Goal: Task Accomplishment & Management: Use online tool/utility

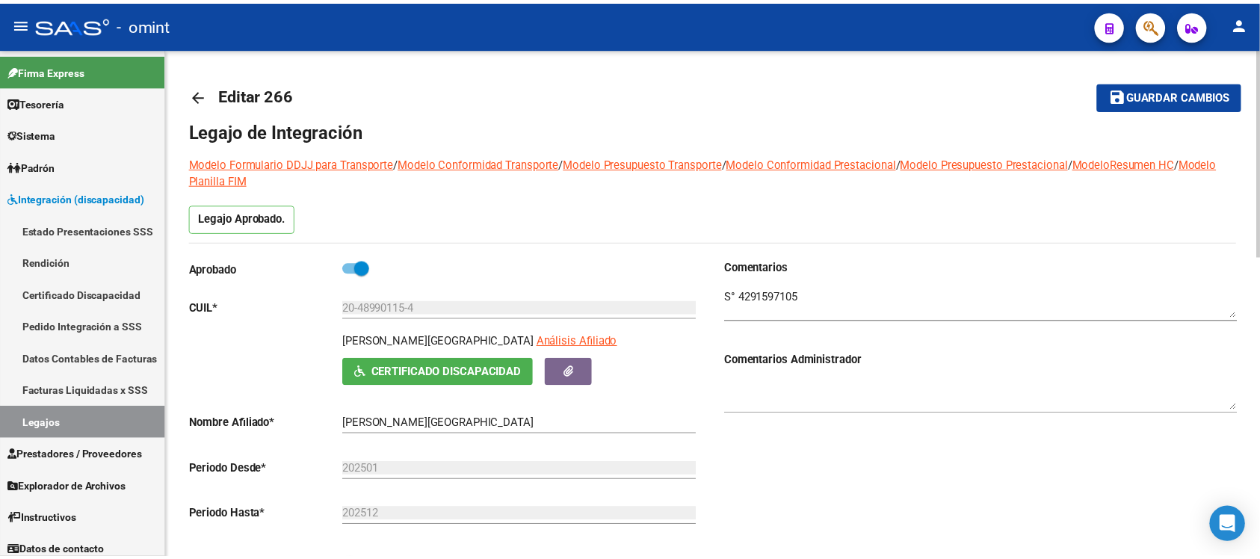
scroll to position [374, 0]
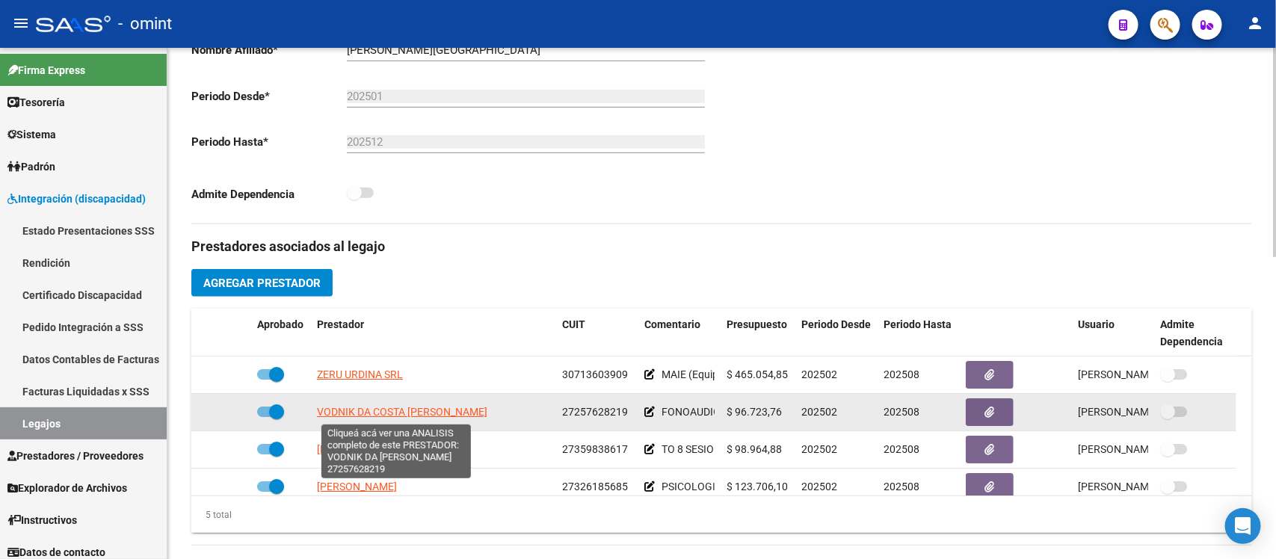
click at [398, 413] on span "VODNIK DA COSTA [PERSON_NAME]" at bounding box center [402, 412] width 170 height 12
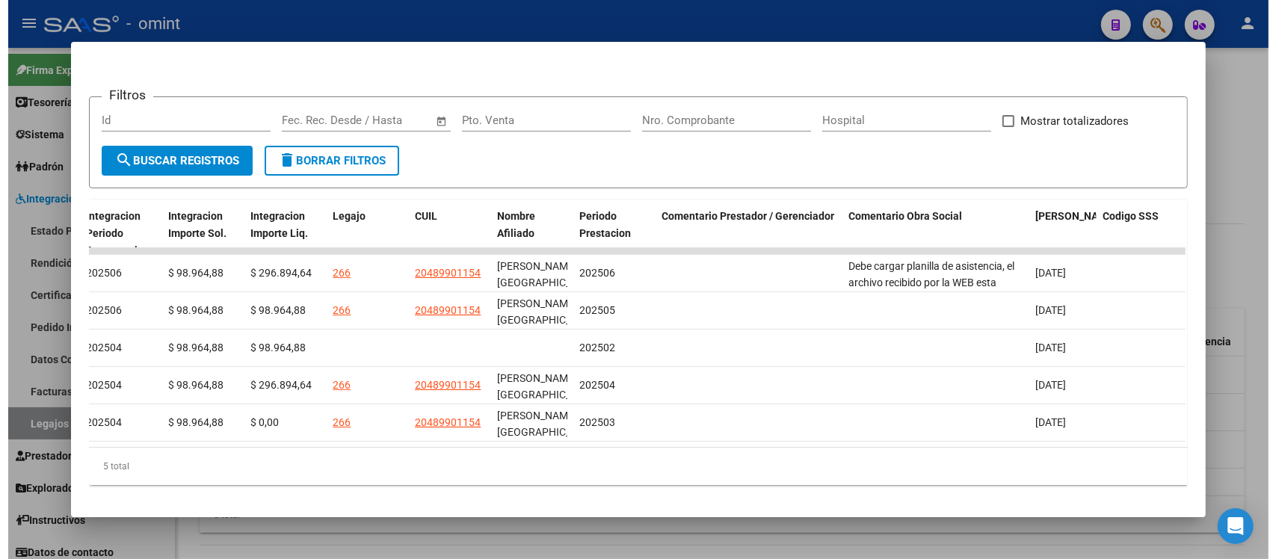
scroll to position [187, 0]
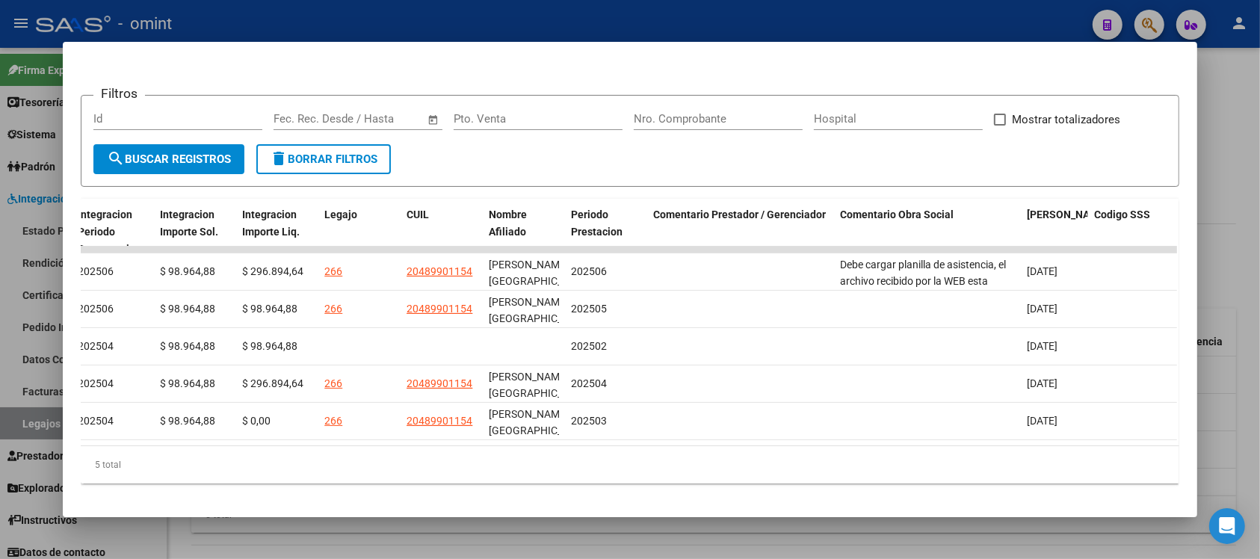
click at [533, 19] on div at bounding box center [630, 279] width 1260 height 559
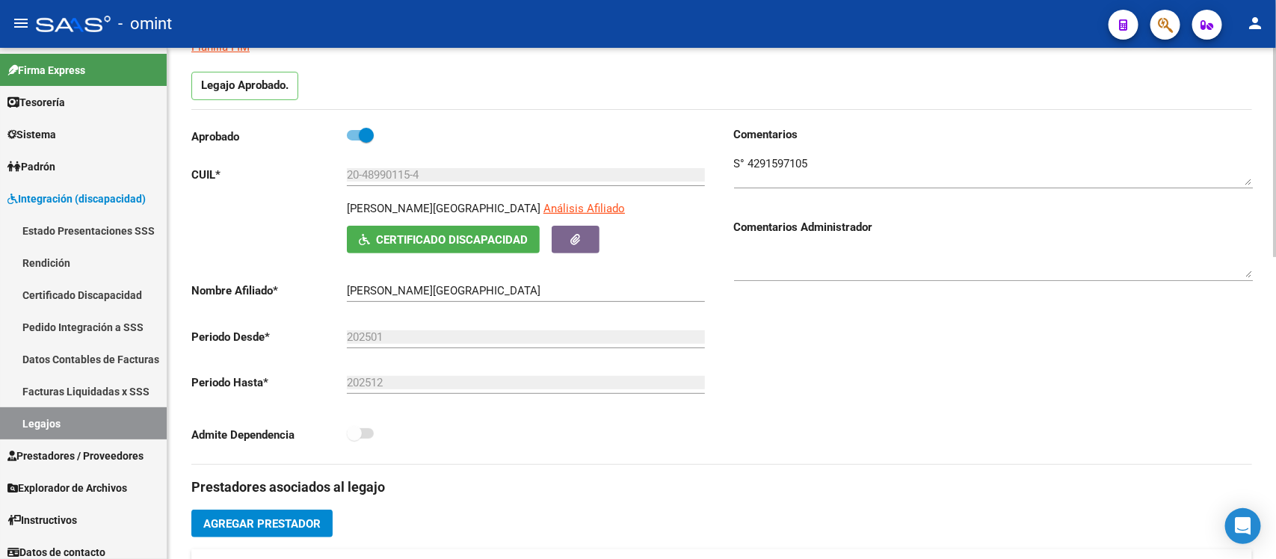
scroll to position [0, 0]
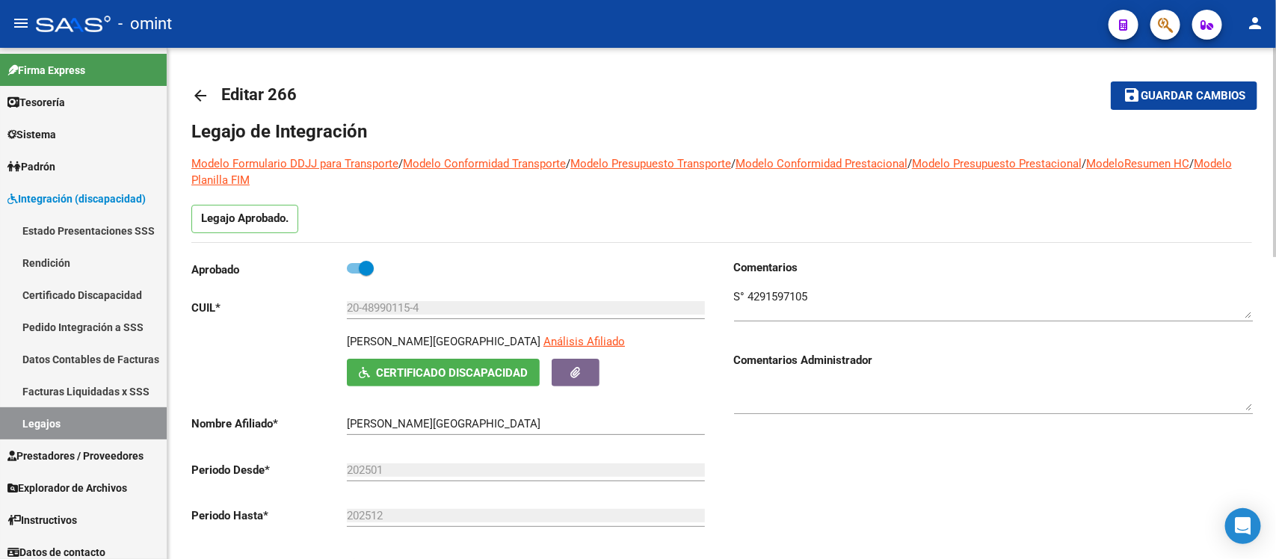
click at [198, 94] on mat-icon "arrow_back" at bounding box center [200, 96] width 18 height 18
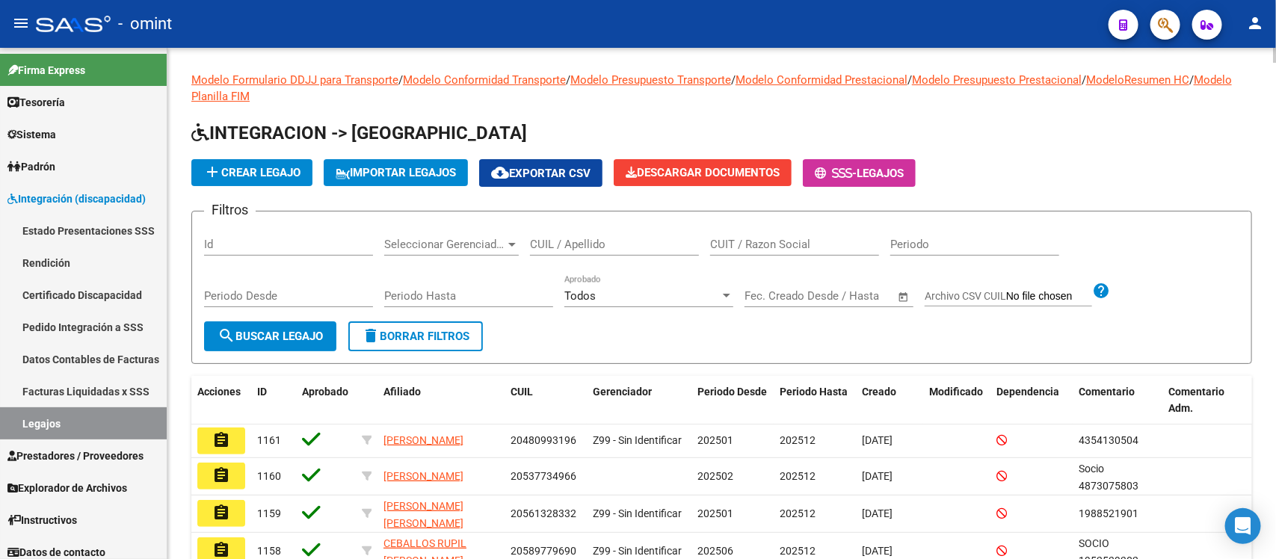
click at [636, 248] on input "CUIL / Apellido" at bounding box center [614, 244] width 169 height 13
paste input "54388302"
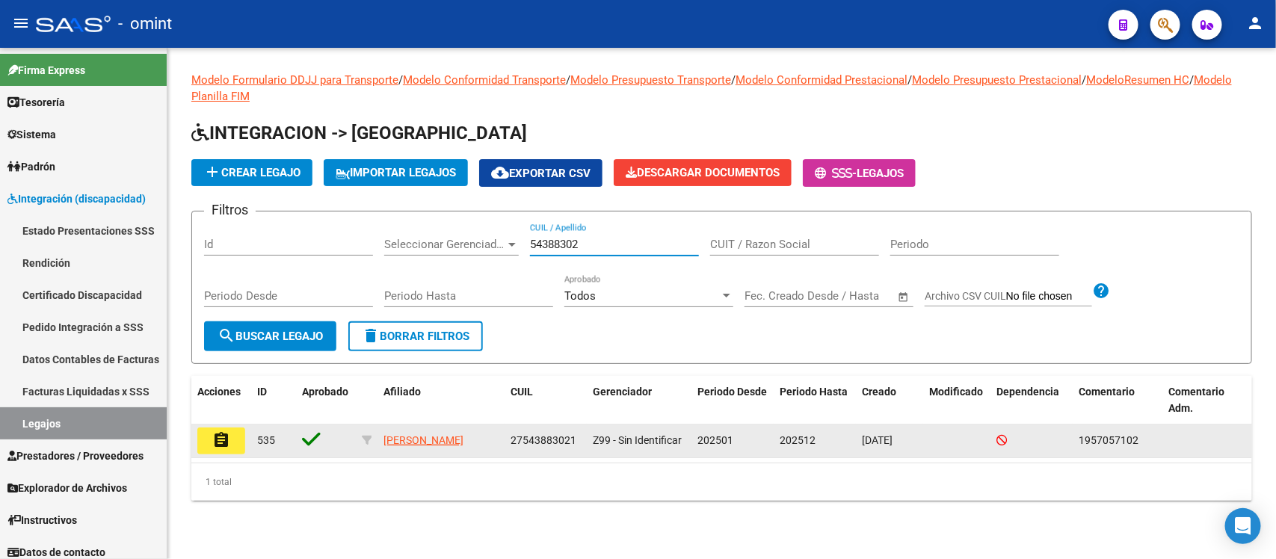
type input "54388302"
click at [228, 434] on mat-icon "assignment" at bounding box center [221, 440] width 18 height 18
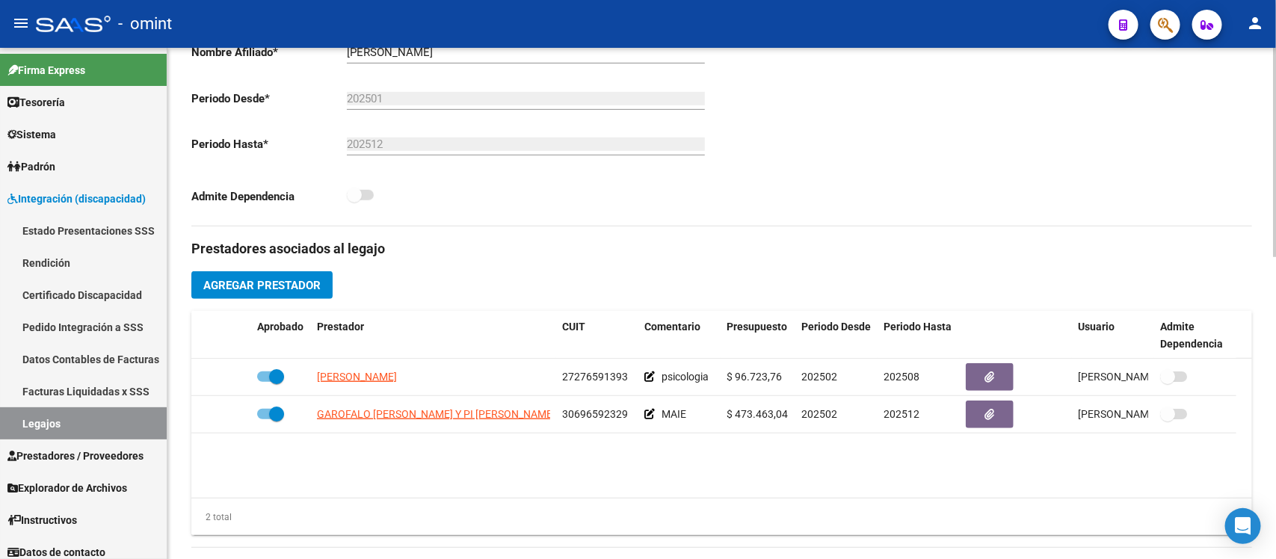
scroll to position [374, 0]
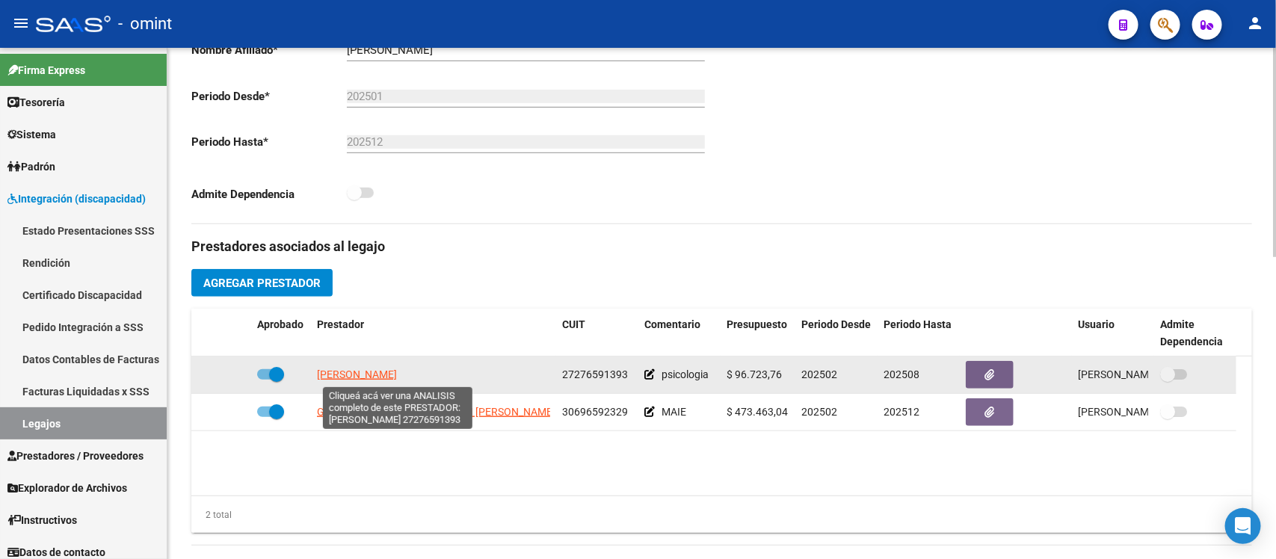
click at [397, 375] on span "SALLERAS RODRIGO MAGDALENA" at bounding box center [357, 374] width 80 height 12
type textarea "27276591393"
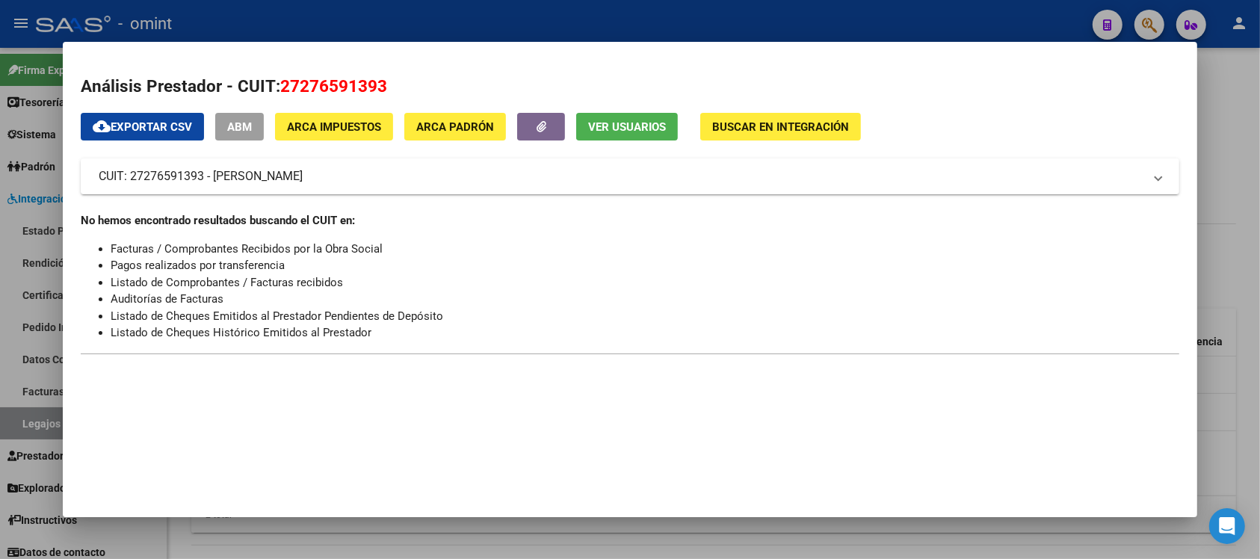
click at [386, 24] on div at bounding box center [630, 279] width 1260 height 559
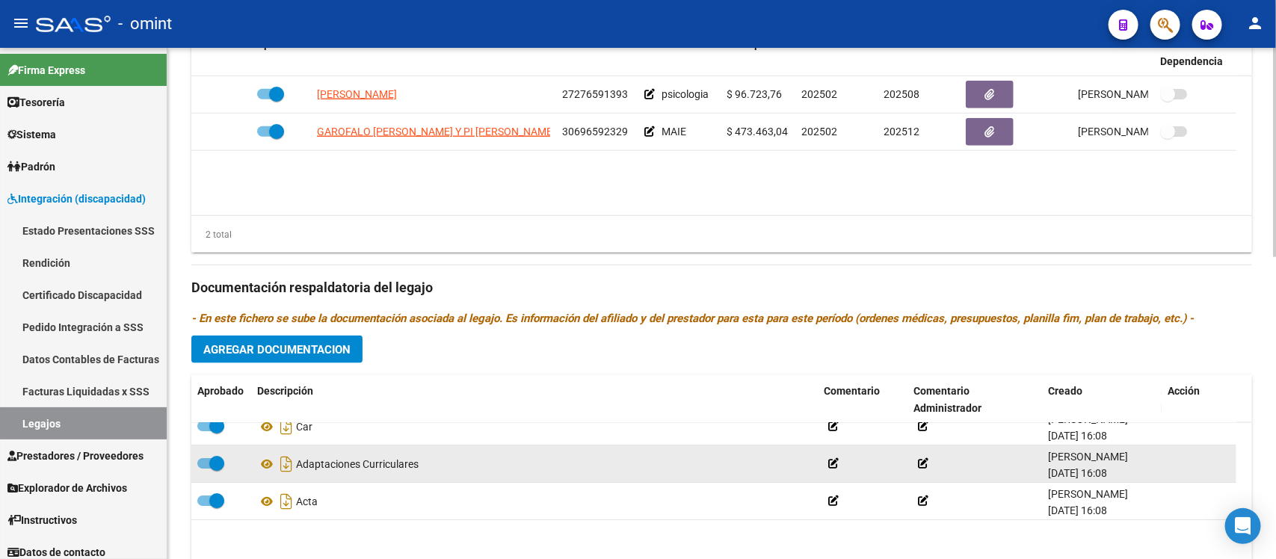
scroll to position [0, 0]
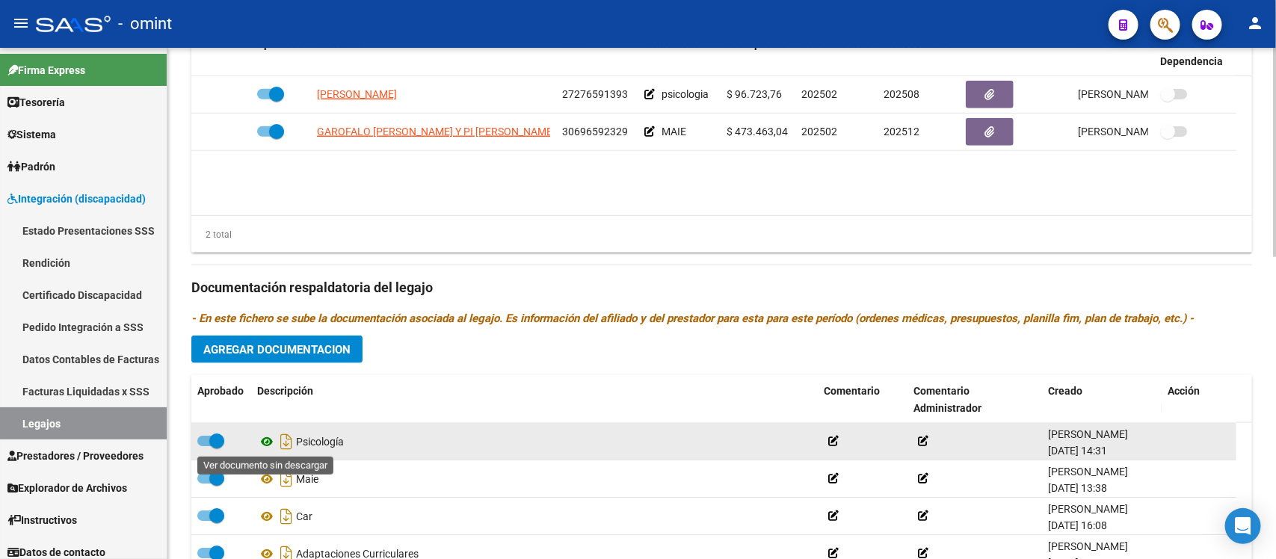
click at [264, 443] on icon at bounding box center [266, 442] width 19 height 18
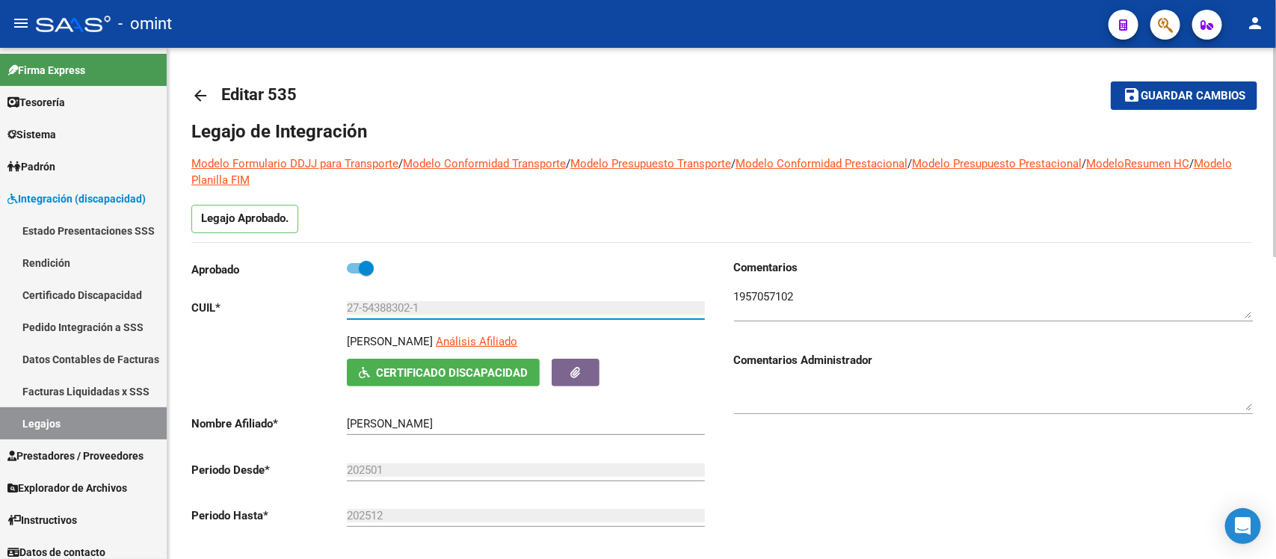
click at [412, 304] on input "27-54388302-1" at bounding box center [526, 307] width 358 height 13
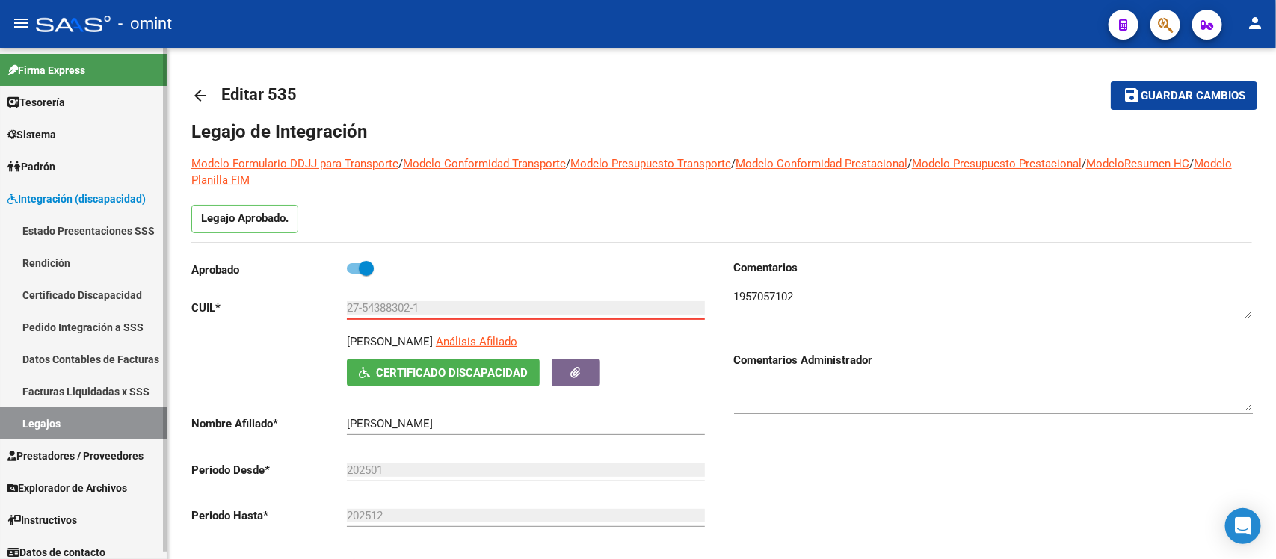
click at [93, 463] on span "Prestadores / Proveedores" at bounding box center [75, 456] width 136 height 16
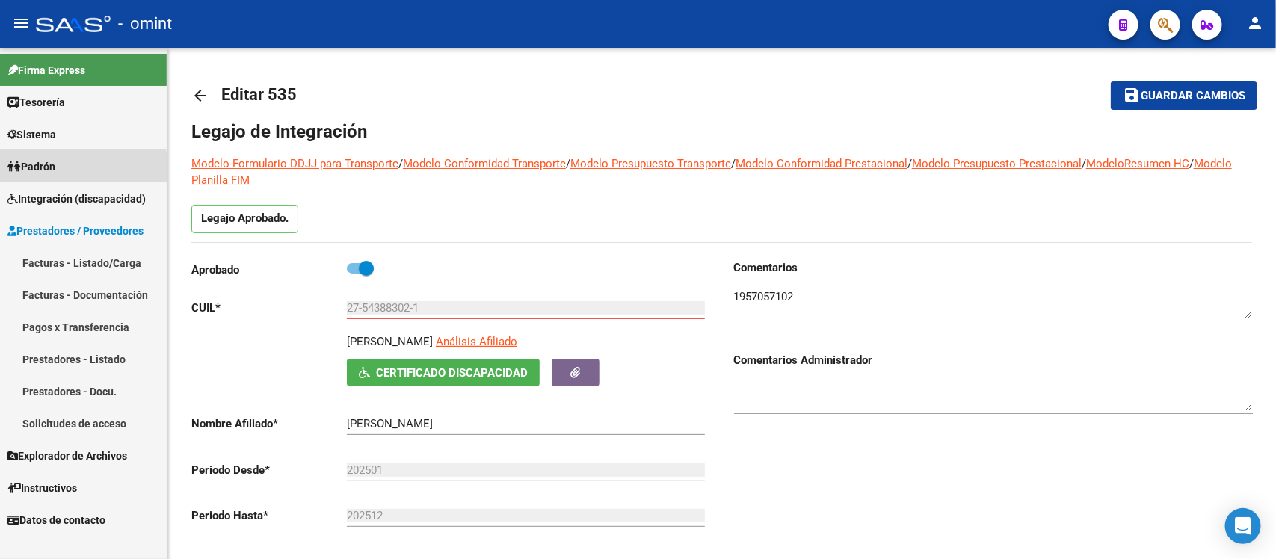
click at [37, 172] on span "Padrón" at bounding box center [31, 166] width 48 height 16
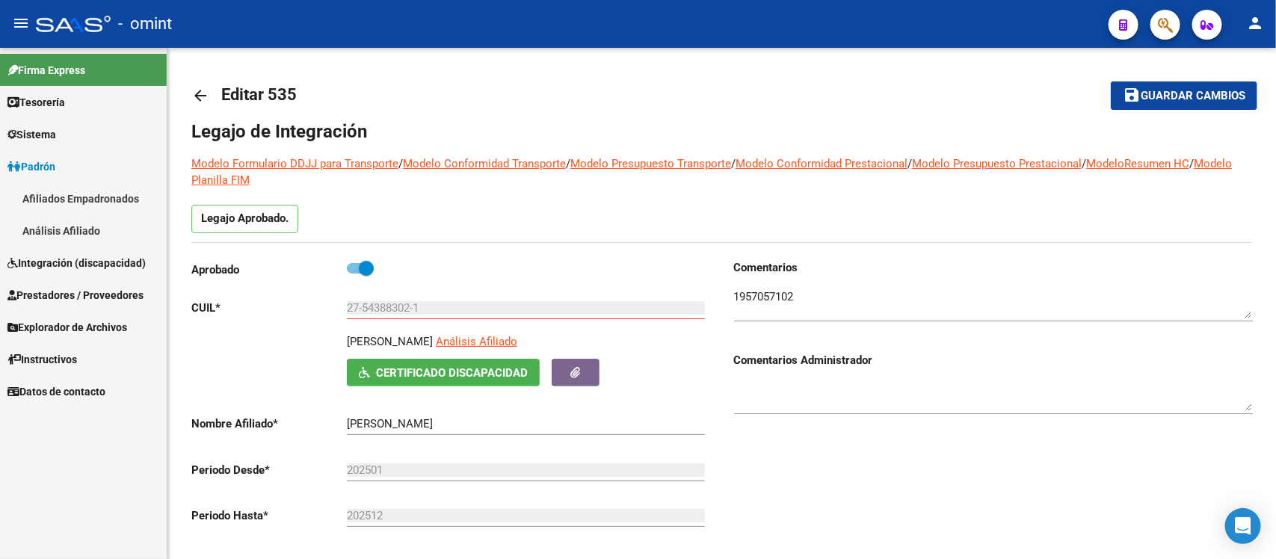
click at [93, 274] on link "Integración (discapacidad)" at bounding box center [83, 263] width 167 height 32
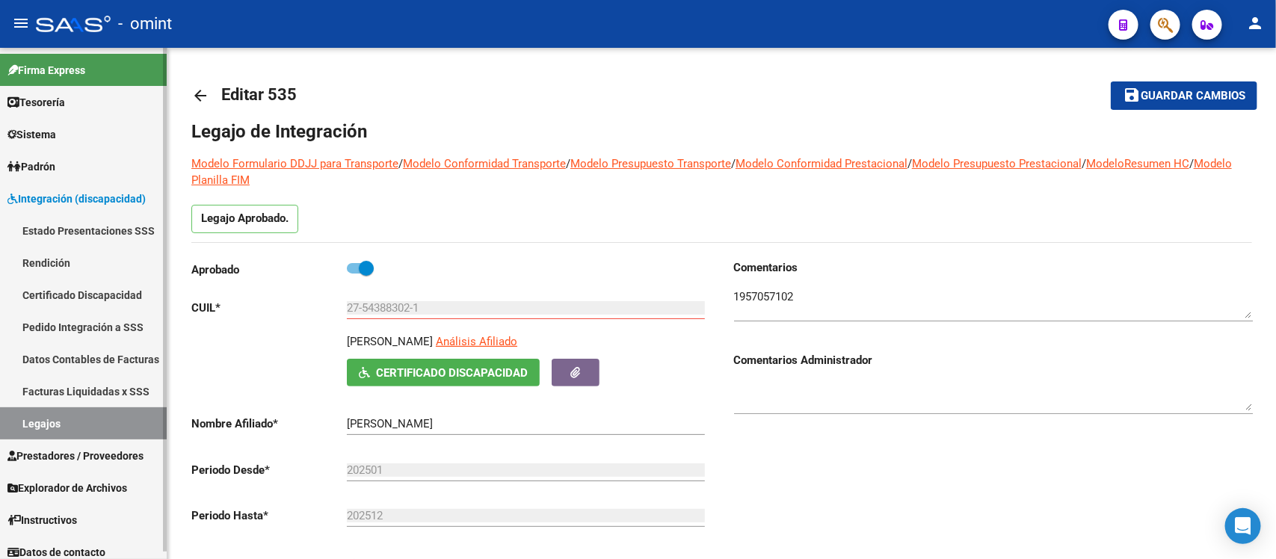
click at [122, 398] on link "Facturas Liquidadas x SSS" at bounding box center [83, 391] width 167 height 32
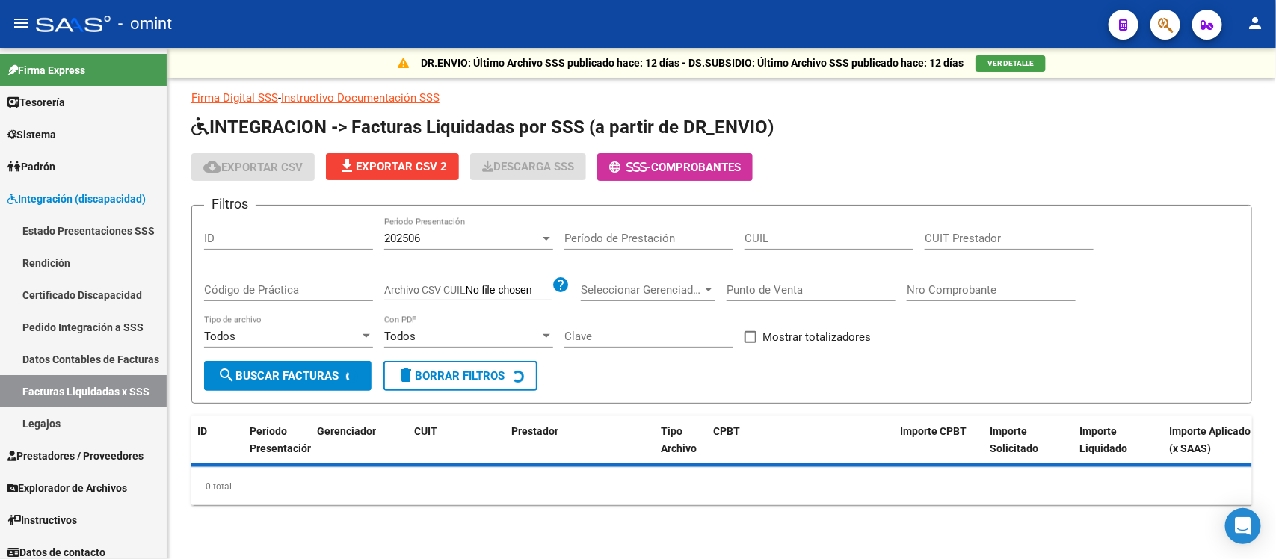
click at [611, 244] on div "Período de Prestación" at bounding box center [648, 234] width 169 height 32
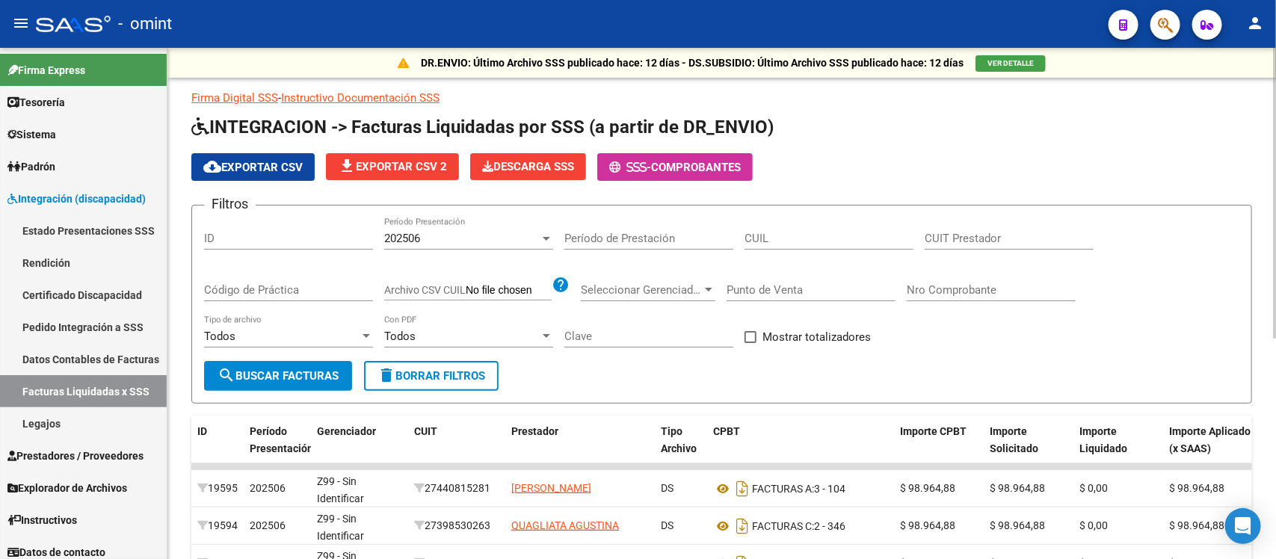
click at [837, 245] on div "CUIL" at bounding box center [828, 234] width 169 height 32
paste input "27-54388302-1"
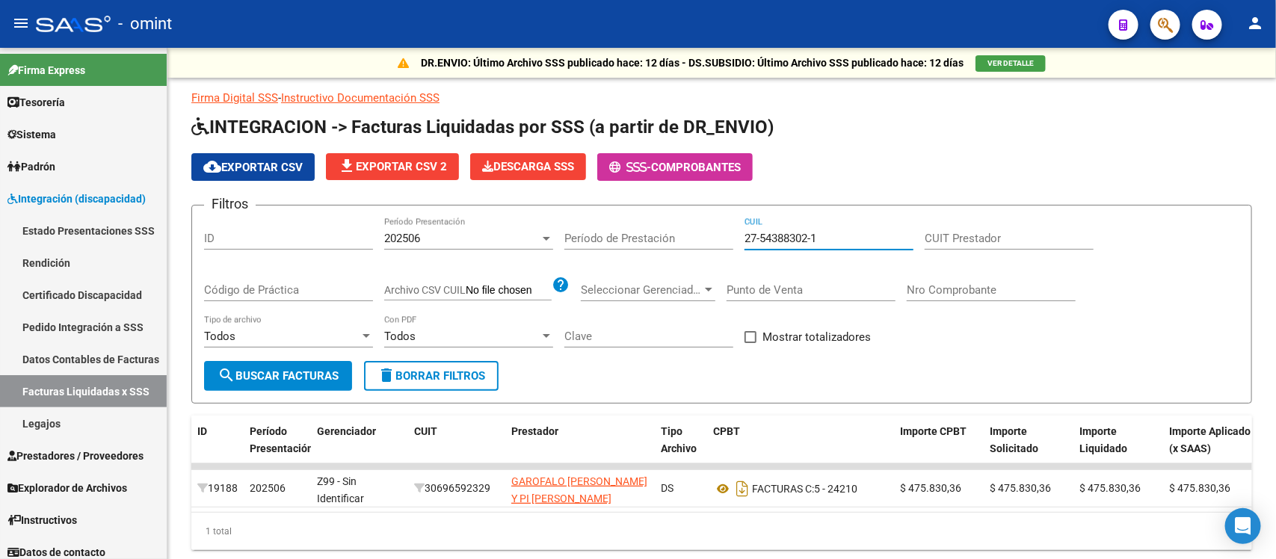
type input "27-54388302-1"
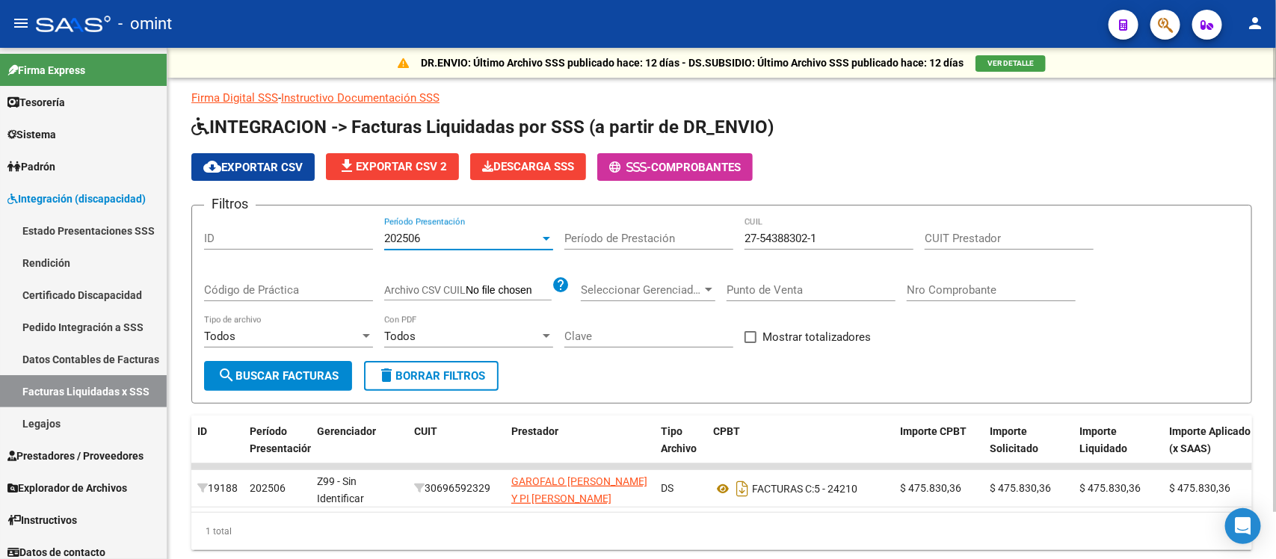
click at [456, 232] on div "202506" at bounding box center [461, 238] width 155 height 13
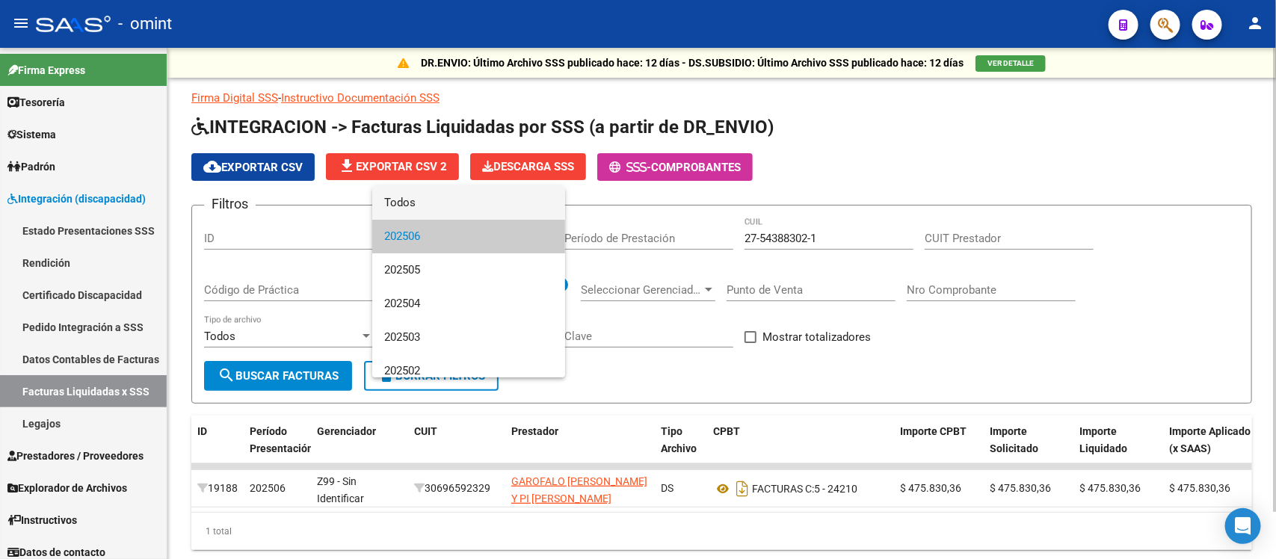
click at [432, 203] on span "Todos" at bounding box center [468, 203] width 169 height 34
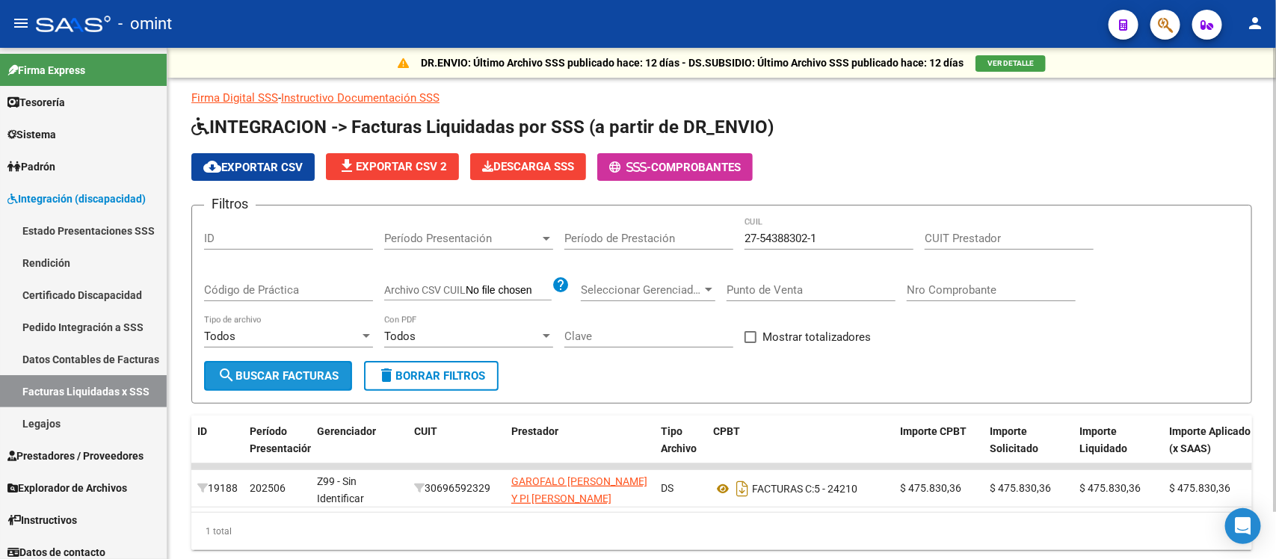
click at [318, 364] on button "search Buscar Facturas" at bounding box center [278, 376] width 148 height 30
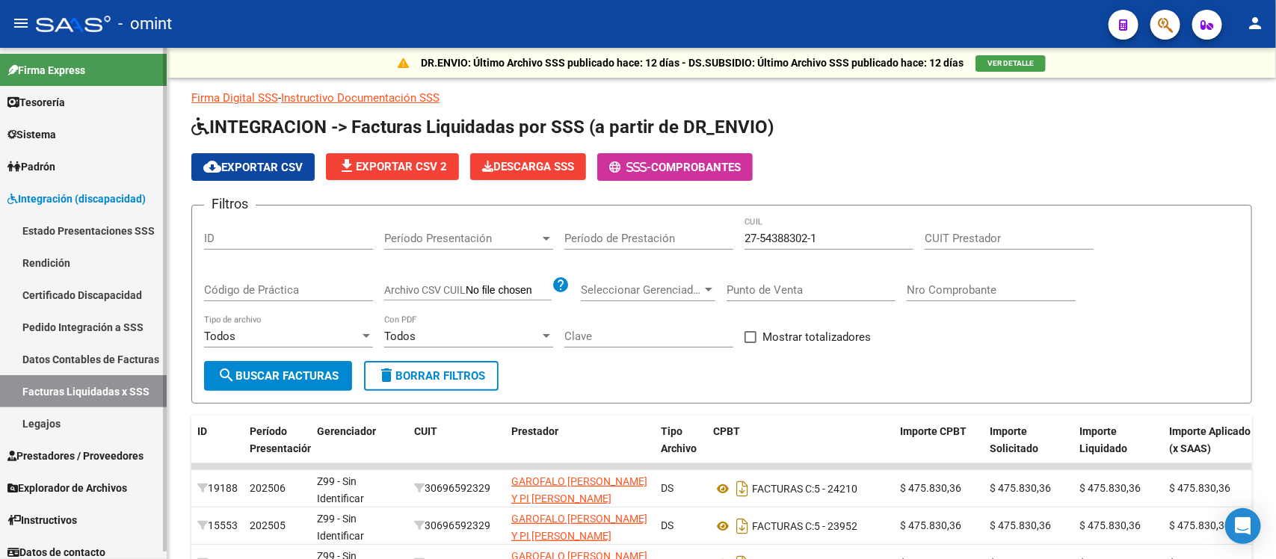
click at [56, 133] on span "Sistema" at bounding box center [31, 134] width 49 height 16
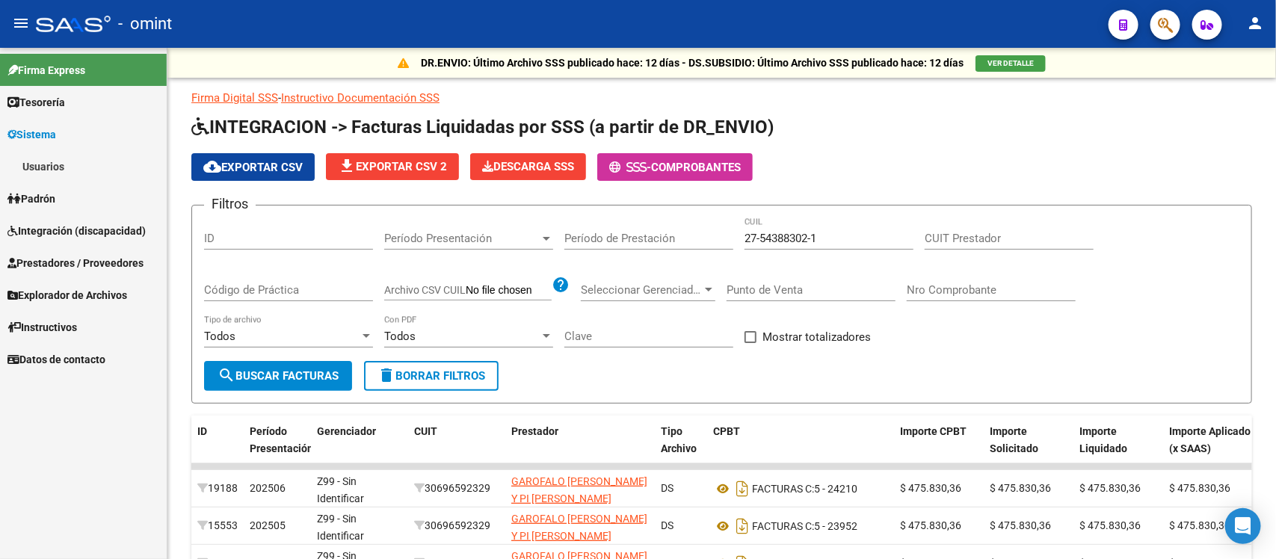
click at [61, 167] on link "Usuarios" at bounding box center [83, 166] width 167 height 32
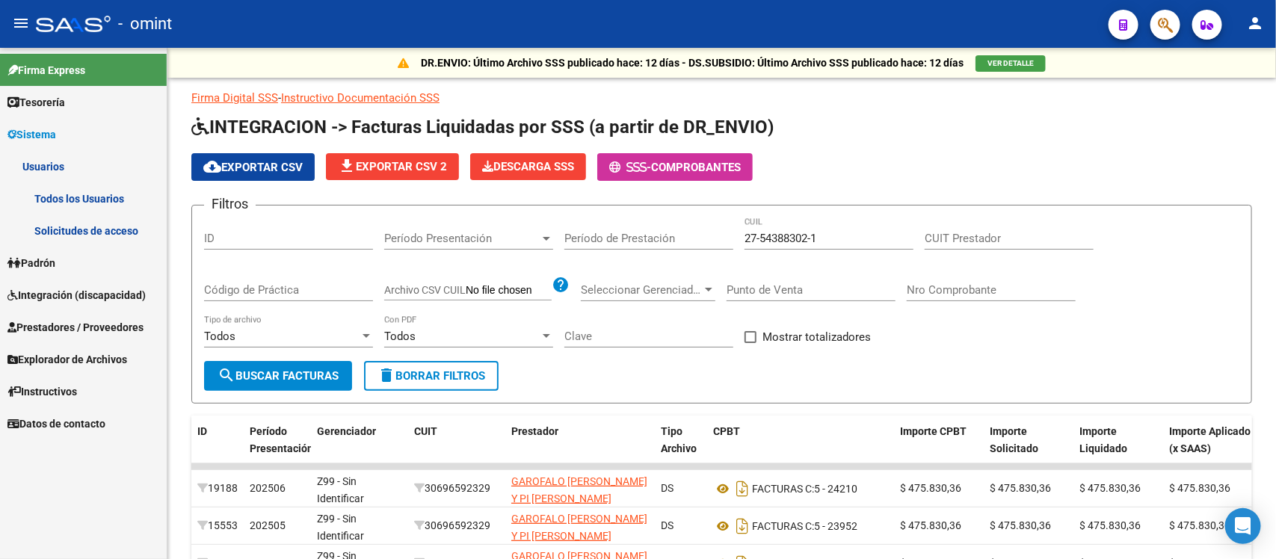
click at [93, 229] on link "Solicitudes de acceso" at bounding box center [83, 231] width 167 height 32
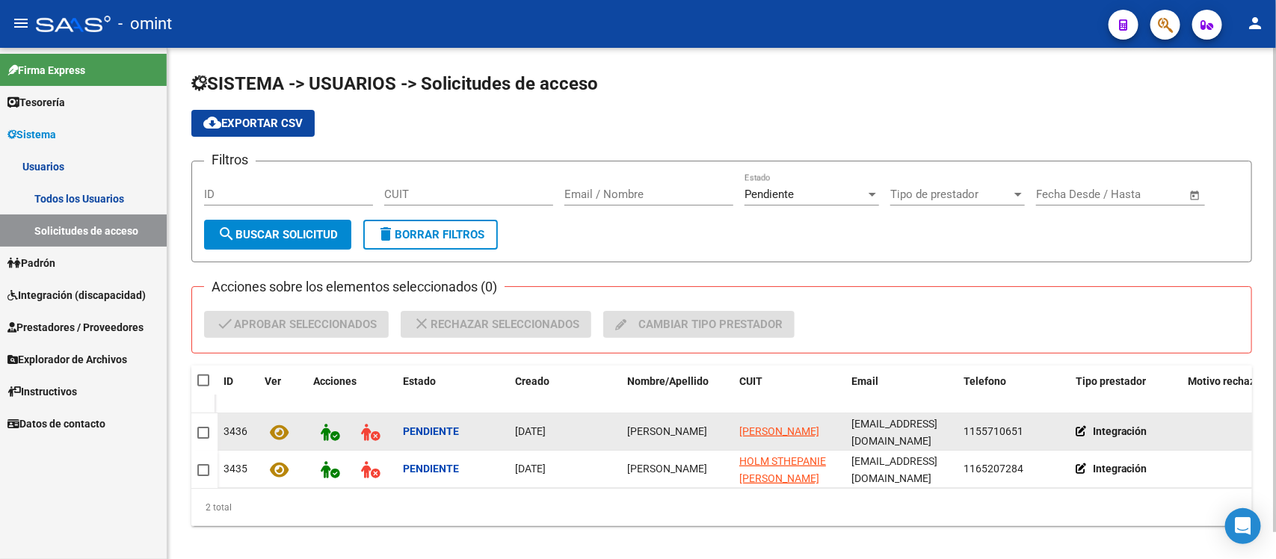
click at [643, 437] on span "María Mercedes Massone" at bounding box center [667, 431] width 80 height 12
copy span "María Mercedes Massone"
click at [206, 431] on span at bounding box center [203, 433] width 12 height 12
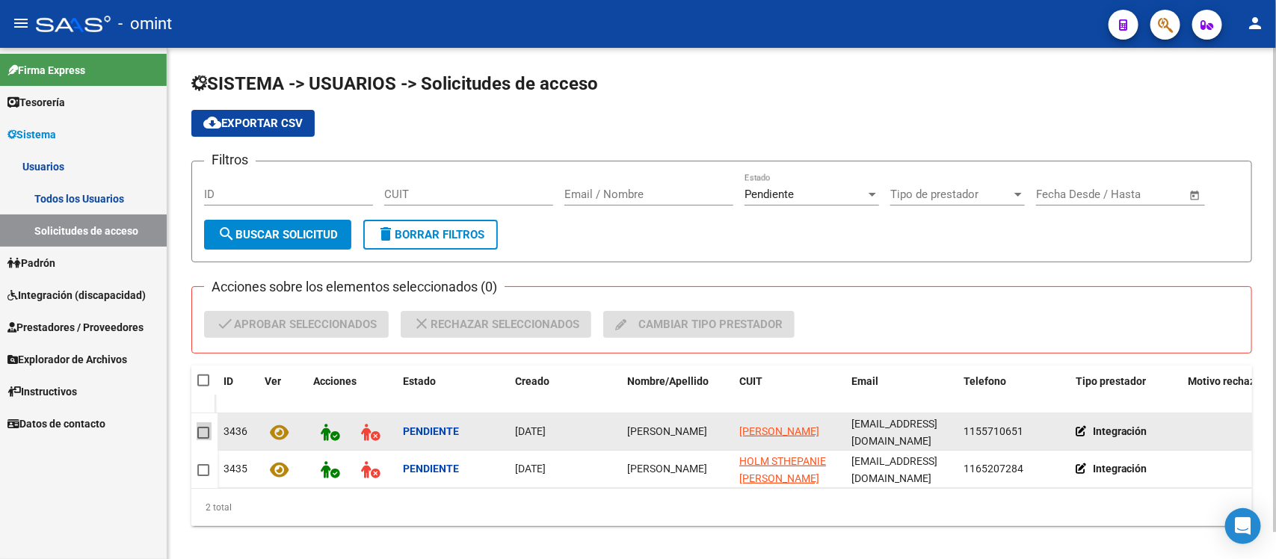
click at [203, 439] on input "checkbox" at bounding box center [203, 439] width 1 height 1
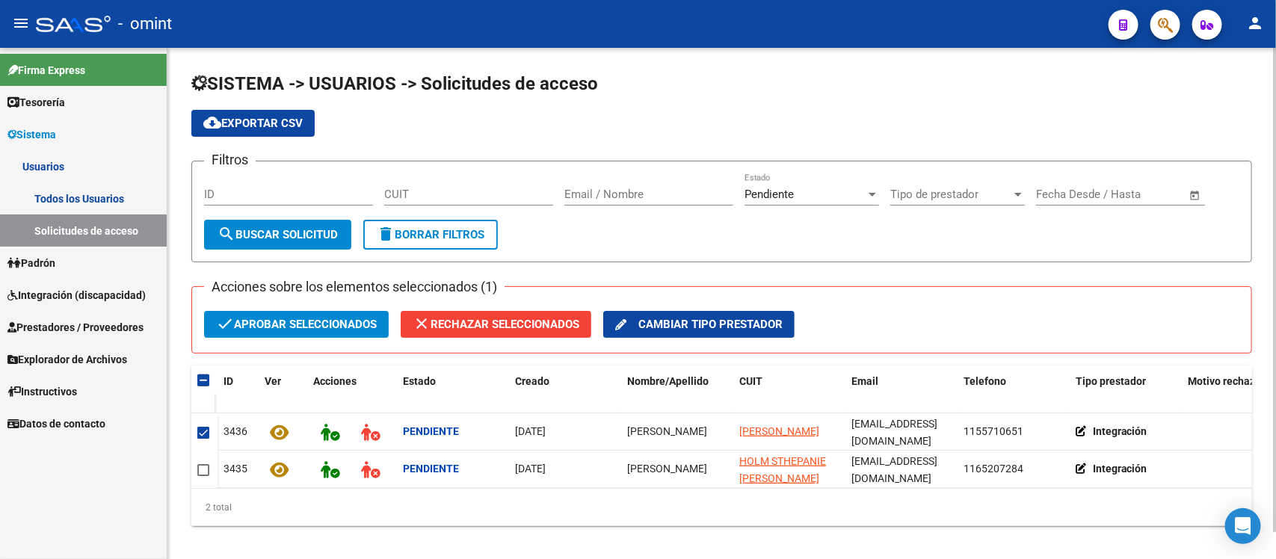
click at [269, 330] on span "check Aprobar seleccionados" at bounding box center [296, 324] width 161 height 27
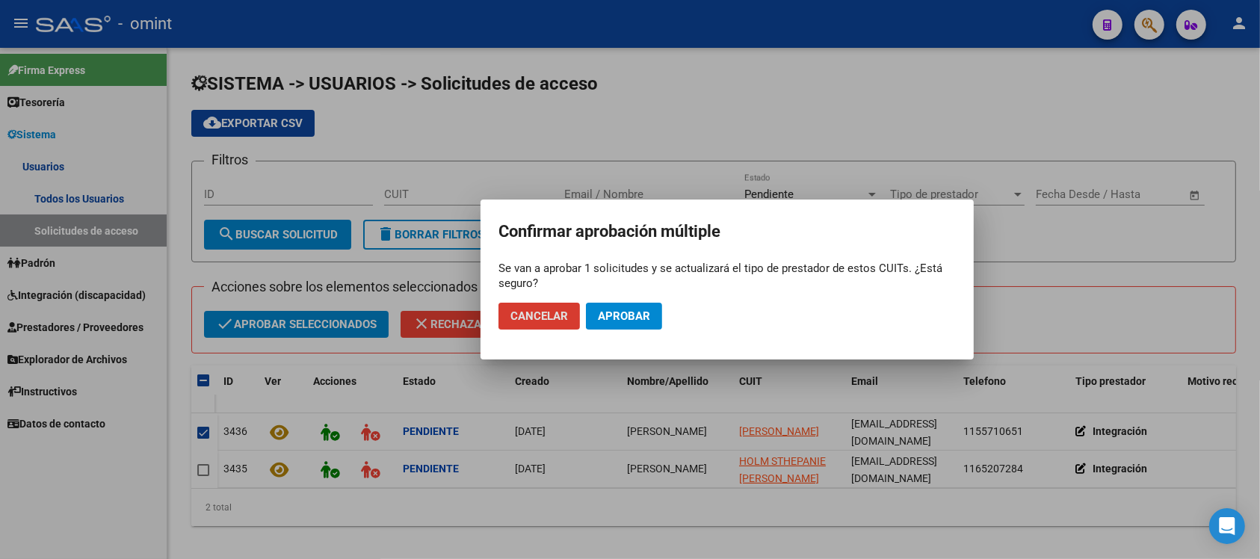
click at [651, 315] on button "Aprobar" at bounding box center [624, 316] width 76 height 27
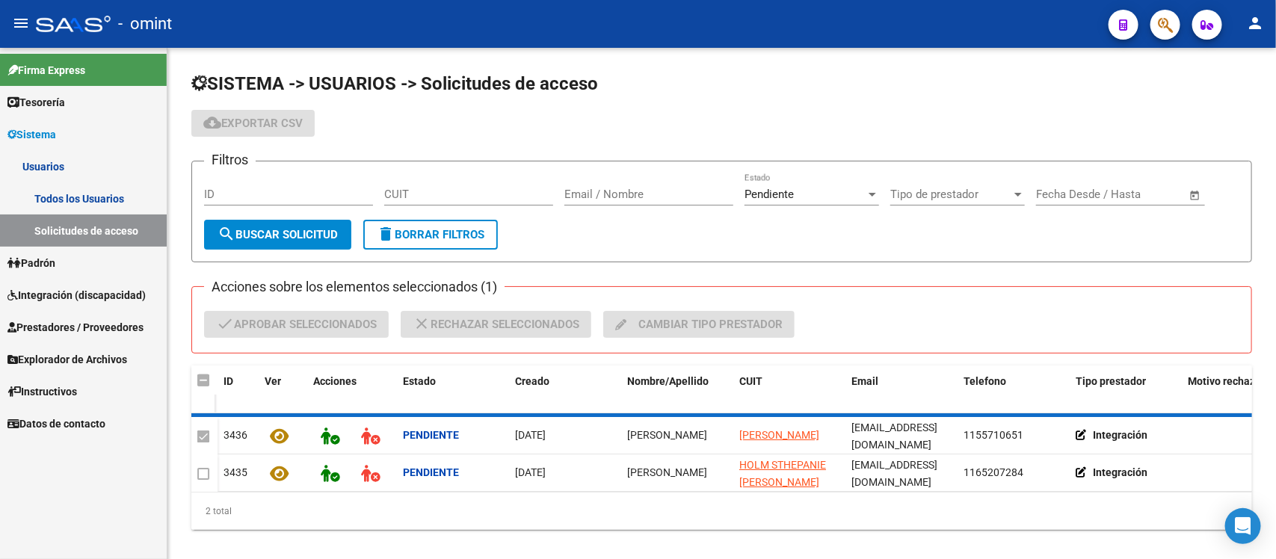
checkbox input "false"
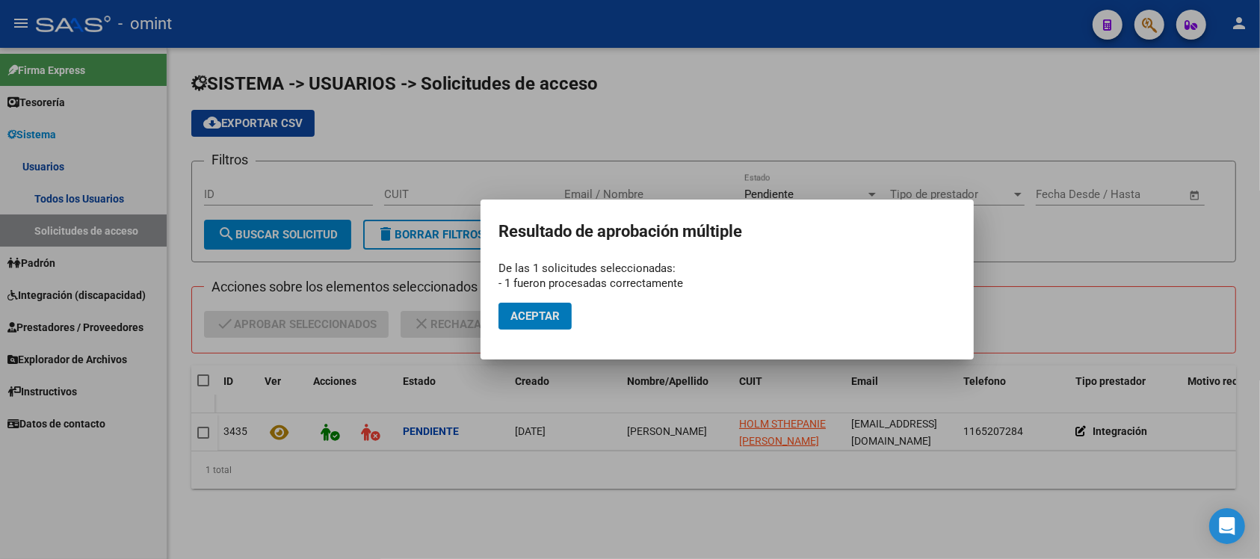
click at [555, 315] on span "Aceptar" at bounding box center [535, 315] width 49 height 13
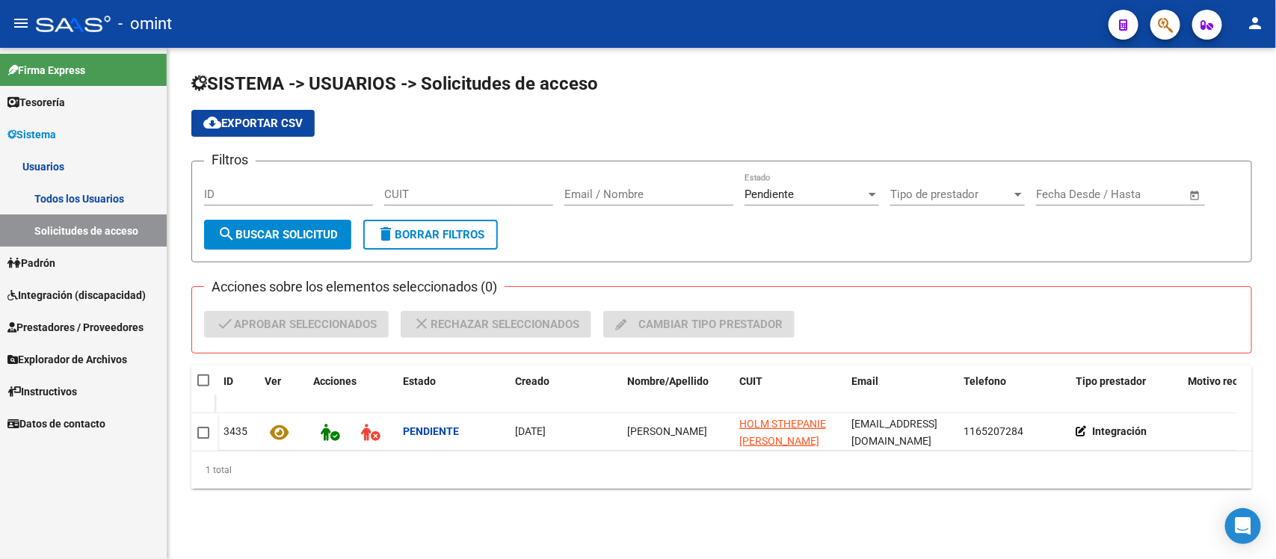
click at [99, 191] on link "Todos los Usuarios" at bounding box center [83, 198] width 167 height 32
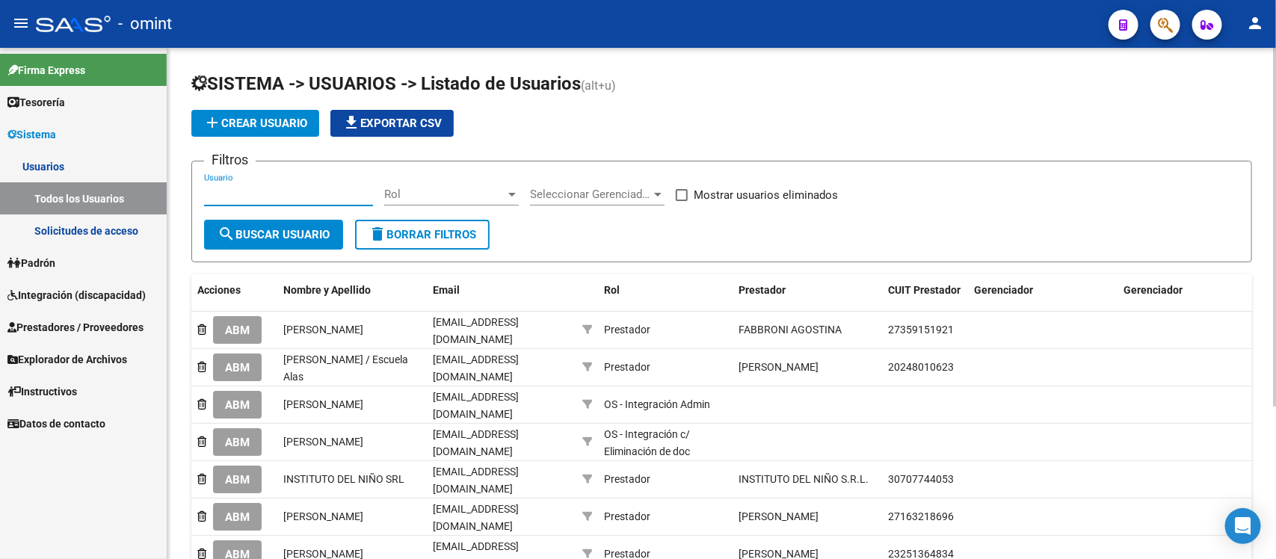
click at [277, 197] on input "Usuario" at bounding box center [288, 194] width 169 height 13
paste input "María Mercedes Massone"
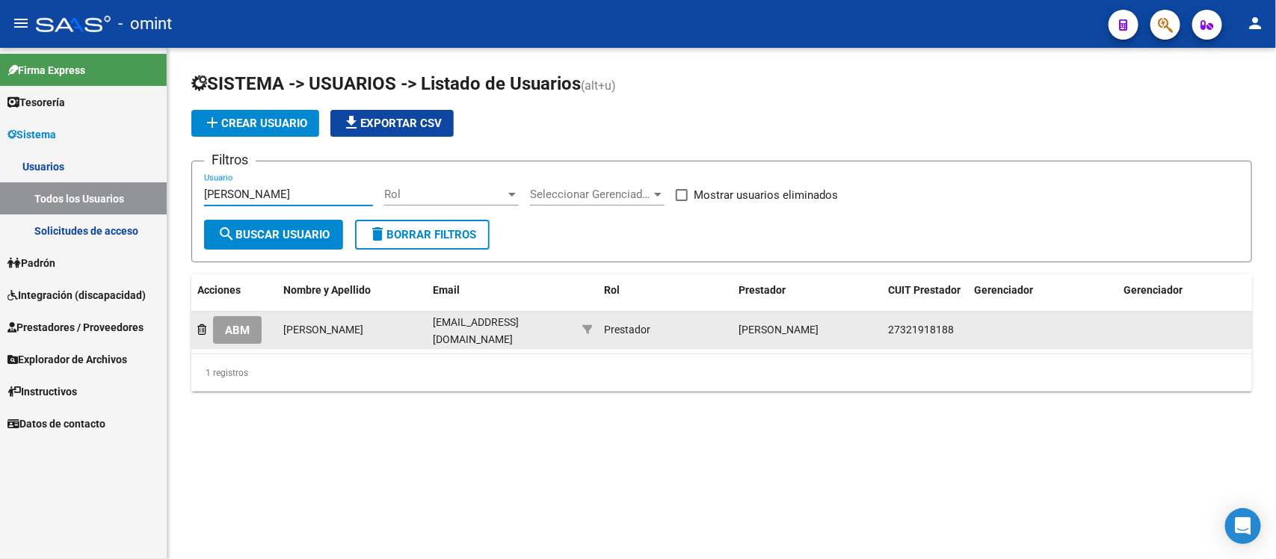
type input "María Mercedes Massone"
click at [251, 325] on button "ABM" at bounding box center [237, 330] width 49 height 28
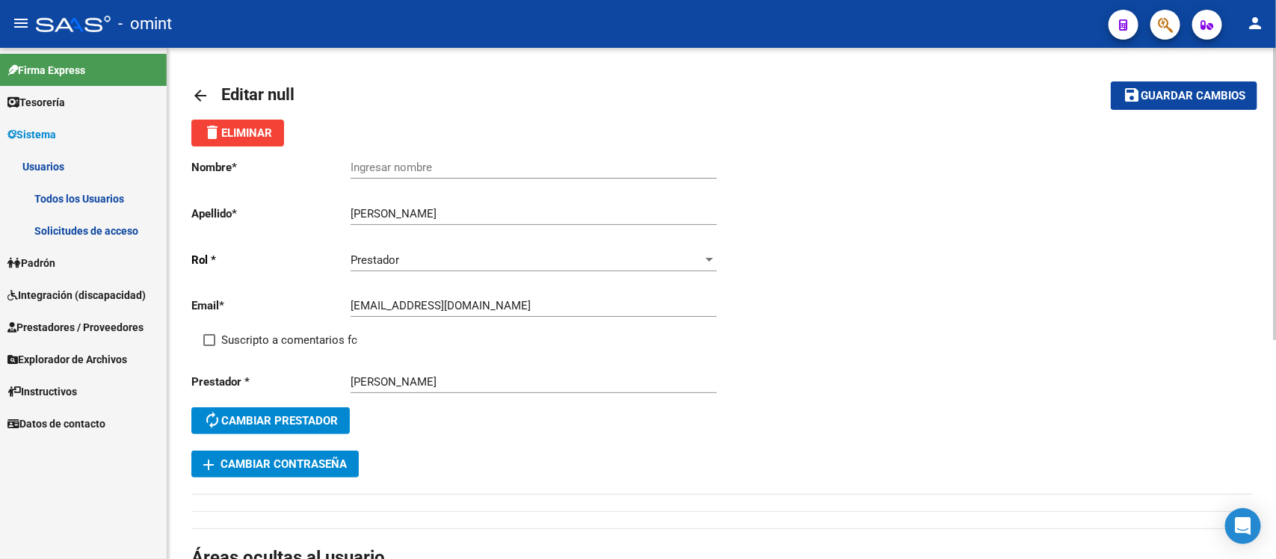
drag, startPoint x: 206, startPoint y: 342, endPoint x: 278, endPoint y: 326, distance: 74.2
click at [208, 342] on span at bounding box center [209, 340] width 12 height 12
click at [209, 346] on input "Suscripto a comentarios fc" at bounding box center [209, 346] width 1 height 1
checkbox input "true"
click at [411, 154] on div "Ingresar nombre" at bounding box center [534, 162] width 366 height 32
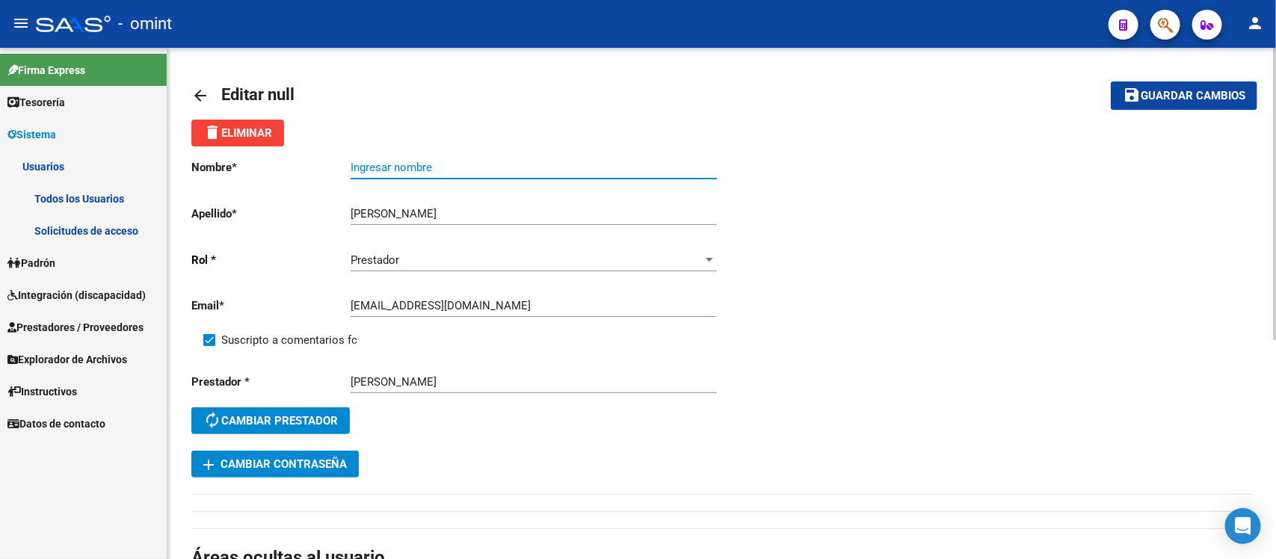
click at [421, 178] on div "Ingresar nombre" at bounding box center [534, 169] width 366 height 46
click at [412, 166] on input "Ingresar nombre" at bounding box center [534, 167] width 366 height 13
paste input "María Mercedes Massone"
type input "María Mercedes Massone"
click at [1176, 90] on span "Guardar cambios" at bounding box center [1193, 96] width 105 height 13
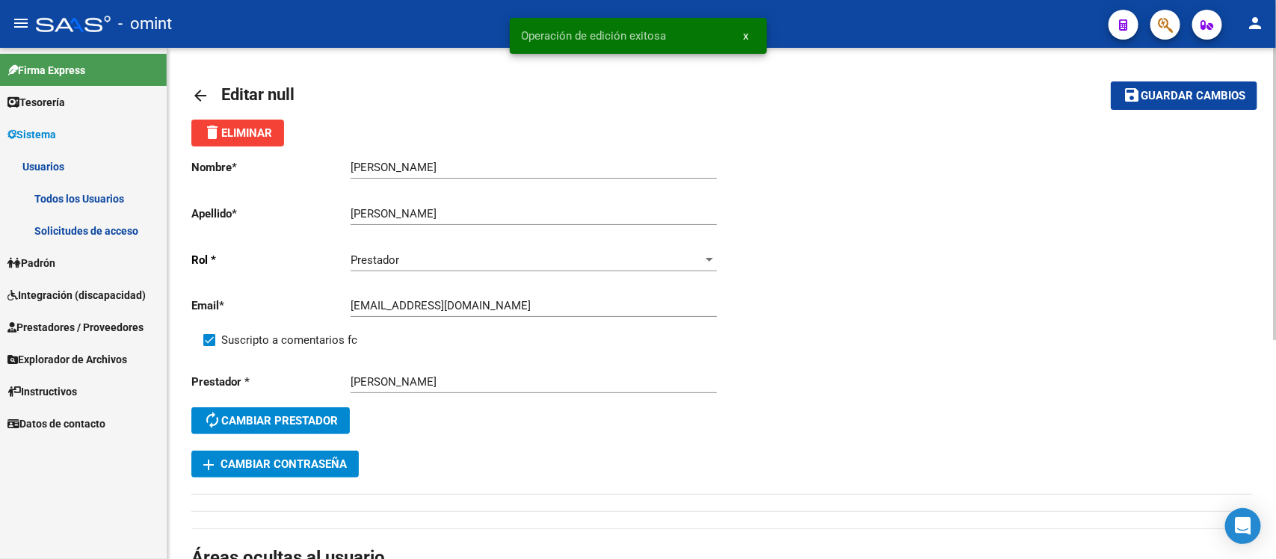
click at [195, 101] on mat-icon "arrow_back" at bounding box center [200, 96] width 18 height 18
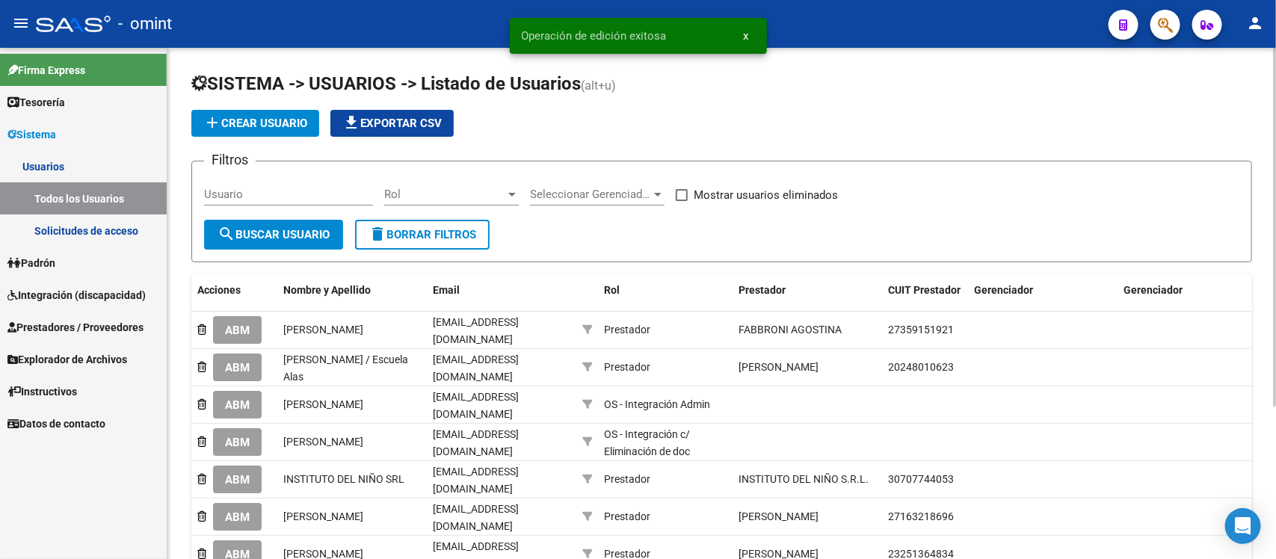
click at [124, 226] on link "Solicitudes de acceso" at bounding box center [83, 231] width 167 height 32
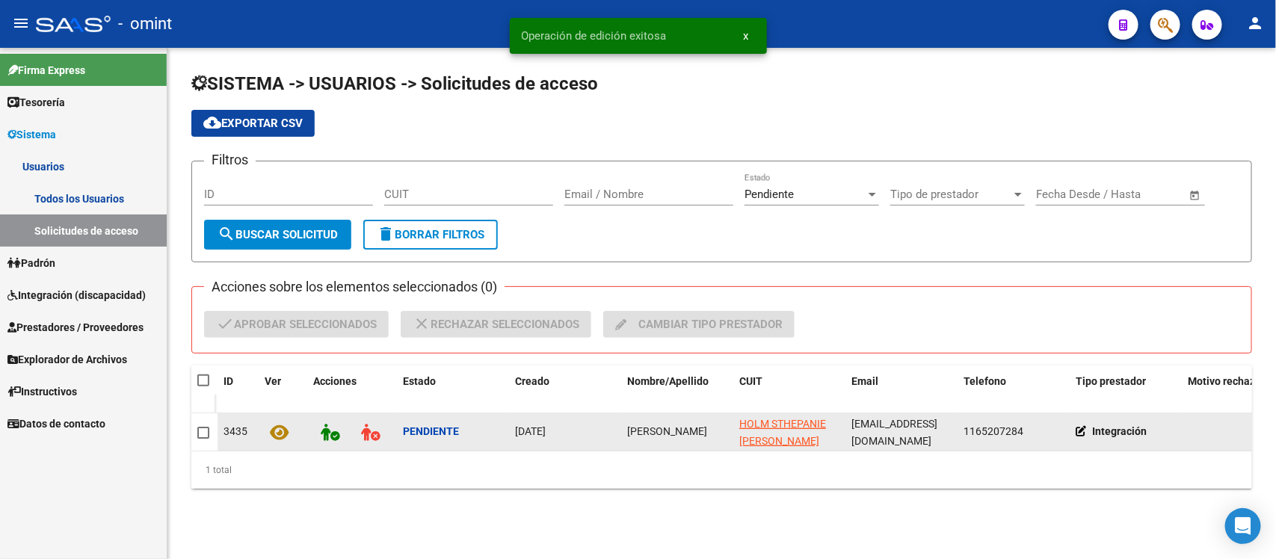
click at [673, 434] on span "Stephanie Holm" at bounding box center [667, 431] width 80 height 12
click at [673, 432] on span "Stephanie Holm" at bounding box center [667, 431] width 80 height 12
copy span "Stephanie Holm"
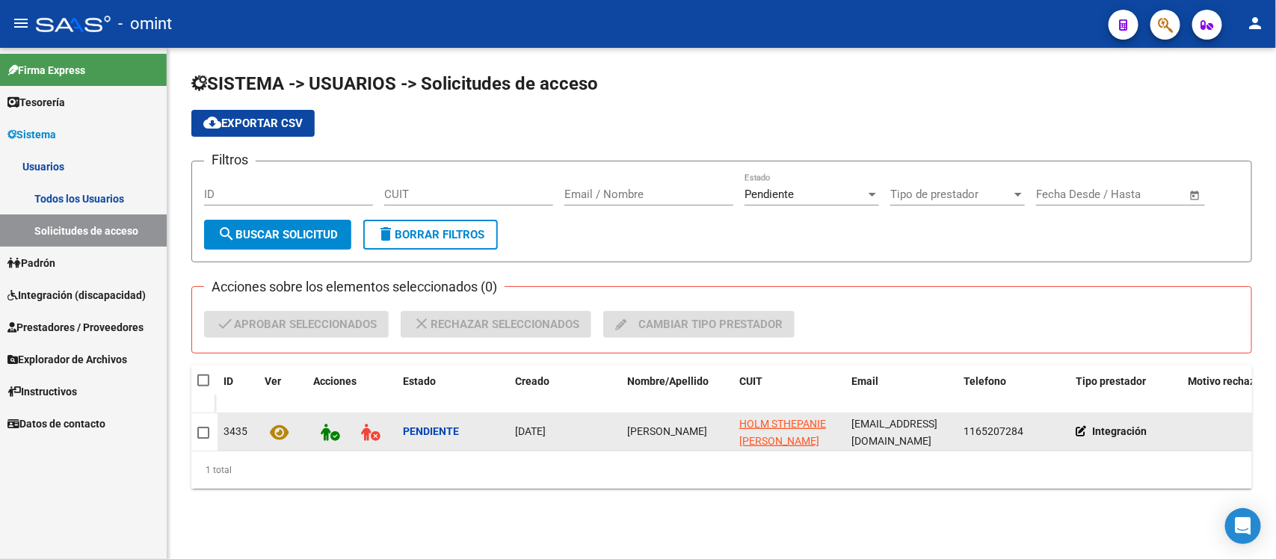
click at [203, 427] on span at bounding box center [203, 433] width 12 height 12
click at [203, 439] on input "checkbox" at bounding box center [203, 439] width 1 height 1
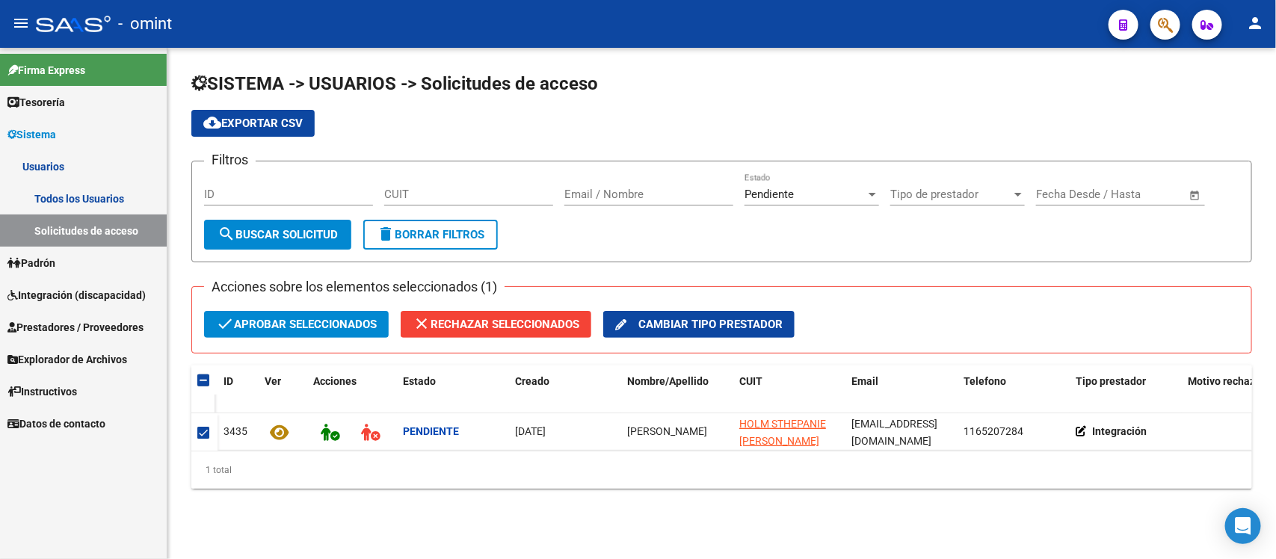
click at [253, 319] on span "check Aprobar seleccionados" at bounding box center [296, 324] width 161 height 27
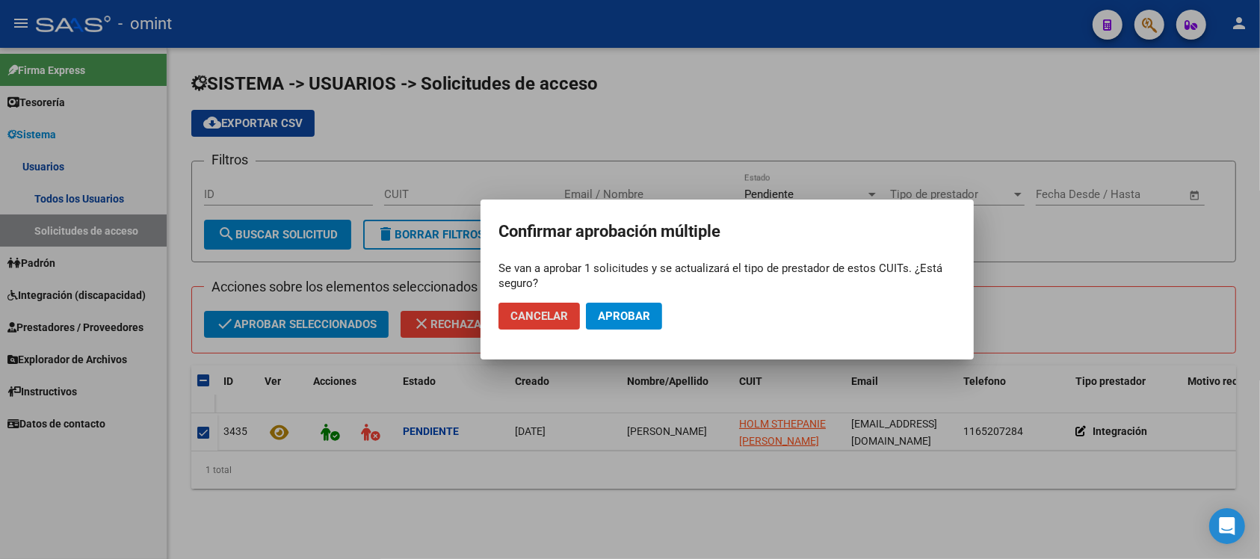
click at [630, 325] on button "Aprobar" at bounding box center [624, 316] width 76 height 27
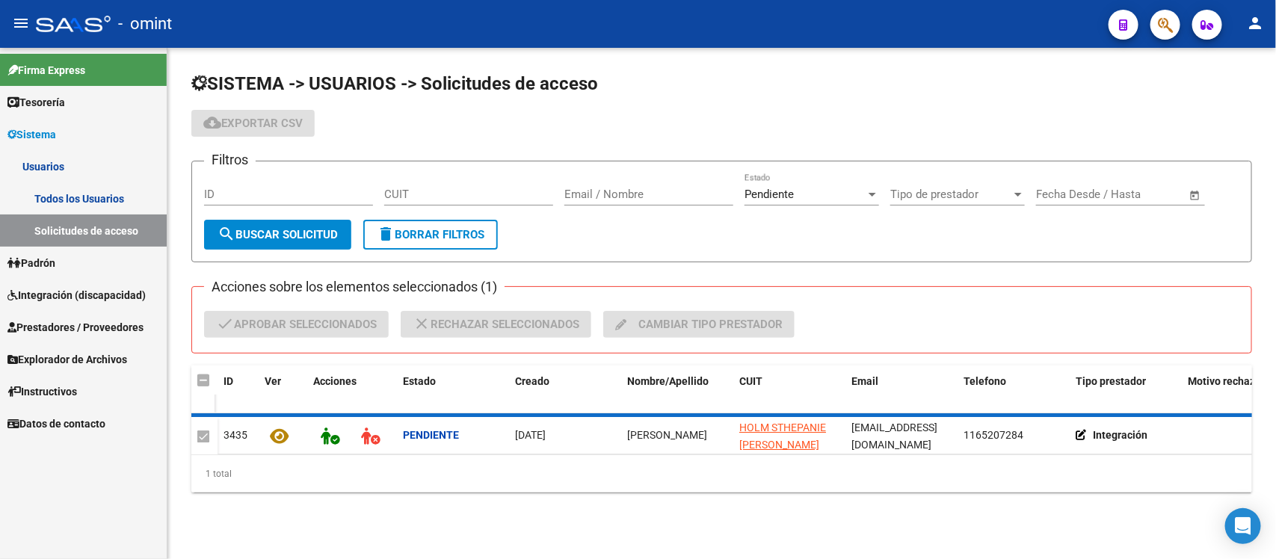
checkbox input "false"
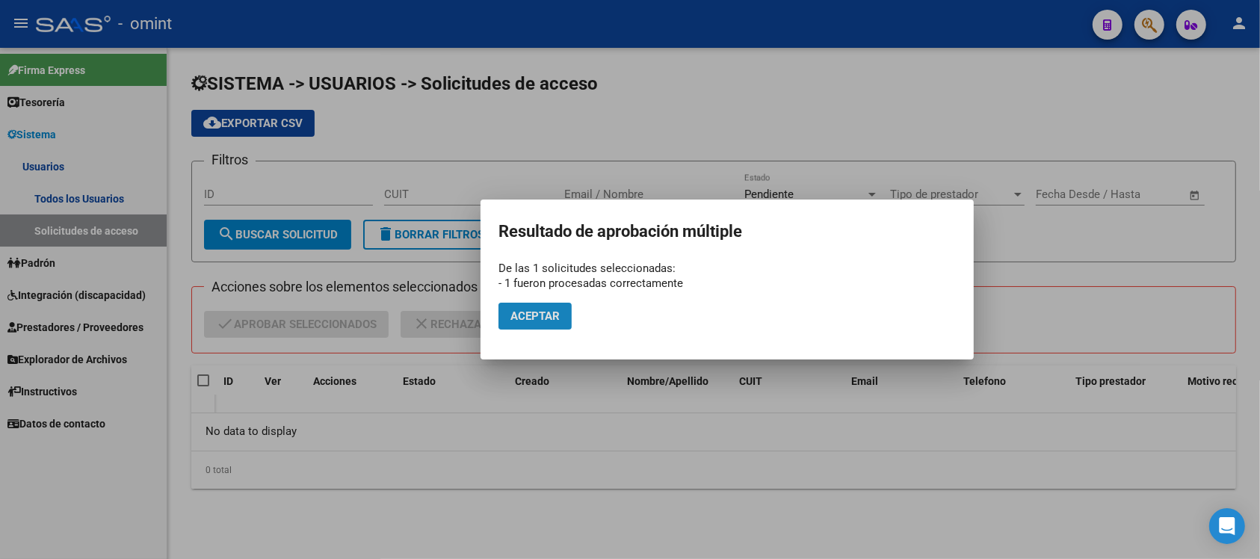
drag, startPoint x: 548, startPoint y: 315, endPoint x: 453, endPoint y: 323, distance: 95.2
click at [549, 315] on span "Aceptar" at bounding box center [535, 315] width 49 height 13
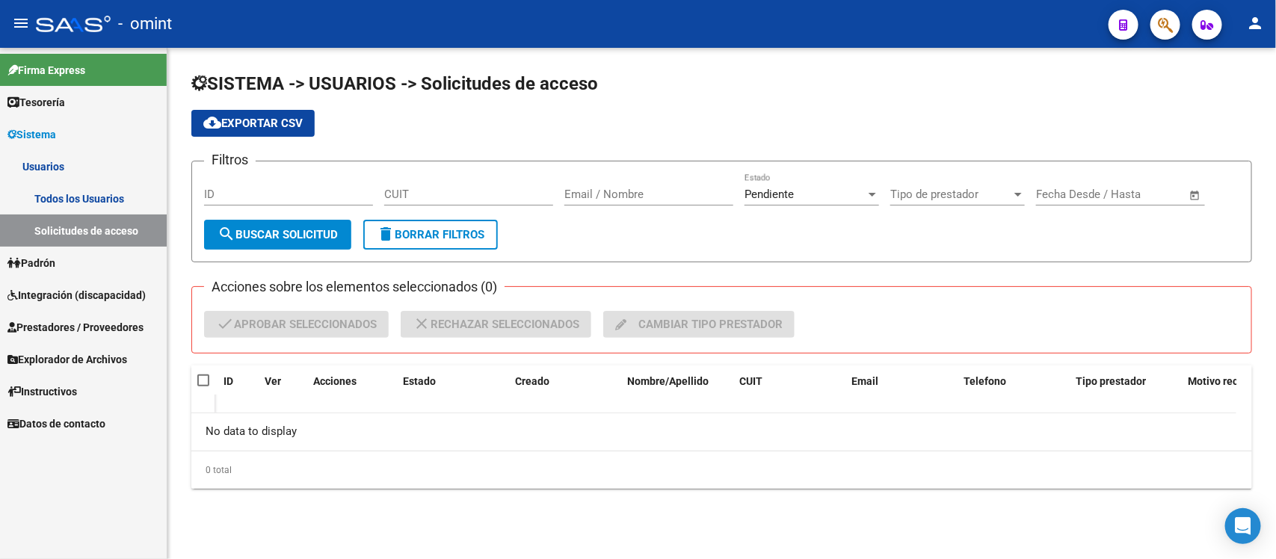
click at [99, 206] on link "Todos los Usuarios" at bounding box center [83, 198] width 167 height 32
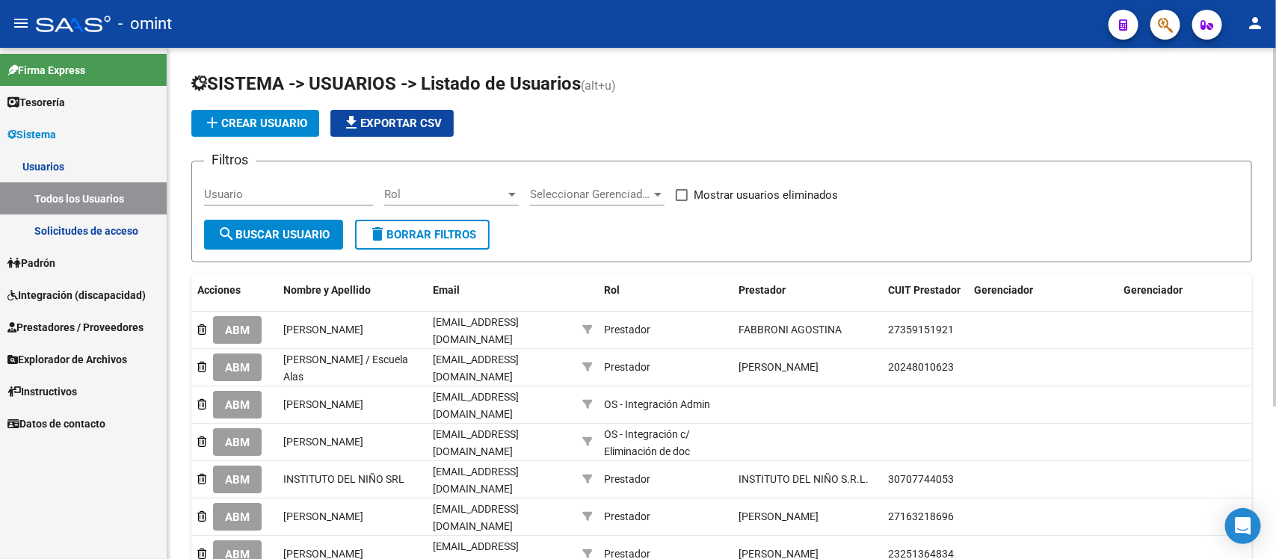
click at [241, 194] on input "Usuario" at bounding box center [288, 194] width 169 height 13
paste input "Stephanie Holm"
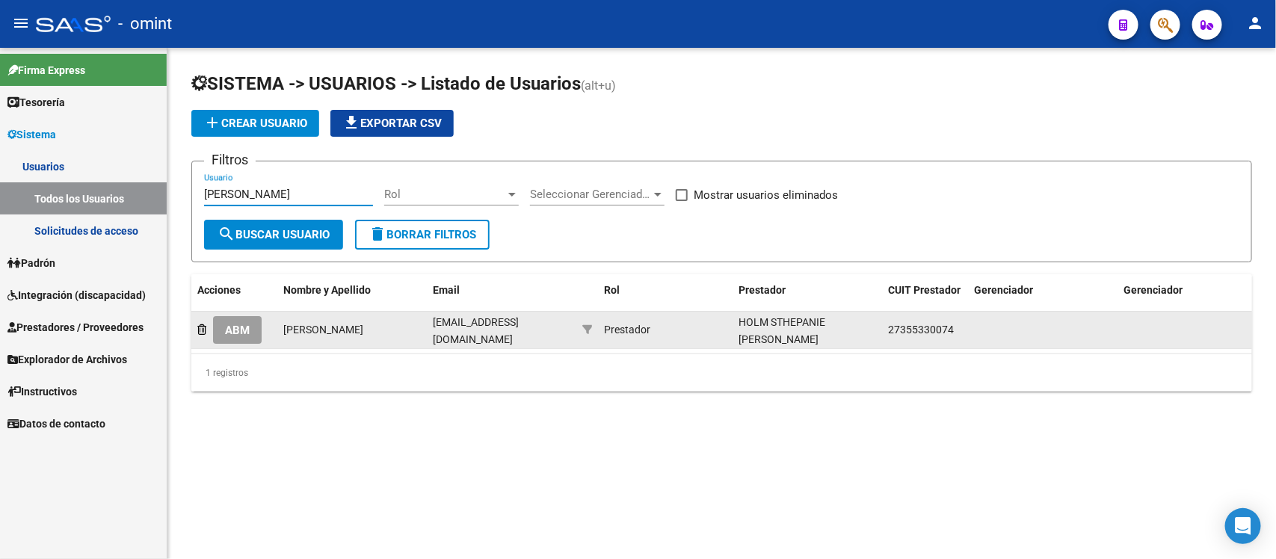
type input "Stephanie Holm"
click at [237, 324] on span "ABM" at bounding box center [237, 330] width 25 height 13
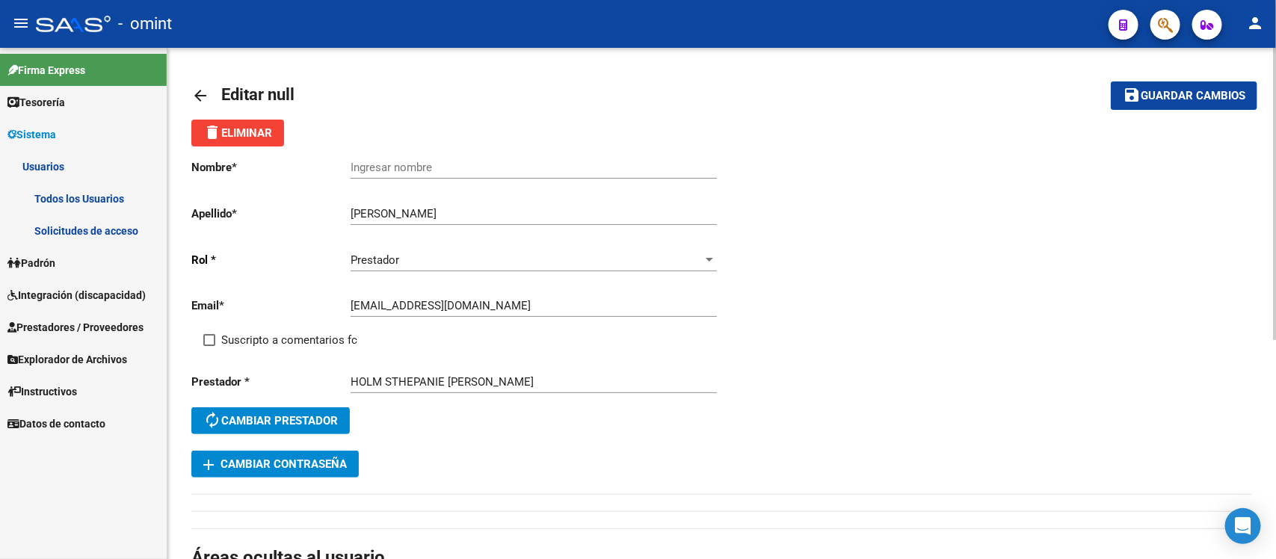
click at [453, 154] on div "Ingresar nombre" at bounding box center [534, 162] width 366 height 32
paste input "Stephanie Holm"
type input "Stephanie Holm"
click at [300, 331] on span "Suscripto a comentarios fc" at bounding box center [289, 340] width 136 height 18
click at [209, 346] on input "Suscripto a comentarios fc" at bounding box center [209, 346] width 1 height 1
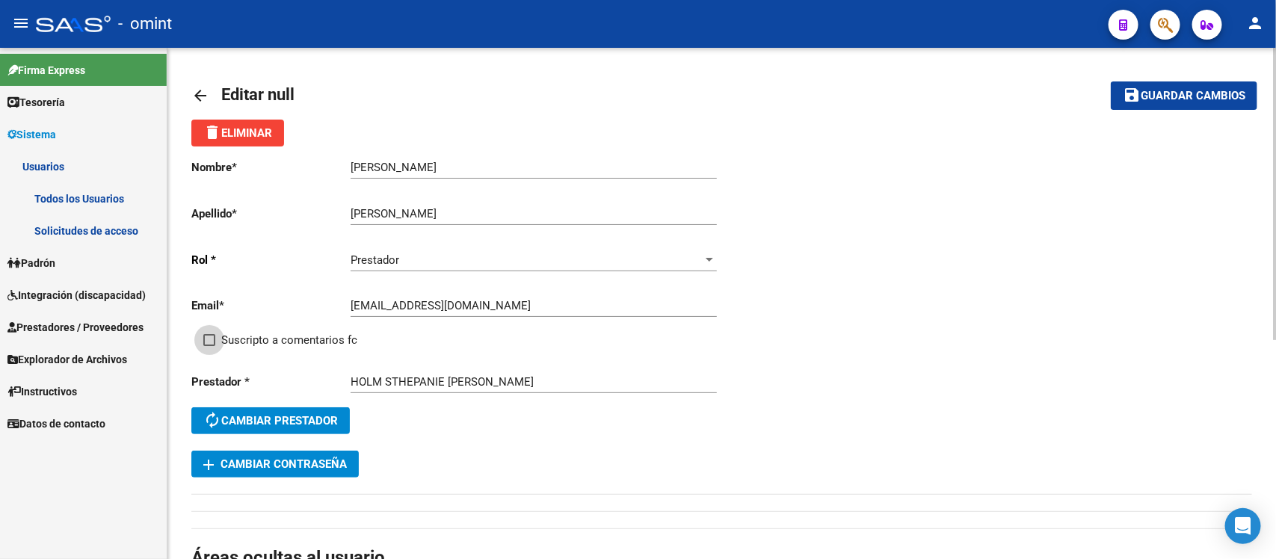
checkbox input "true"
click at [1193, 103] on button "save Guardar cambios" at bounding box center [1184, 95] width 146 height 28
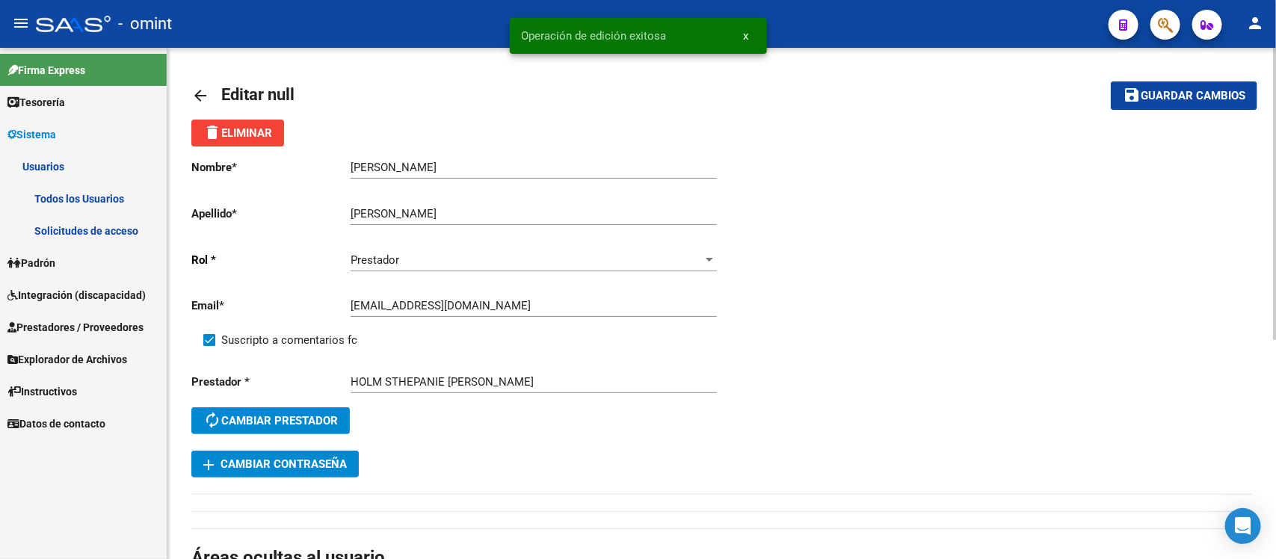
click at [203, 96] on mat-icon "arrow_back" at bounding box center [200, 96] width 18 height 18
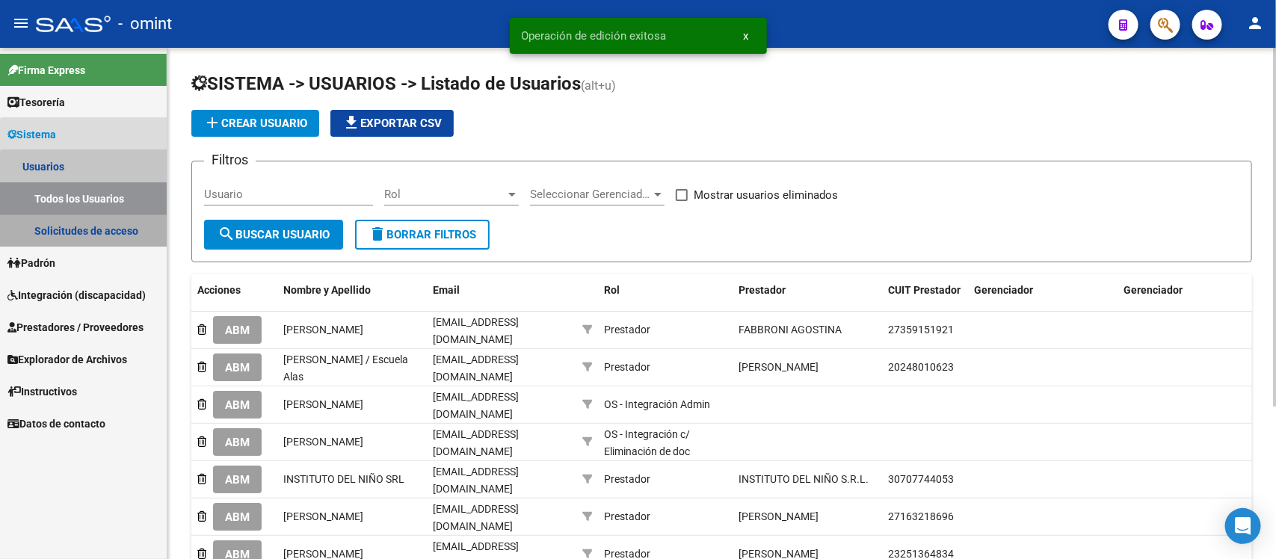
click at [87, 233] on link "Solicitudes de acceso" at bounding box center [83, 231] width 167 height 32
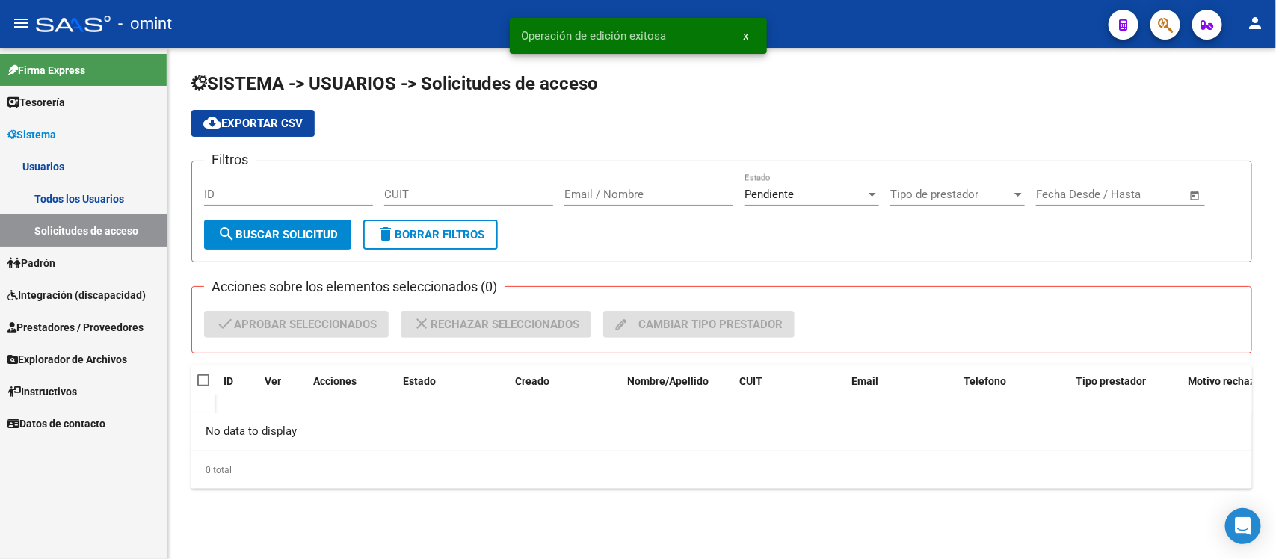
click at [73, 273] on link "Padrón" at bounding box center [83, 263] width 167 height 32
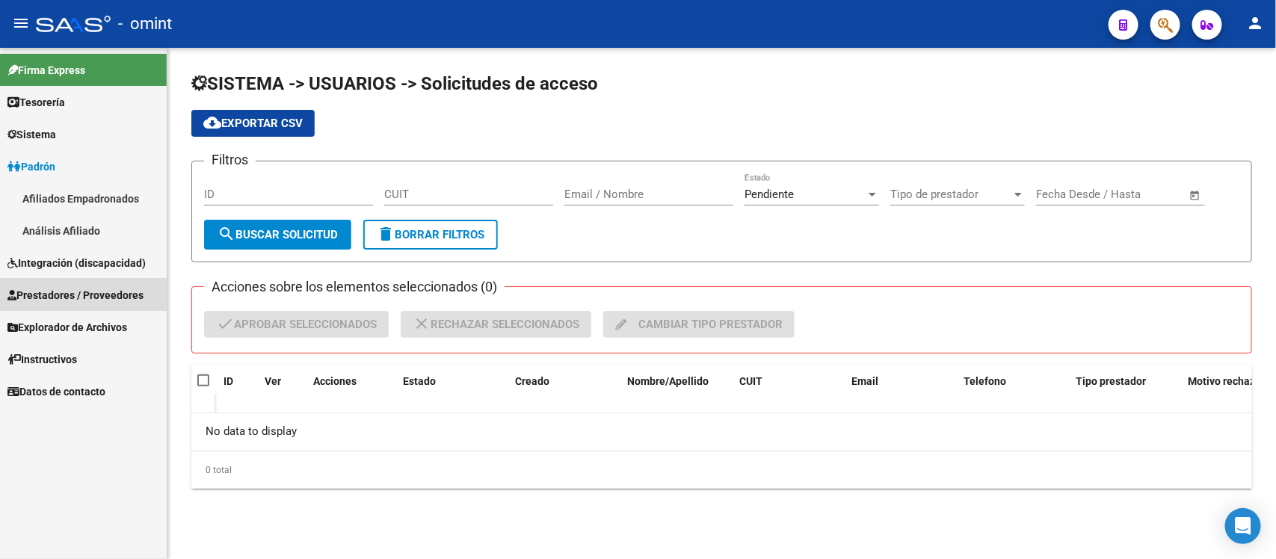
click at [82, 296] on span "Prestadores / Proveedores" at bounding box center [75, 295] width 136 height 16
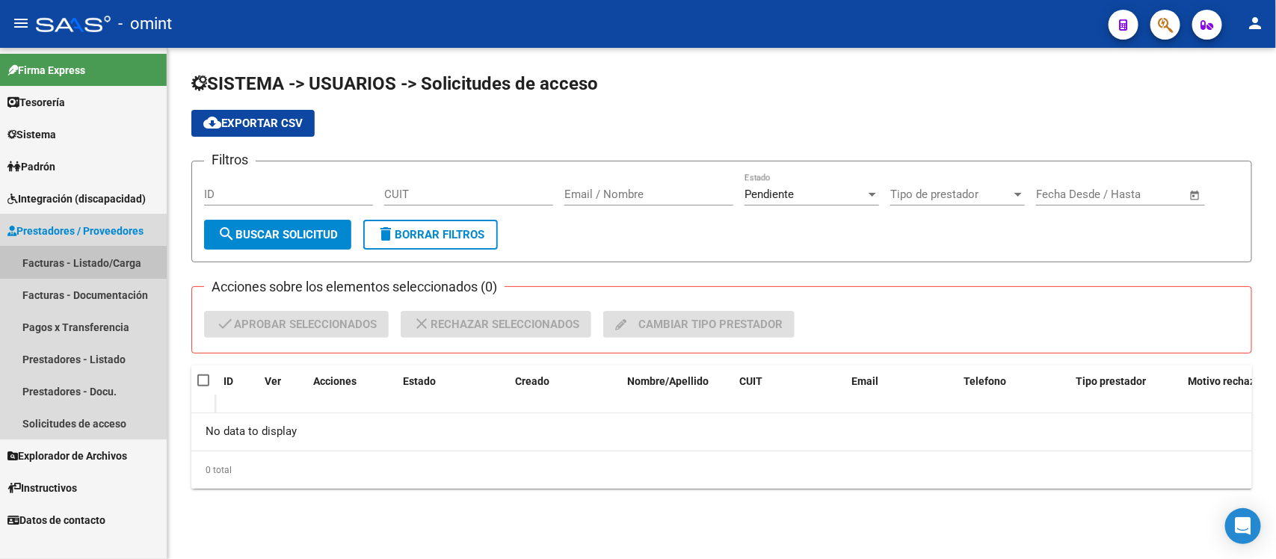
click at [78, 259] on link "Facturas - Listado/Carga" at bounding box center [83, 263] width 167 height 32
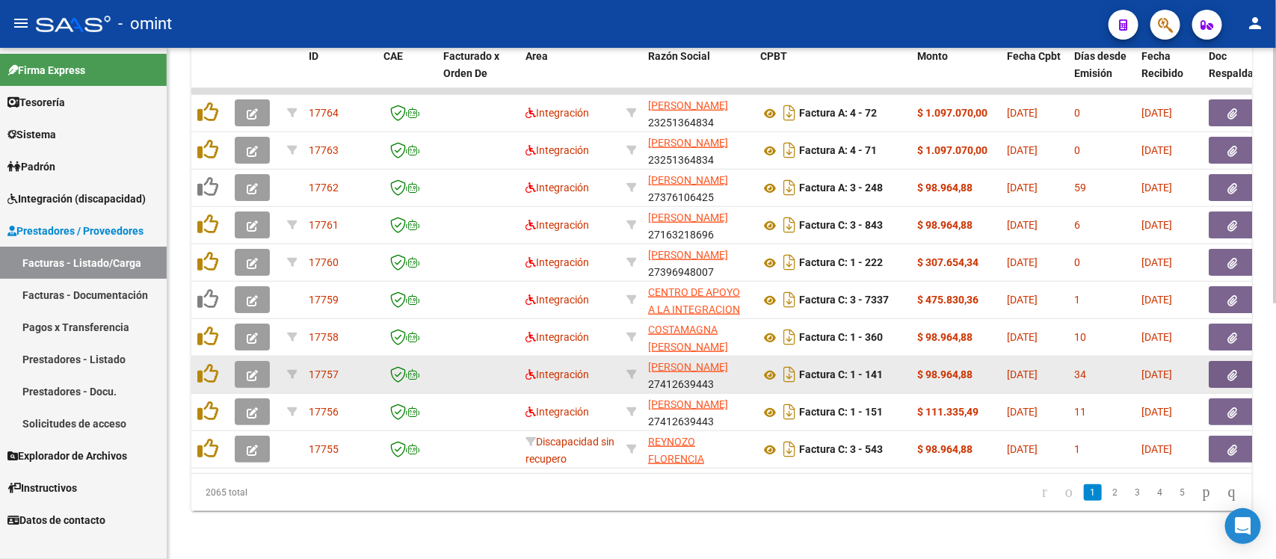
scroll to position [419, 0]
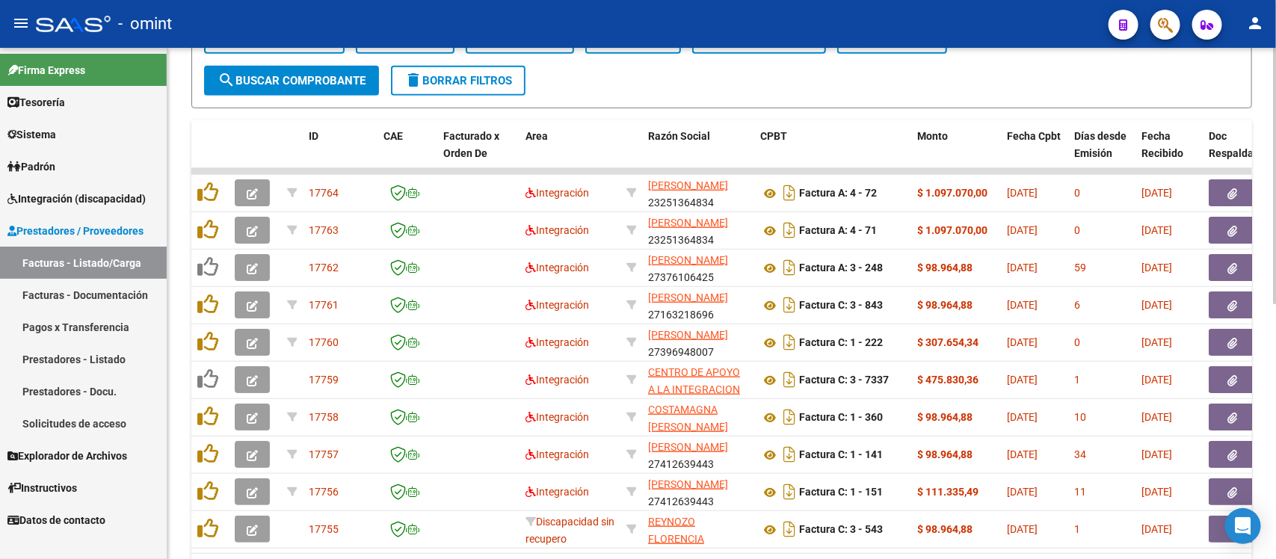
click at [419, 83] on mat-icon "delete" at bounding box center [413, 80] width 18 height 18
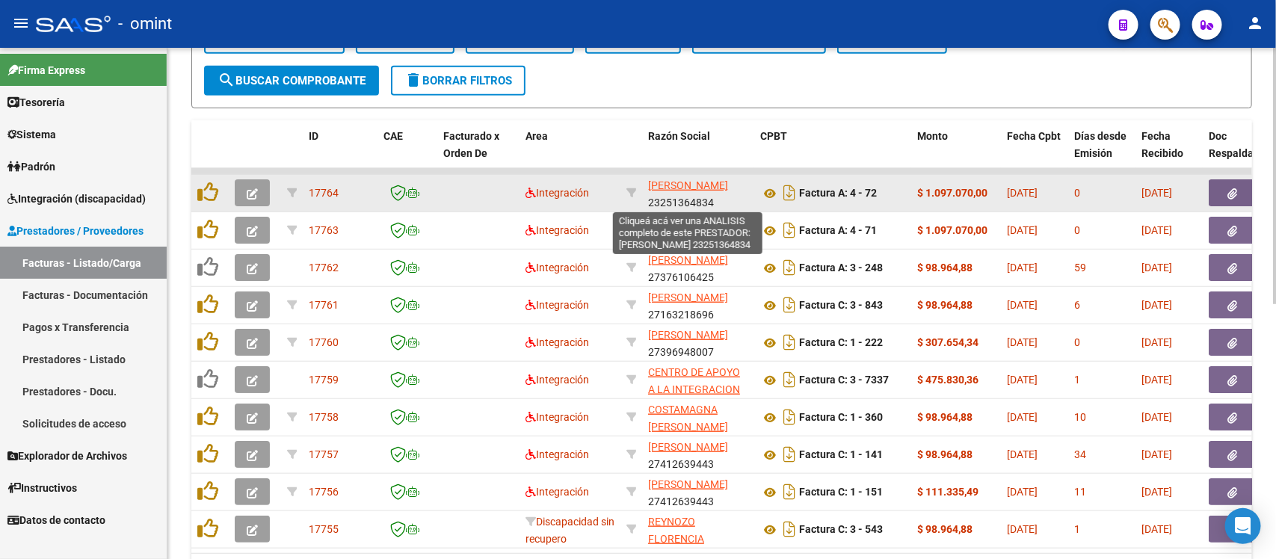
scroll to position [325, 0]
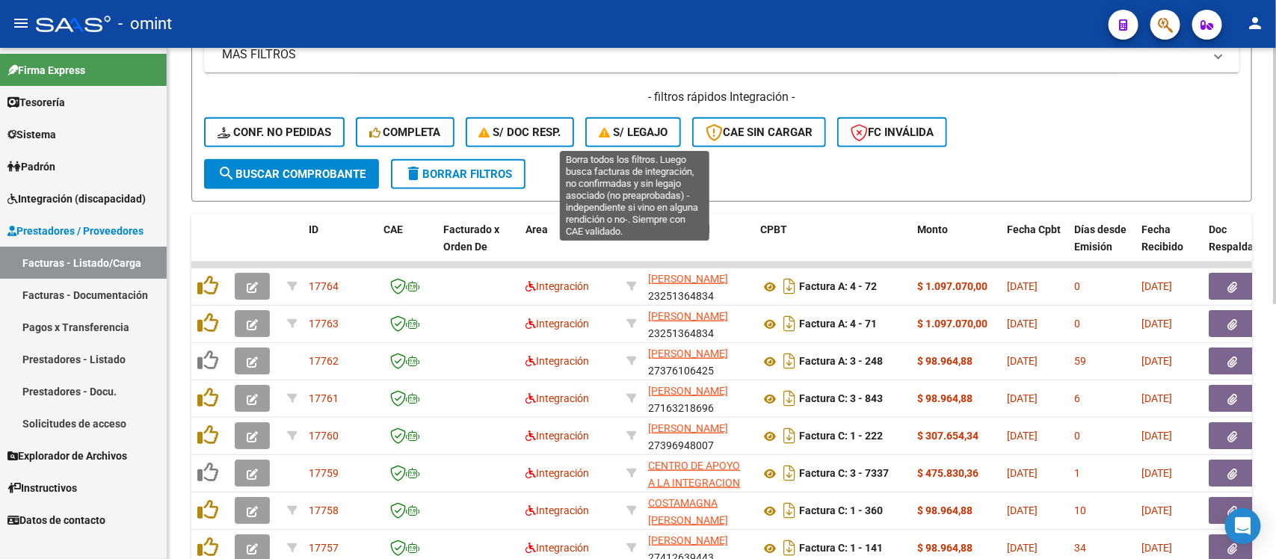
click at [635, 132] on span "S/ legajo" at bounding box center [633, 132] width 69 height 13
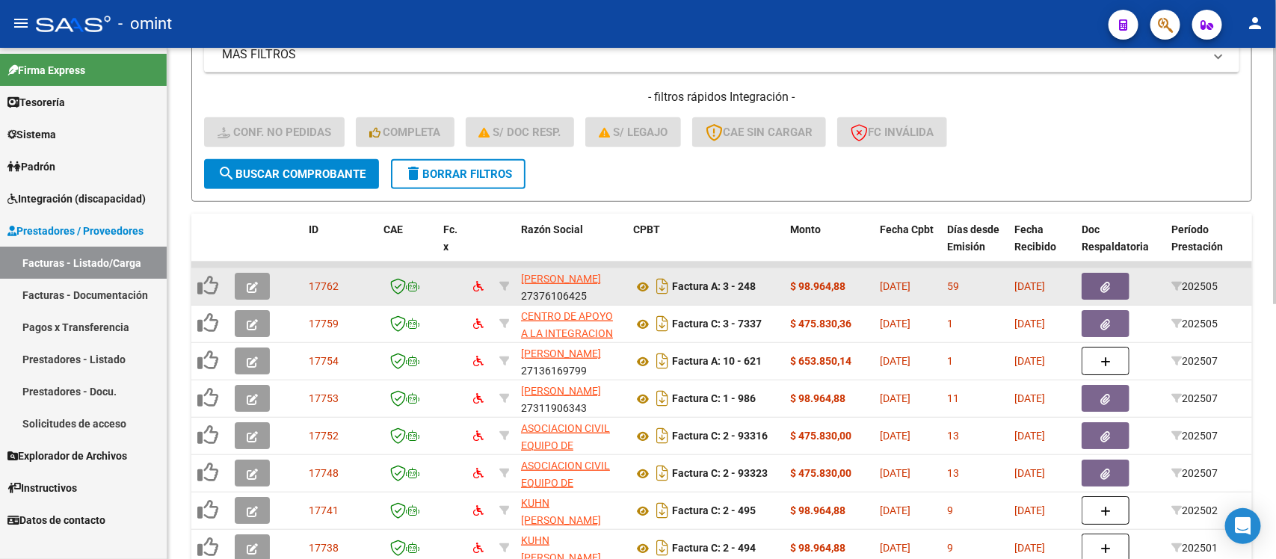
click at [252, 274] on button "button" at bounding box center [252, 286] width 35 height 27
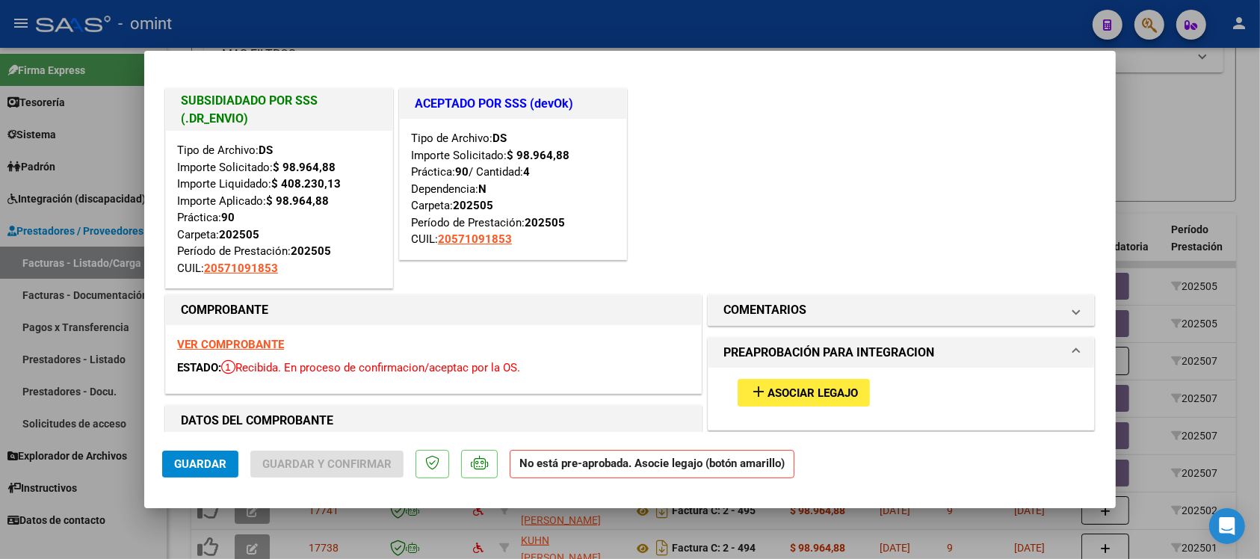
click at [247, 340] on strong "VER COMPROBANTE" at bounding box center [230, 344] width 107 height 13
click at [782, 395] on span "Asociar Legajo" at bounding box center [813, 392] width 90 height 13
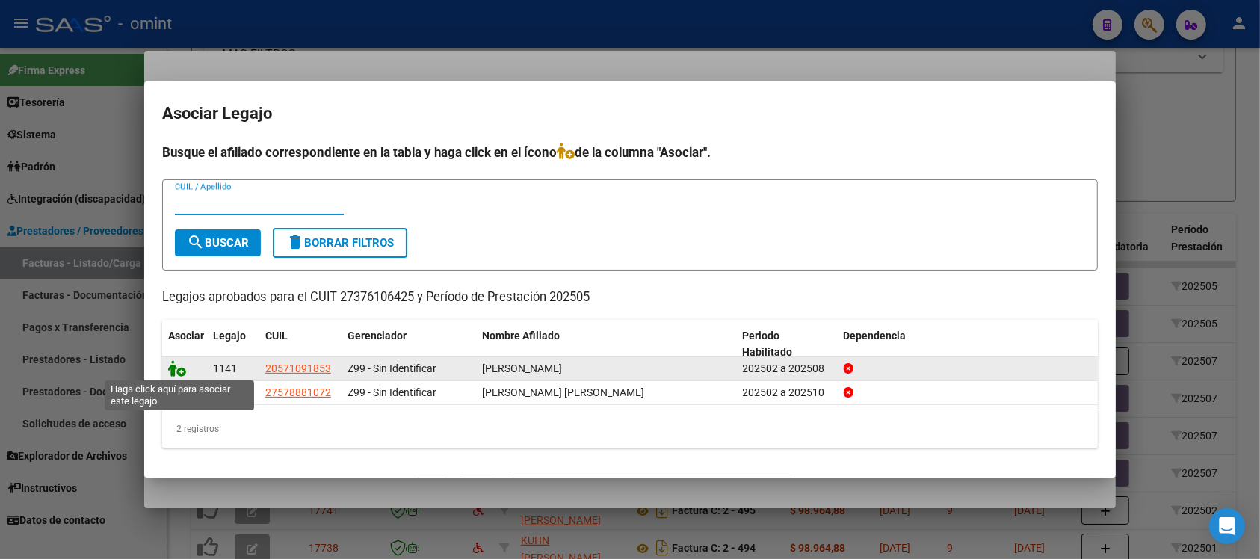
click at [180, 370] on icon at bounding box center [177, 368] width 18 height 16
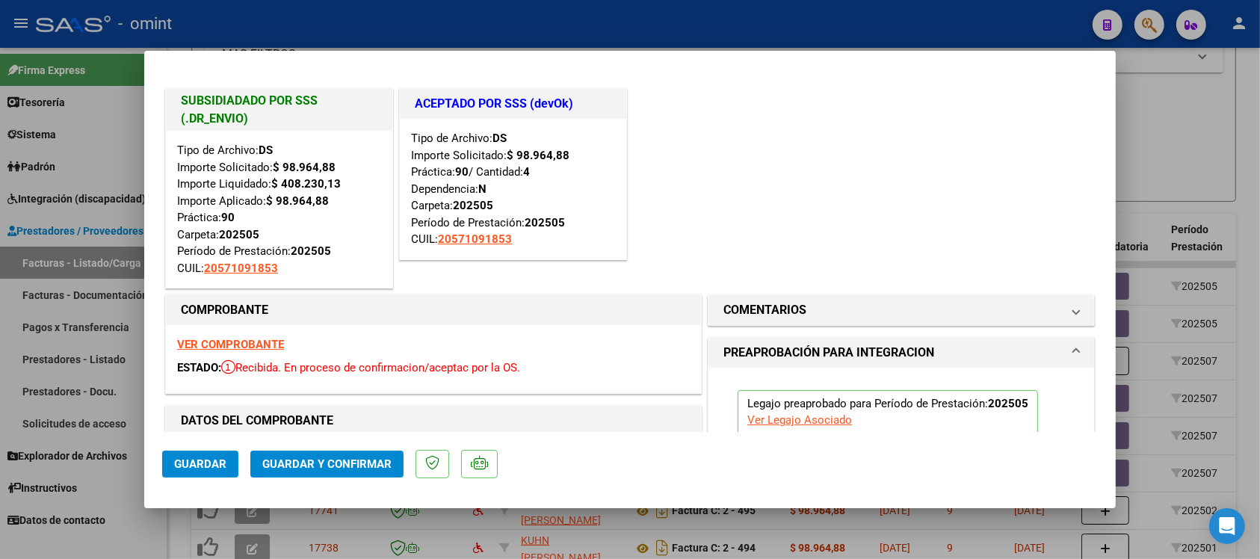
click at [212, 457] on span "Guardar" at bounding box center [200, 463] width 52 height 13
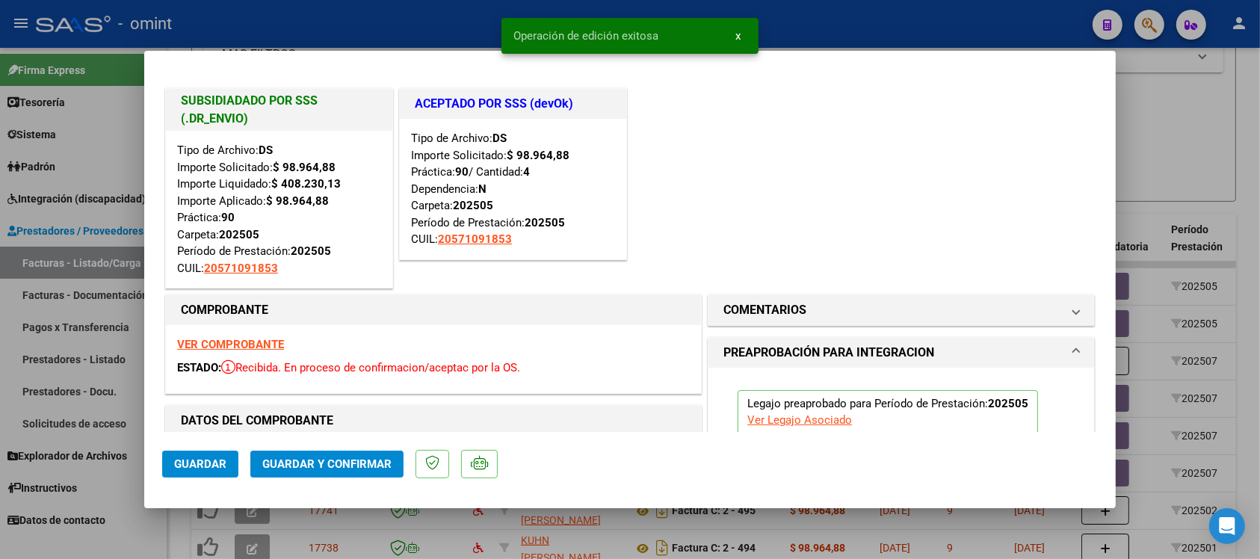
click at [374, 22] on div at bounding box center [630, 279] width 1260 height 559
type input "$ 0,00"
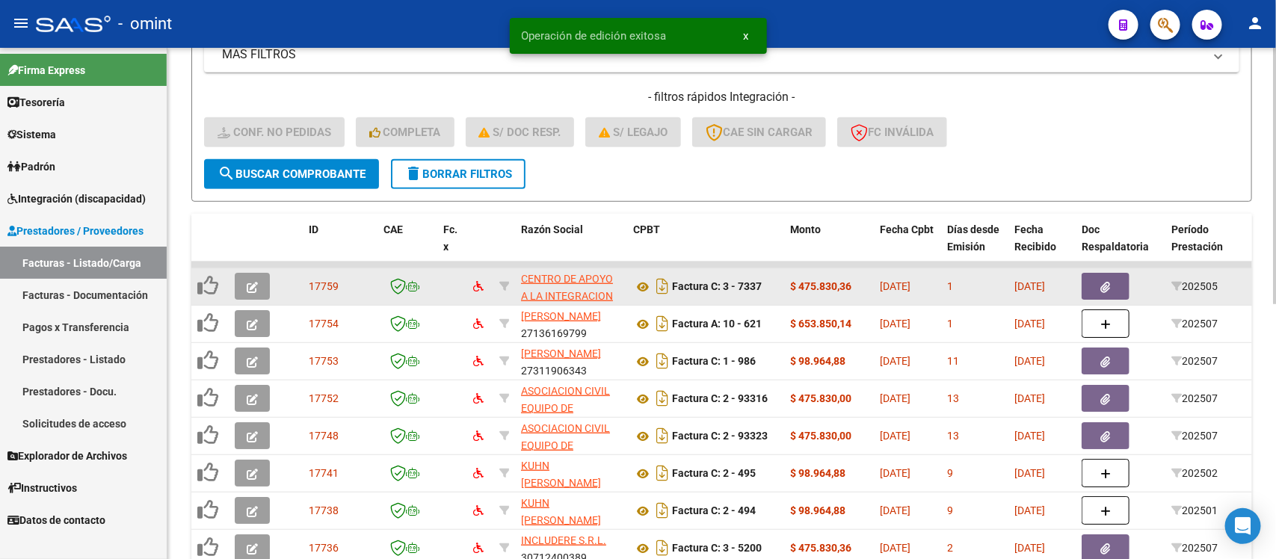
click at [247, 273] on button "button" at bounding box center [252, 286] width 35 height 27
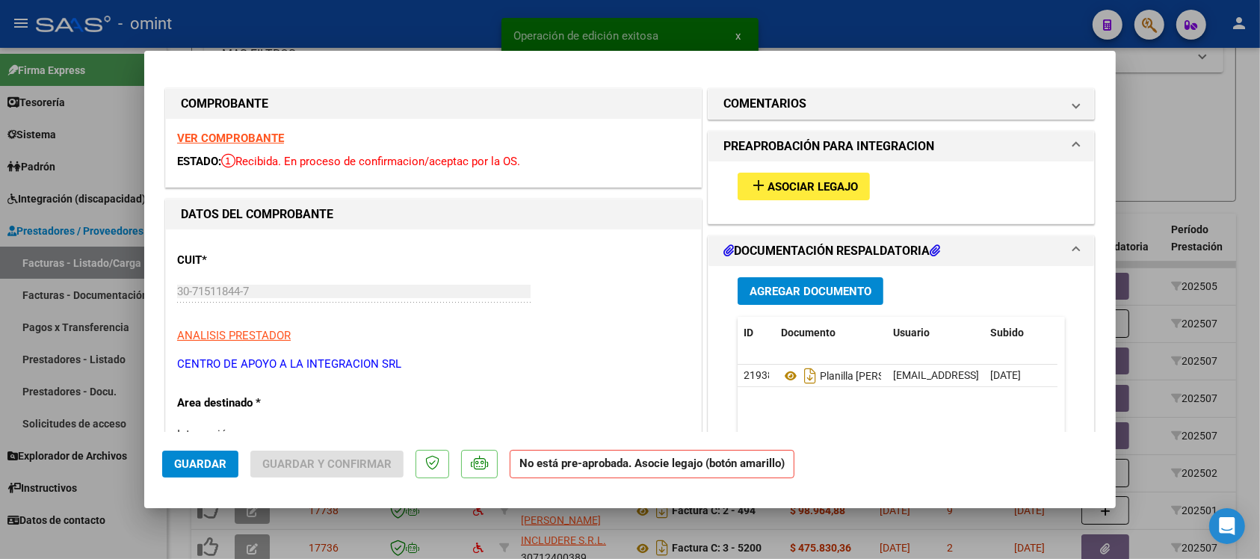
click at [253, 132] on strong "VER COMPROBANTE" at bounding box center [230, 138] width 107 height 13
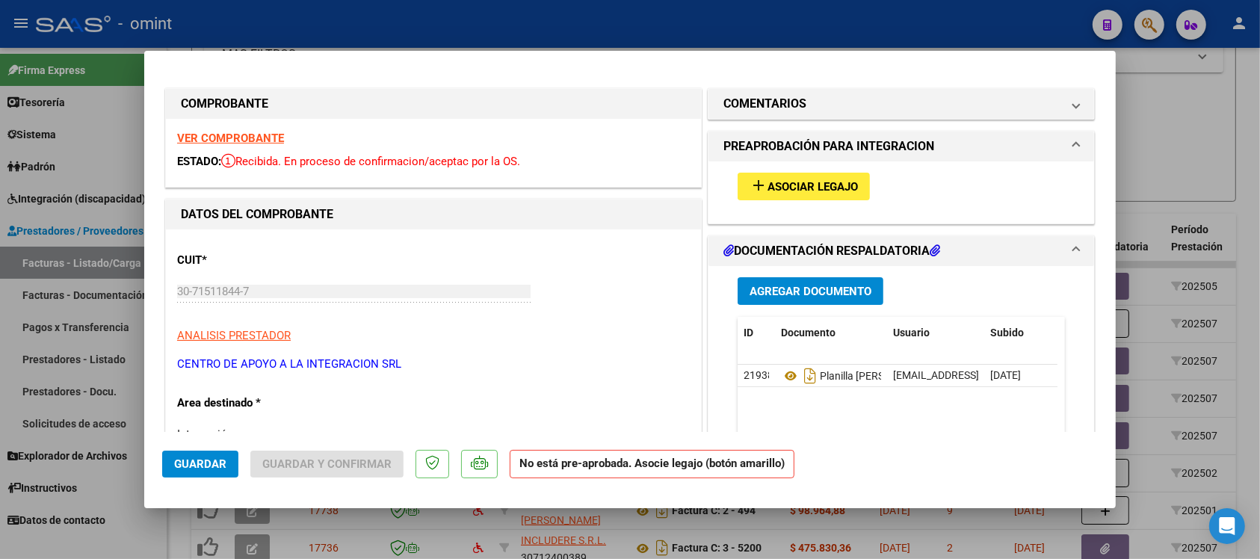
click at [768, 188] on span "Asociar Legajo" at bounding box center [813, 186] width 90 height 13
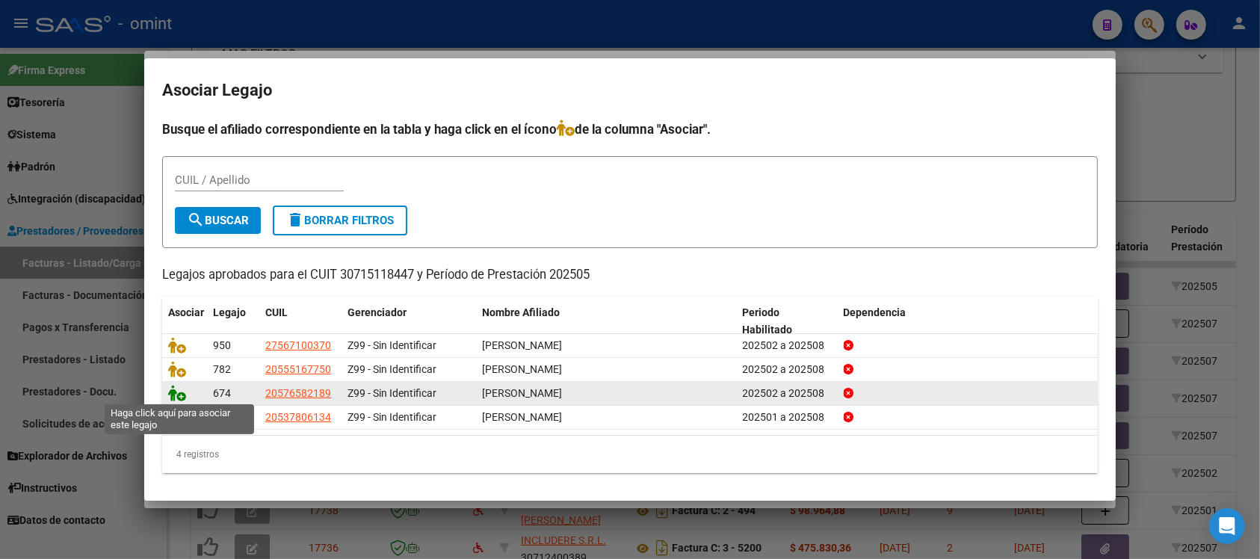
click at [172, 391] on icon at bounding box center [177, 393] width 18 height 16
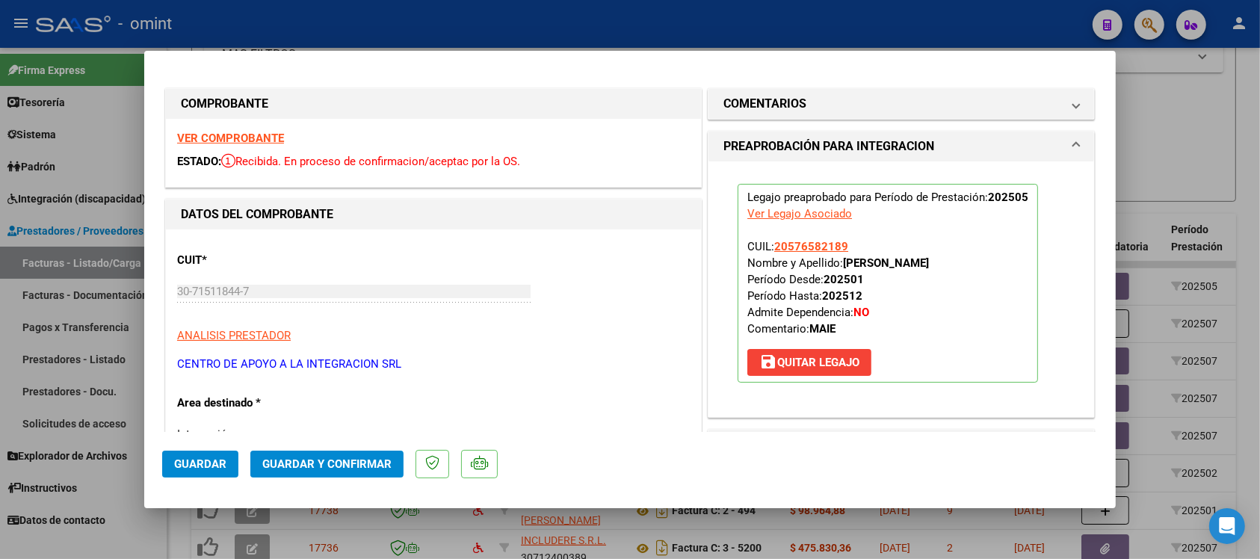
click at [219, 457] on span "Guardar" at bounding box center [200, 463] width 52 height 13
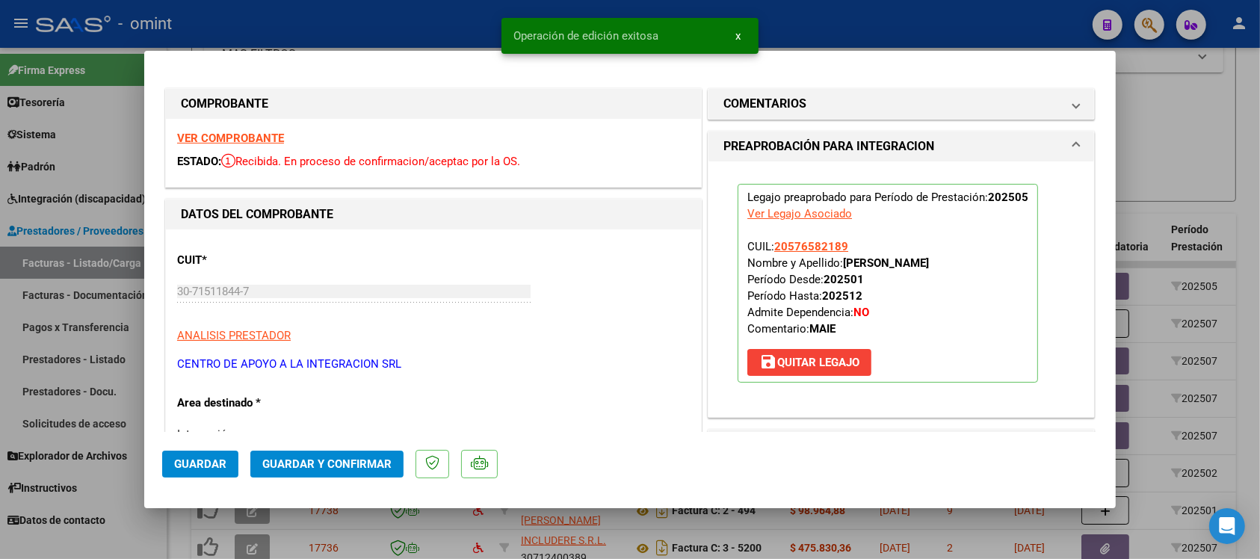
click at [491, 10] on div "Operación de edición exitosa x" at bounding box center [630, 36] width 293 height 72
click at [469, 19] on div at bounding box center [630, 279] width 1260 height 559
type input "$ 0,00"
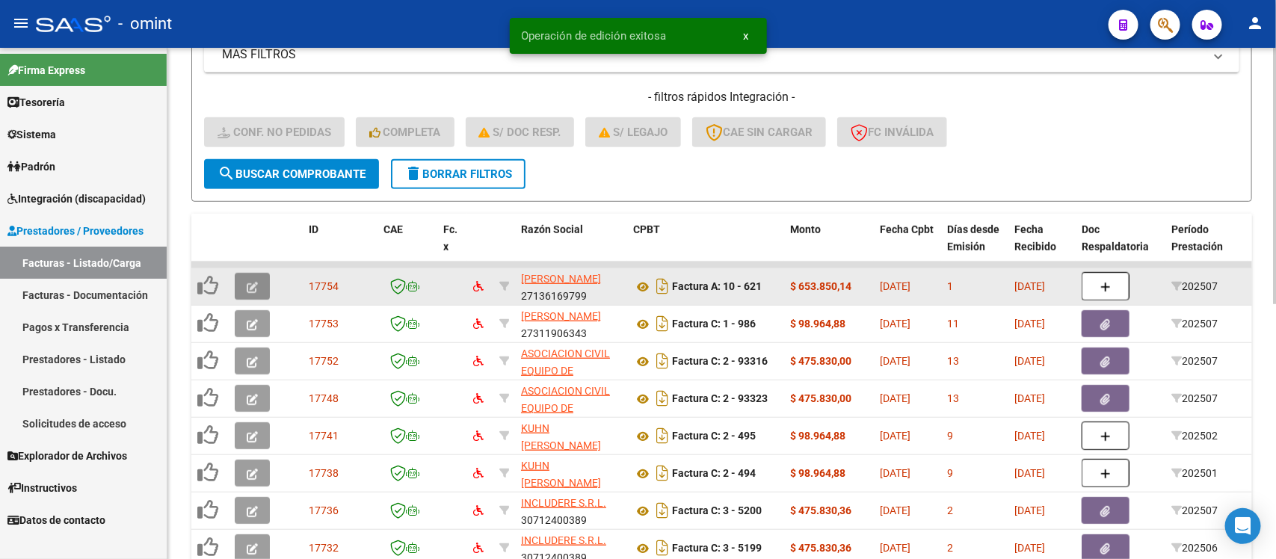
click at [256, 282] on icon "button" at bounding box center [252, 287] width 11 height 11
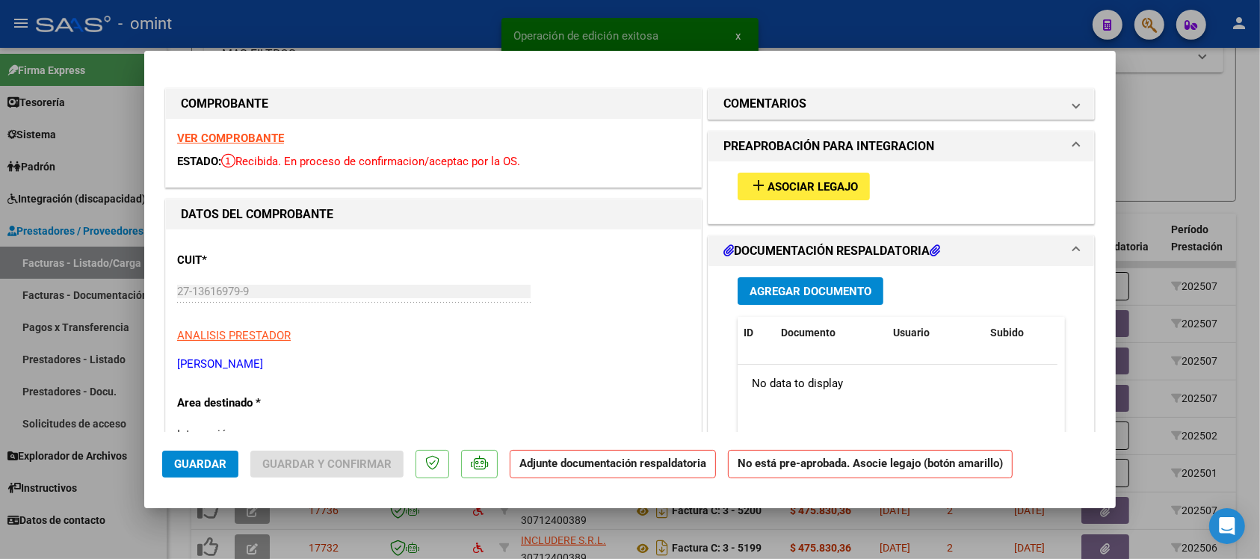
click at [229, 135] on strong "VER COMPROBANTE" at bounding box center [230, 138] width 107 height 13
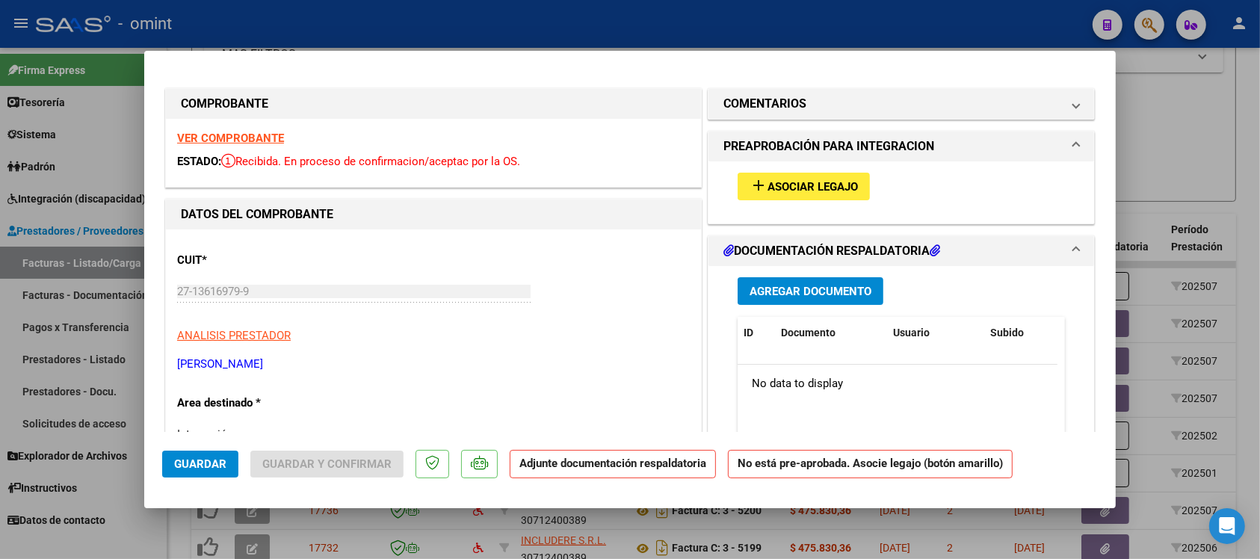
click at [830, 180] on span "Asociar Legajo" at bounding box center [813, 186] width 90 height 13
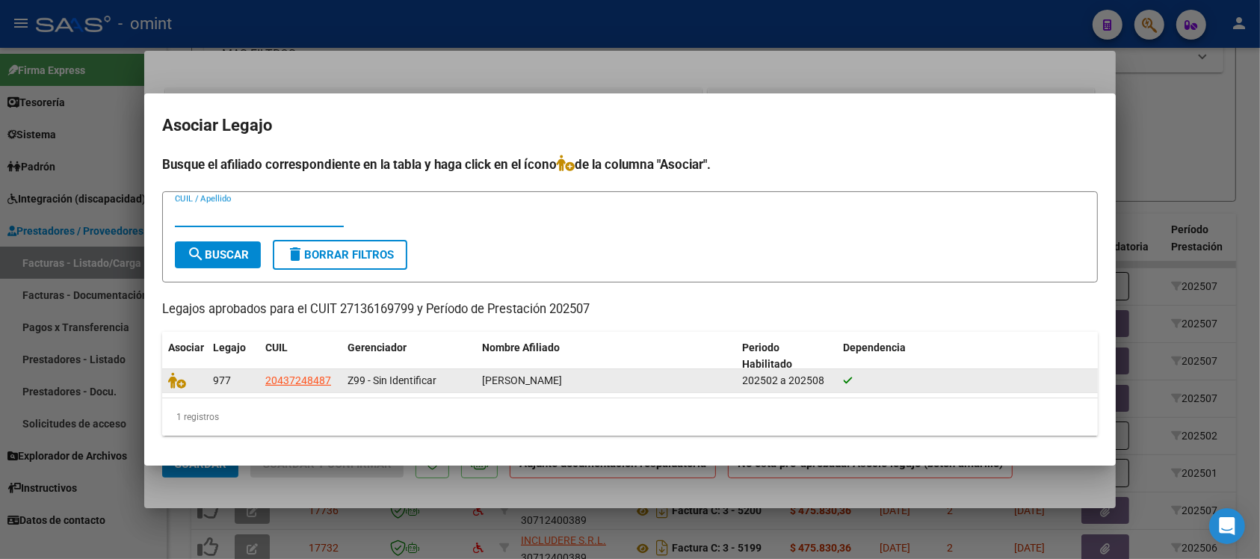
click at [170, 390] on datatable-body-cell at bounding box center [184, 380] width 45 height 23
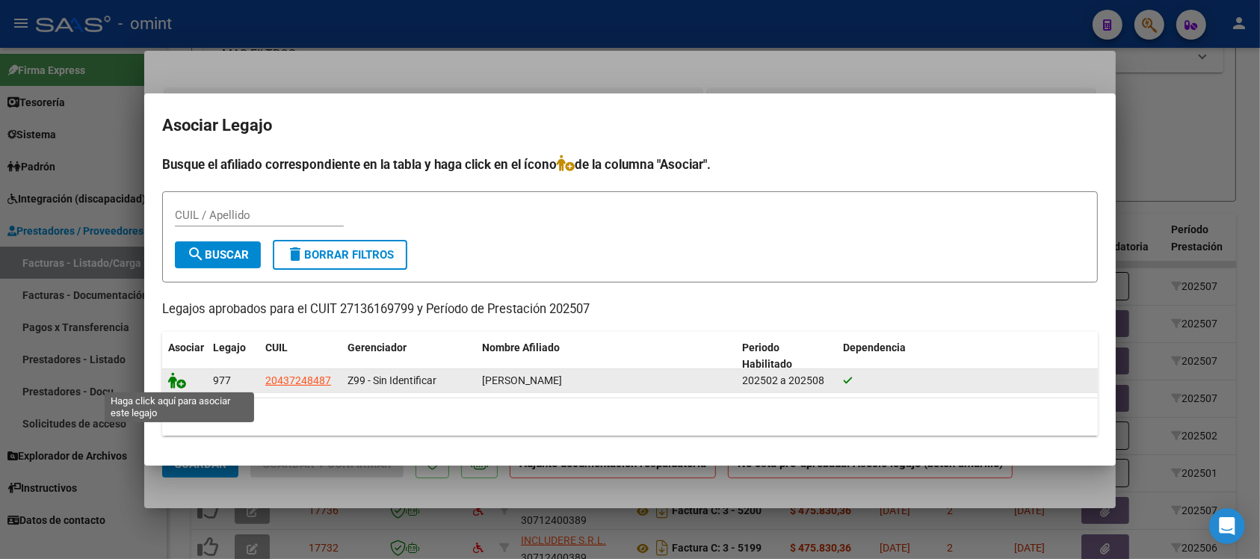
click at [172, 383] on icon at bounding box center [177, 380] width 18 height 16
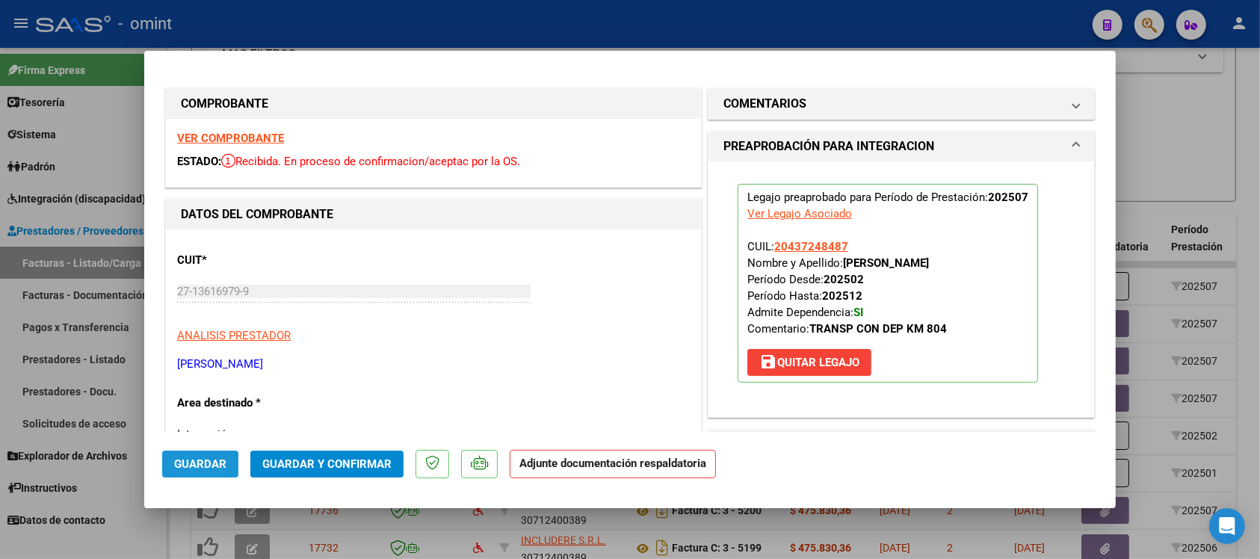
click at [209, 464] on span "Guardar" at bounding box center [200, 463] width 52 height 13
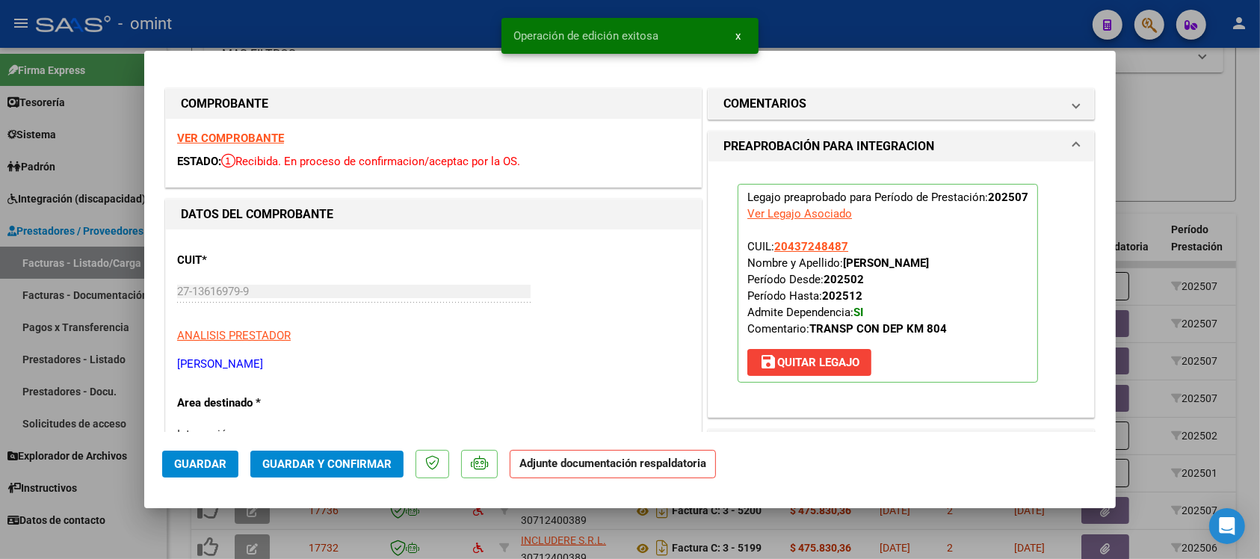
click at [424, 21] on div at bounding box center [630, 279] width 1260 height 559
type input "$ 0,00"
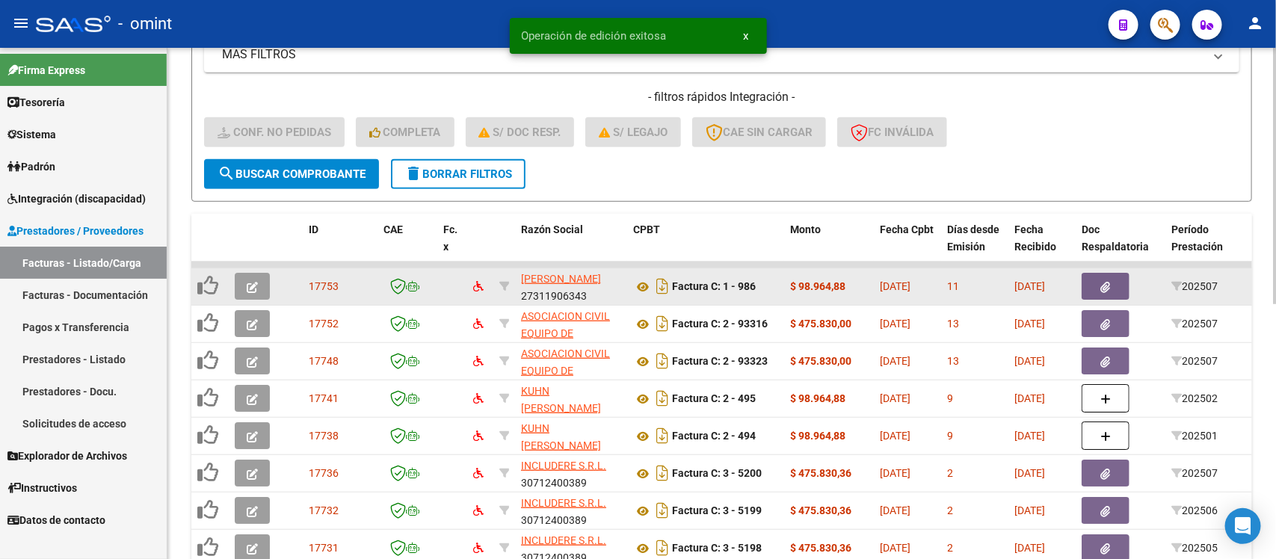
click at [256, 282] on icon "button" at bounding box center [252, 287] width 11 height 11
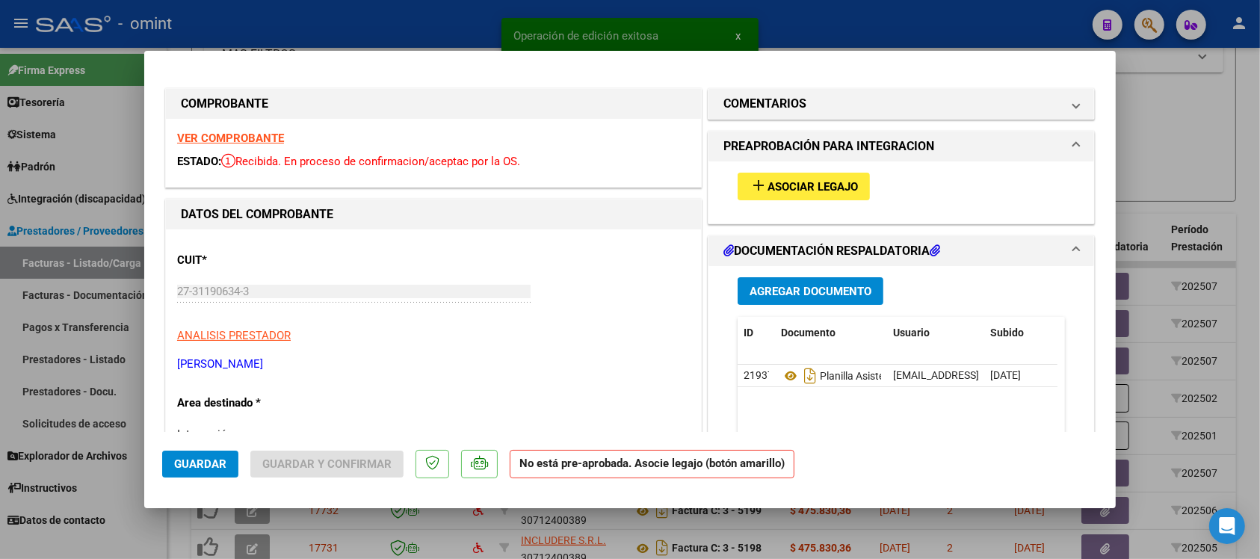
click at [222, 138] on strong "VER COMPROBANTE" at bounding box center [230, 138] width 107 height 13
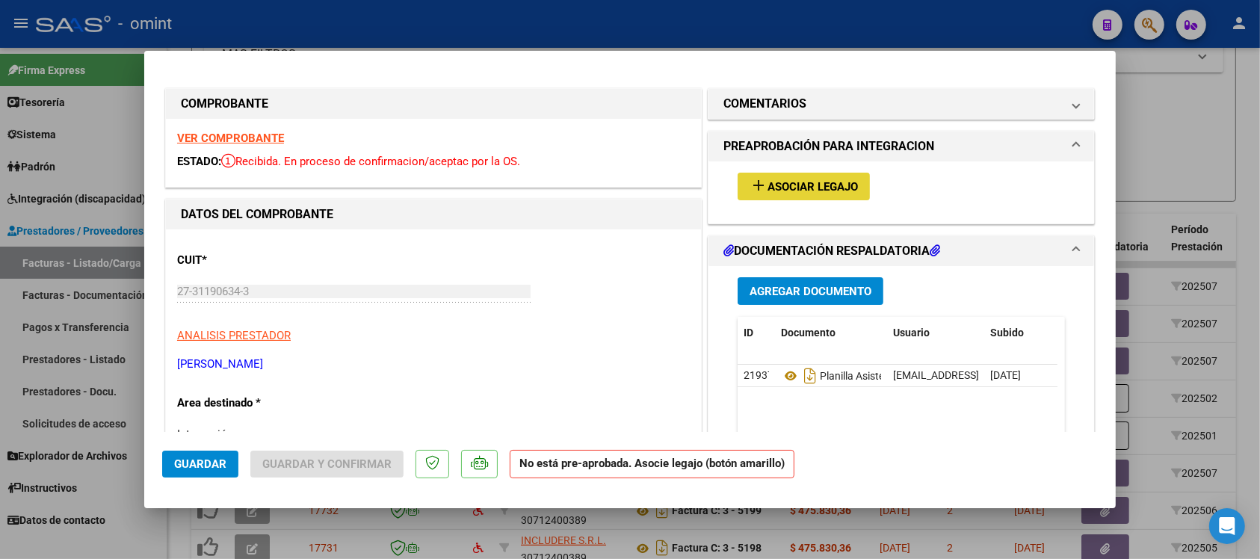
click at [818, 176] on button "add Asociar Legajo" at bounding box center [804, 187] width 132 height 28
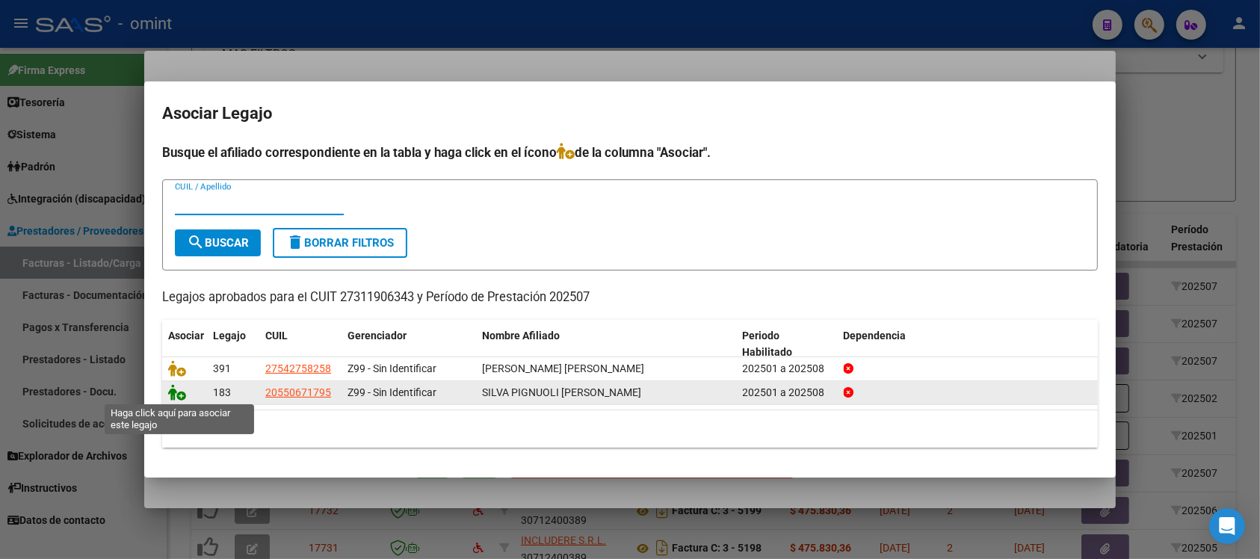
click at [174, 389] on icon at bounding box center [177, 392] width 18 height 16
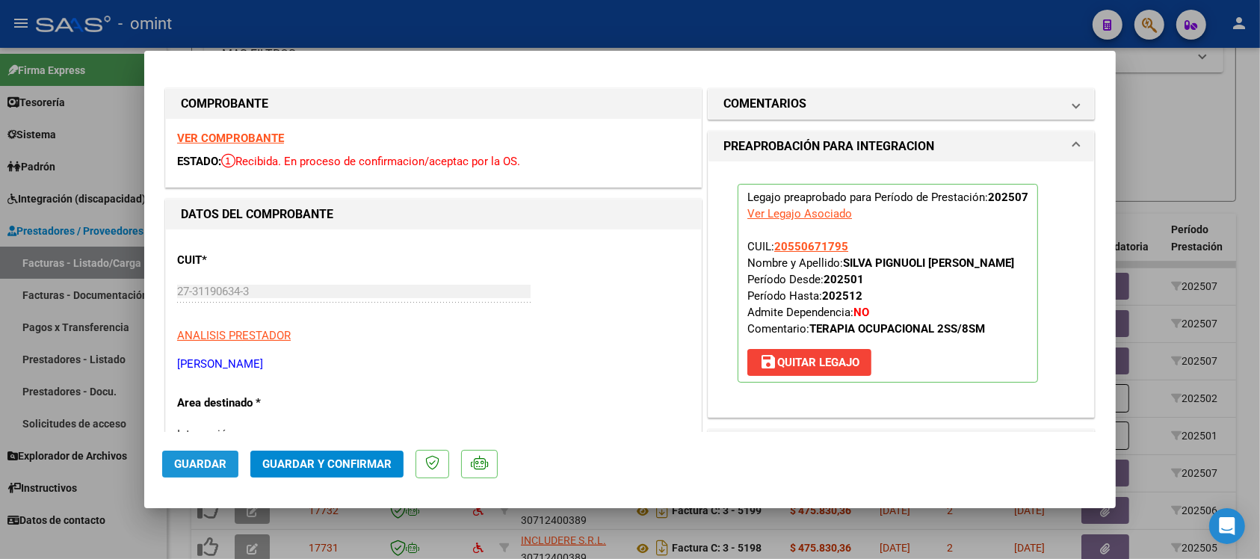
click at [210, 460] on span "Guardar" at bounding box center [200, 463] width 52 height 13
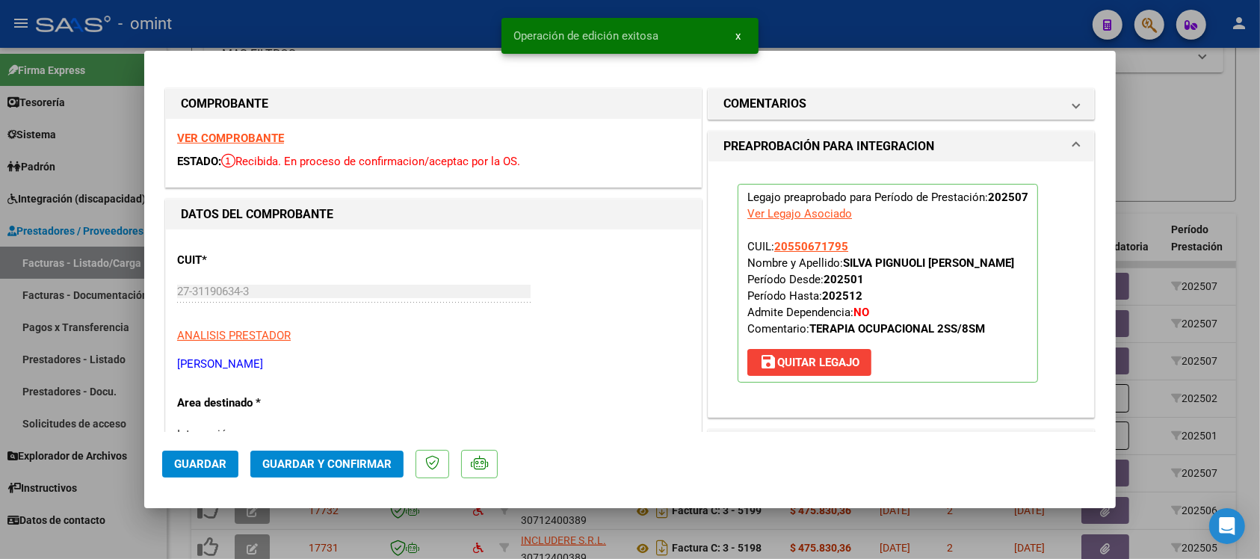
click at [437, 19] on div at bounding box center [630, 279] width 1260 height 559
type input "$ 0,00"
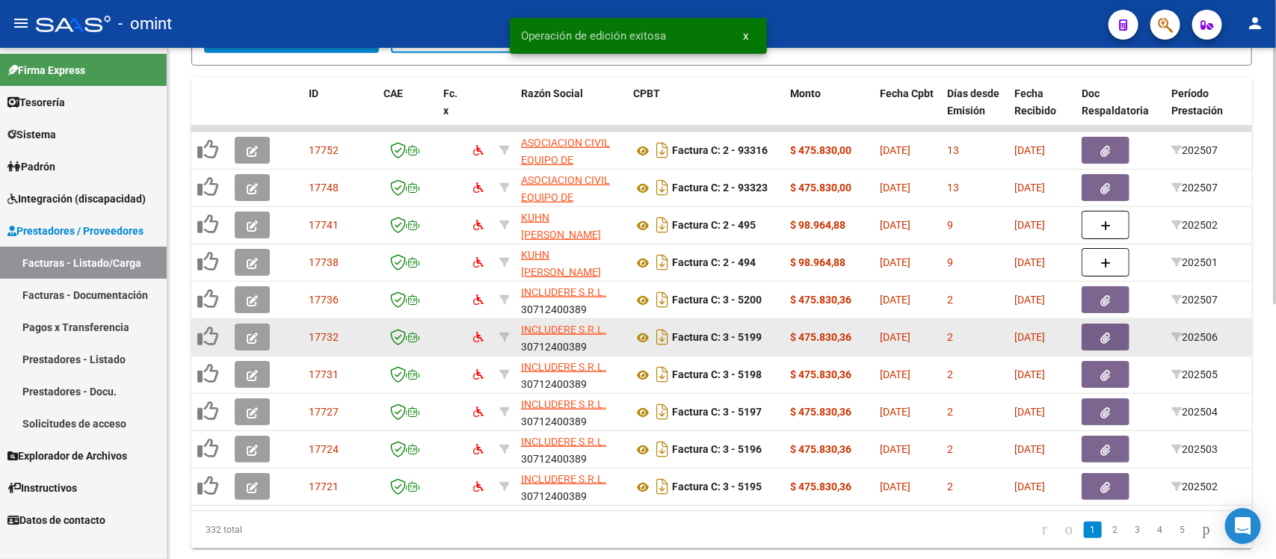
scroll to position [419, 0]
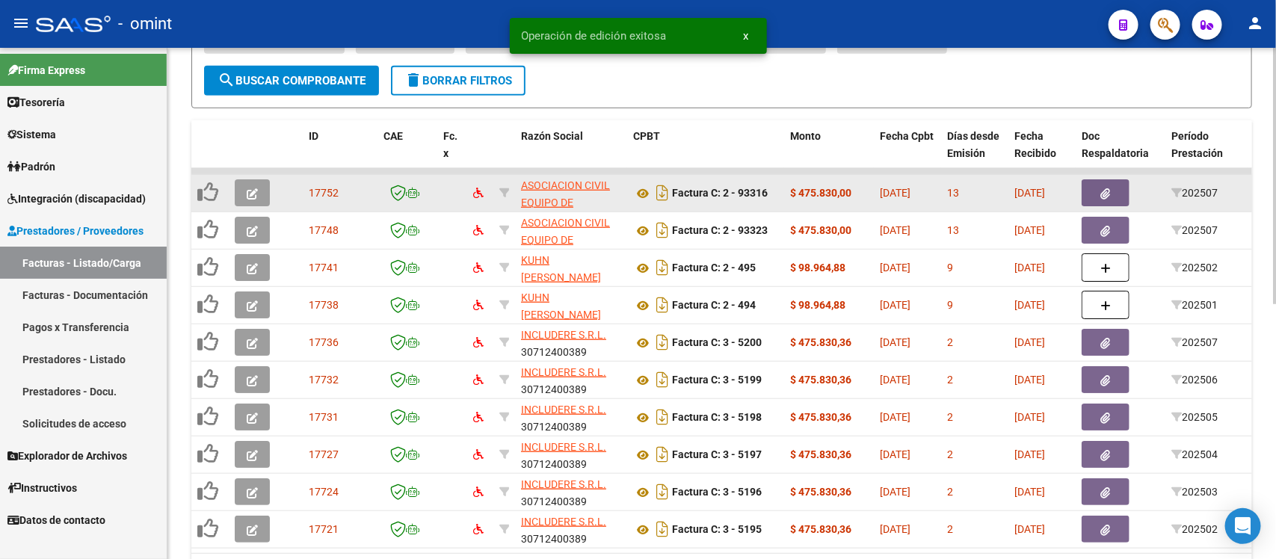
click at [239, 191] on button "button" at bounding box center [252, 192] width 35 height 27
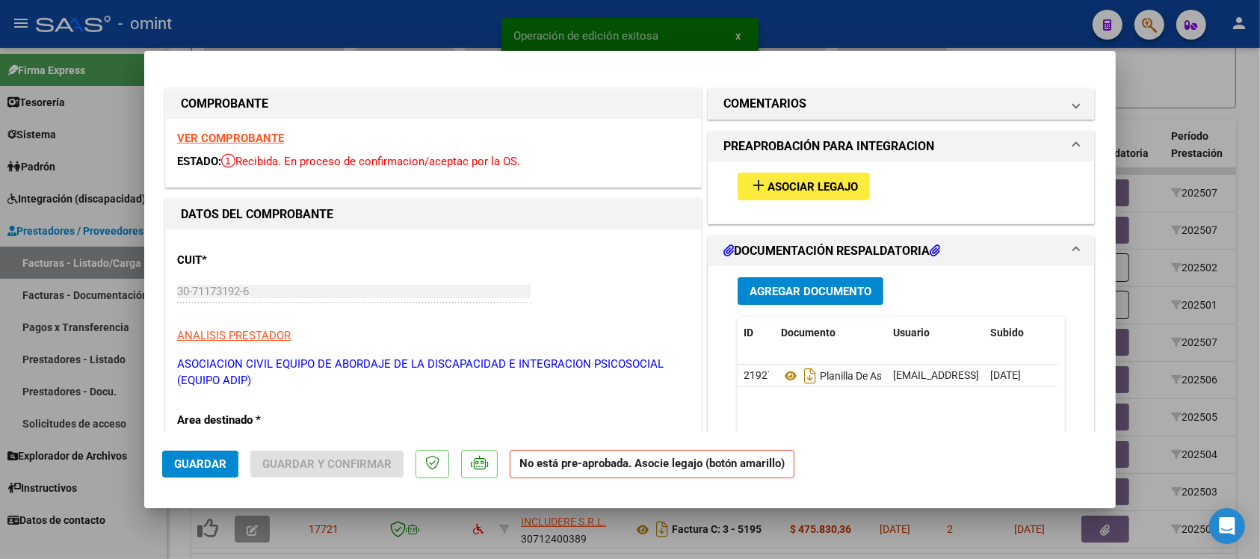
click at [214, 135] on strong "VER COMPROBANTE" at bounding box center [230, 138] width 107 height 13
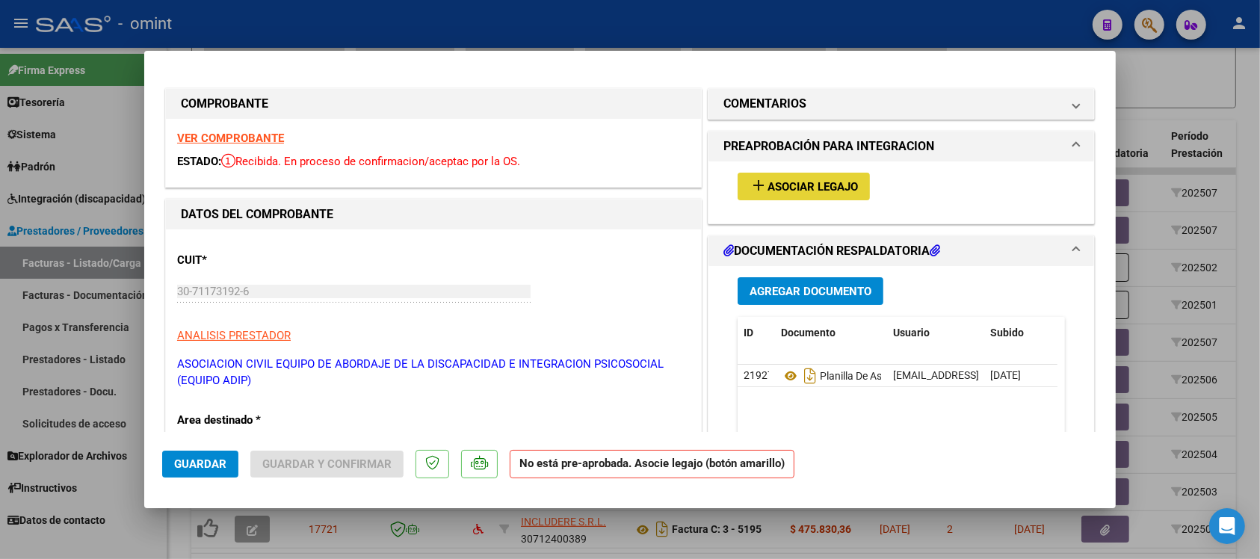
click at [815, 191] on span "Asociar Legajo" at bounding box center [813, 186] width 90 height 13
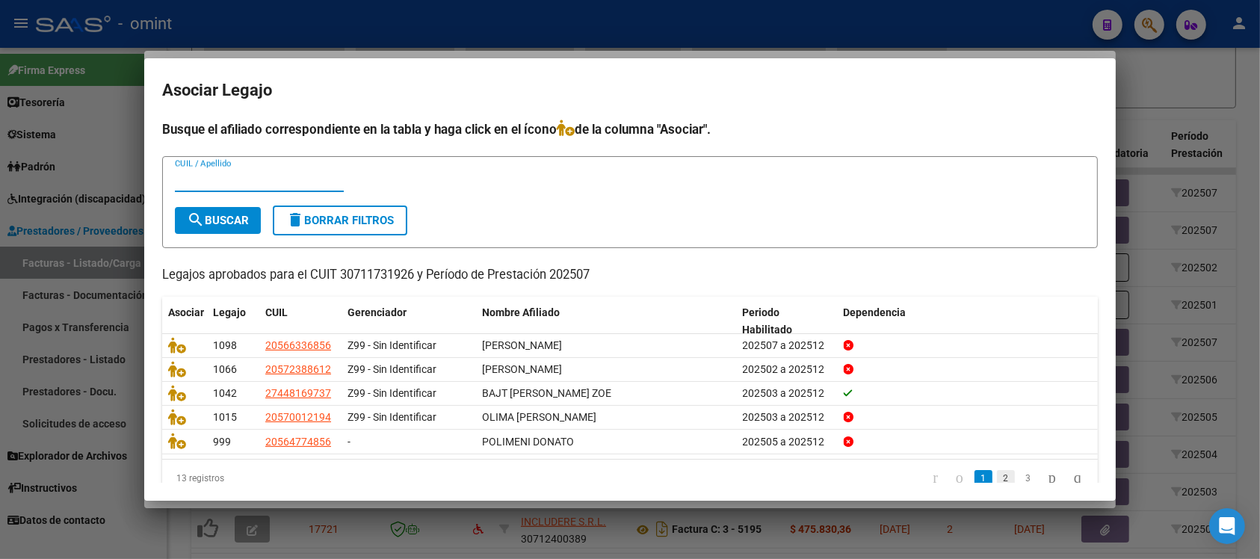
click at [997, 477] on link "2" at bounding box center [1006, 478] width 18 height 16
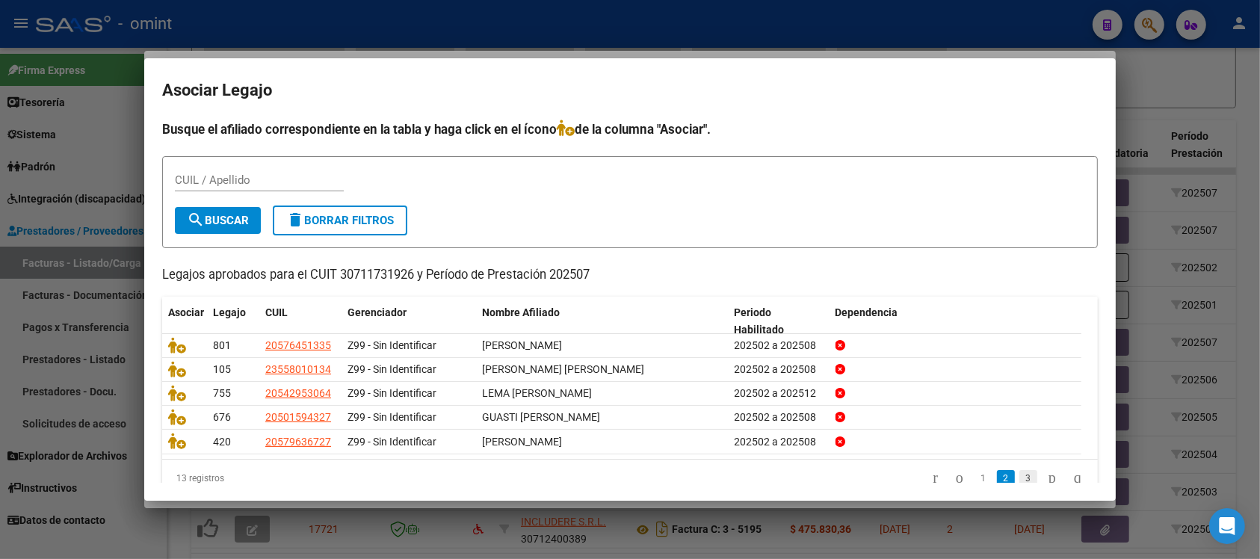
click at [1020, 480] on link "3" at bounding box center [1029, 478] width 18 height 16
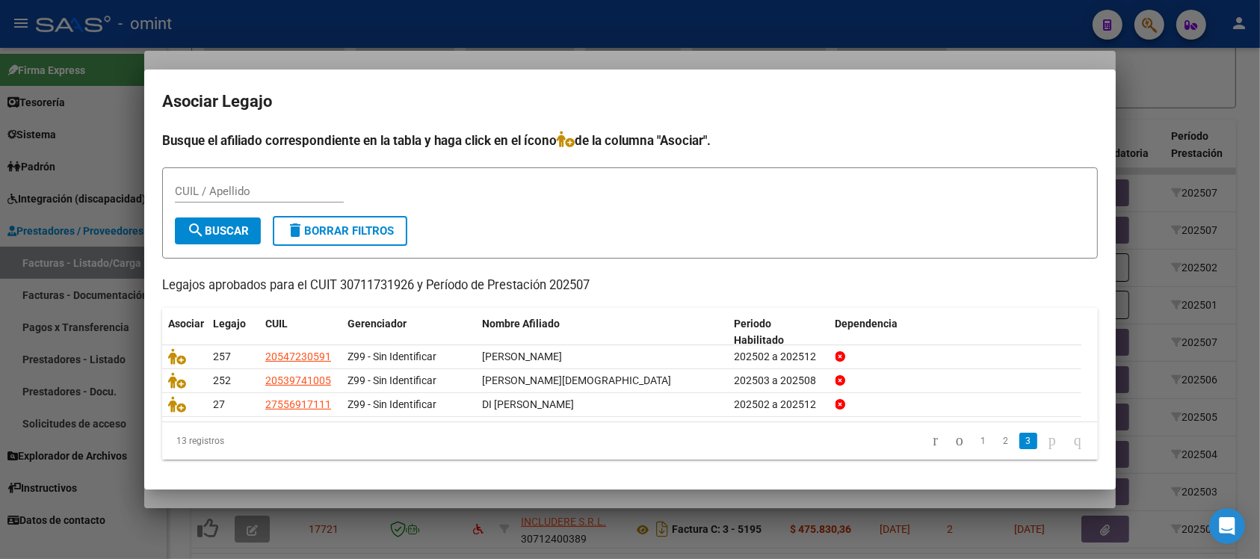
click at [529, 39] on div at bounding box center [630, 279] width 1260 height 559
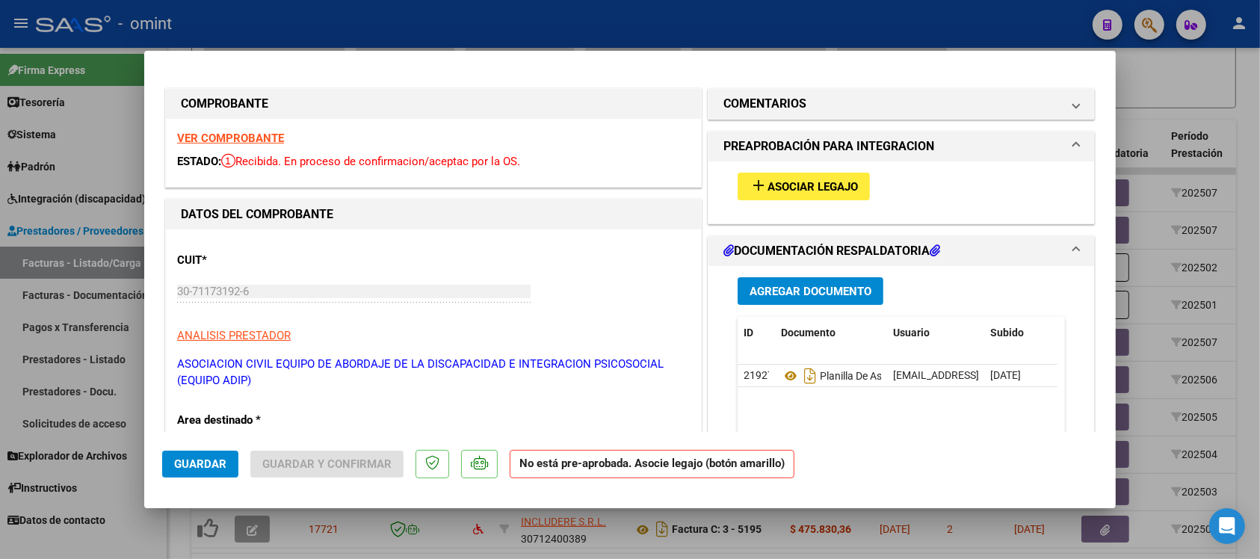
click at [528, 31] on div at bounding box center [630, 279] width 1260 height 559
type input "$ 0,00"
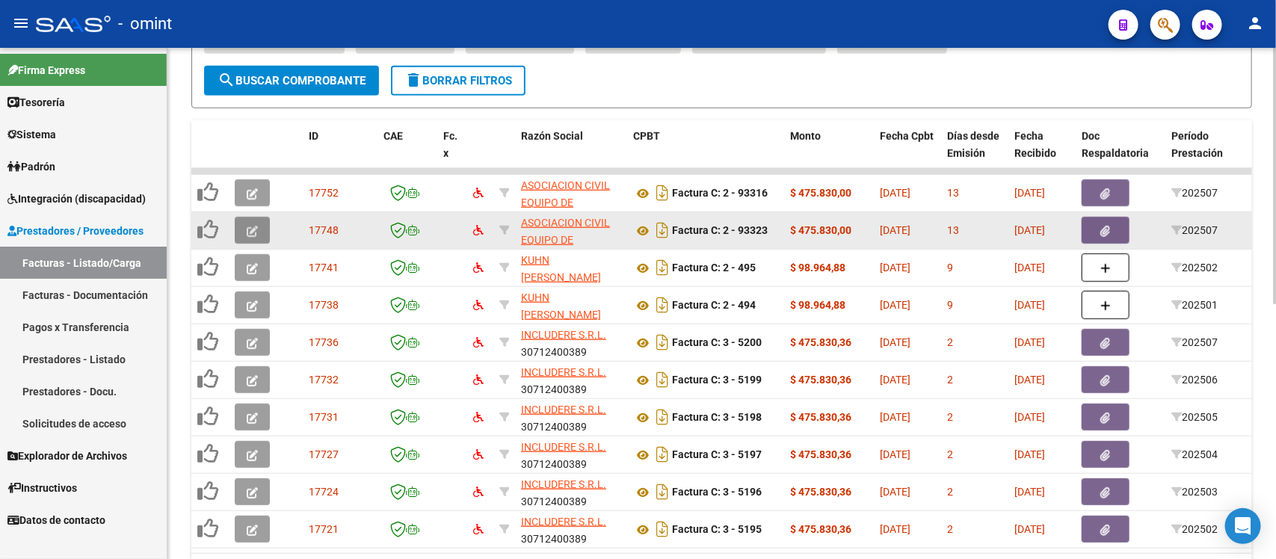
click at [252, 229] on icon "button" at bounding box center [252, 231] width 11 height 11
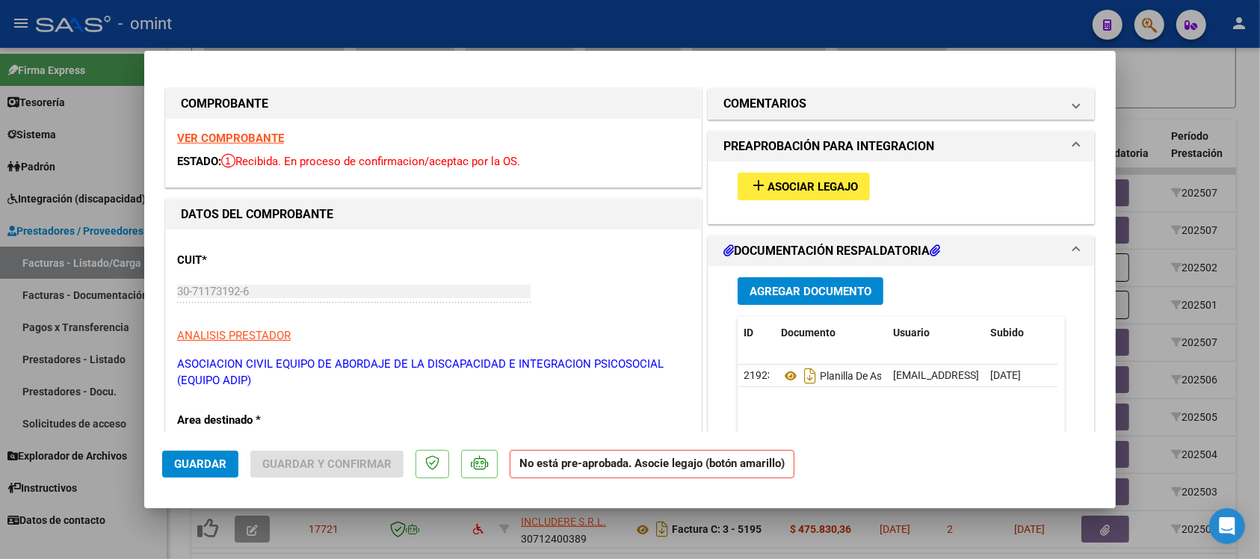
click at [252, 141] on strong "VER COMPROBANTE" at bounding box center [230, 138] width 107 height 13
click at [830, 174] on button "add Asociar Legajo" at bounding box center [804, 187] width 132 height 28
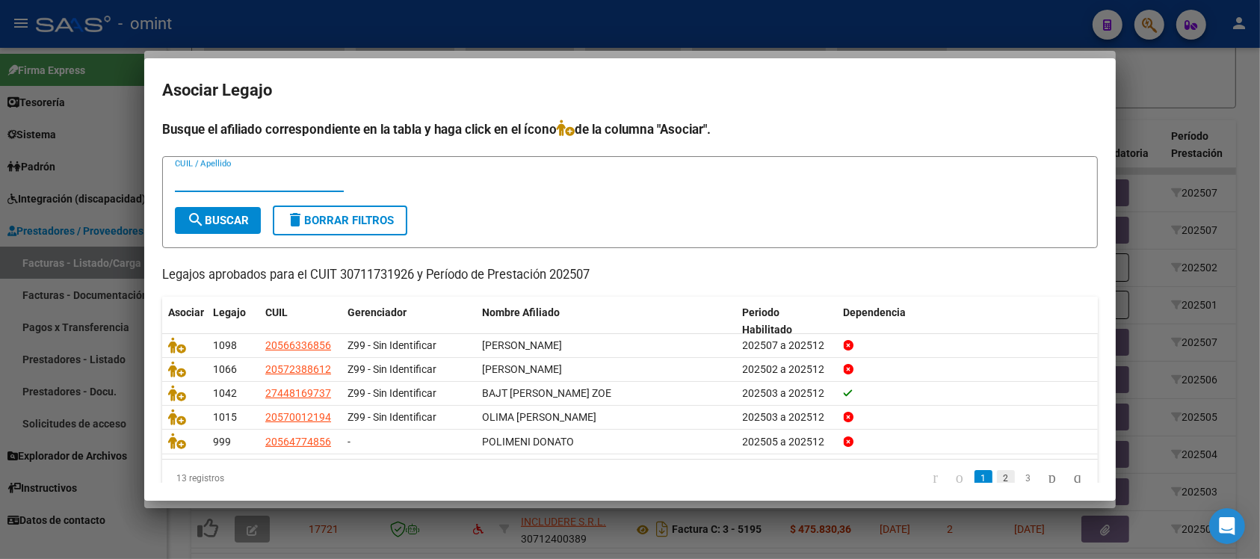
click at [997, 470] on link "2" at bounding box center [1006, 478] width 18 height 16
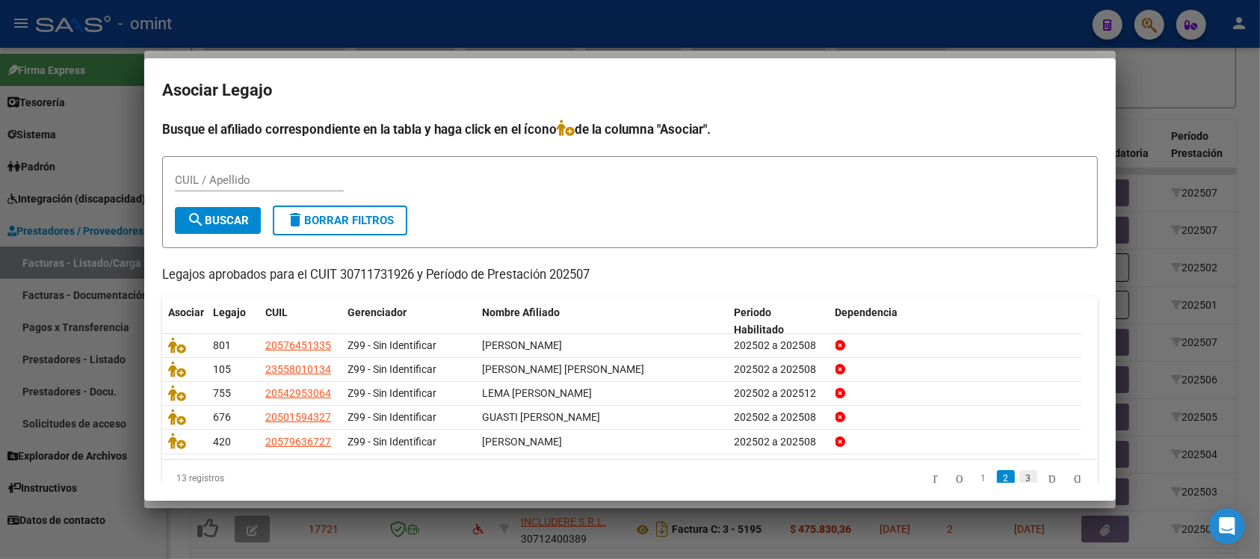
click at [1020, 478] on link "3" at bounding box center [1029, 478] width 18 height 16
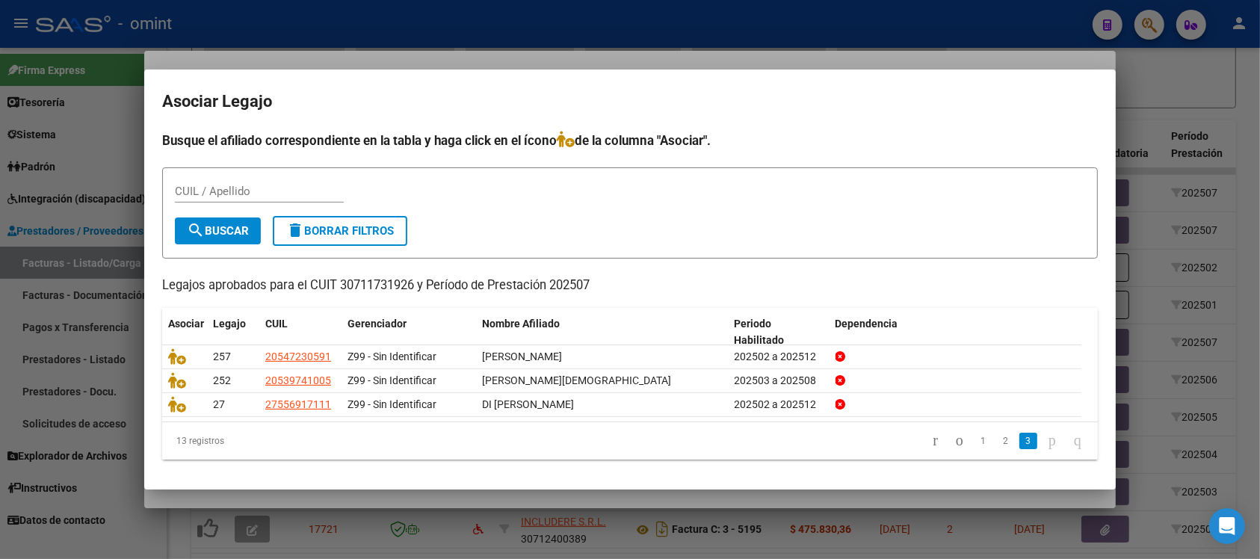
click at [673, 60] on div at bounding box center [630, 279] width 1260 height 559
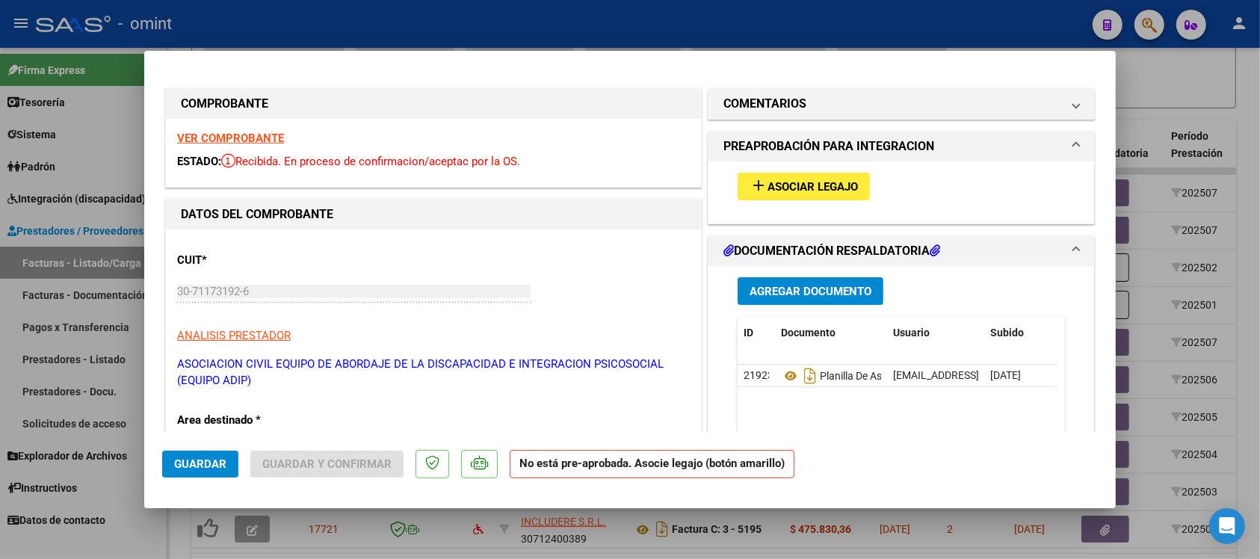
click at [665, 26] on div at bounding box center [630, 279] width 1260 height 559
type input "$ 0,00"
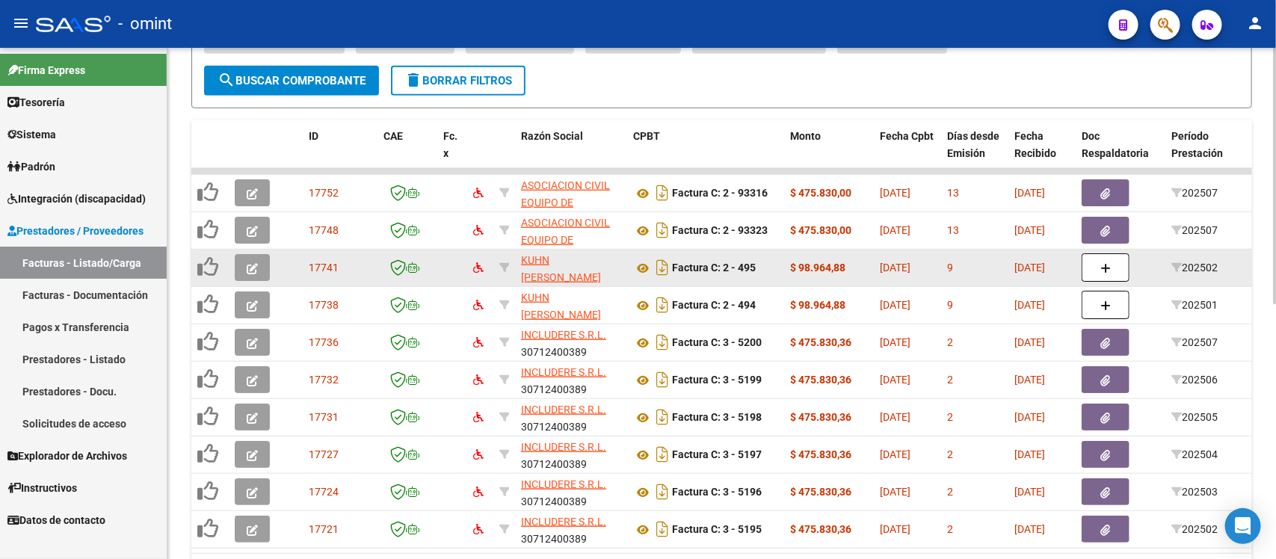
click at [256, 263] on icon "button" at bounding box center [252, 268] width 11 height 11
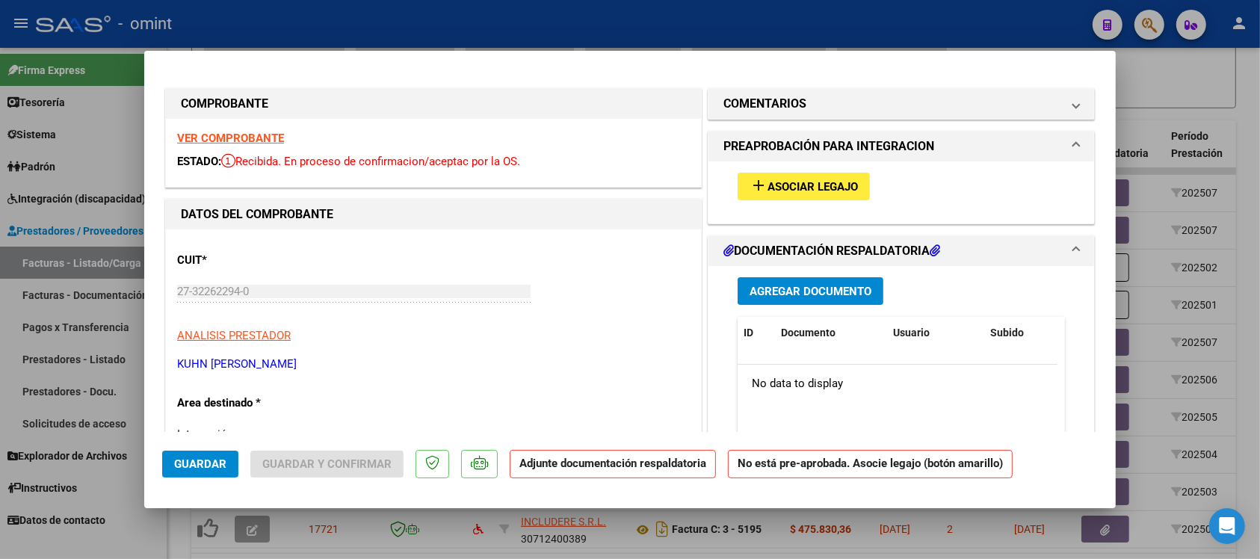
click at [214, 136] on strong "VER COMPROBANTE" at bounding box center [230, 138] width 107 height 13
click at [846, 185] on span "Asociar Legajo" at bounding box center [813, 186] width 90 height 13
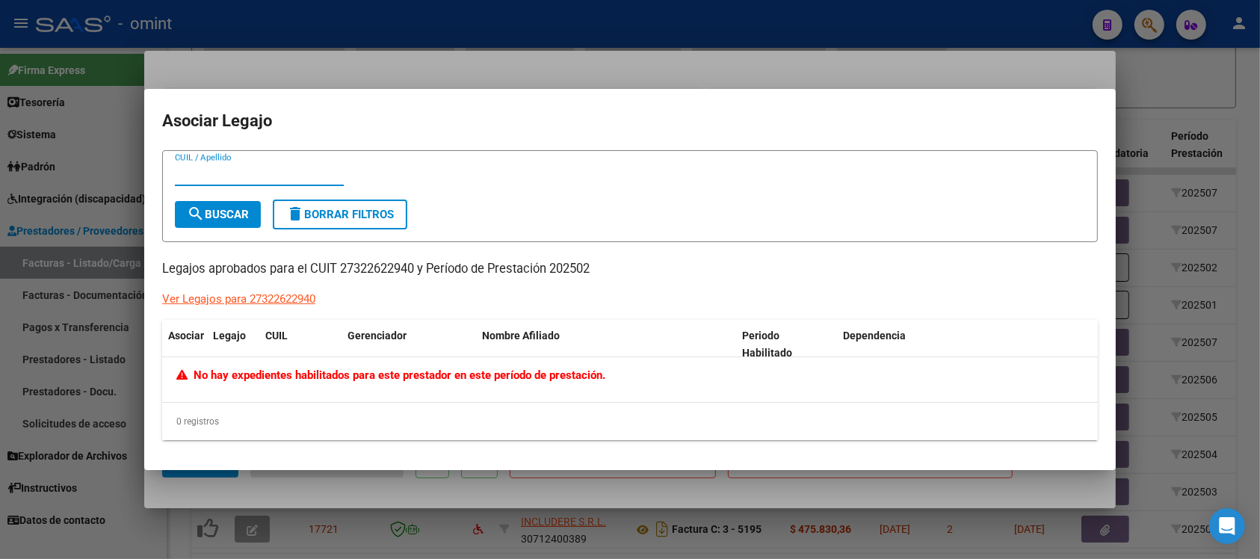
click at [371, 46] on div at bounding box center [630, 279] width 1260 height 559
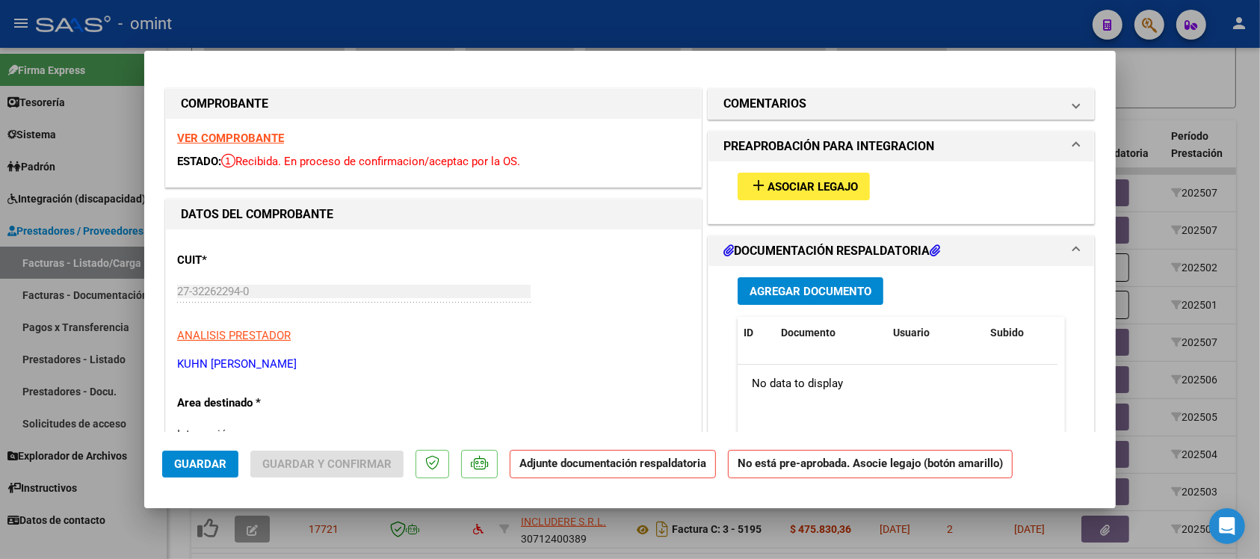
click at [380, 24] on div at bounding box center [630, 279] width 1260 height 559
type input "$ 0,00"
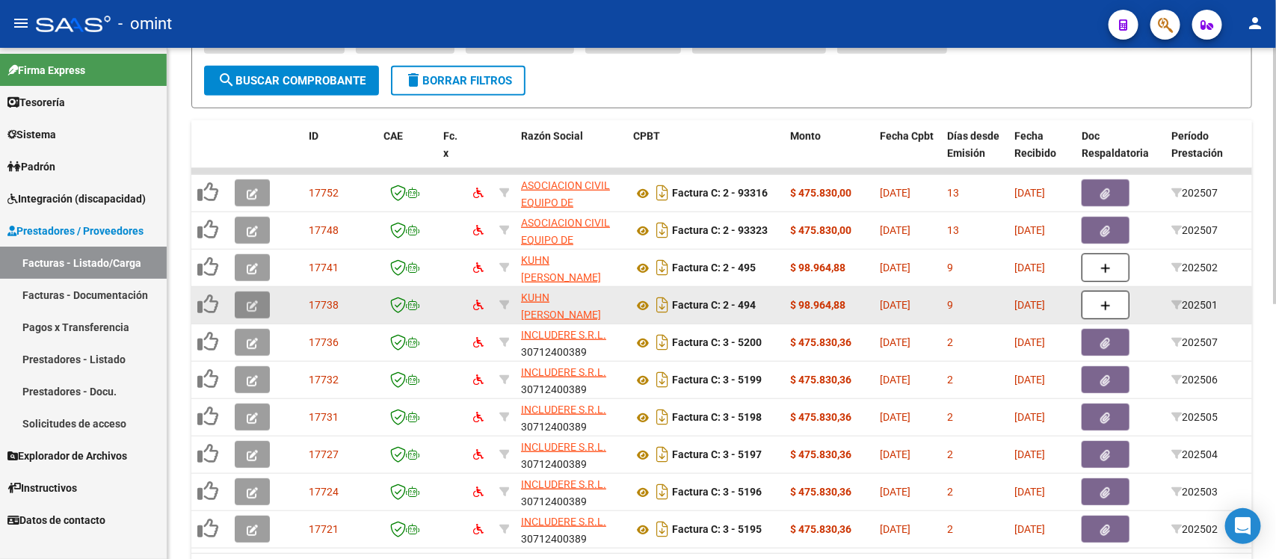
click at [255, 300] on icon "button" at bounding box center [252, 305] width 11 height 11
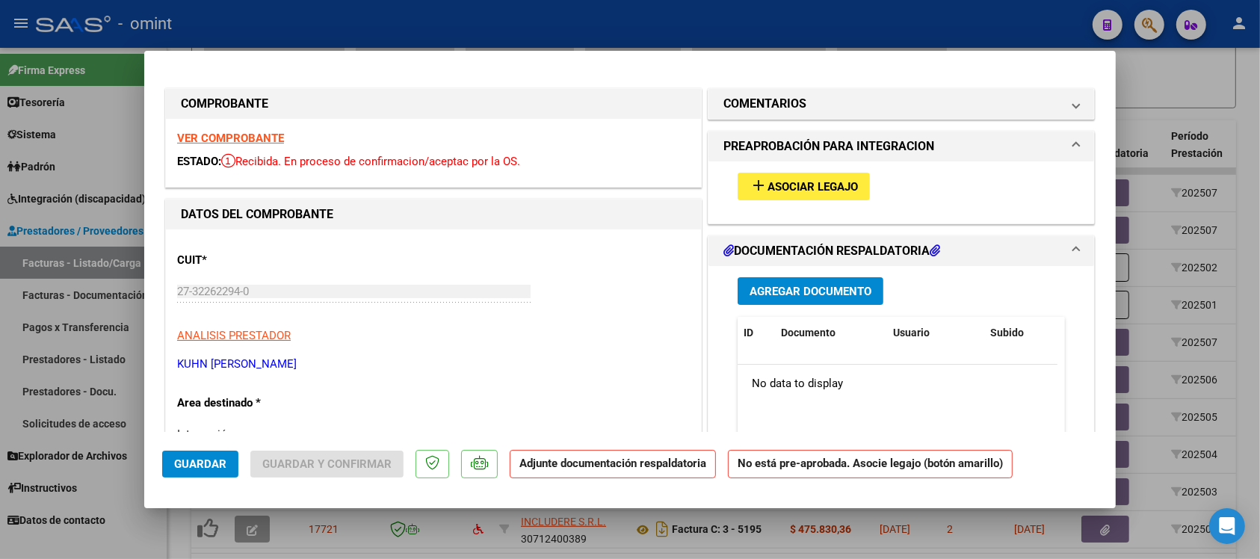
click at [260, 142] on strong "VER COMPROBANTE" at bounding box center [230, 138] width 107 height 13
click at [511, 11] on div at bounding box center [630, 279] width 1260 height 559
type input "$ 0,00"
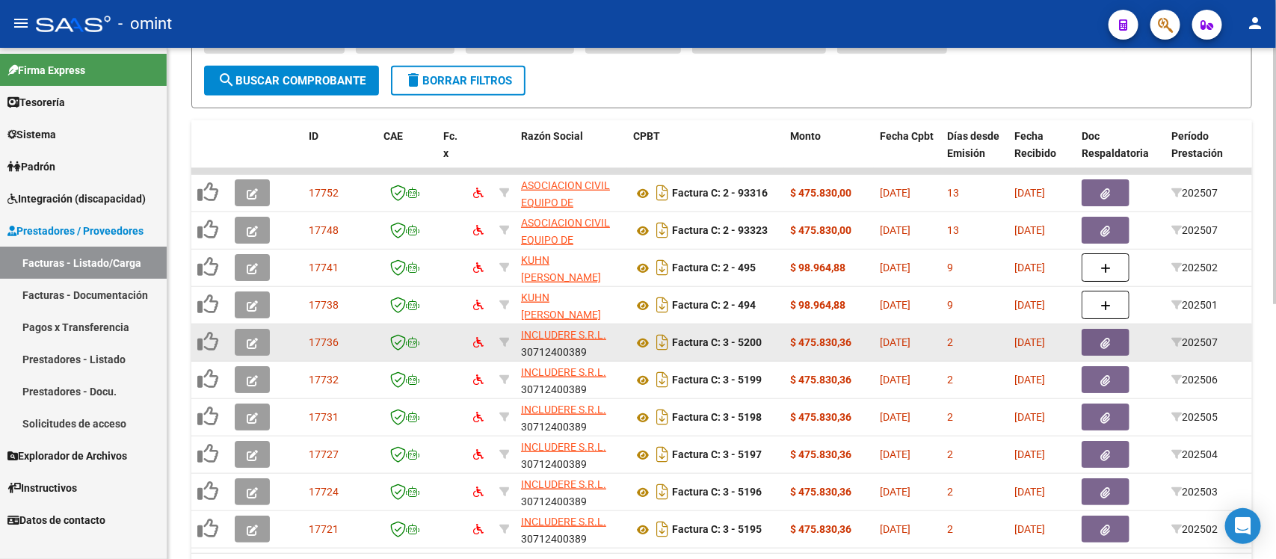
click at [260, 329] on button "button" at bounding box center [252, 342] width 35 height 27
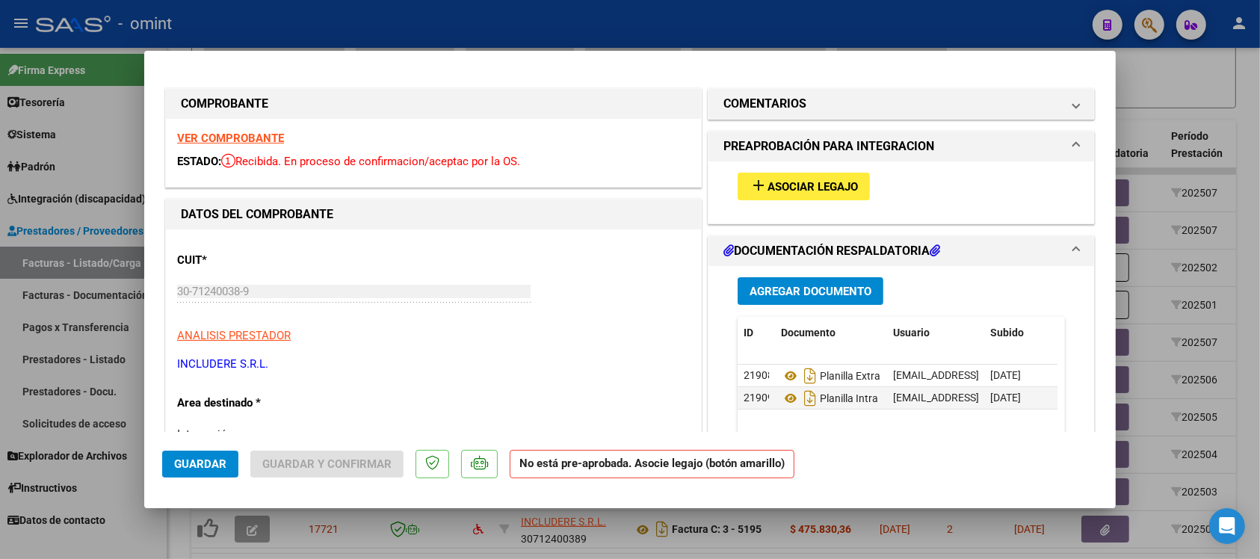
click at [253, 135] on strong "VER COMPROBANTE" at bounding box center [230, 138] width 107 height 13
click at [824, 180] on span "Asociar Legajo" at bounding box center [813, 186] width 90 height 13
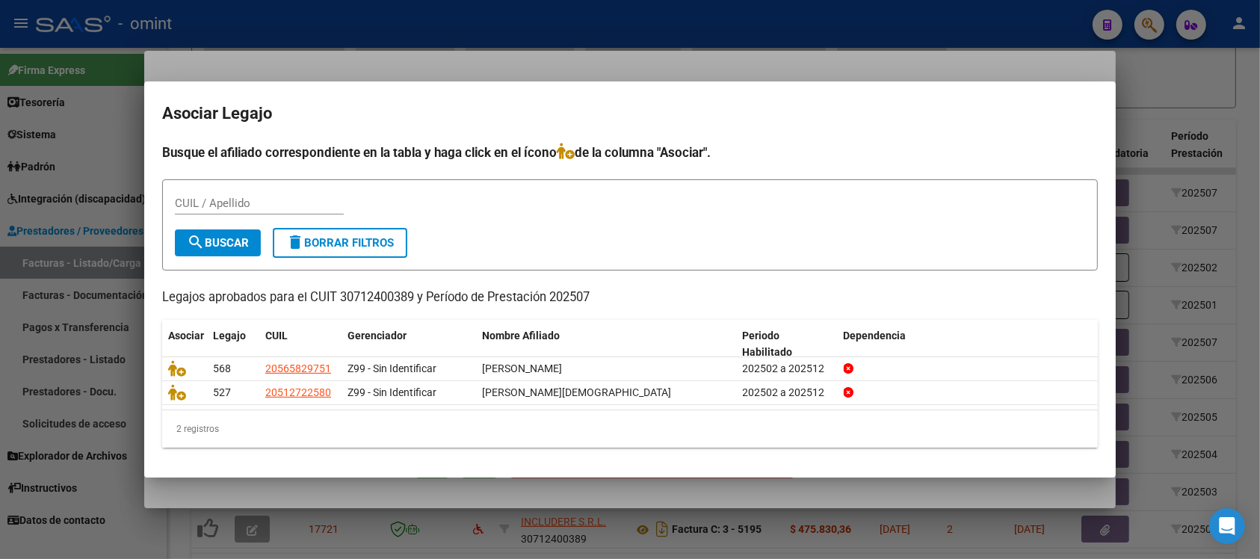
click at [510, 21] on div at bounding box center [630, 279] width 1260 height 559
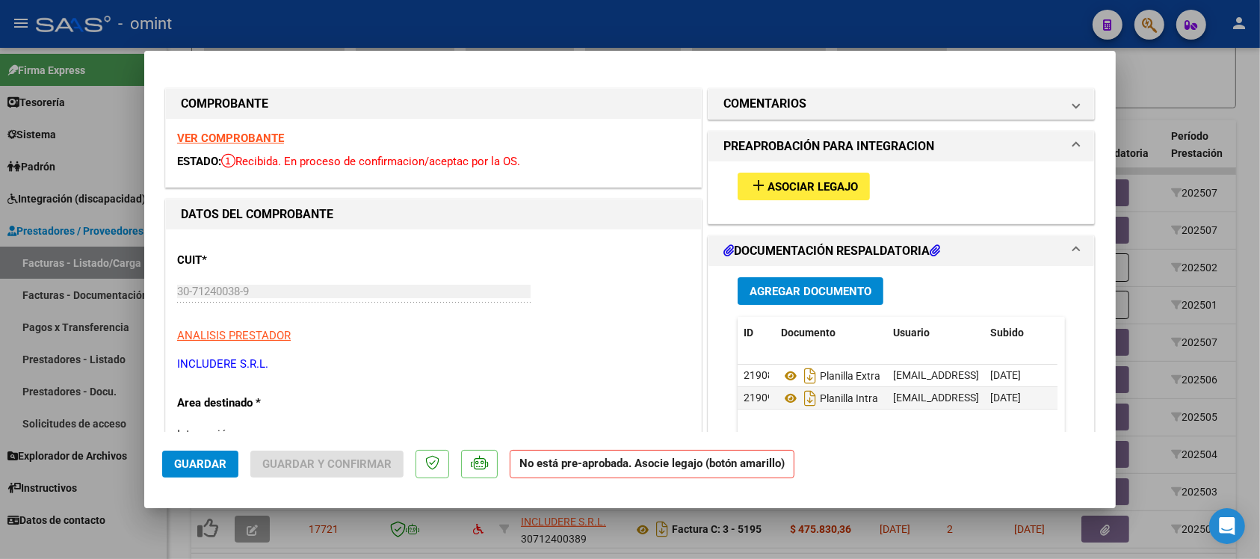
click at [510, 21] on div at bounding box center [630, 279] width 1260 height 559
type input "$ 0,00"
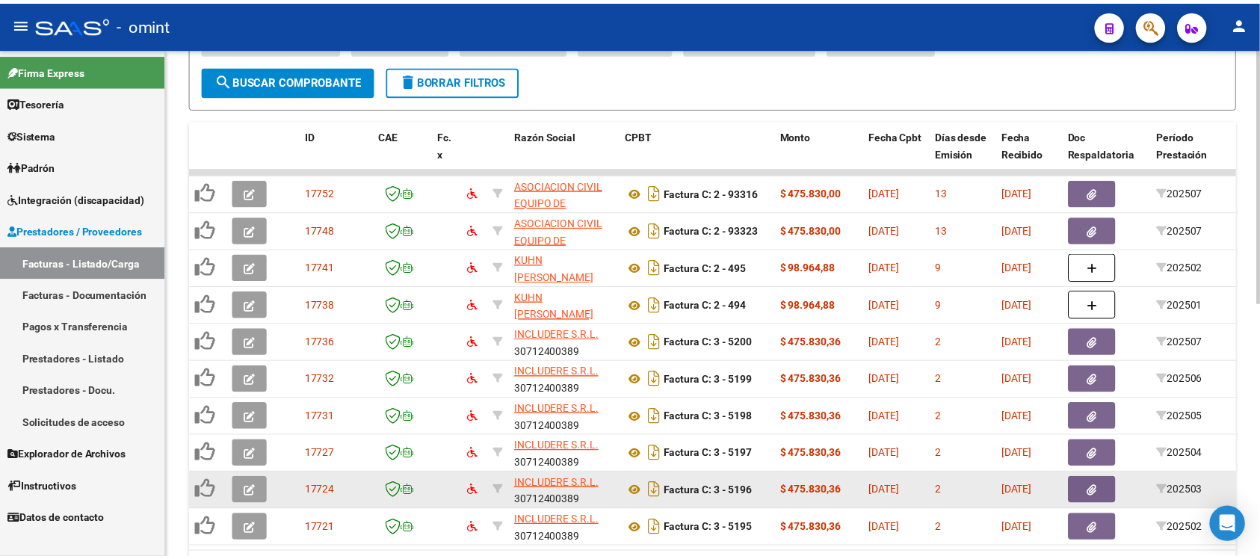
scroll to position [512, 0]
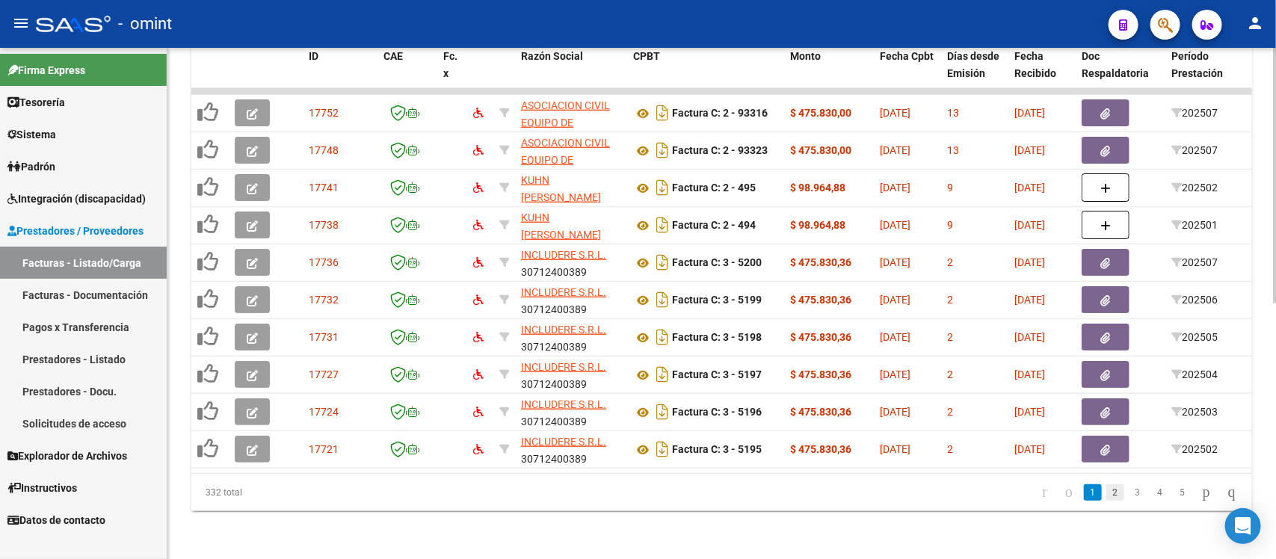
click at [1106, 495] on link "2" at bounding box center [1115, 492] width 18 height 16
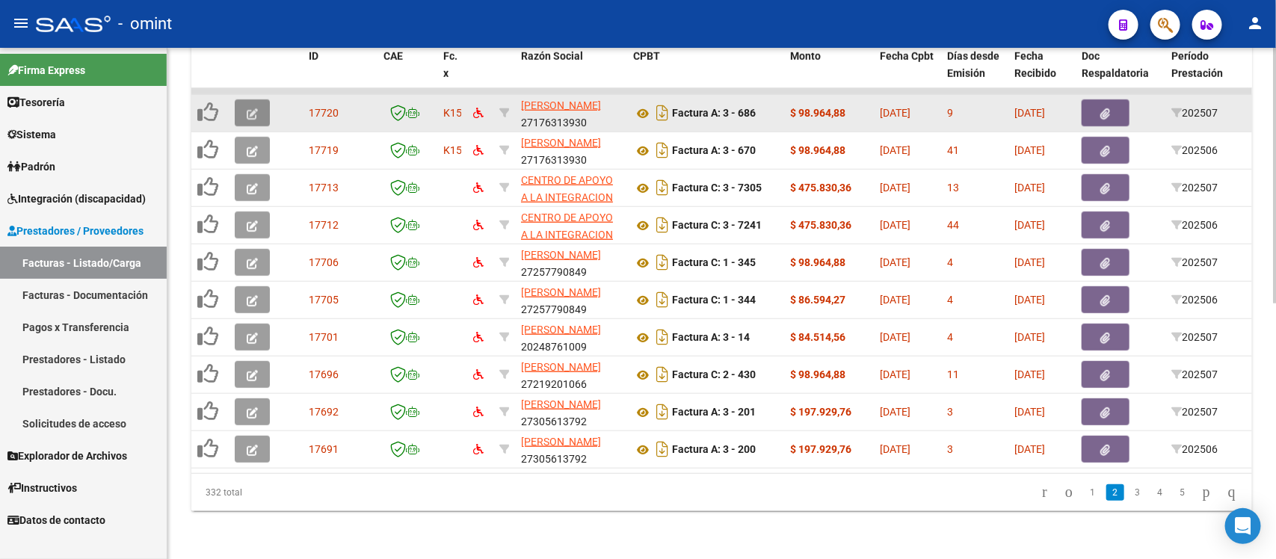
click at [253, 108] on icon "button" at bounding box center [252, 113] width 11 height 11
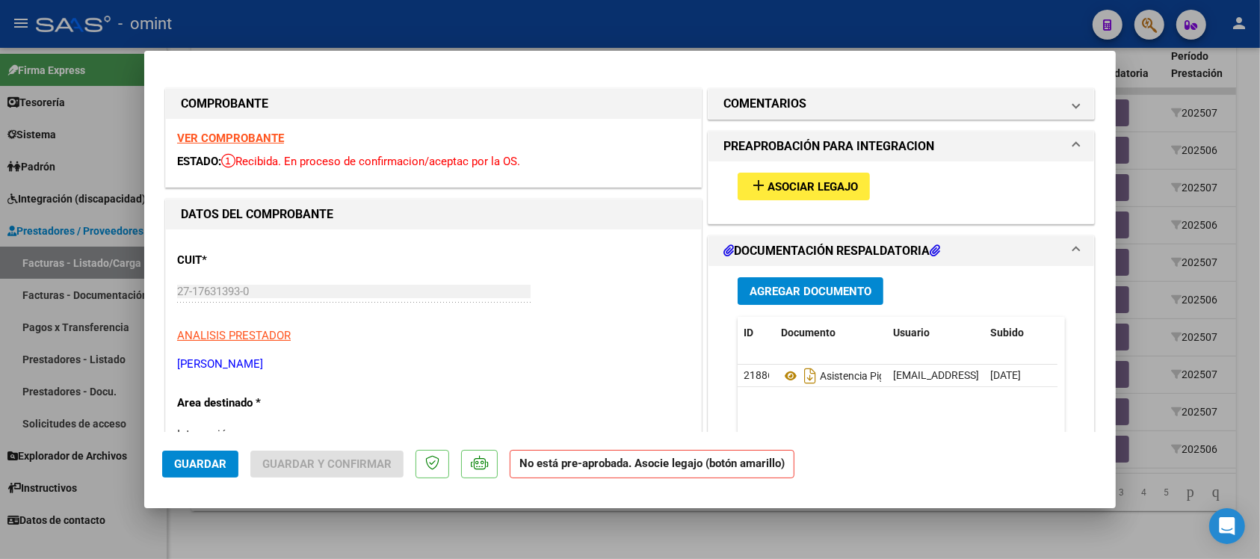
click at [259, 142] on strong "VER COMPROBANTE" at bounding box center [230, 138] width 107 height 13
click at [811, 187] on span "Asociar Legajo" at bounding box center [813, 186] width 90 height 13
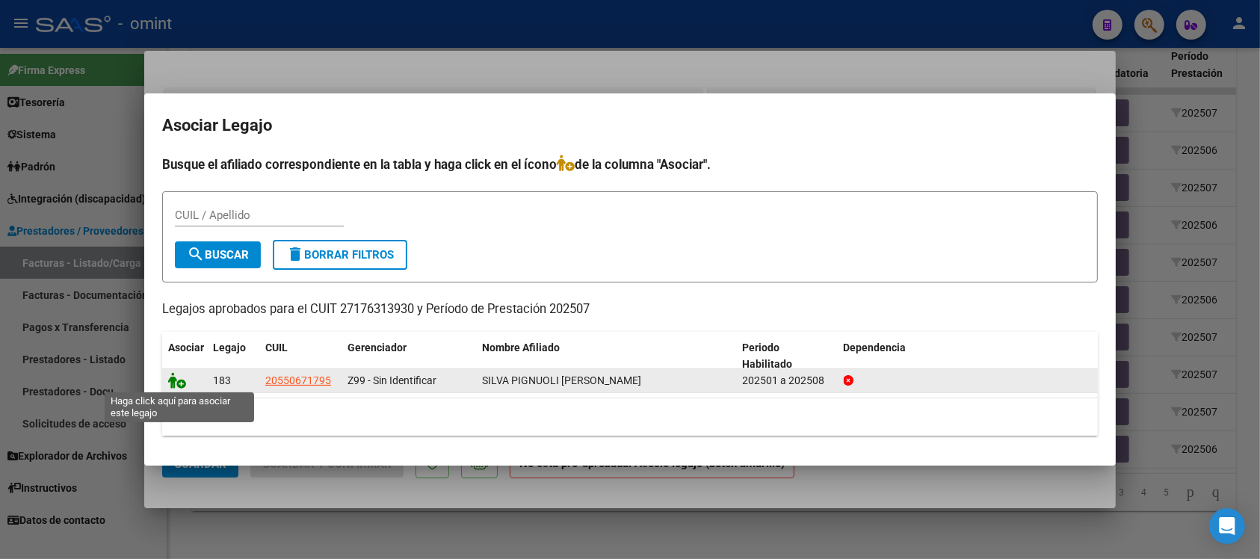
click at [174, 381] on icon at bounding box center [177, 380] width 18 height 16
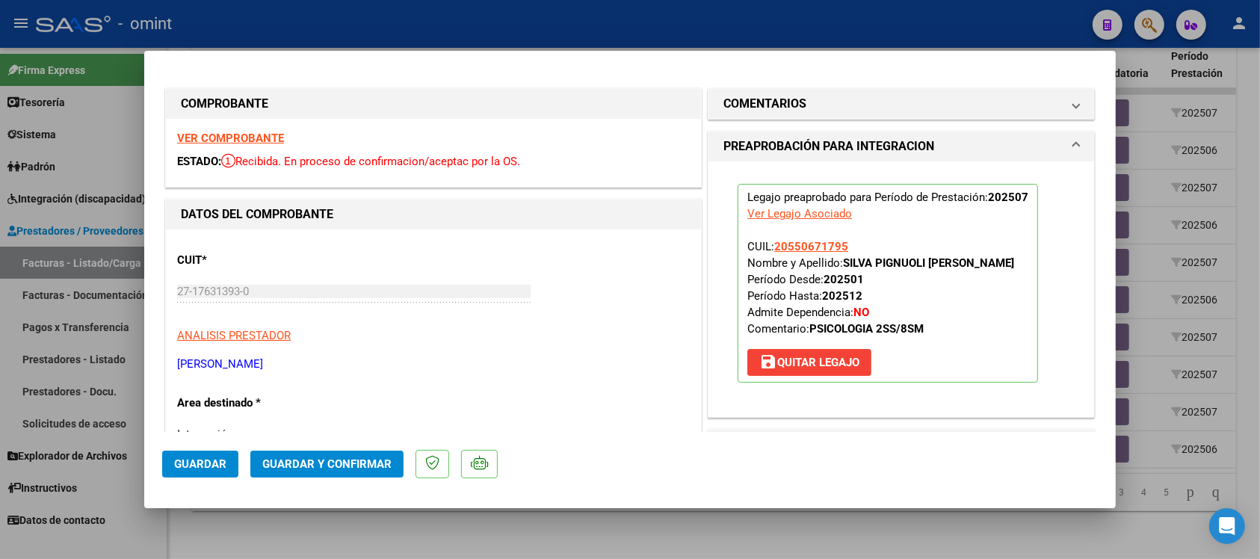
click at [210, 463] on span "Guardar" at bounding box center [200, 463] width 52 height 13
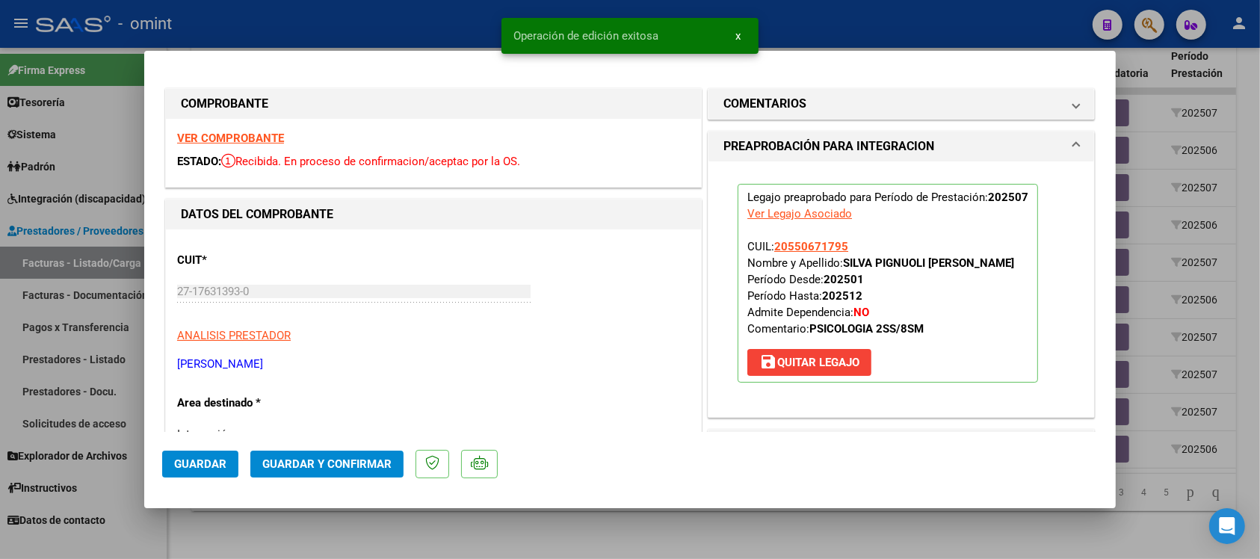
click at [327, 24] on div at bounding box center [630, 279] width 1260 height 559
type input "$ 0,00"
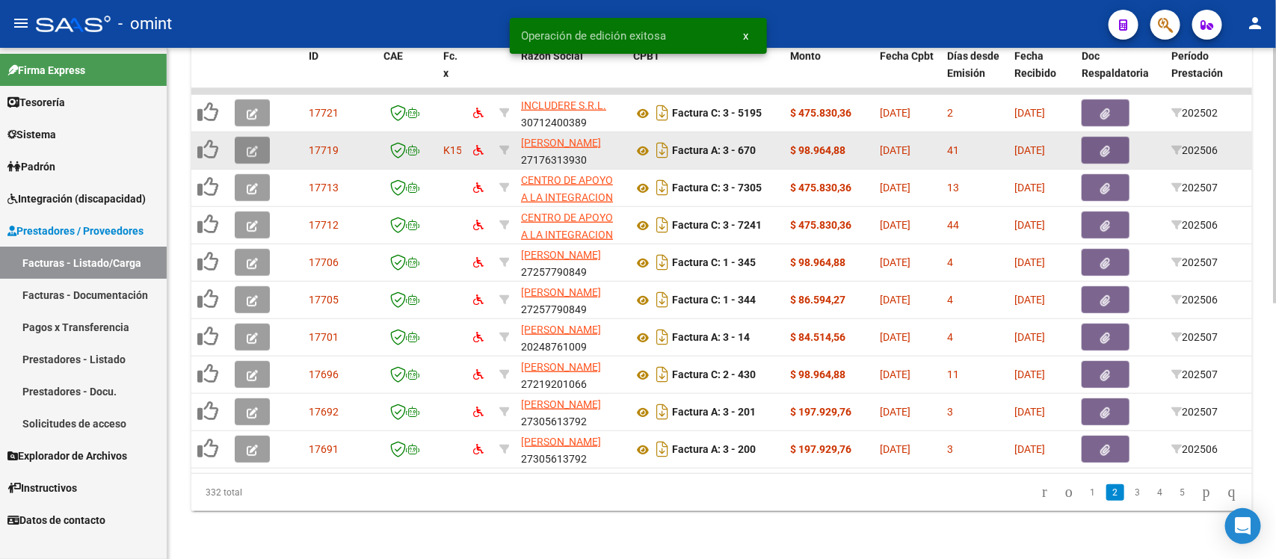
click at [250, 142] on button "button" at bounding box center [252, 150] width 35 height 27
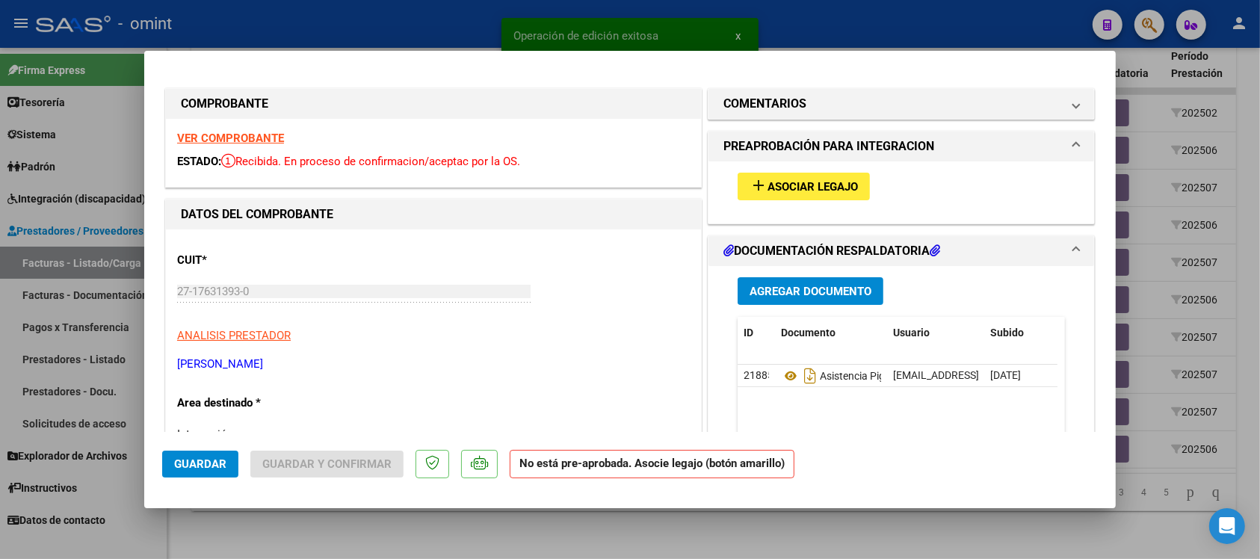
click at [200, 136] on strong "VER COMPROBANTE" at bounding box center [230, 138] width 107 height 13
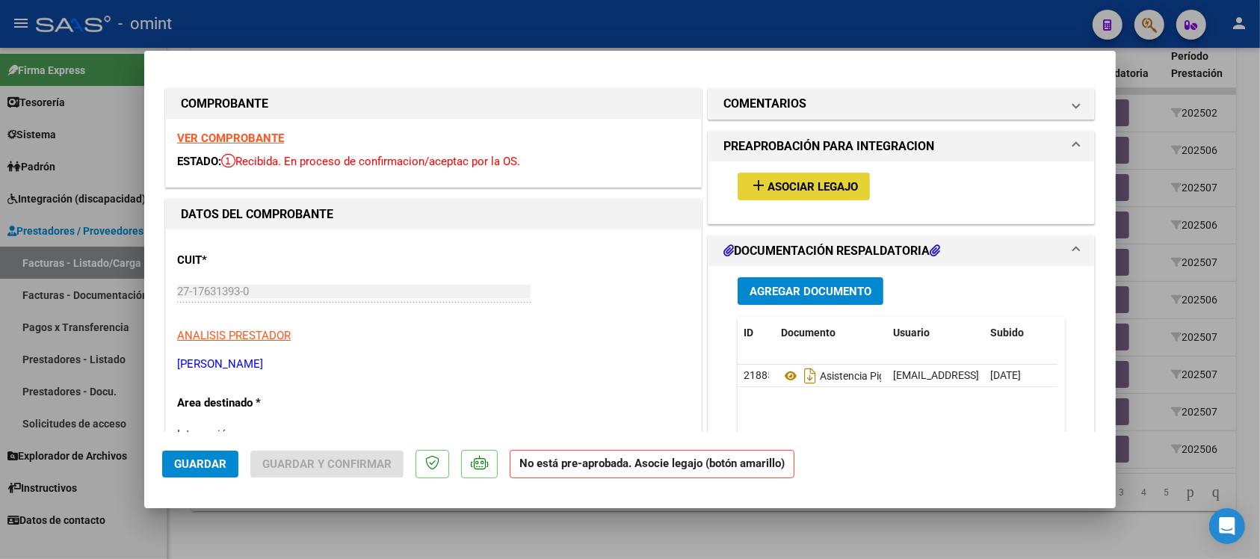
click at [847, 187] on span "Asociar Legajo" at bounding box center [813, 186] width 90 height 13
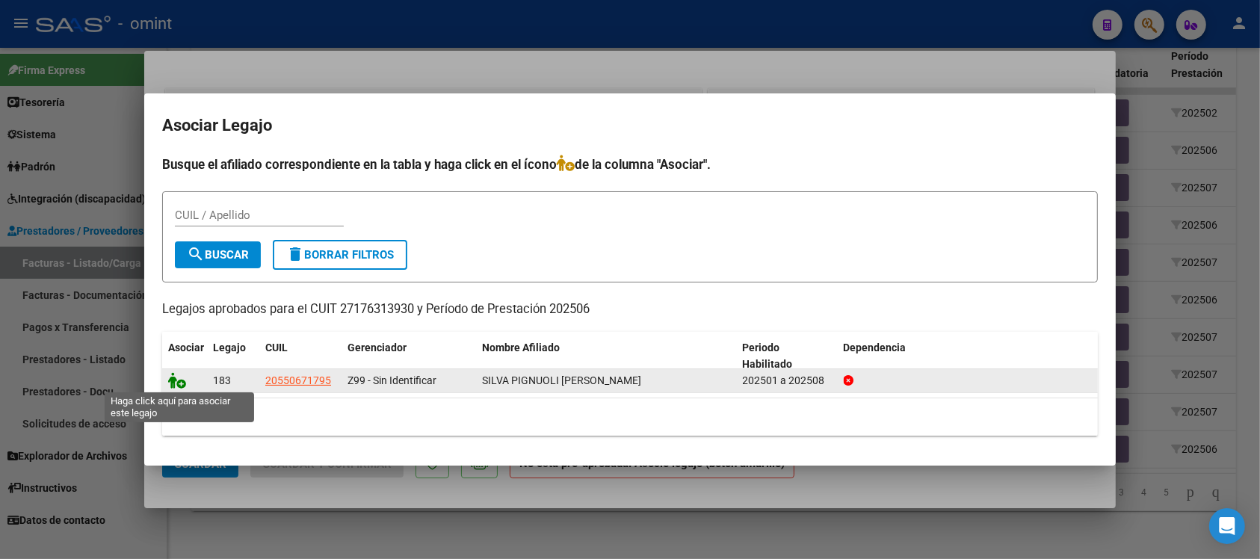
click at [180, 380] on icon at bounding box center [177, 380] width 18 height 16
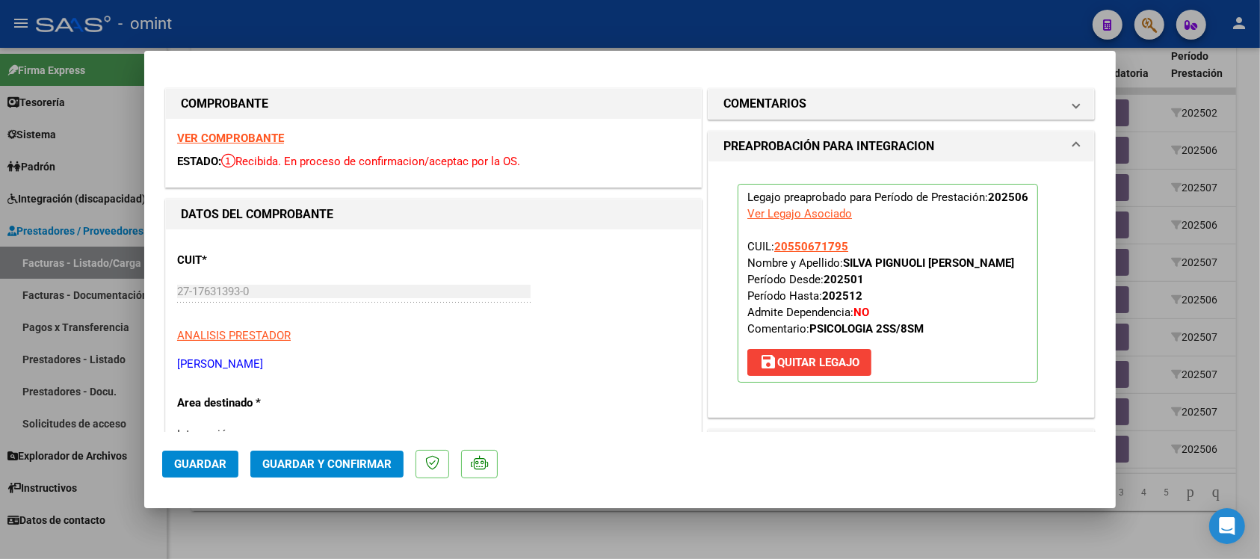
click at [221, 466] on span "Guardar" at bounding box center [200, 463] width 52 height 13
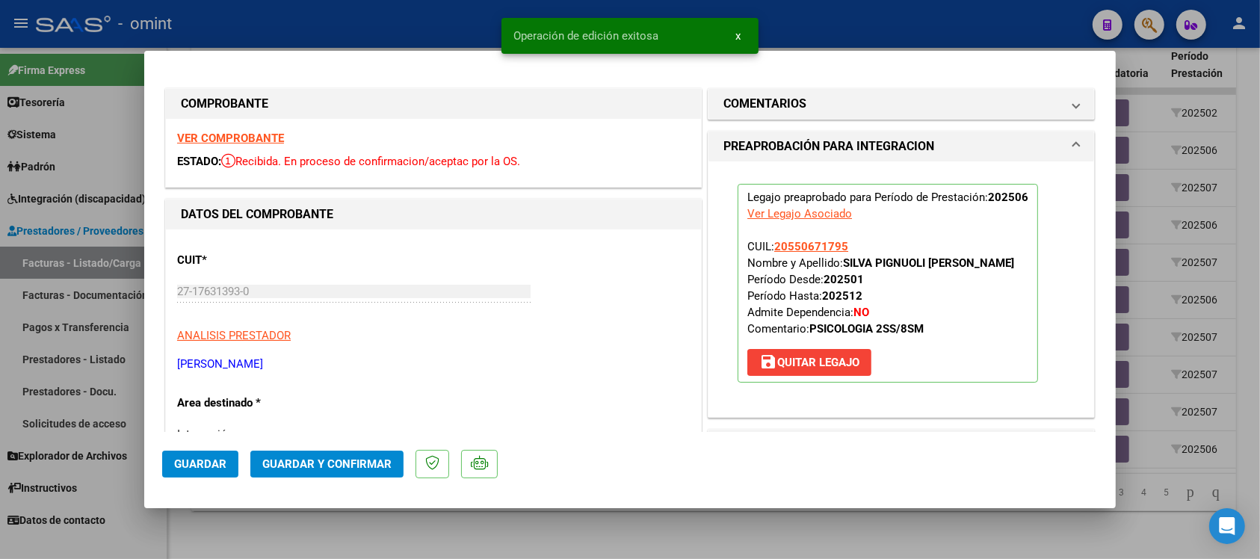
click at [375, 19] on div at bounding box center [630, 279] width 1260 height 559
type input "$ 0,00"
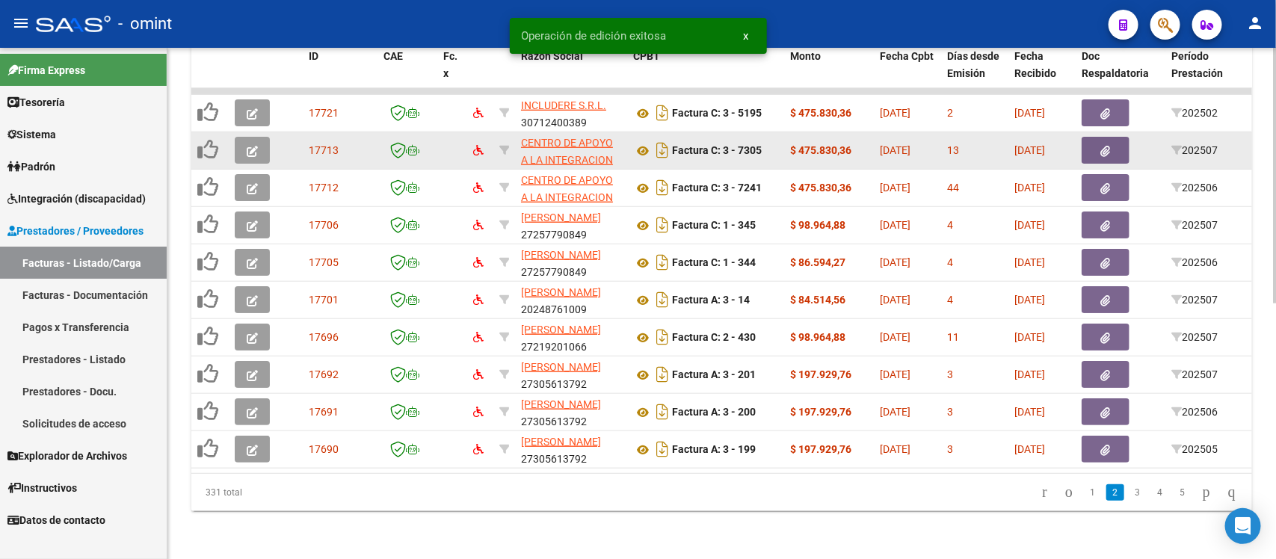
click at [237, 137] on button "button" at bounding box center [252, 150] width 35 height 27
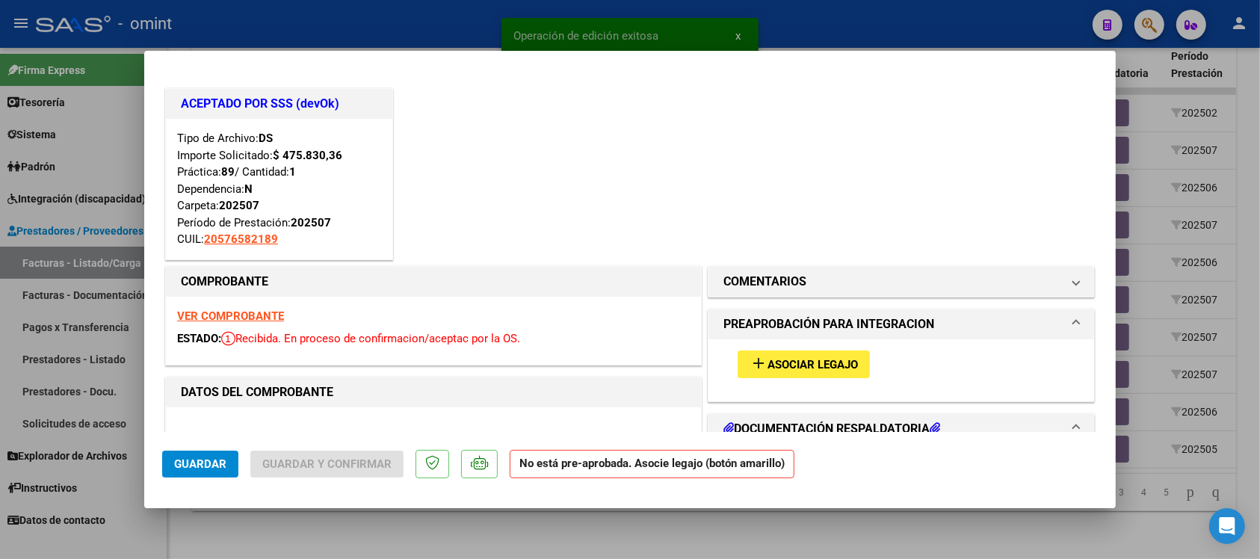
click at [214, 323] on div "VER COMPROBANTE ESTADO: Recibida. En proceso de confirmacion/aceptac por la OS." at bounding box center [433, 331] width 535 height 68
click at [213, 319] on strong "VER COMPROBANTE" at bounding box center [230, 315] width 107 height 13
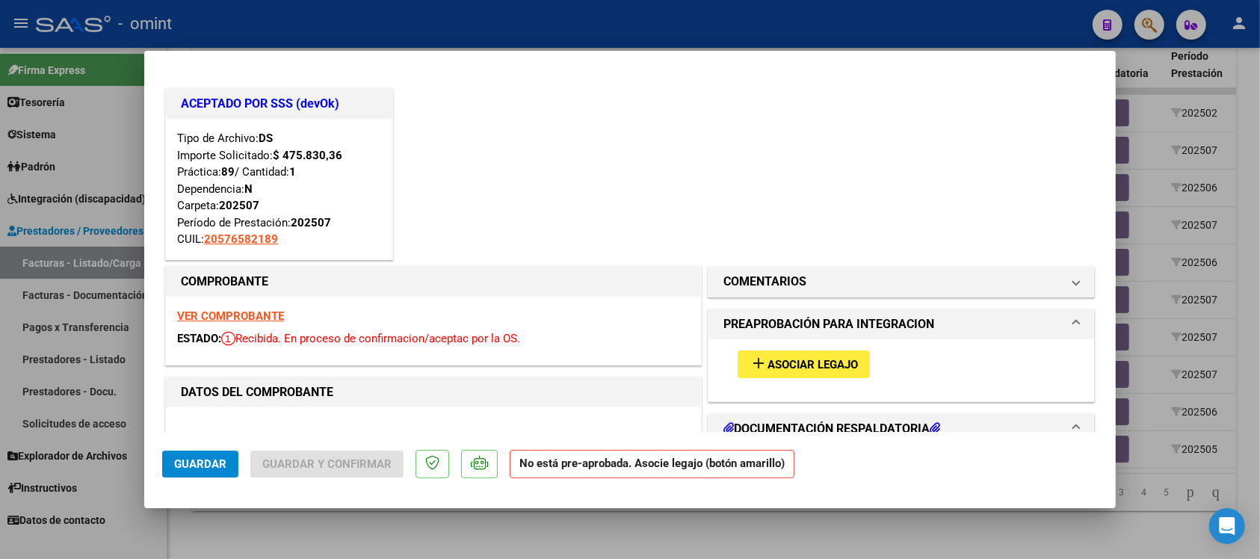
click at [797, 370] on span "Asociar Legajo" at bounding box center [813, 364] width 90 height 13
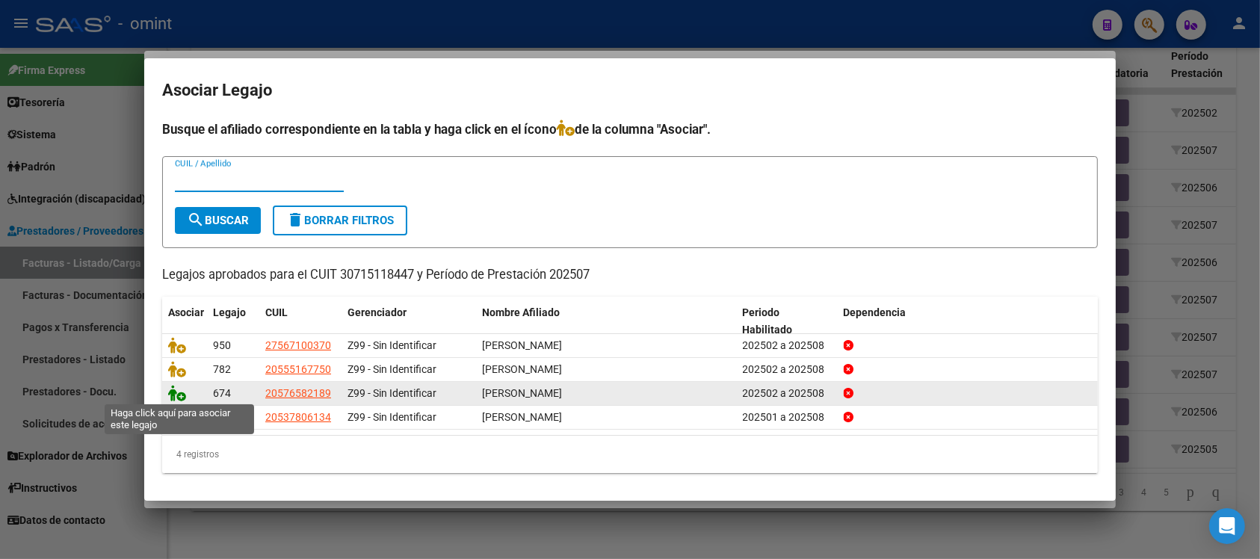
click at [170, 393] on icon at bounding box center [177, 393] width 18 height 16
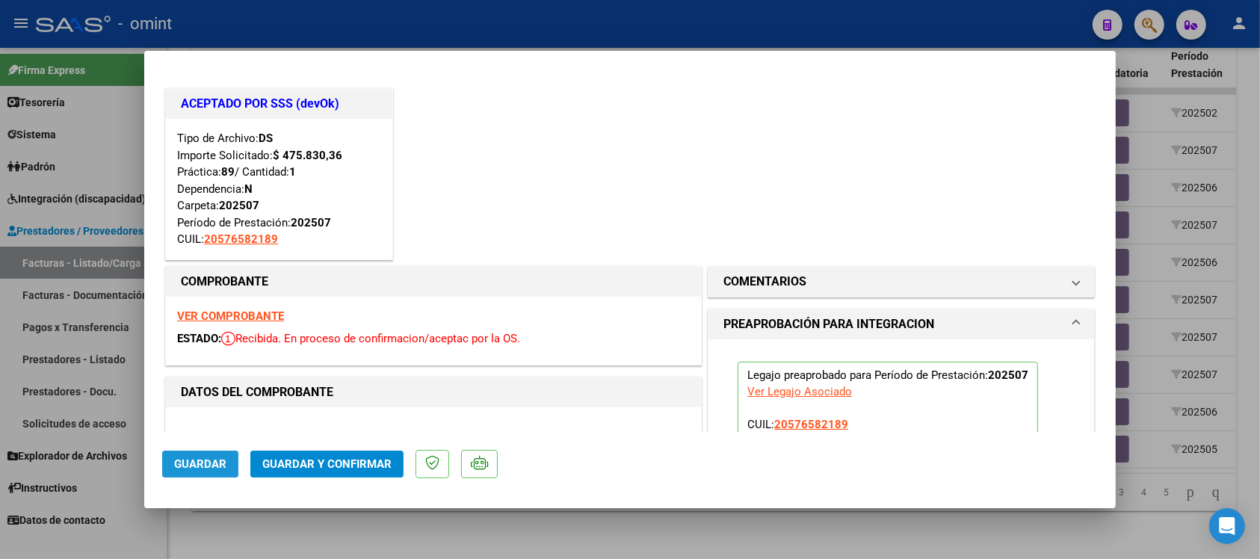
click at [209, 460] on span "Guardar" at bounding box center [200, 463] width 52 height 13
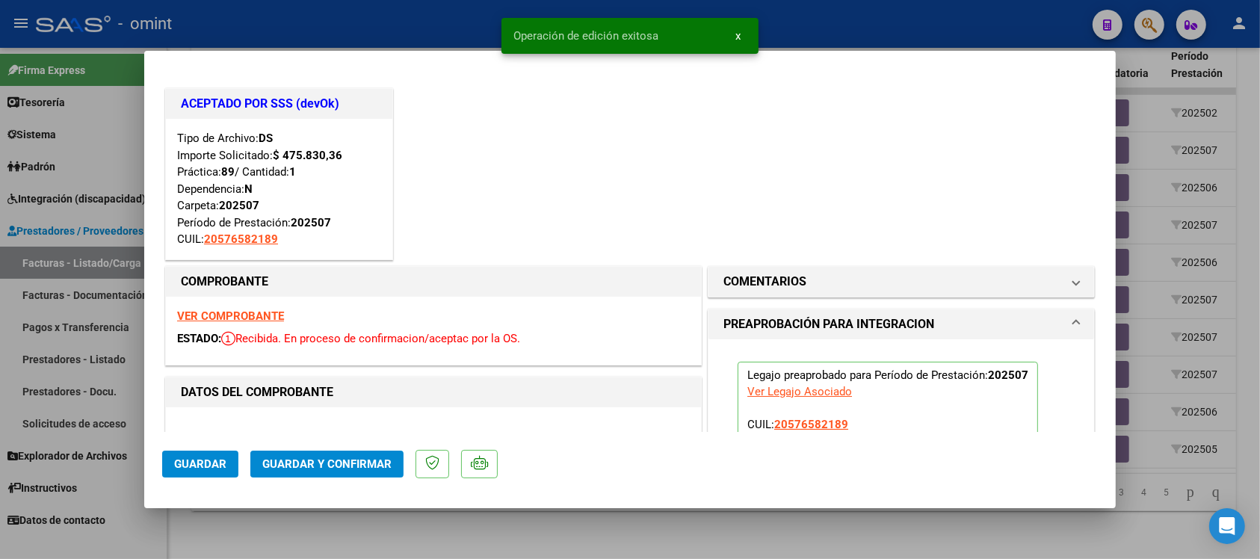
click at [421, 28] on div at bounding box center [630, 279] width 1260 height 559
type input "$ 0,00"
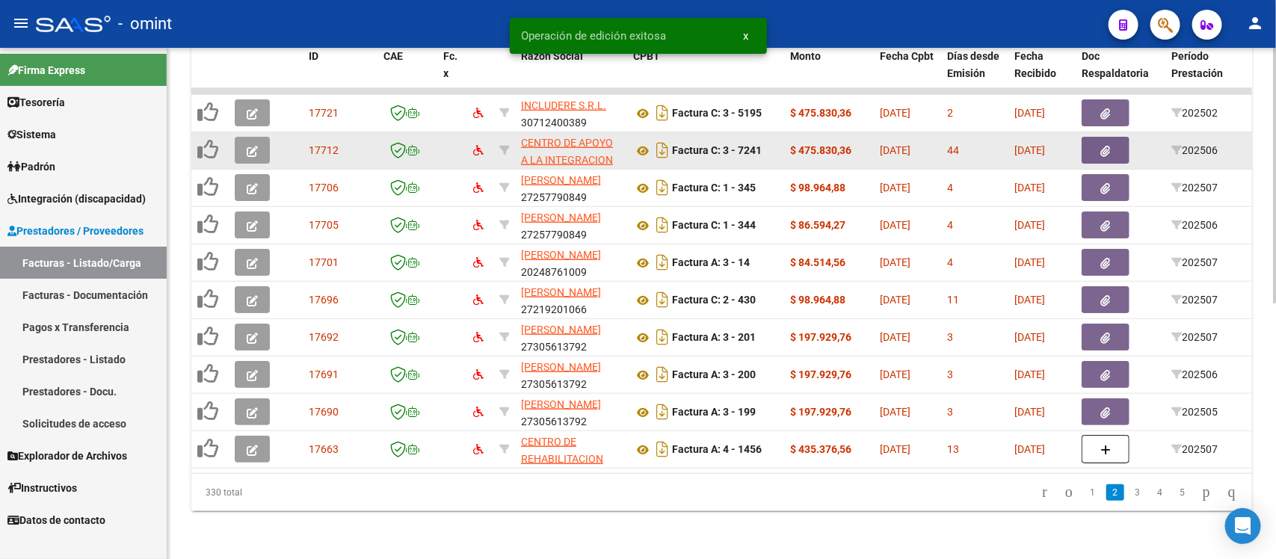
click at [259, 137] on button "button" at bounding box center [252, 150] width 35 height 27
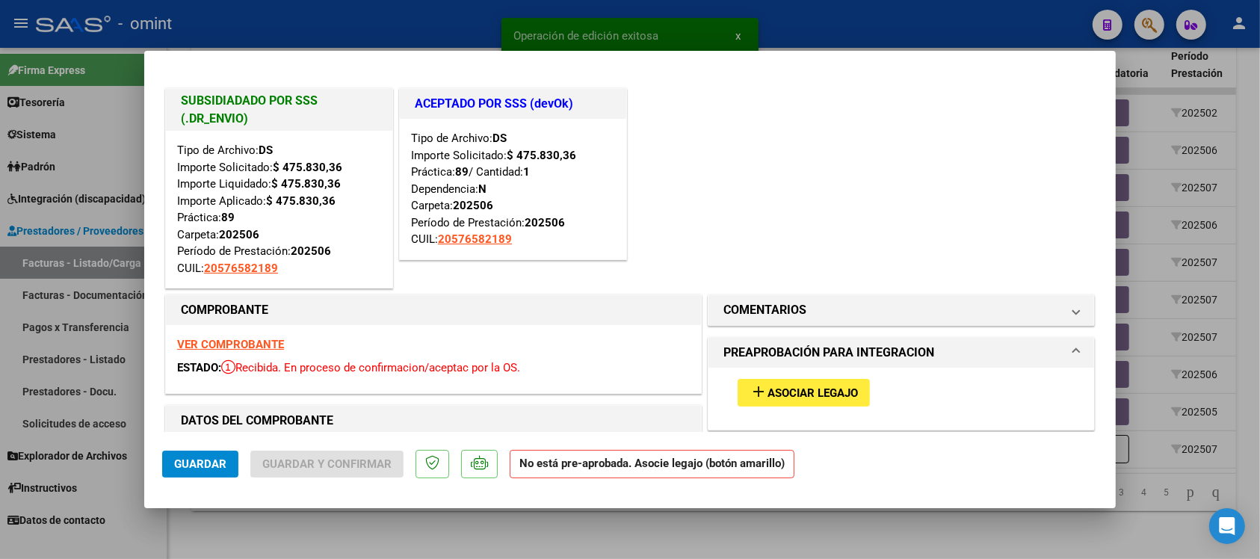
click at [220, 346] on strong "VER COMPROBANTE" at bounding box center [230, 344] width 107 height 13
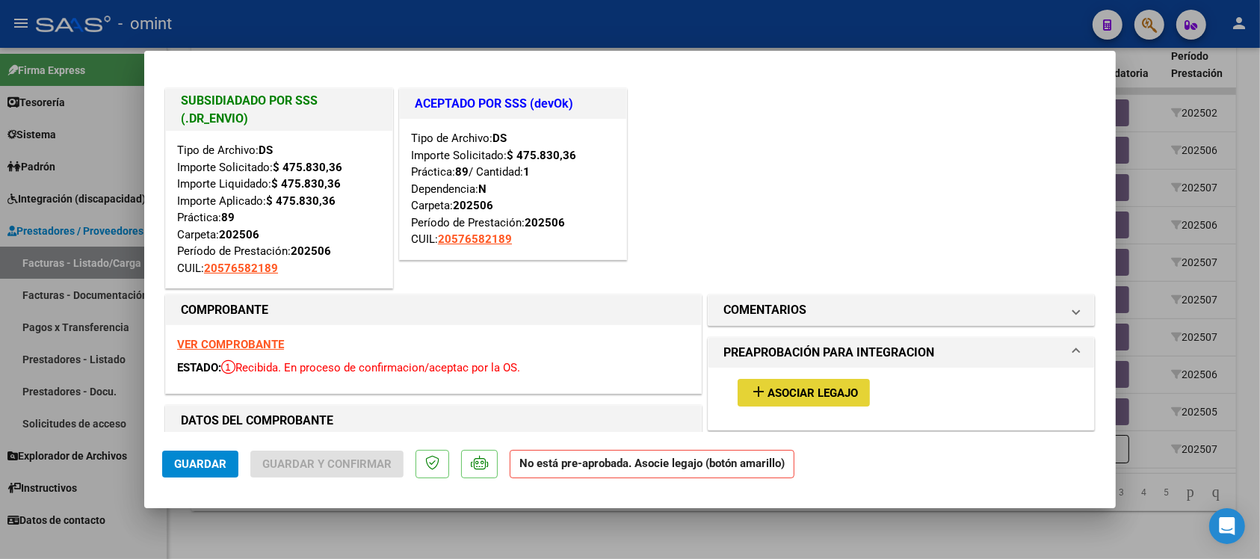
click at [804, 400] on button "add Asociar Legajo" at bounding box center [804, 393] width 132 height 28
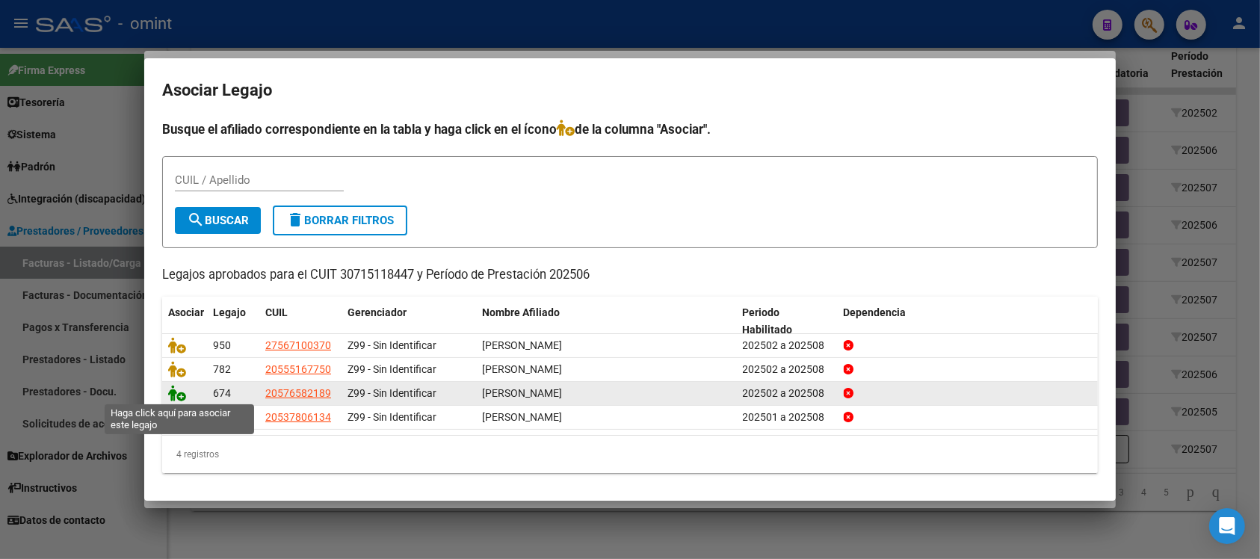
click at [178, 397] on icon at bounding box center [177, 393] width 18 height 16
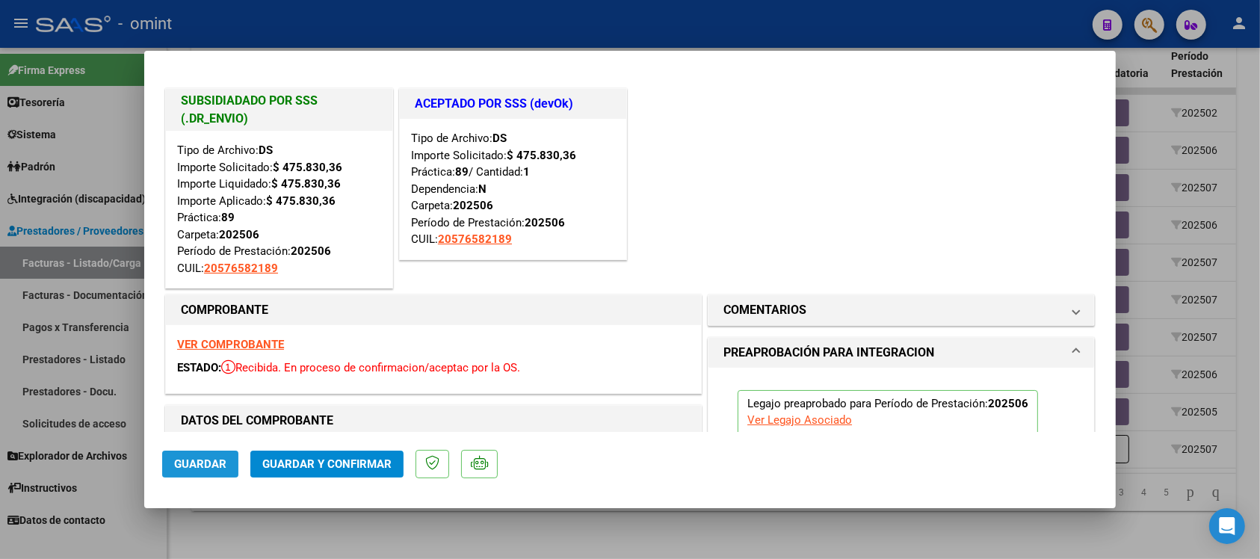
click at [208, 462] on span "Guardar" at bounding box center [200, 463] width 52 height 13
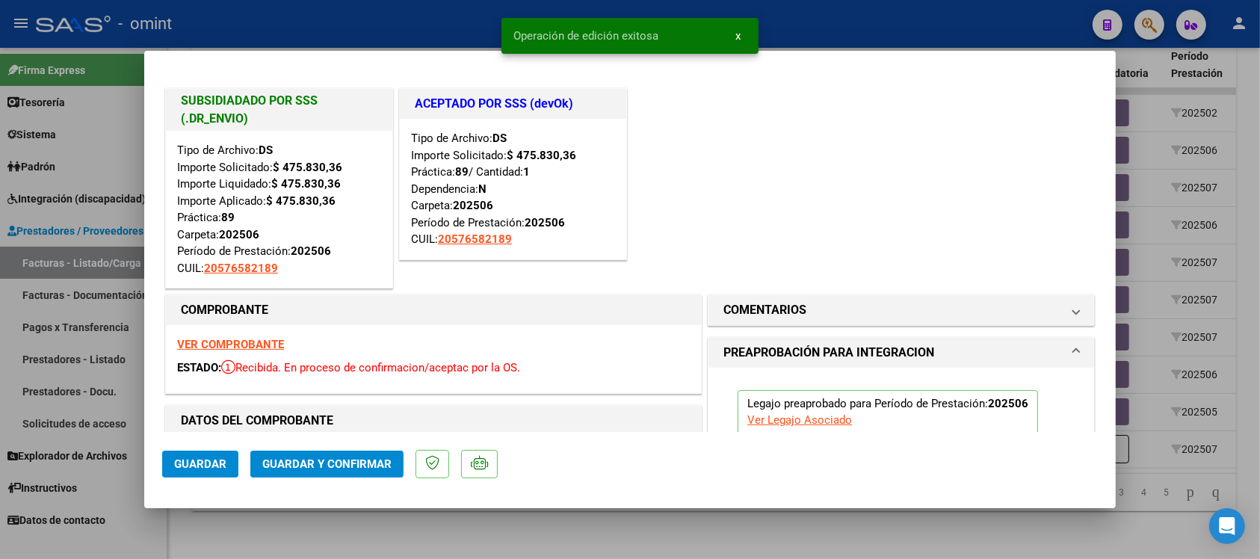
click at [419, 16] on div at bounding box center [630, 279] width 1260 height 559
type input "$ 0,00"
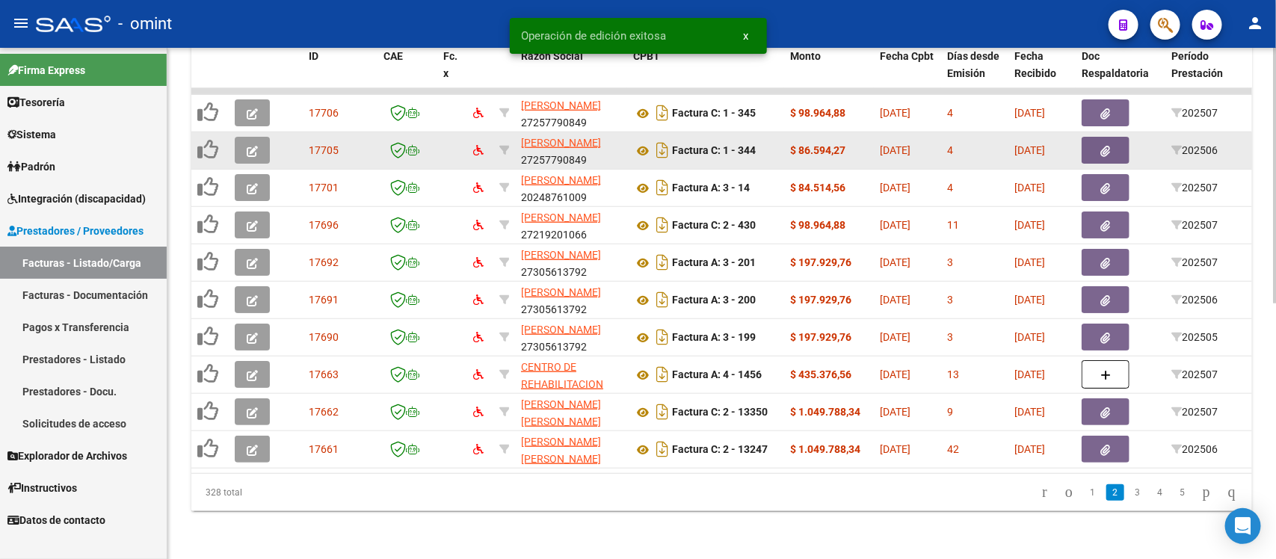
click at [259, 137] on button "button" at bounding box center [252, 150] width 35 height 27
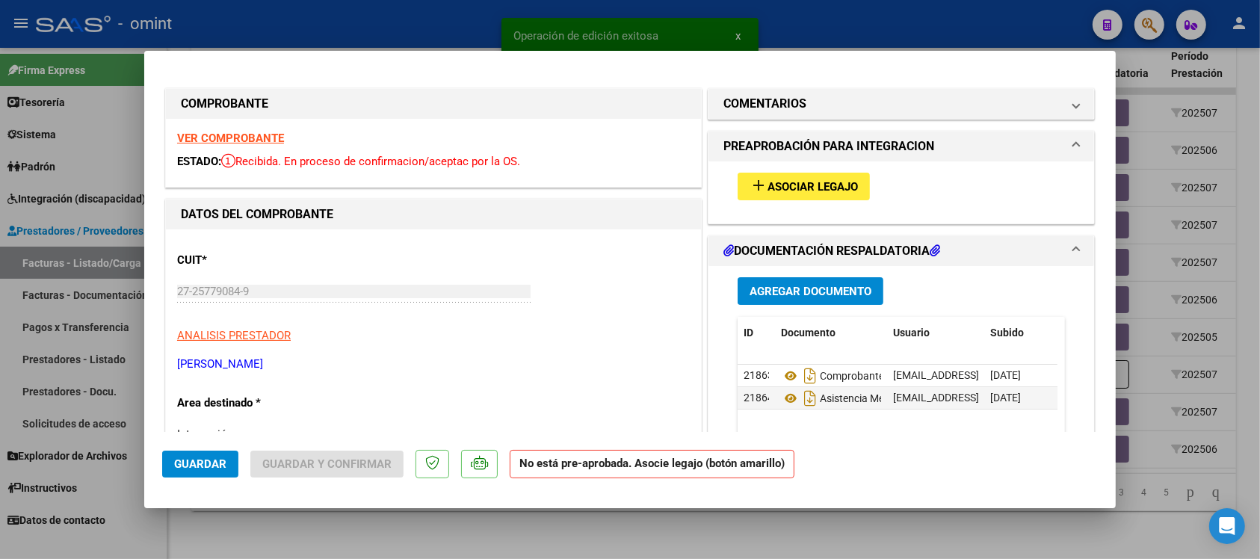
click at [251, 136] on strong "VER COMPROBANTE" at bounding box center [230, 138] width 107 height 13
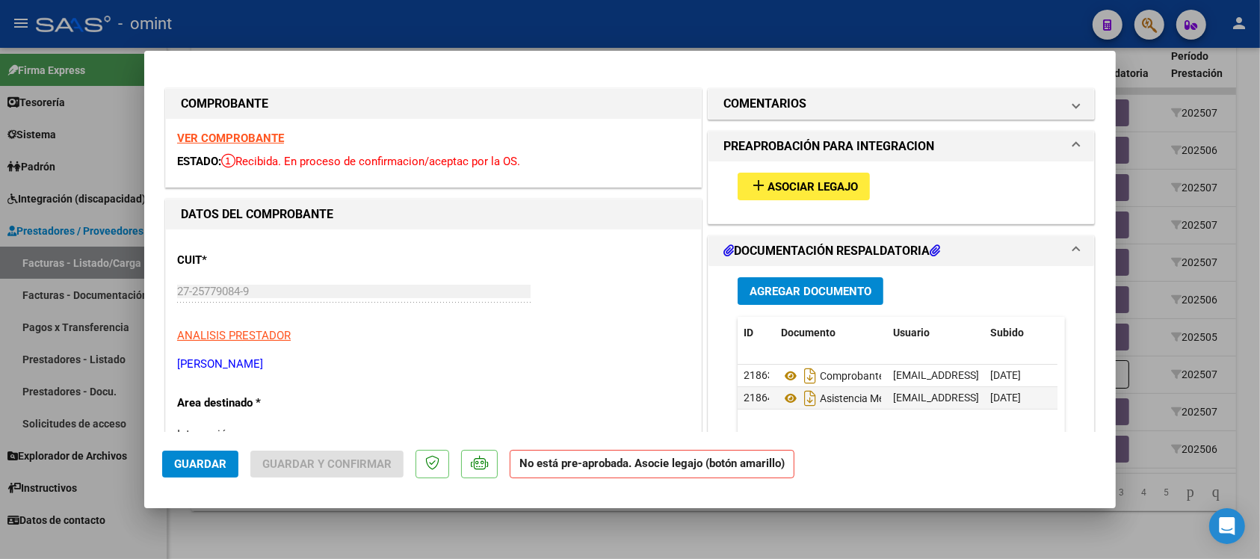
click at [823, 212] on div "add Asociar Legajo" at bounding box center [902, 192] width 386 height 62
click at [809, 197] on button "add Asociar Legajo" at bounding box center [804, 187] width 132 height 28
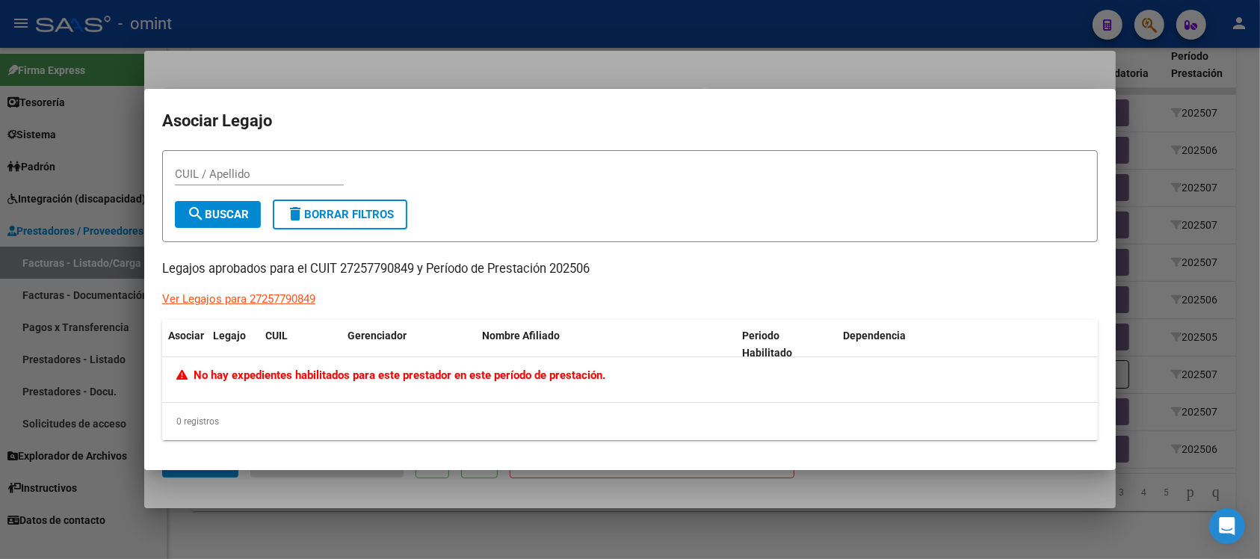
click at [543, 70] on div at bounding box center [630, 279] width 1260 height 559
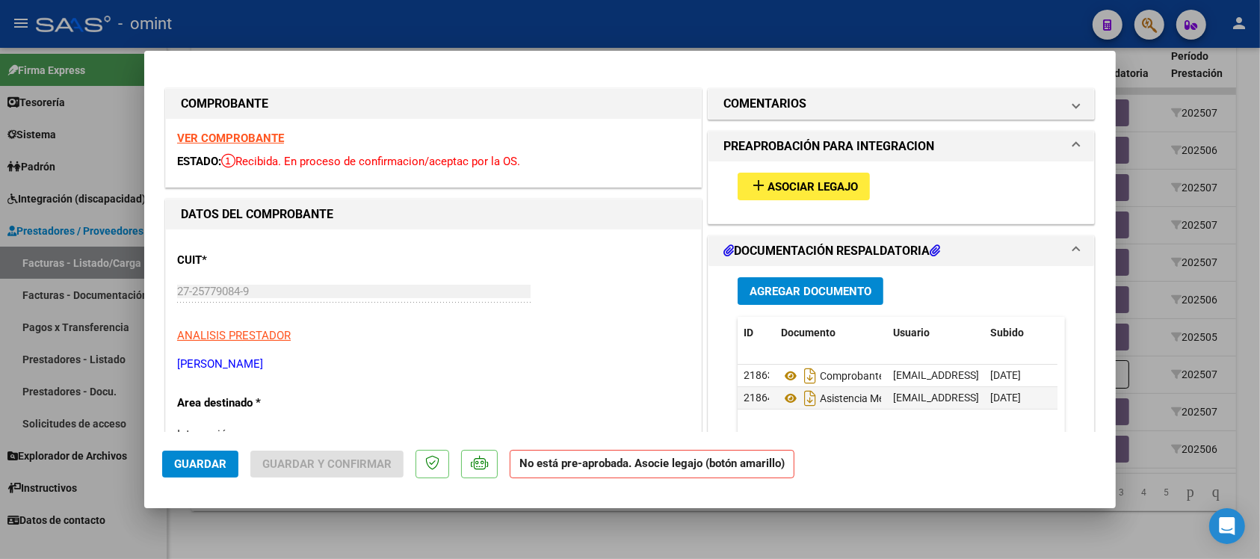
click at [514, 25] on div at bounding box center [630, 279] width 1260 height 559
type input "$ 0,00"
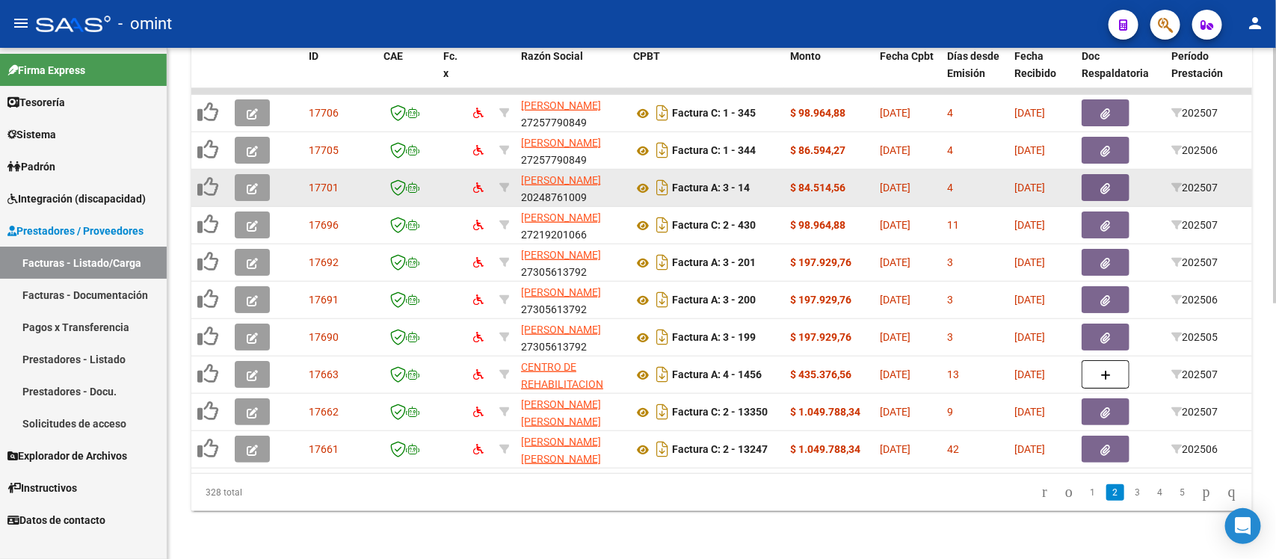
click at [241, 174] on button "button" at bounding box center [252, 187] width 35 height 27
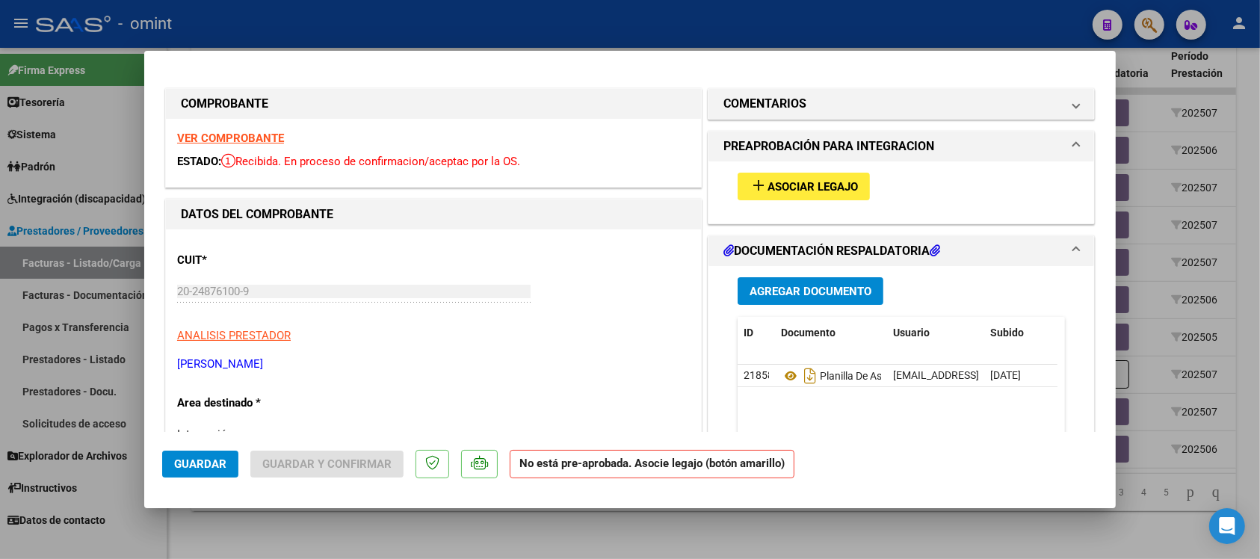
click at [217, 140] on strong "VER COMPROBANTE" at bounding box center [230, 138] width 107 height 13
click at [826, 176] on button "add Asociar Legajo" at bounding box center [804, 187] width 132 height 28
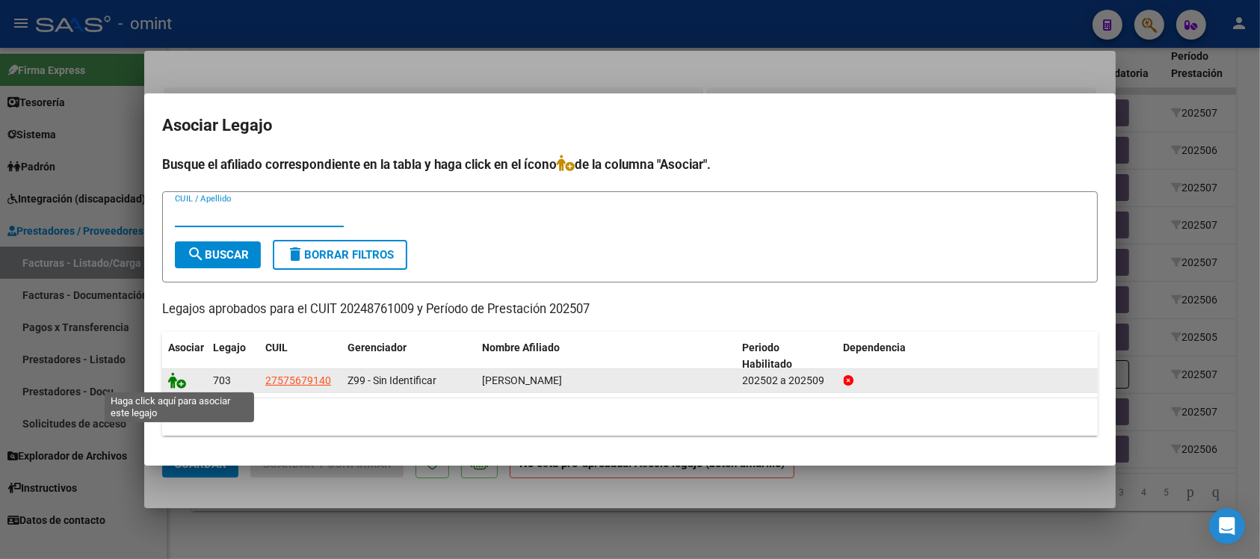
click at [170, 386] on icon at bounding box center [177, 380] width 18 height 16
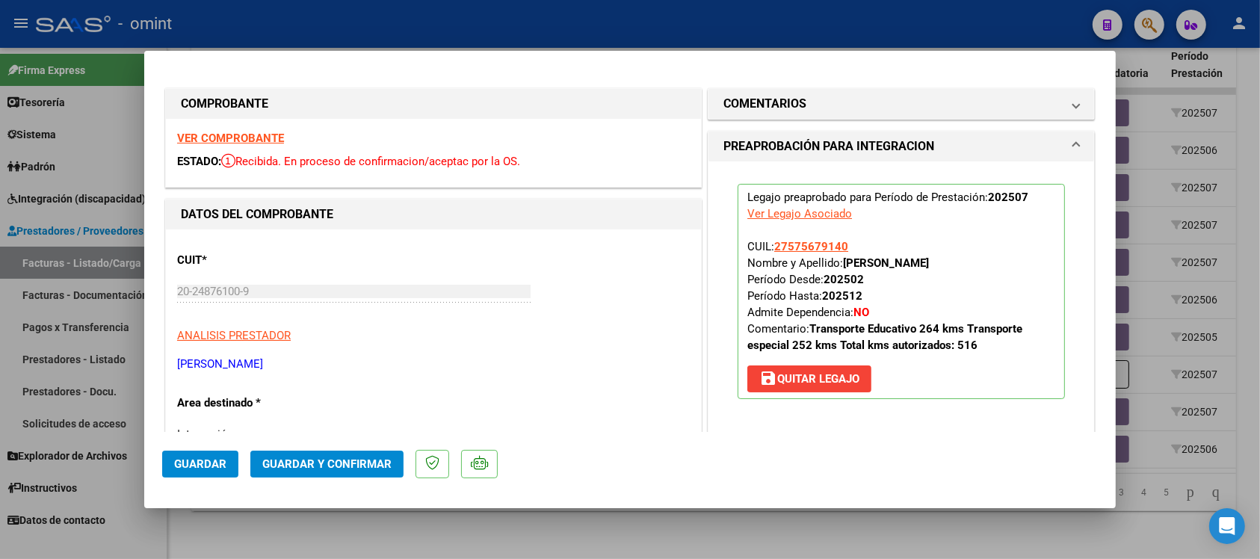
click at [196, 468] on span "Guardar" at bounding box center [200, 463] width 52 height 13
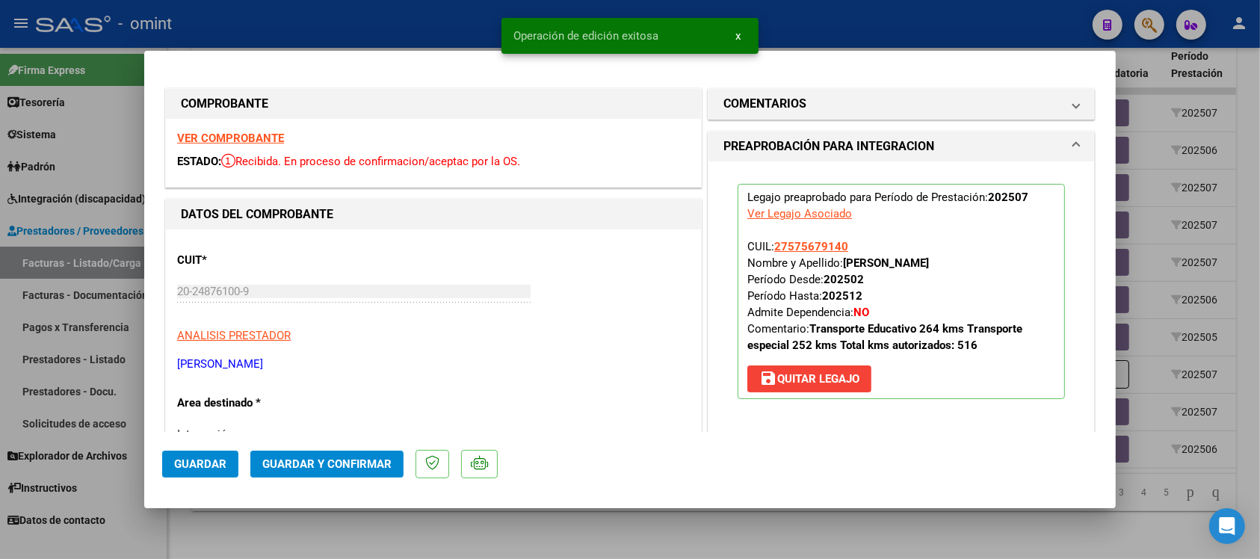
click at [355, 16] on div at bounding box center [630, 279] width 1260 height 559
type input "$ 0,00"
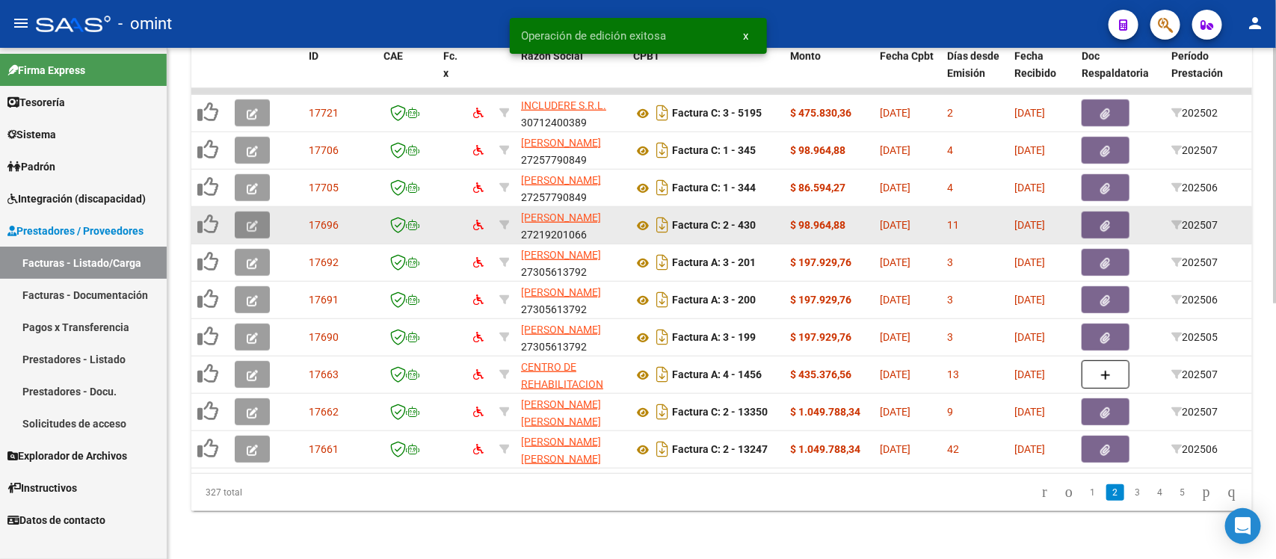
click at [254, 220] on icon "button" at bounding box center [252, 225] width 11 height 11
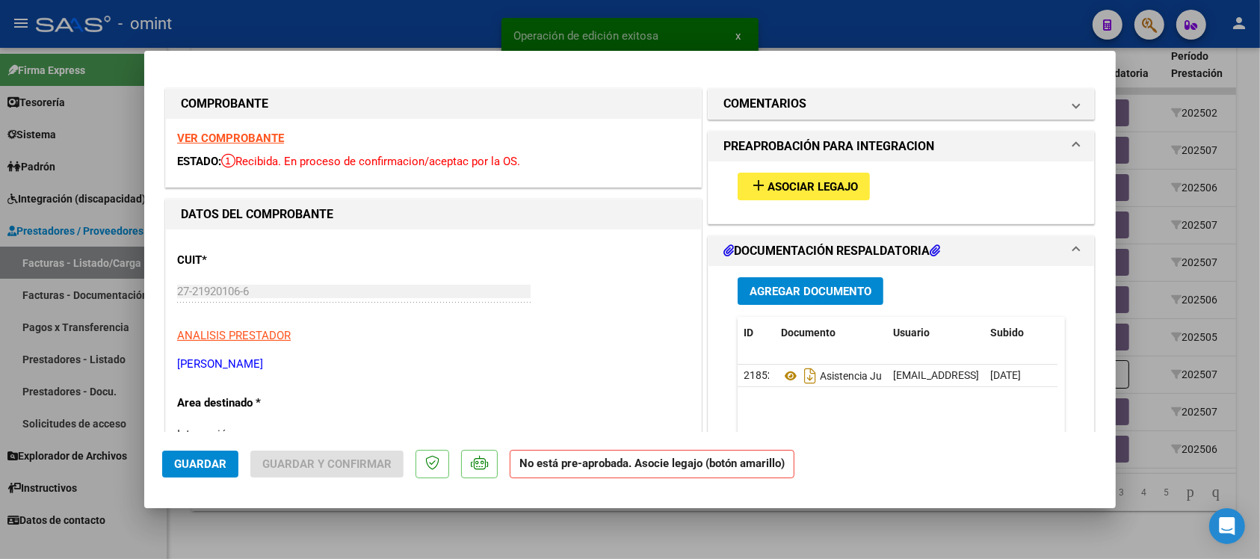
click at [267, 132] on strong "VER COMPROBANTE" at bounding box center [230, 138] width 107 height 13
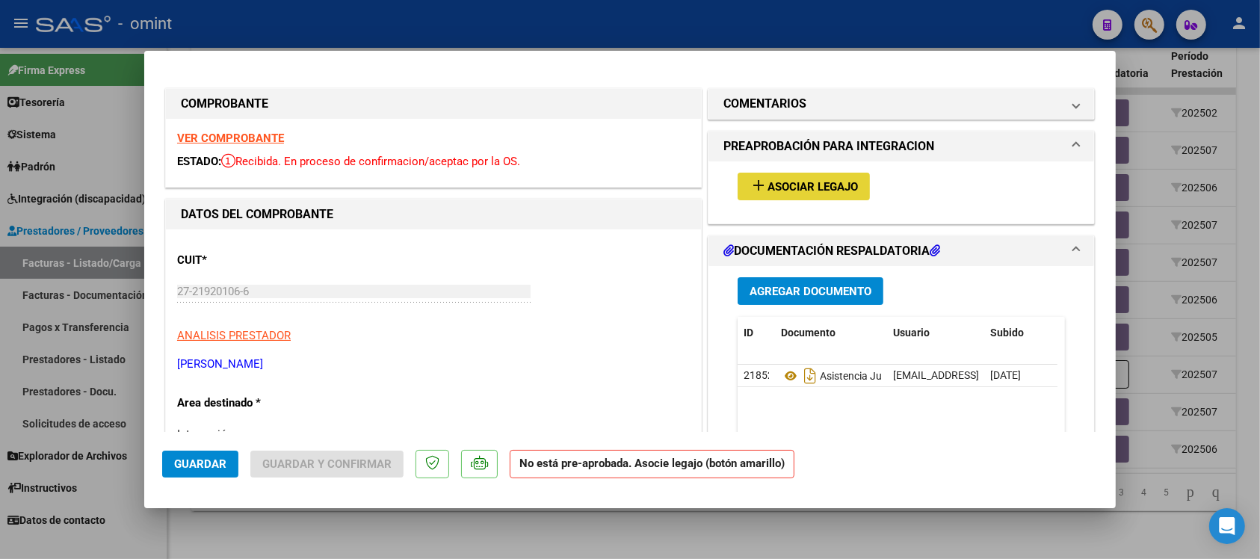
click at [795, 185] on span "Asociar Legajo" at bounding box center [813, 186] width 90 height 13
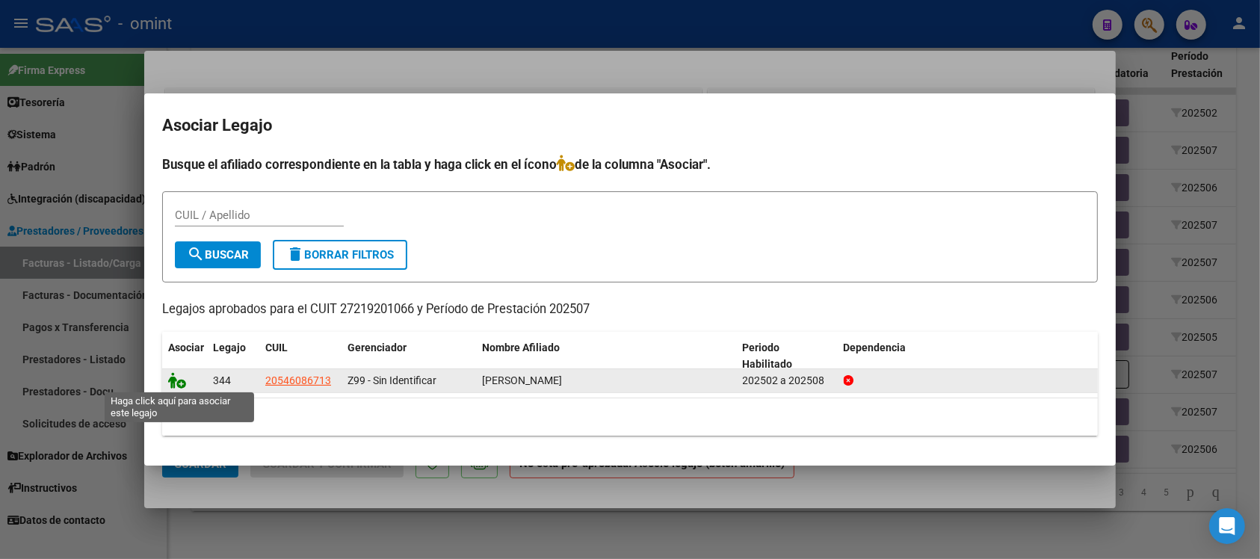
click at [174, 380] on icon at bounding box center [177, 380] width 18 height 16
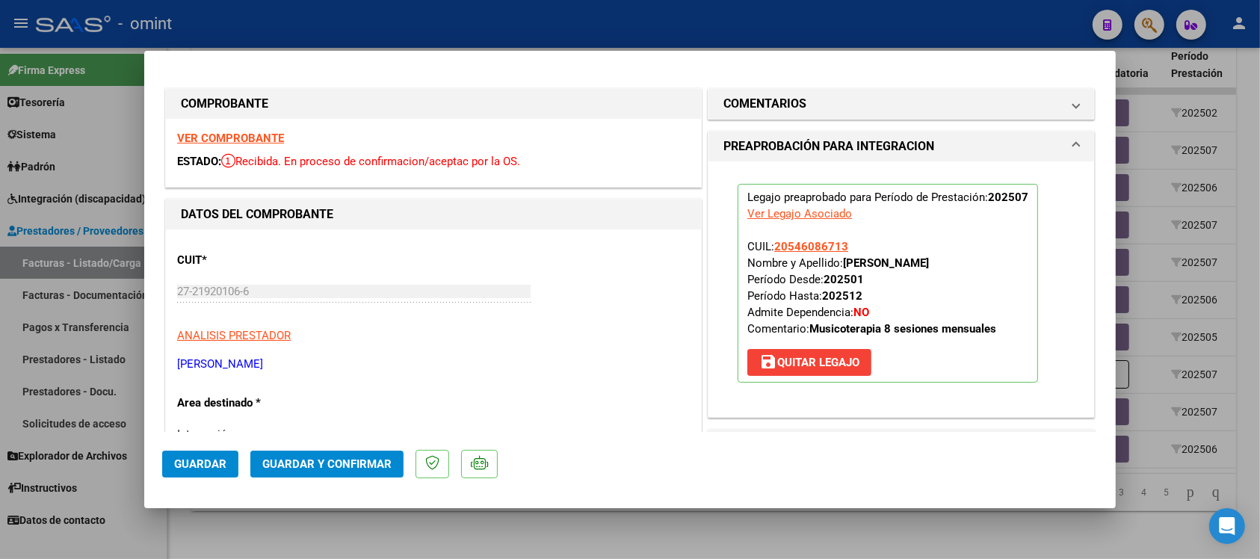
click at [218, 464] on span "Guardar" at bounding box center [200, 463] width 52 height 13
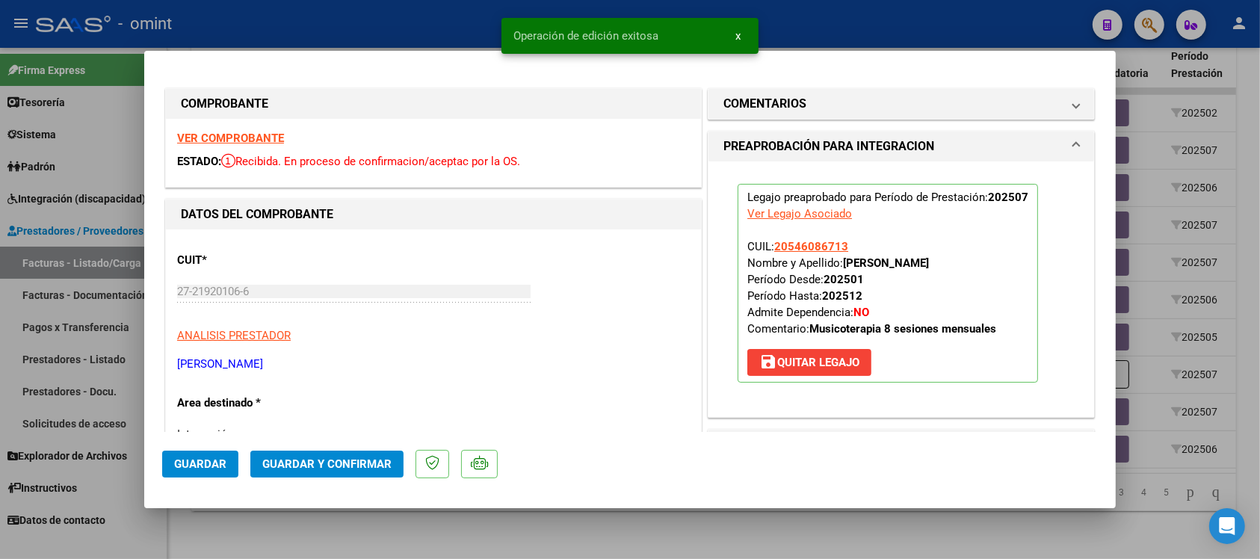
click at [457, 23] on div at bounding box center [630, 279] width 1260 height 559
type input "$ 0,00"
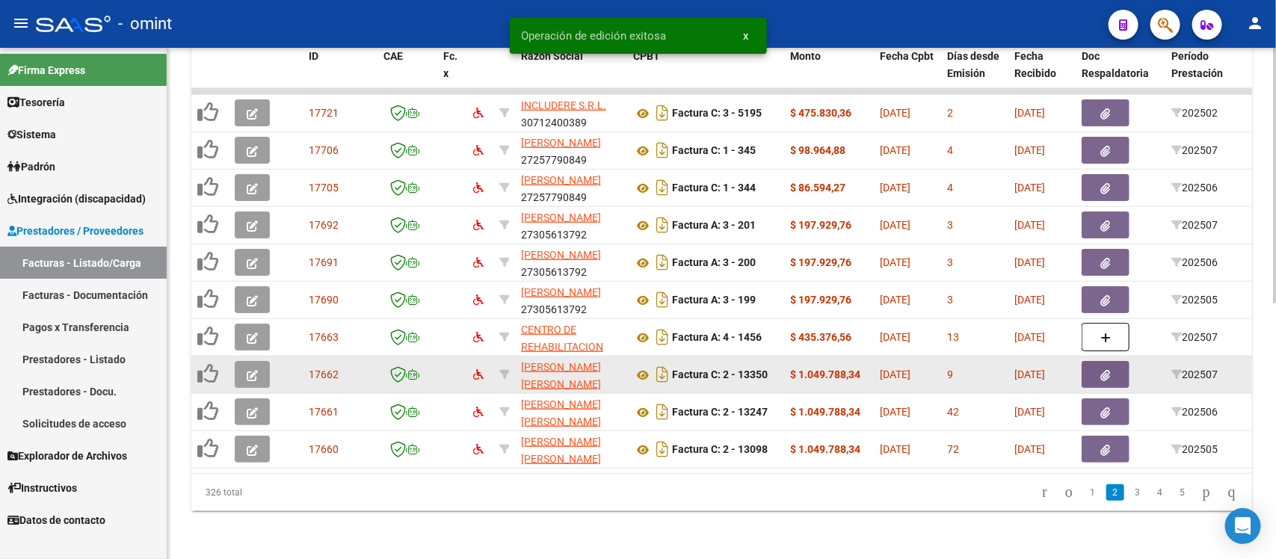
click at [256, 370] on icon "button" at bounding box center [252, 375] width 11 height 11
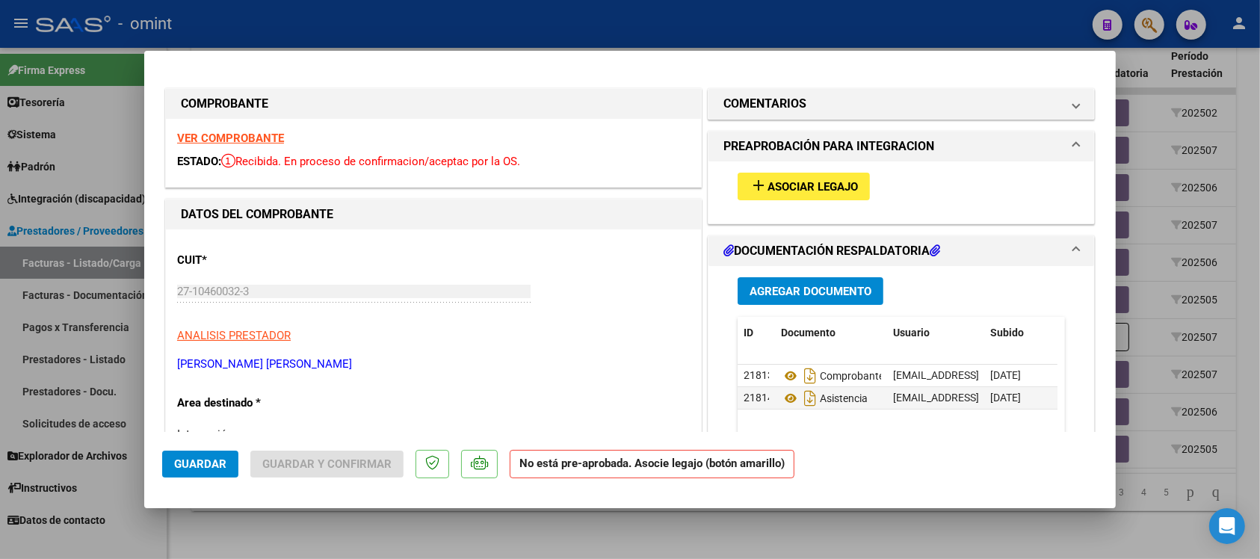
click at [219, 136] on strong "VER COMPROBANTE" at bounding box center [230, 138] width 107 height 13
click at [812, 183] on span "Asociar Legajo" at bounding box center [813, 186] width 90 height 13
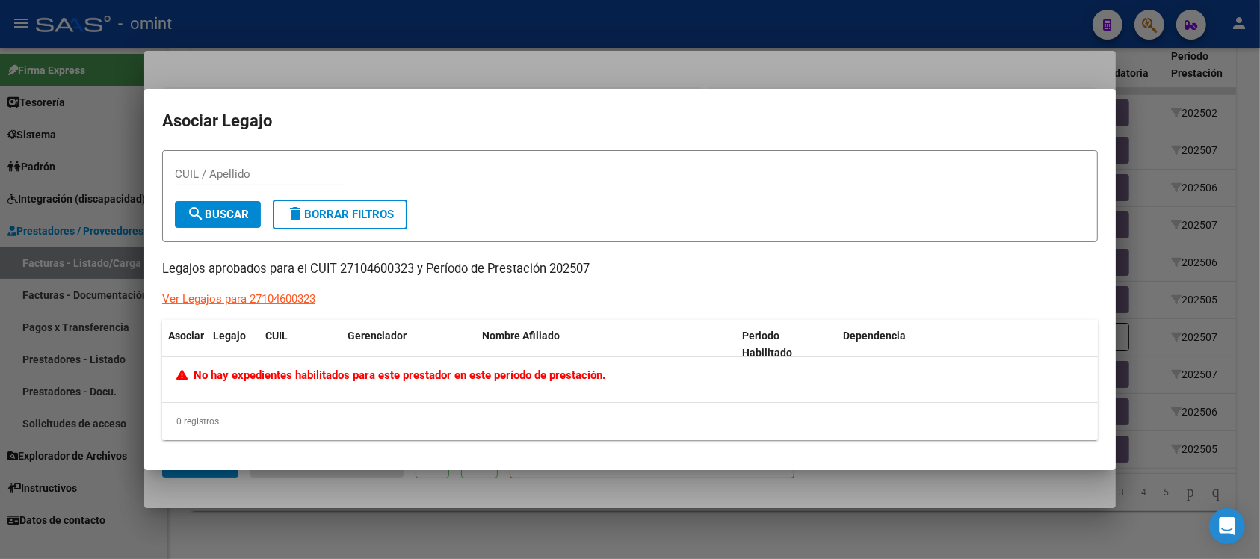
click at [348, 38] on div at bounding box center [630, 279] width 1260 height 559
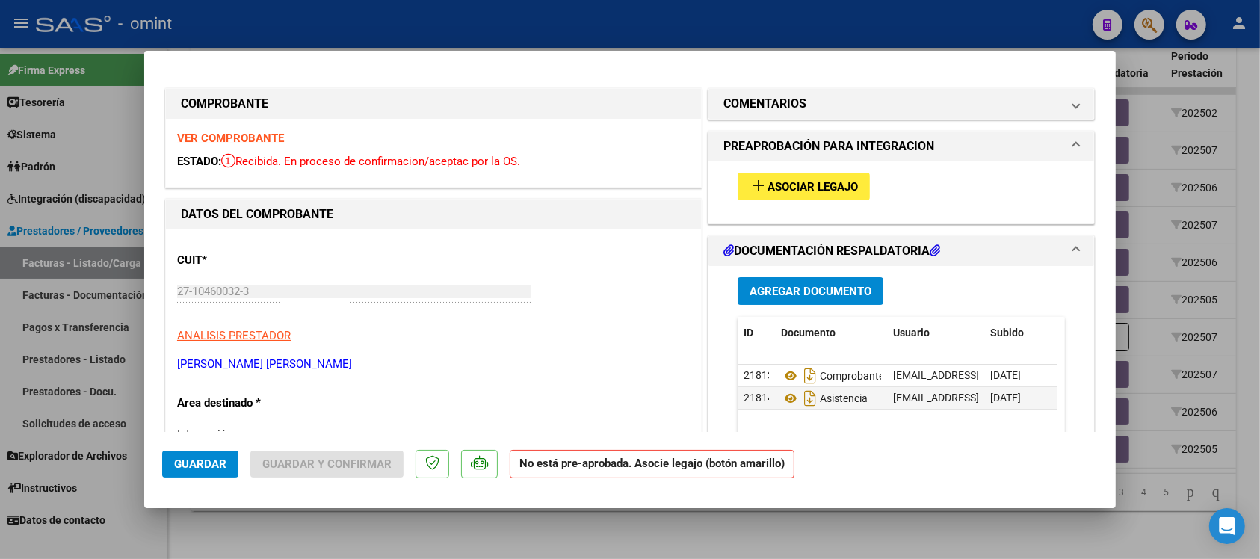
click at [349, 34] on div at bounding box center [630, 279] width 1260 height 559
type input "$ 0,00"
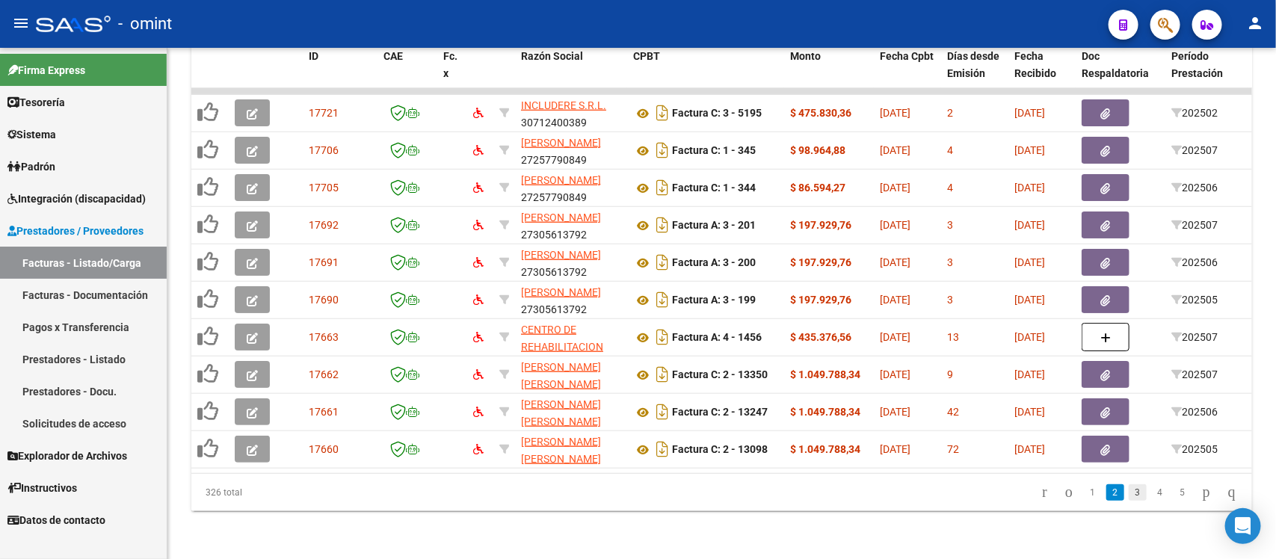
click at [1129, 488] on link "3" at bounding box center [1138, 492] width 18 height 16
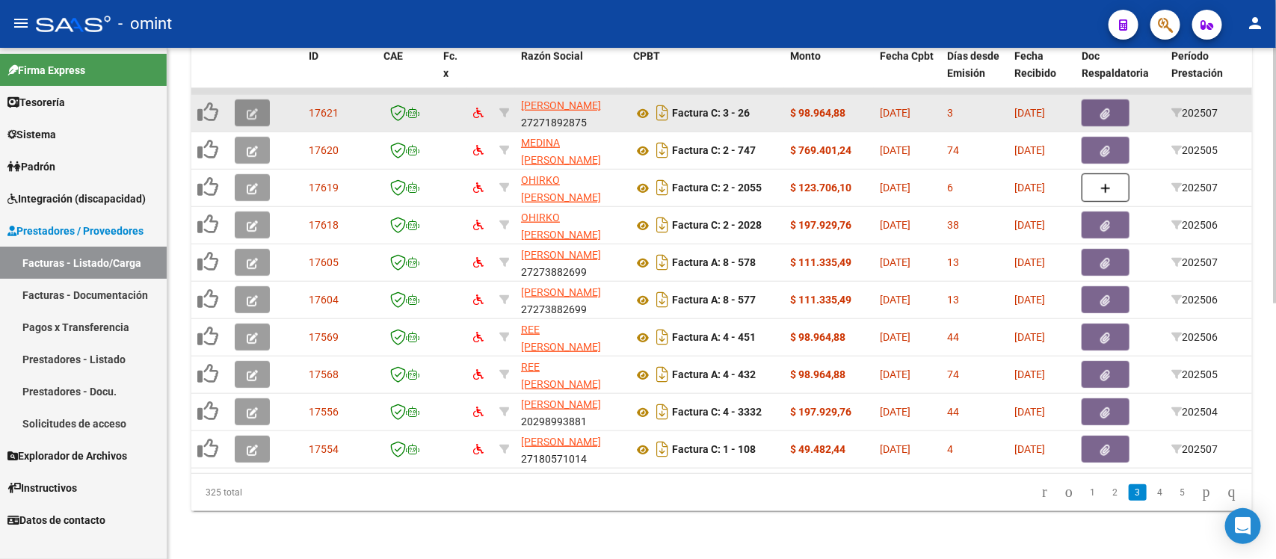
click at [241, 99] on button "button" at bounding box center [252, 112] width 35 height 27
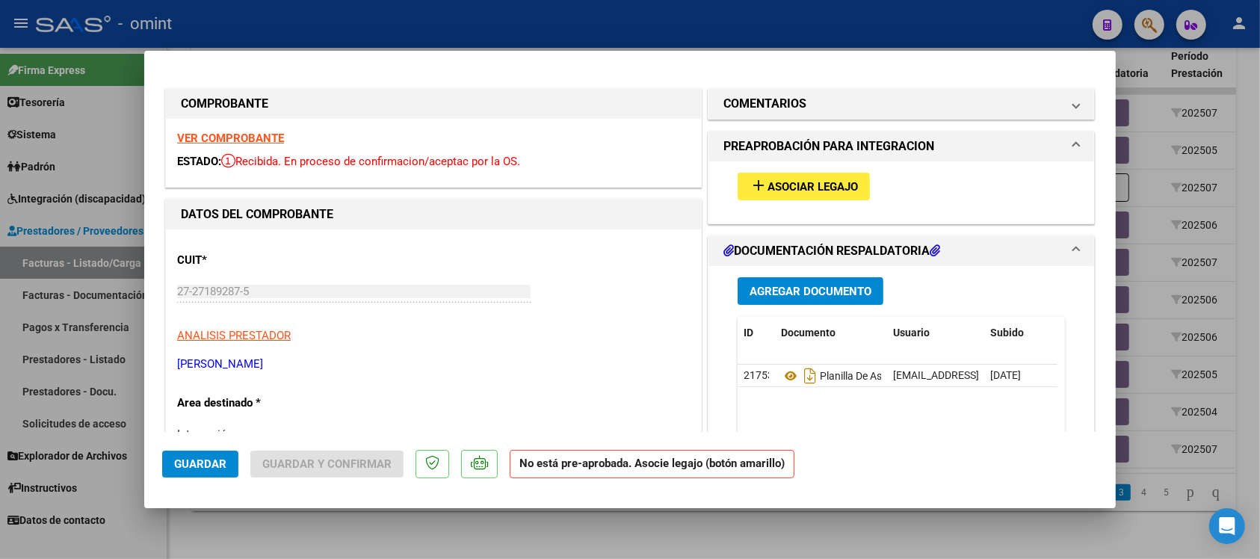
click at [208, 132] on strong "VER COMPROBANTE" at bounding box center [230, 138] width 107 height 13
click at [781, 194] on button "add Asociar Legajo" at bounding box center [804, 187] width 132 height 28
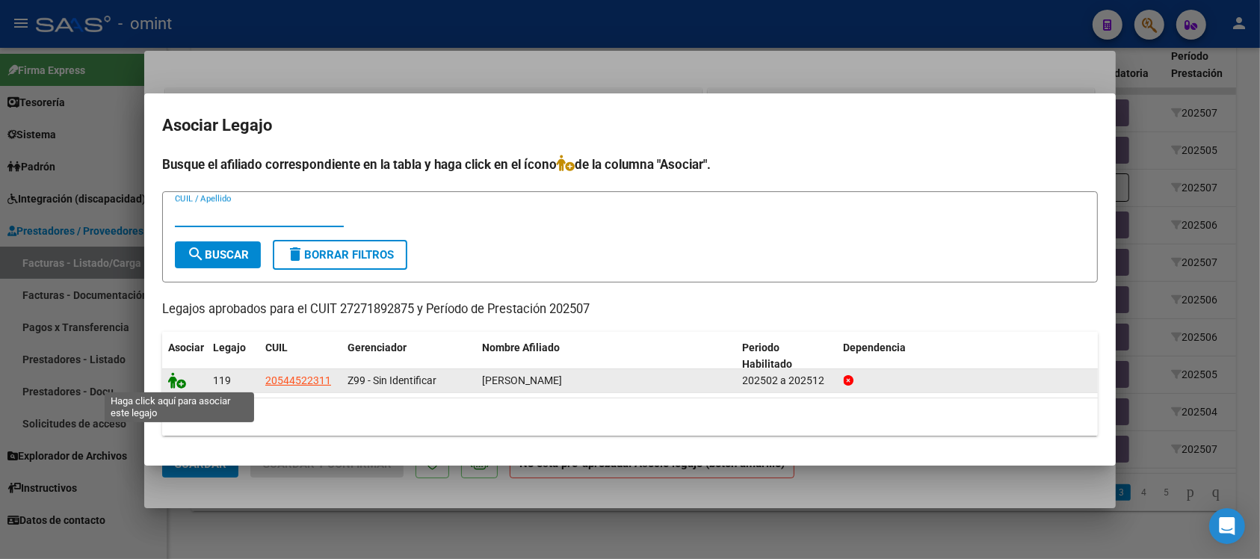
click at [180, 385] on icon at bounding box center [177, 380] width 18 height 16
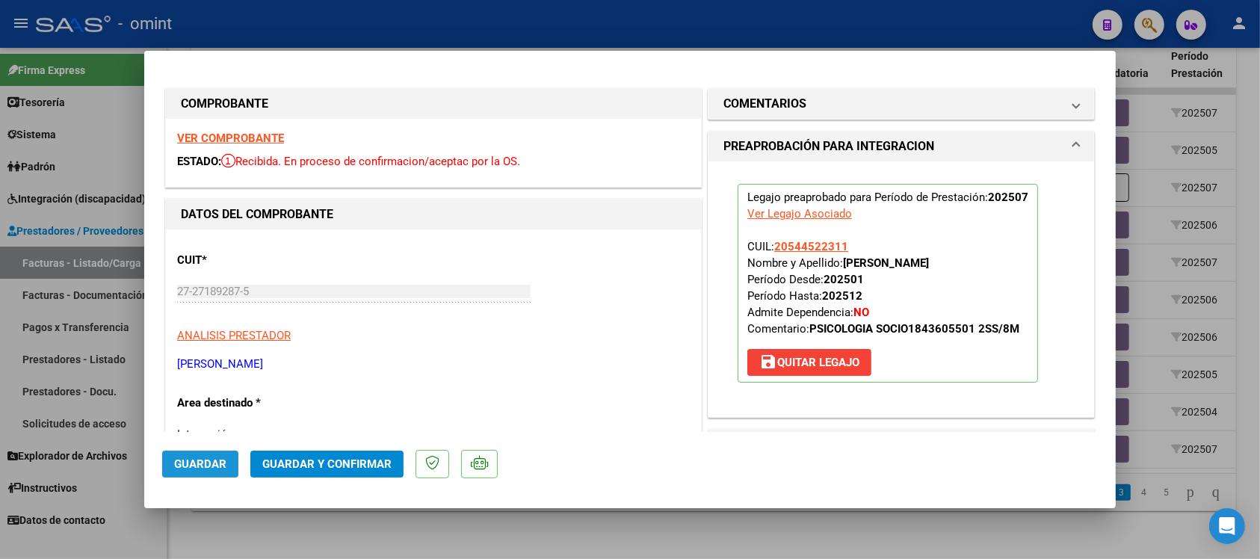
click at [226, 467] on button "Guardar" at bounding box center [200, 464] width 76 height 27
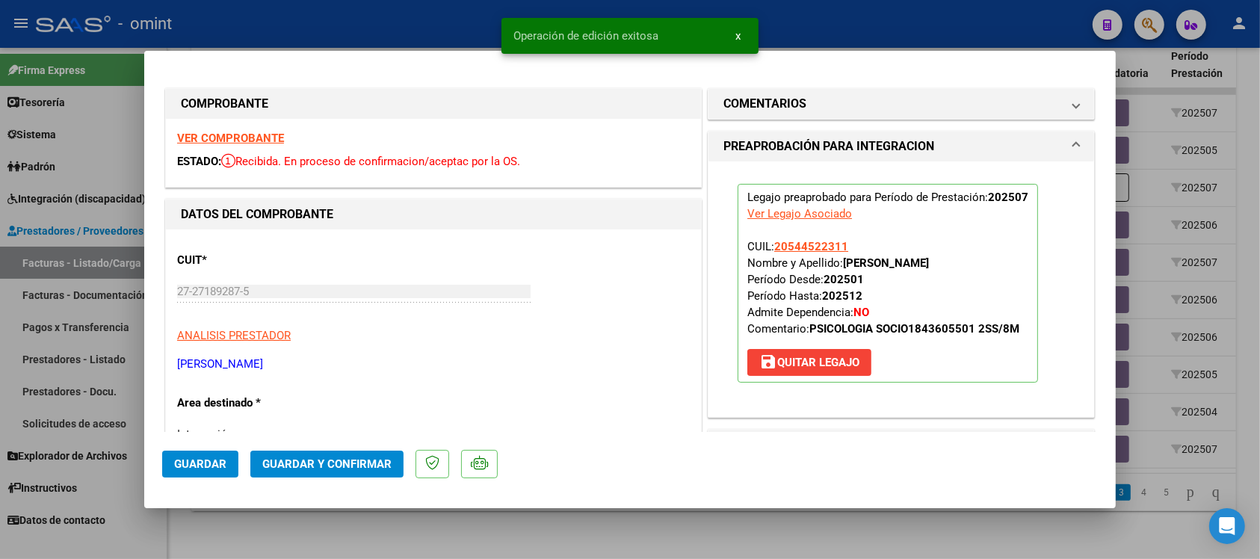
click at [318, 22] on div at bounding box center [630, 279] width 1260 height 559
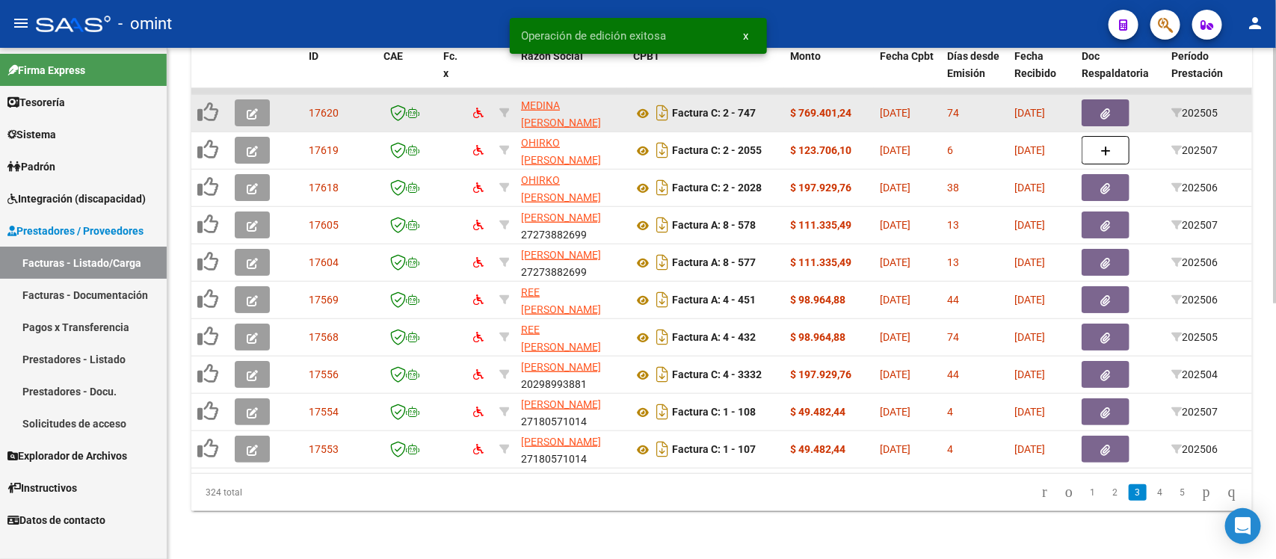
click at [253, 99] on button "button" at bounding box center [252, 112] width 35 height 27
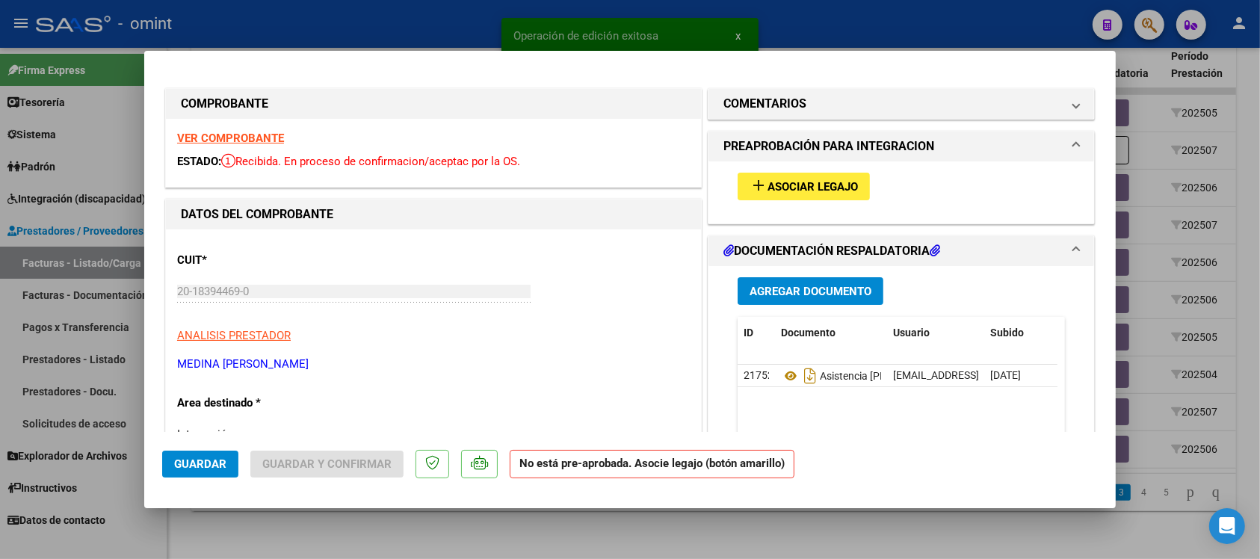
click at [226, 135] on strong "VER COMPROBANTE" at bounding box center [230, 138] width 107 height 13
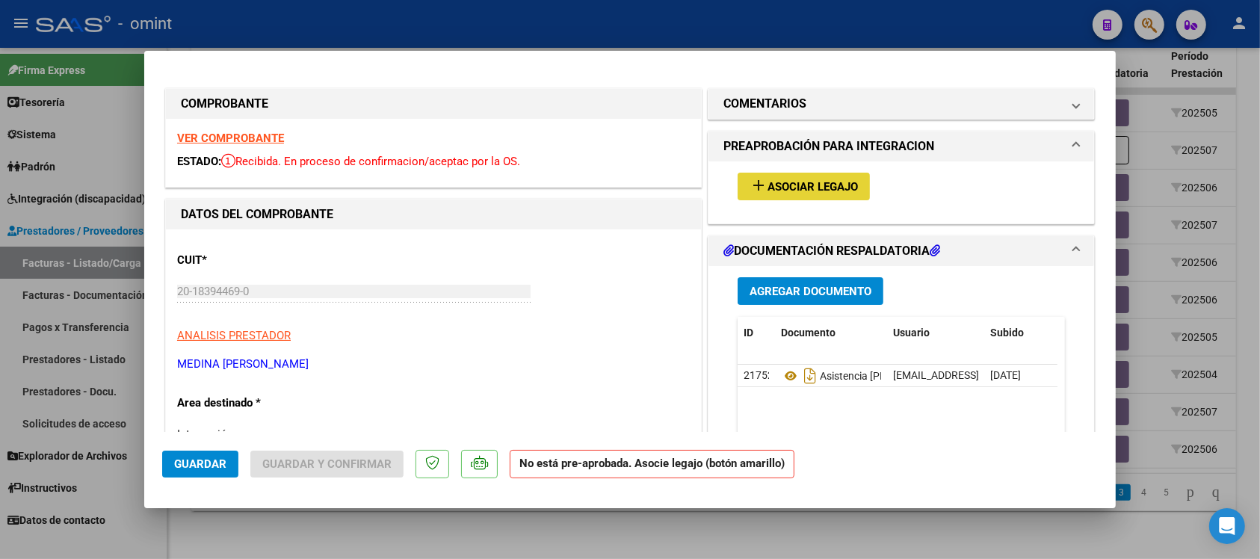
click at [786, 183] on span "Asociar Legajo" at bounding box center [813, 186] width 90 height 13
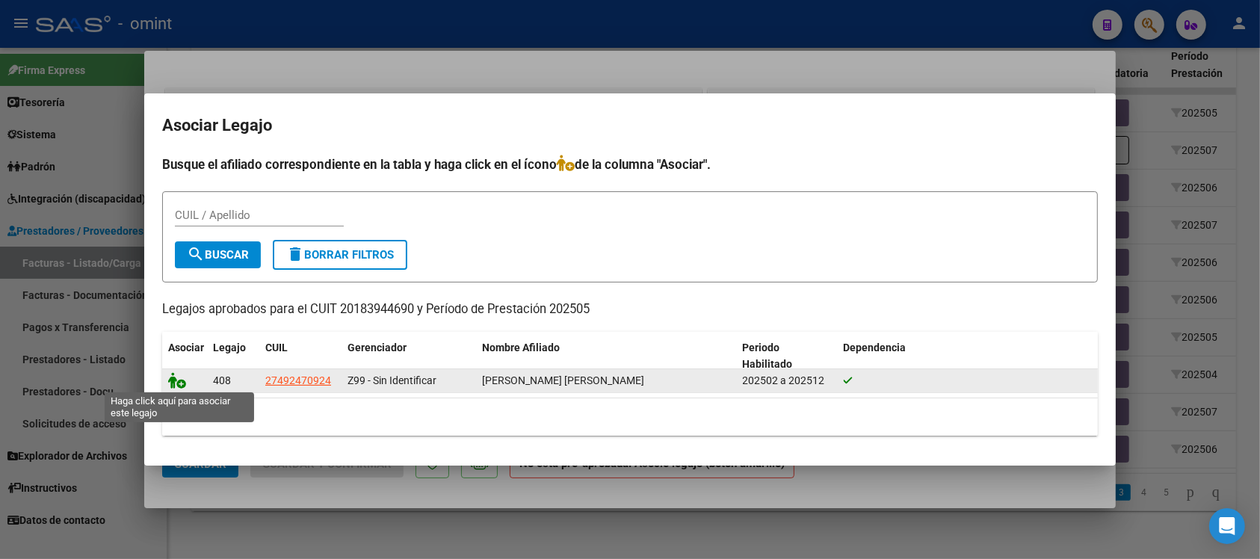
click at [183, 380] on icon at bounding box center [177, 380] width 18 height 16
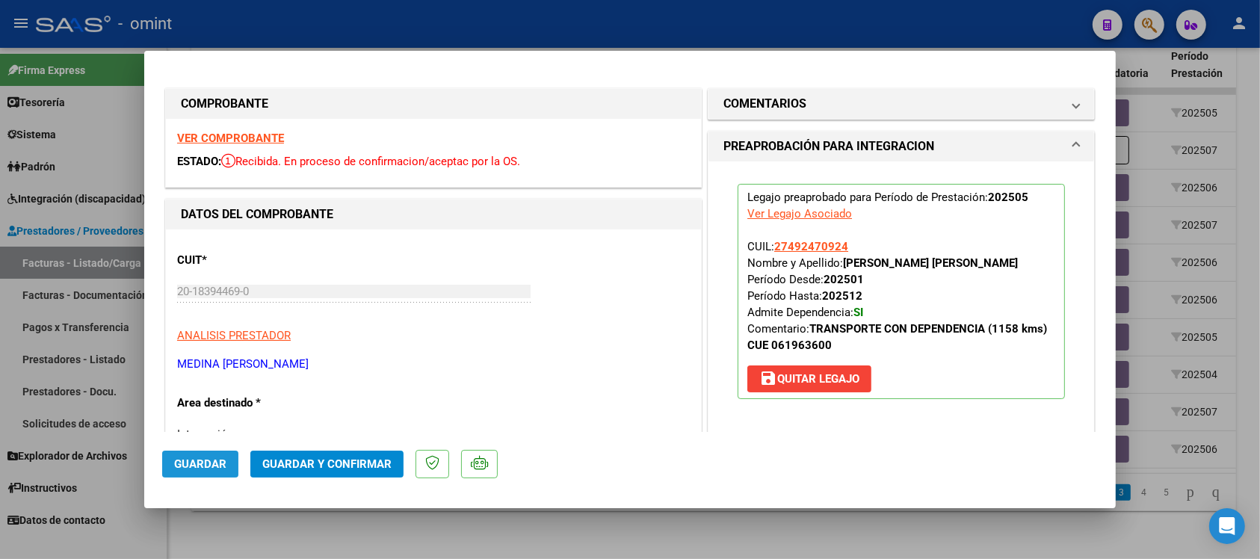
click at [235, 461] on button "Guardar" at bounding box center [200, 464] width 76 height 27
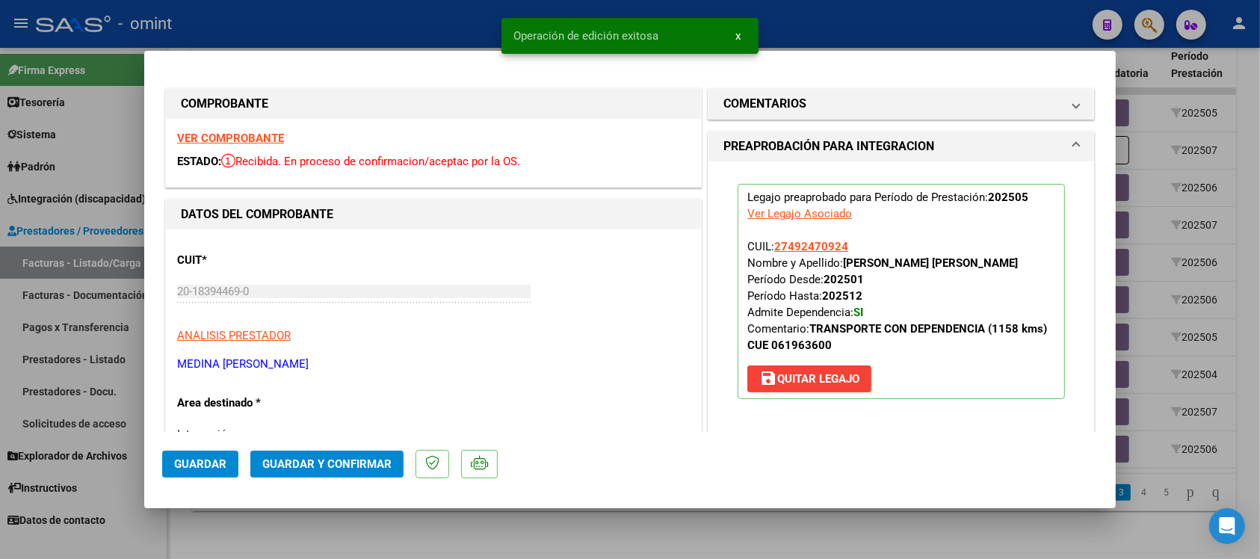
click at [439, 28] on div at bounding box center [630, 279] width 1260 height 559
type input "$ 0,00"
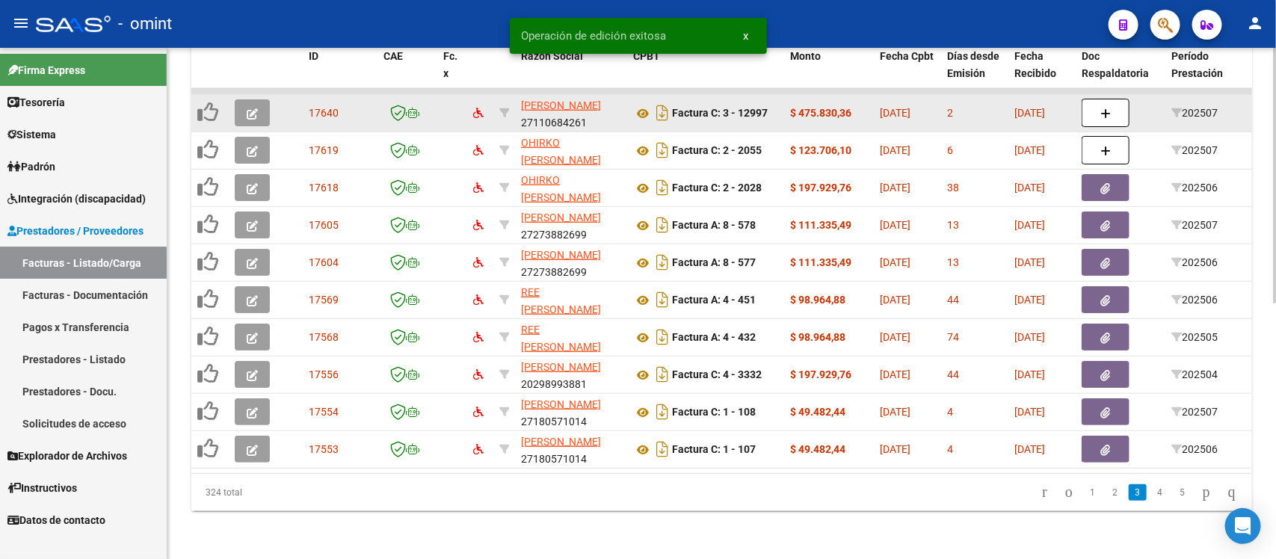
click at [251, 108] on icon "button" at bounding box center [252, 113] width 11 height 11
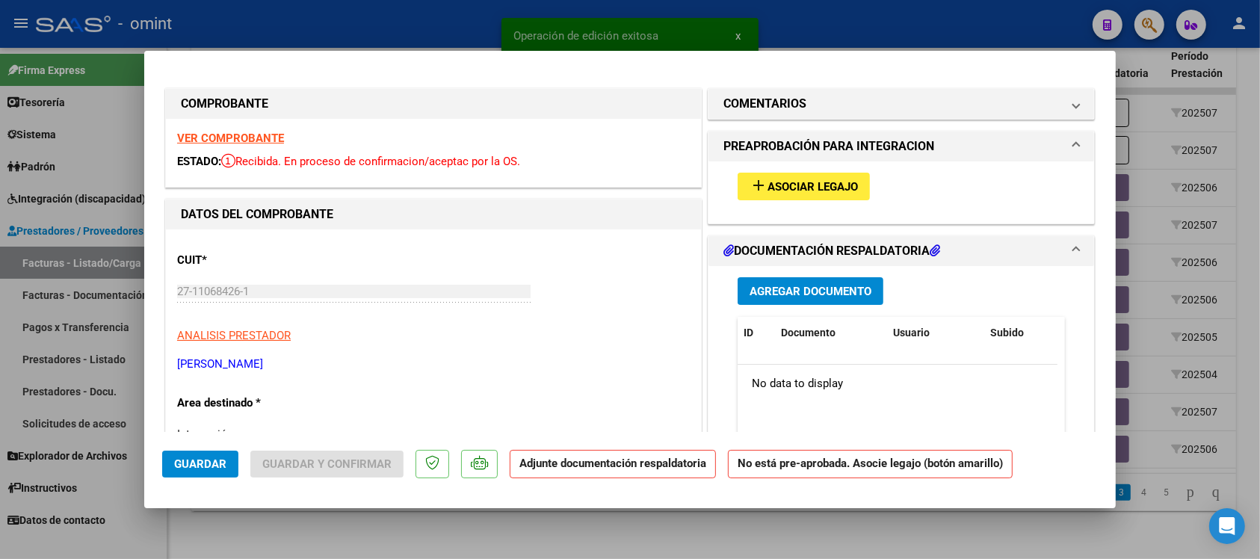
click at [230, 140] on strong "VER COMPROBANTE" at bounding box center [230, 138] width 107 height 13
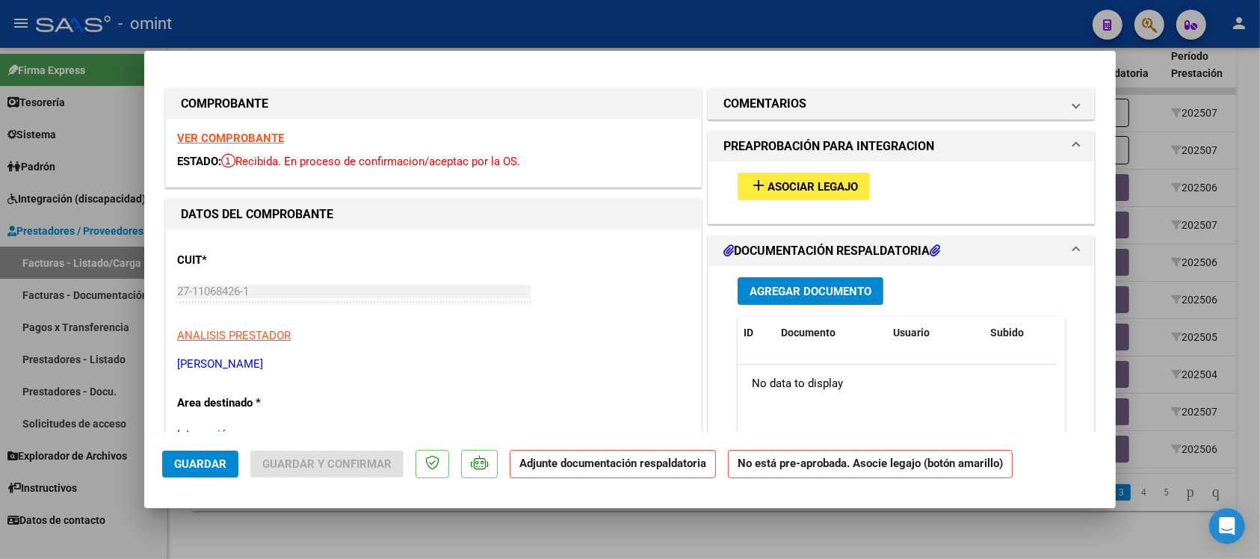
click at [791, 185] on span "Asociar Legajo" at bounding box center [813, 186] width 90 height 13
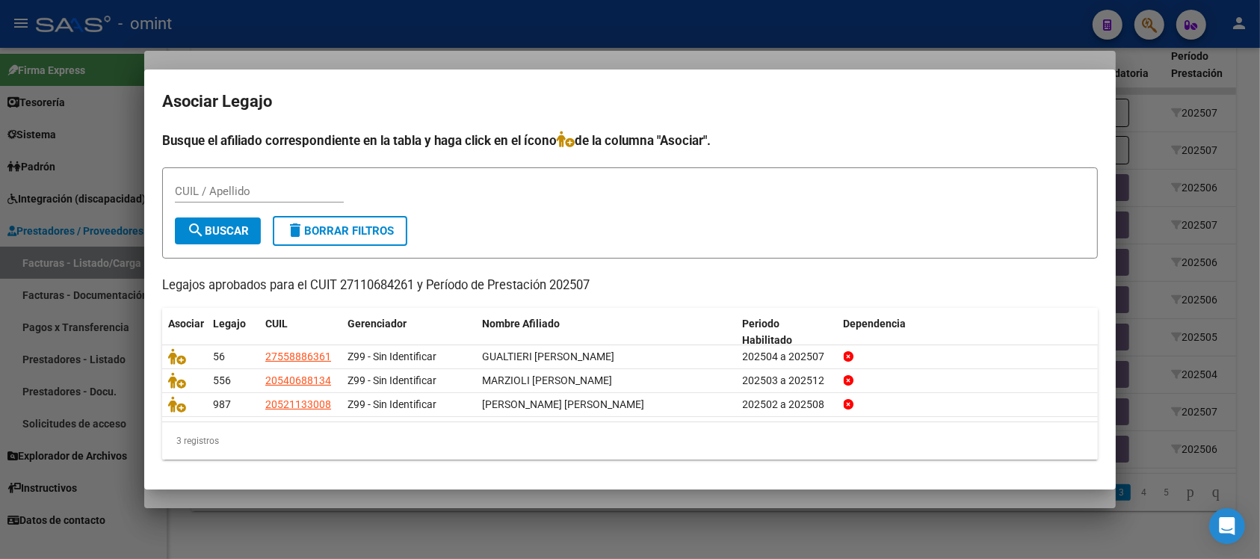
click at [658, 46] on div at bounding box center [630, 279] width 1260 height 559
type input "$ 0,00"
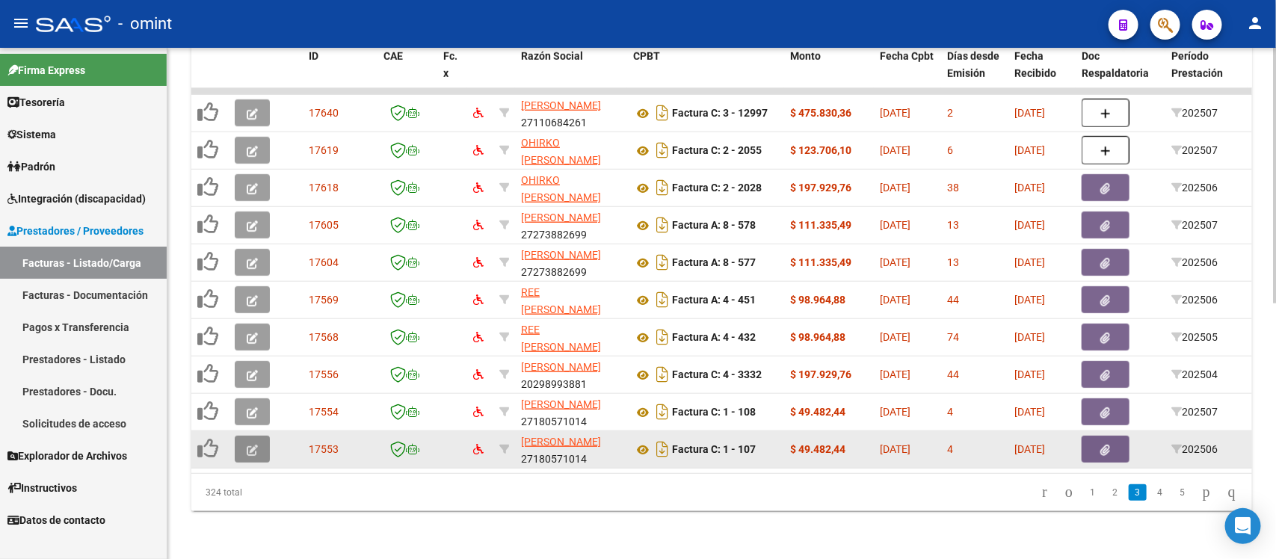
click at [241, 436] on button "button" at bounding box center [252, 449] width 35 height 27
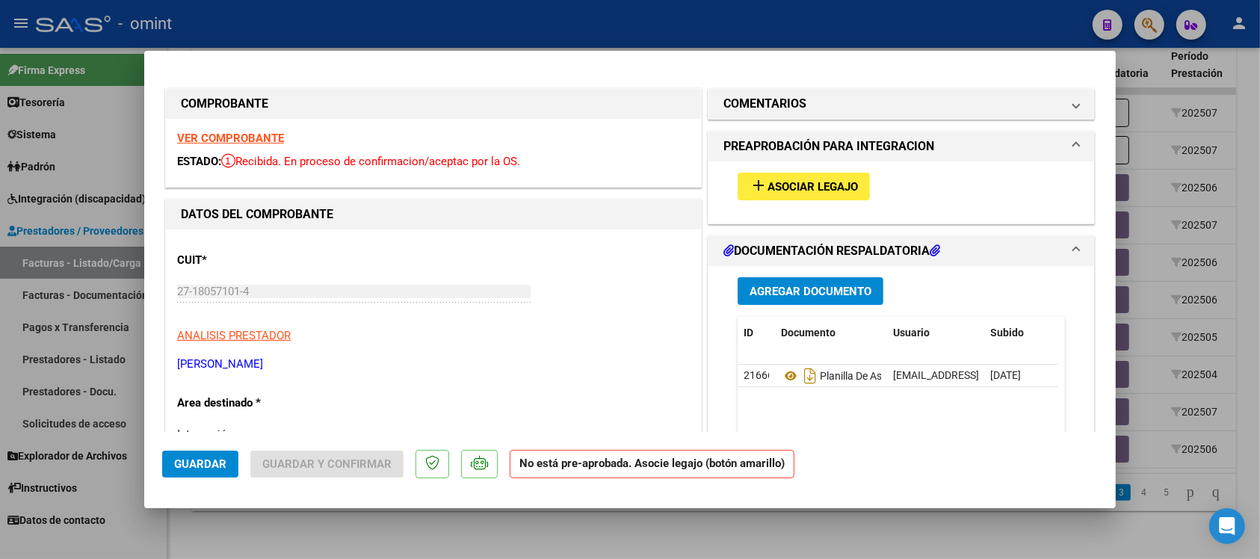
click at [243, 142] on strong "VER COMPROBANTE" at bounding box center [230, 138] width 107 height 13
click at [791, 191] on span "Asociar Legajo" at bounding box center [813, 186] width 90 height 13
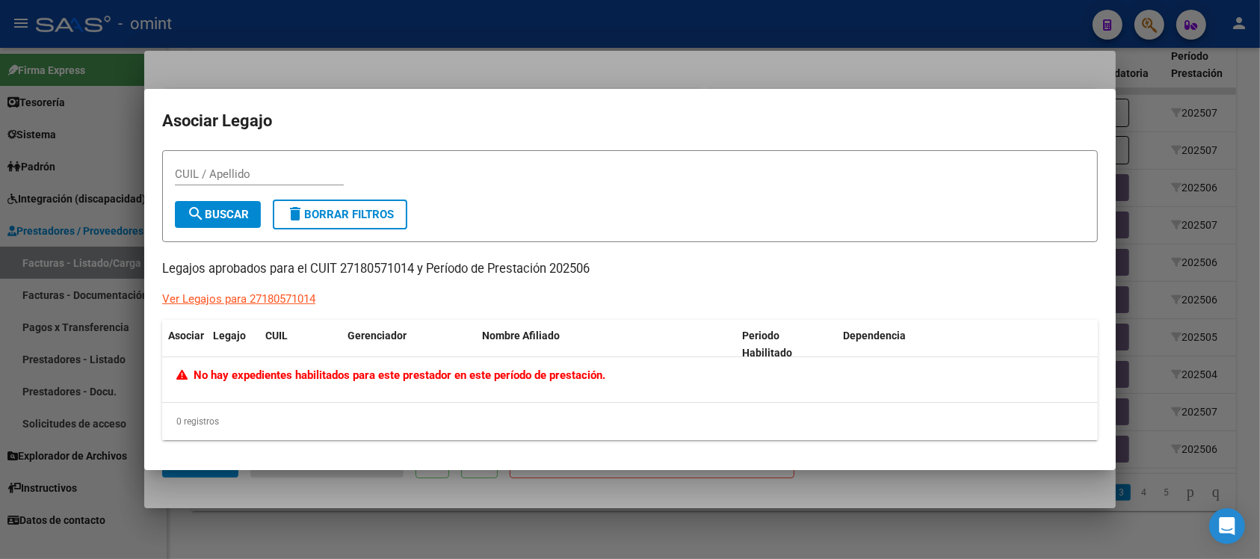
click at [533, 46] on div at bounding box center [630, 279] width 1260 height 559
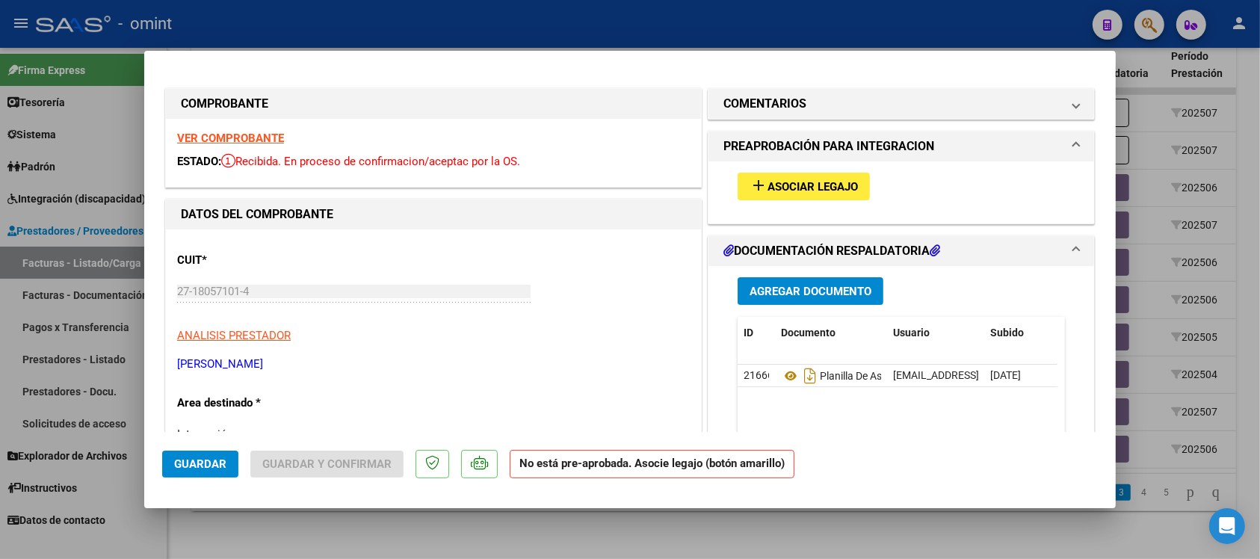
click at [528, 34] on div at bounding box center [630, 279] width 1260 height 559
type input "$ 0,00"
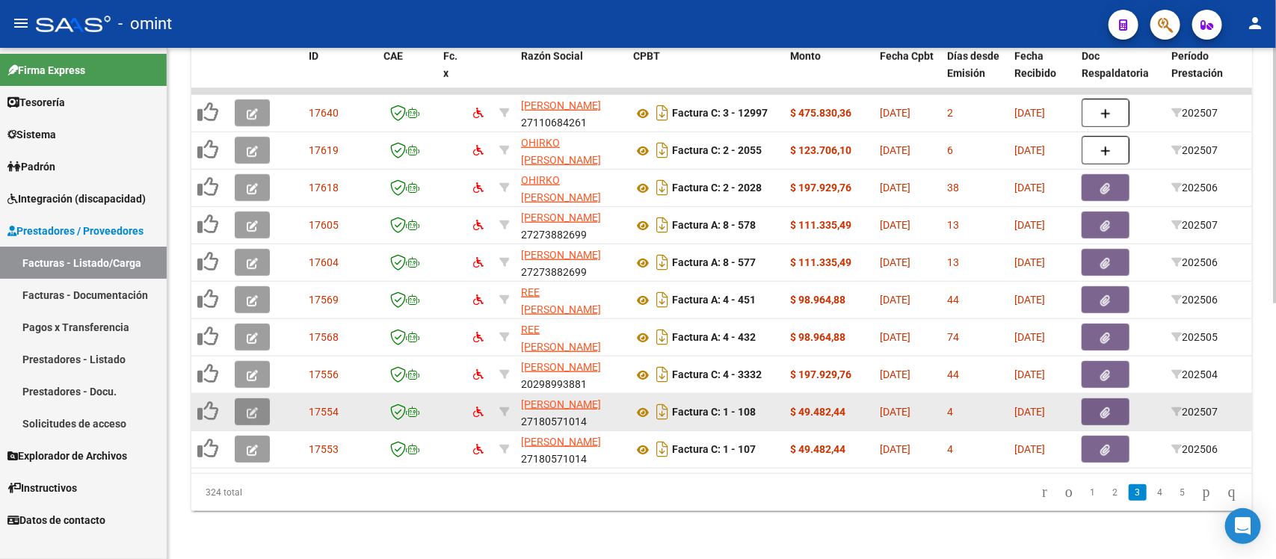
click at [244, 400] on button "button" at bounding box center [252, 411] width 35 height 27
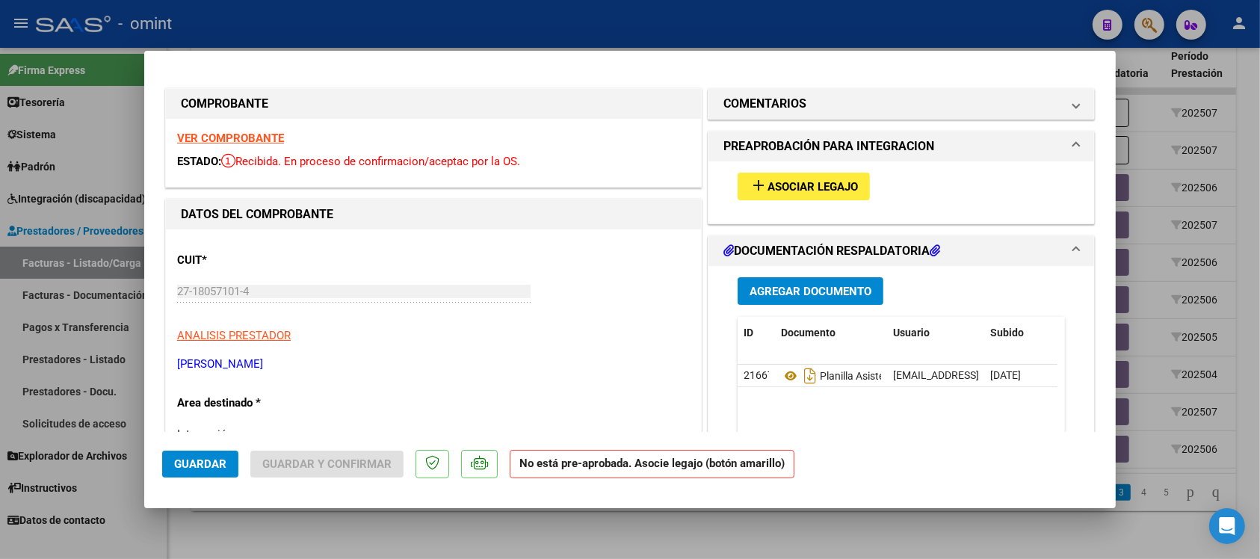
click at [228, 135] on strong "VER COMPROBANTE" at bounding box center [230, 138] width 107 height 13
click at [567, 28] on div at bounding box center [630, 279] width 1260 height 559
type input "$ 0,00"
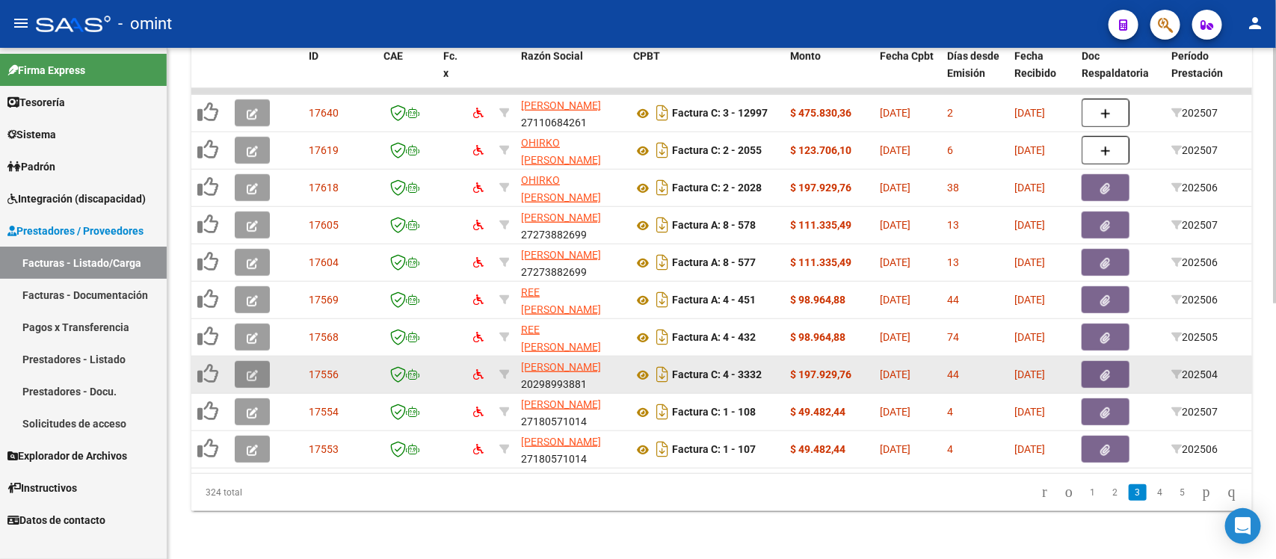
click at [255, 370] on icon "button" at bounding box center [252, 375] width 11 height 11
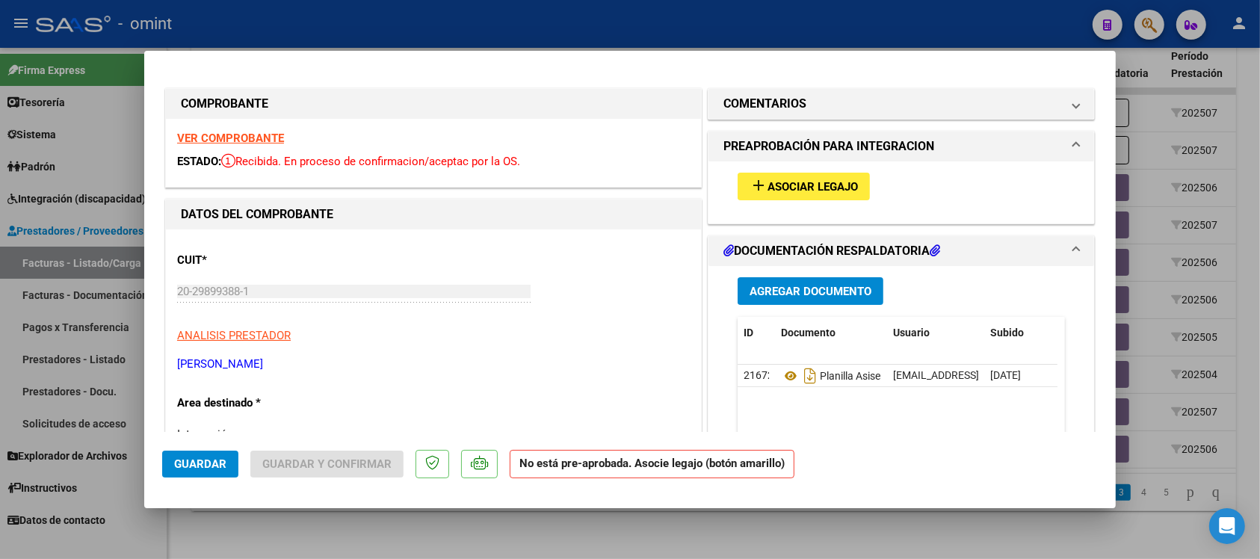
click at [275, 143] on strong "VER COMPROBANTE" at bounding box center [230, 138] width 107 height 13
click at [779, 181] on span "Asociar Legajo" at bounding box center [813, 186] width 90 height 13
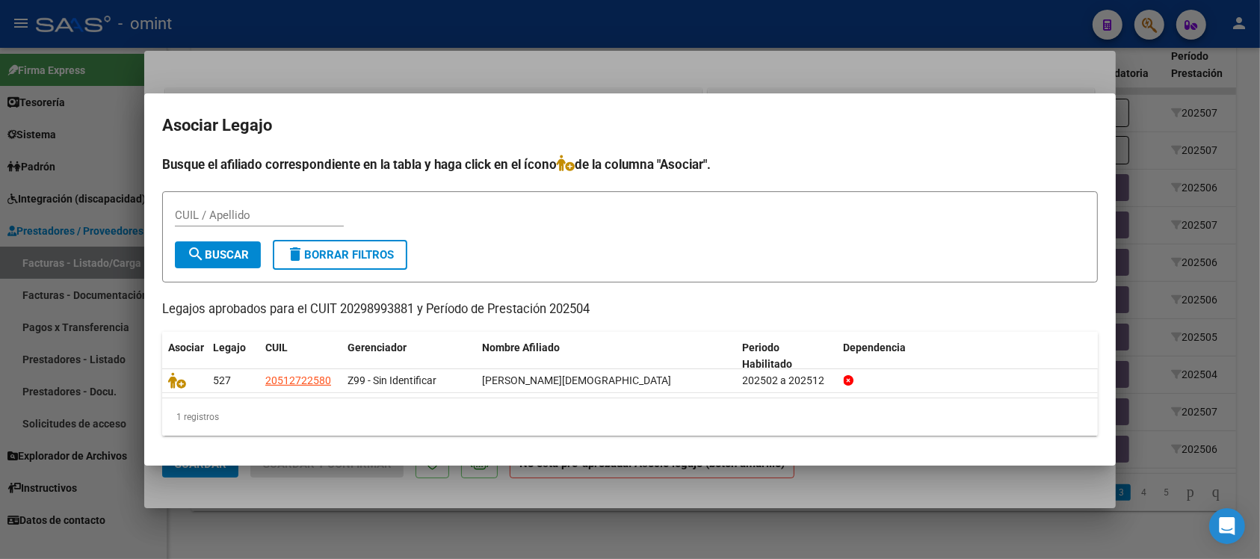
click at [599, 30] on div at bounding box center [630, 279] width 1260 height 559
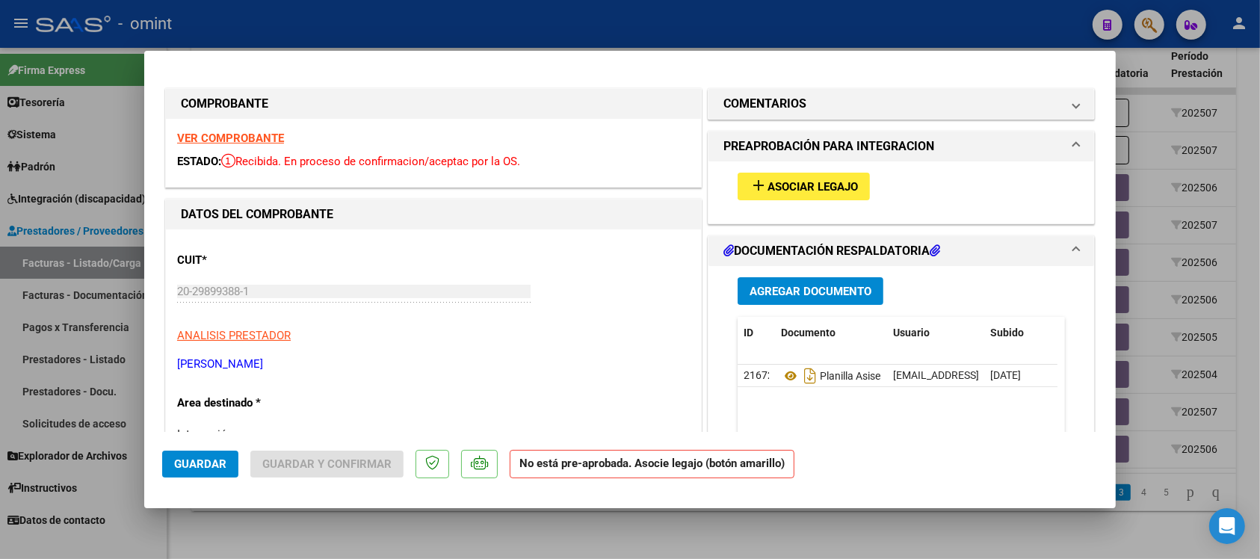
click at [600, 26] on div at bounding box center [630, 279] width 1260 height 559
type input "$ 0,00"
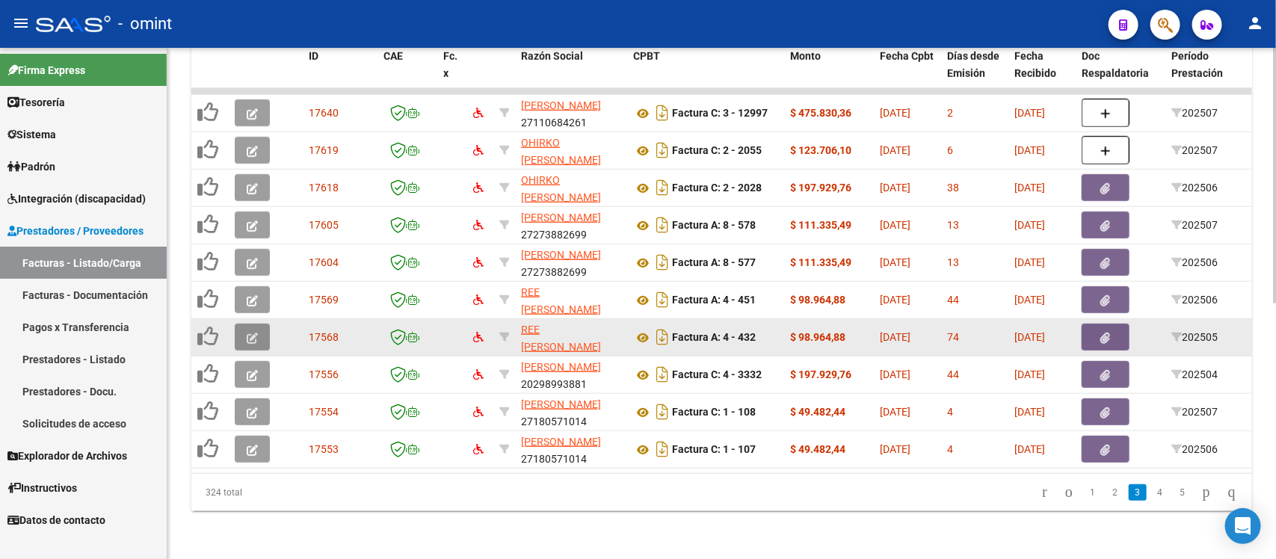
click at [263, 327] on button "button" at bounding box center [252, 337] width 35 height 27
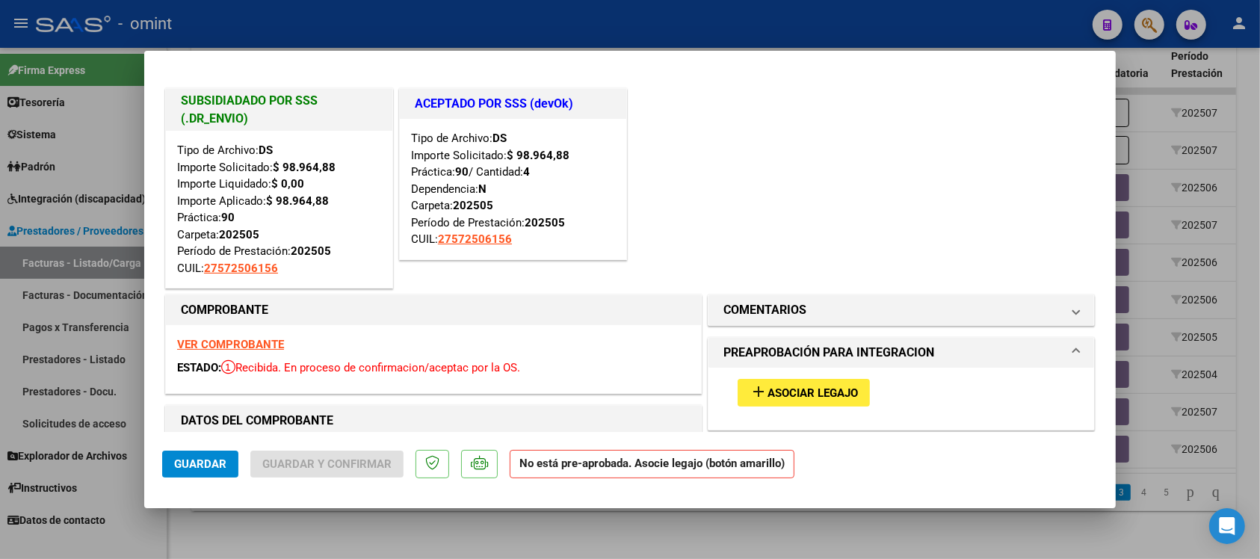
click at [266, 344] on strong "VER COMPROBANTE" at bounding box center [230, 344] width 107 height 13
click at [783, 381] on button "add Asociar Legajo" at bounding box center [804, 393] width 132 height 28
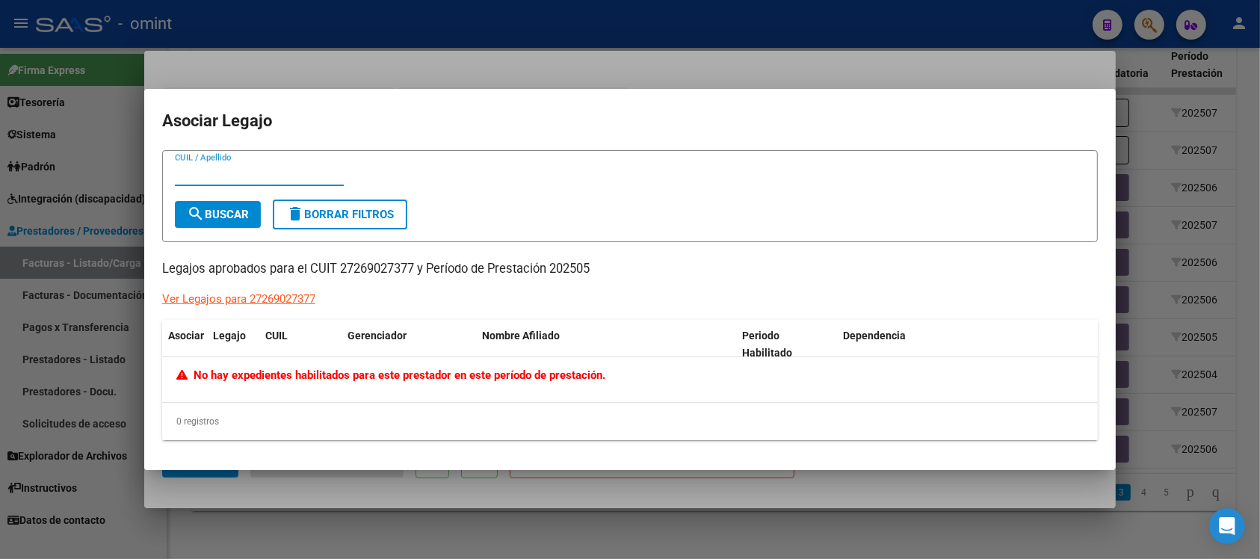
click at [425, 75] on div at bounding box center [630, 279] width 1260 height 559
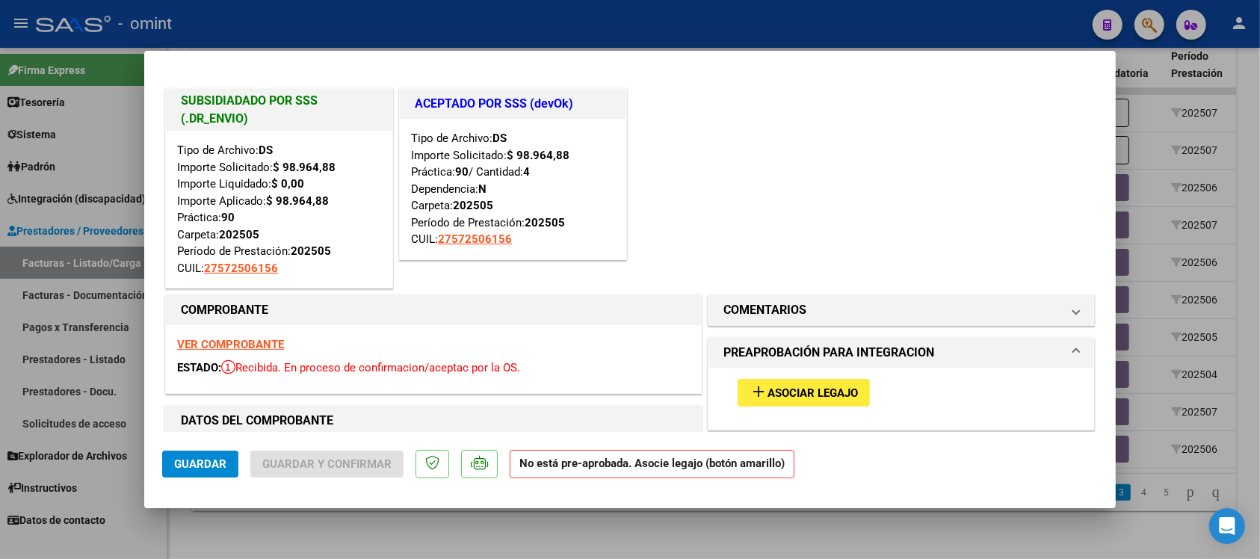
click at [430, 53] on mat-dialog-container "SUBSIDIADADO POR SSS (.DR_ENVIO) Tipo de Archivo: DS Importe Solicitado: $ 98.9…" at bounding box center [630, 280] width 972 height 458
click at [437, 7] on div at bounding box center [630, 279] width 1260 height 559
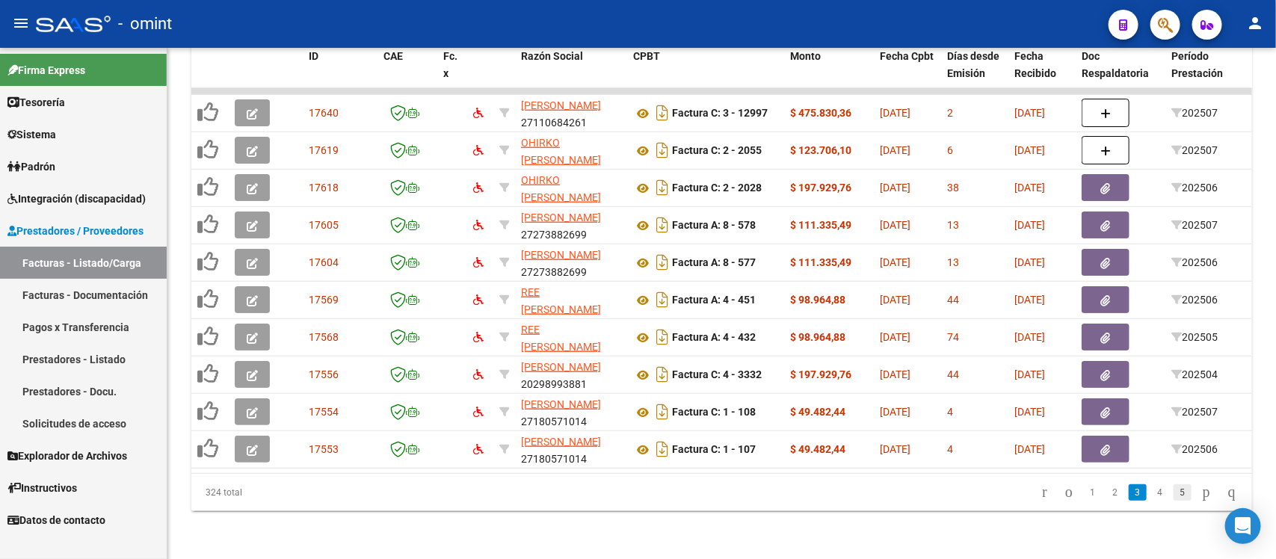
click at [1173, 490] on link "5" at bounding box center [1182, 492] width 18 height 16
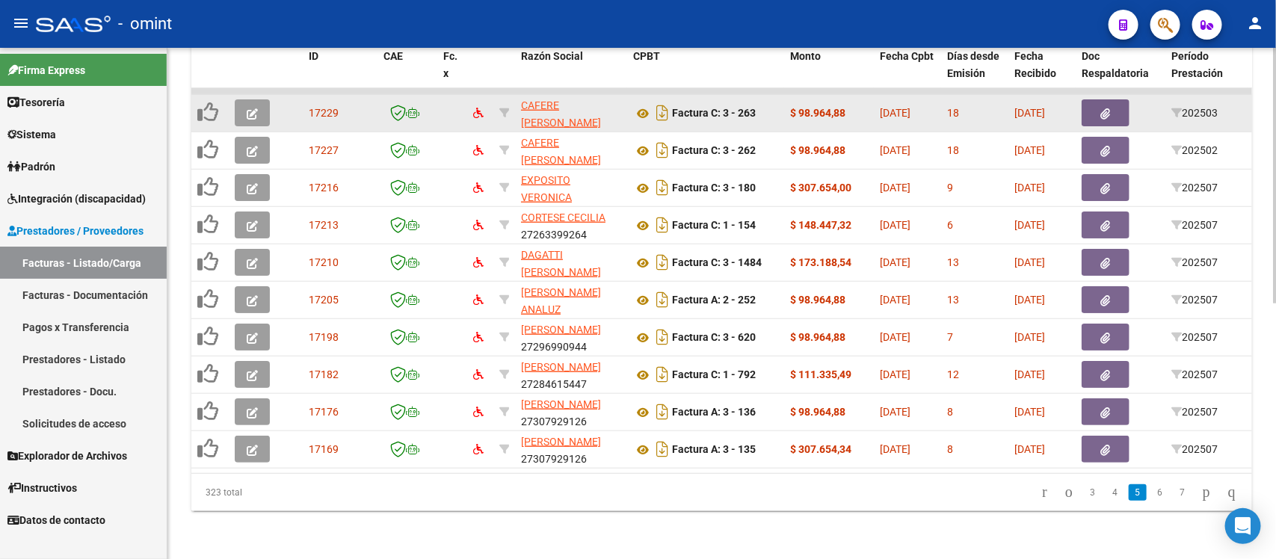
click at [263, 99] on button "button" at bounding box center [252, 112] width 35 height 27
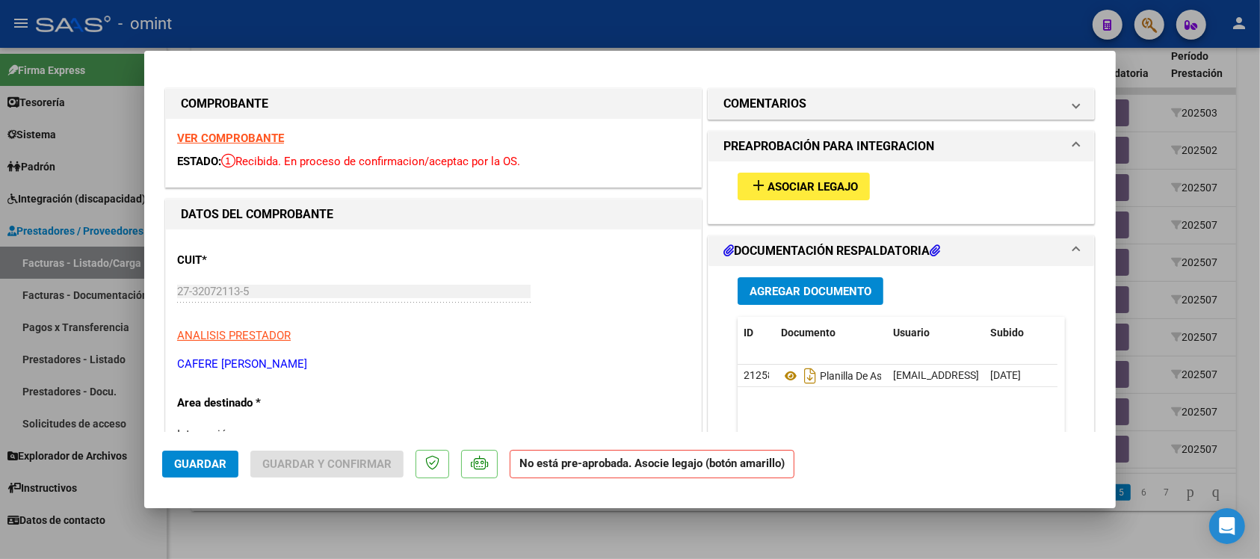
click at [245, 139] on strong "VER COMPROBANTE" at bounding box center [230, 138] width 107 height 13
click at [768, 183] on span "Asociar Legajo" at bounding box center [813, 186] width 90 height 13
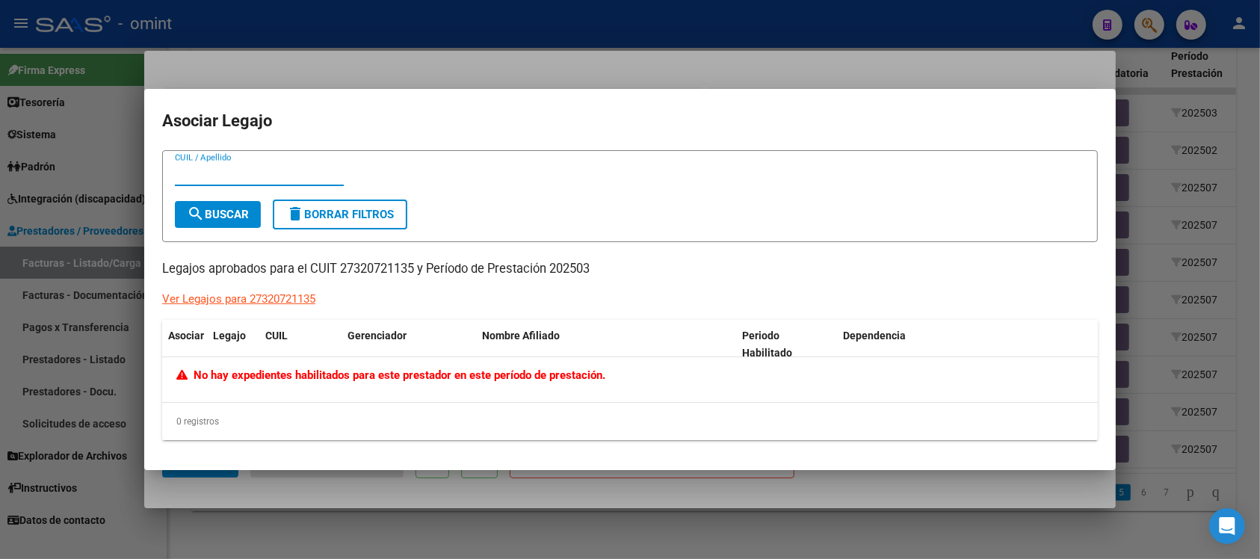
click at [454, 58] on div at bounding box center [630, 279] width 1260 height 559
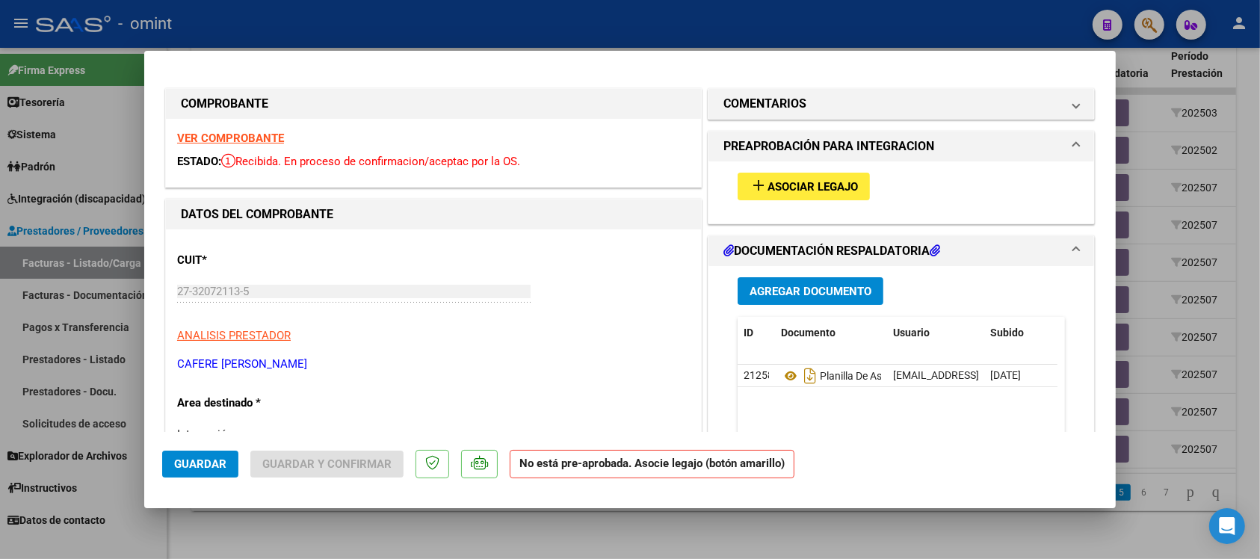
click at [460, 41] on div at bounding box center [630, 279] width 1260 height 559
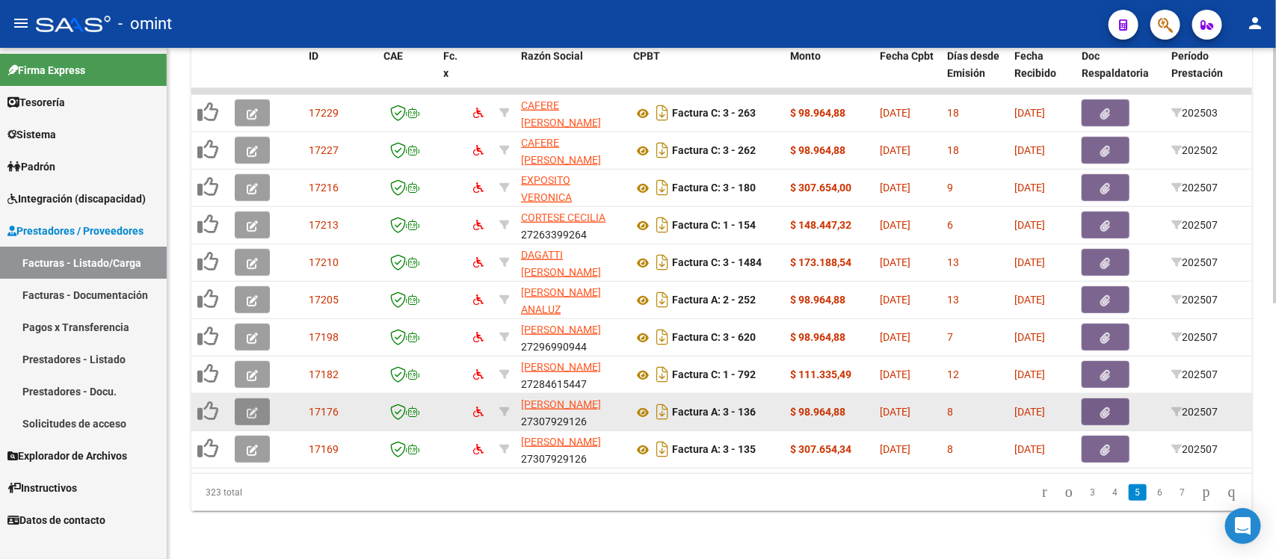
click at [252, 407] on icon "button" at bounding box center [252, 412] width 11 height 11
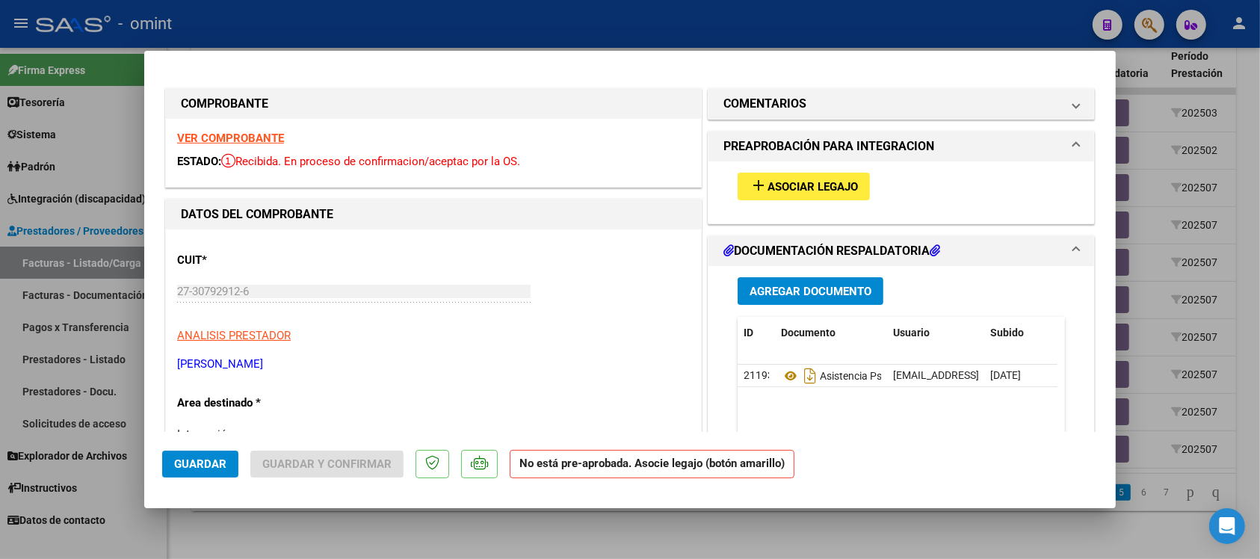
click at [265, 137] on strong "VER COMPROBANTE" at bounding box center [230, 138] width 107 height 13
click at [815, 194] on button "add Asociar Legajo" at bounding box center [804, 187] width 132 height 28
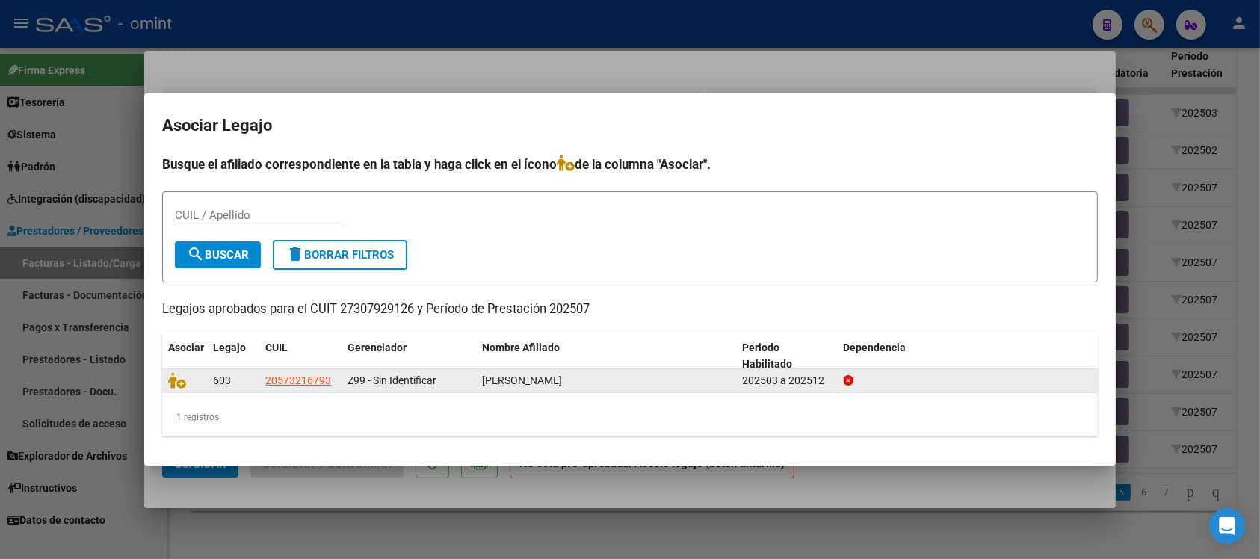
click at [166, 387] on datatable-body-cell at bounding box center [184, 380] width 45 height 23
click at [178, 383] on icon at bounding box center [177, 380] width 18 height 16
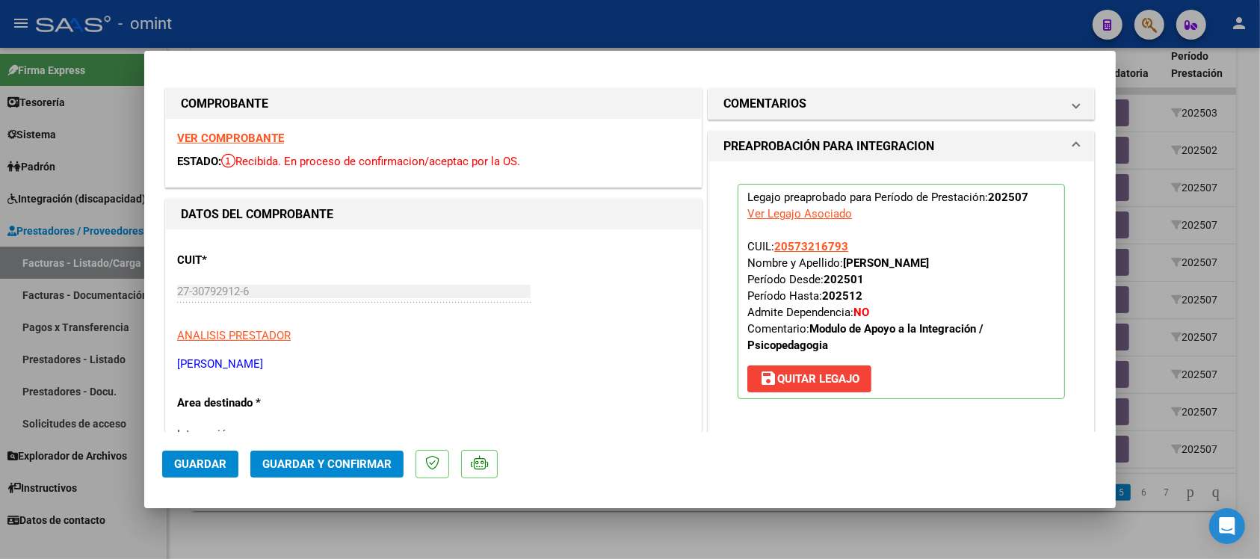
click at [215, 460] on span "Guardar" at bounding box center [200, 463] width 52 height 13
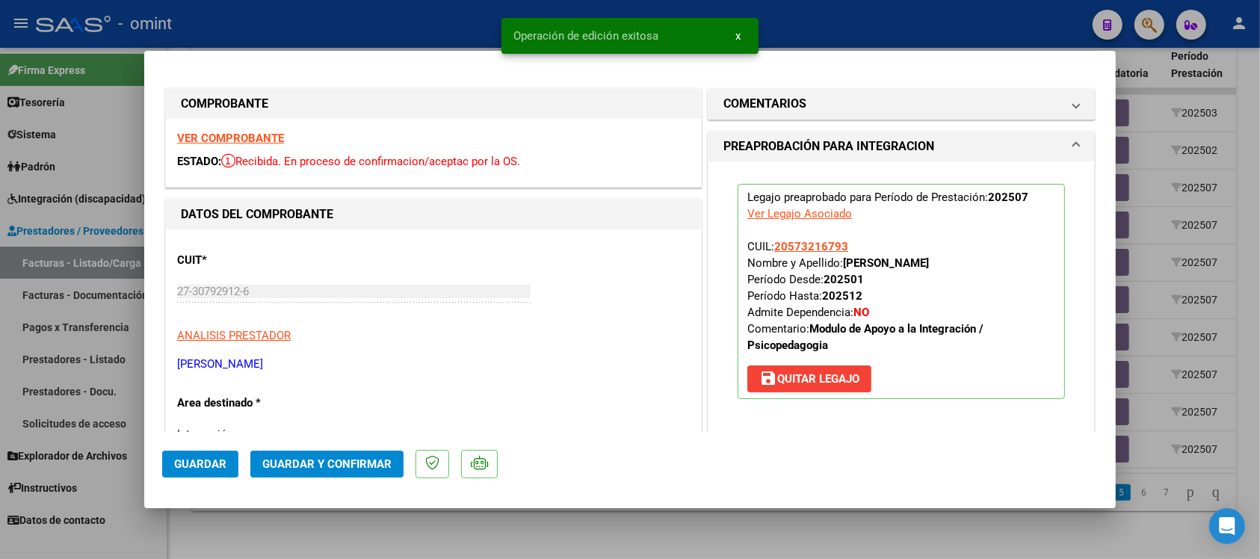
click at [389, 25] on div at bounding box center [630, 279] width 1260 height 559
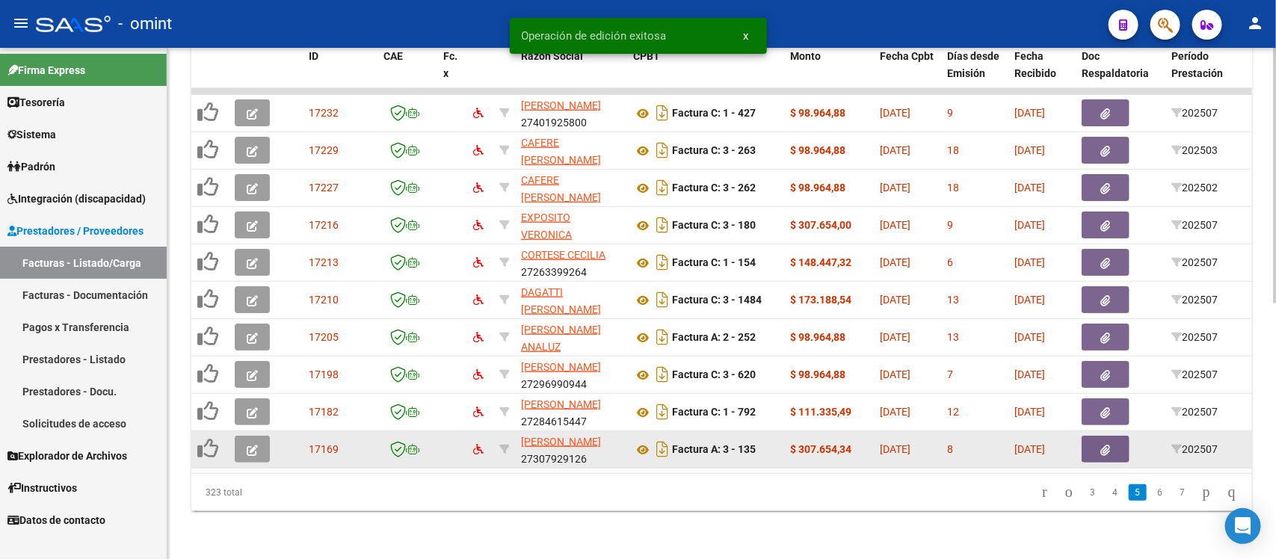
click at [248, 445] on icon "button" at bounding box center [252, 450] width 11 height 11
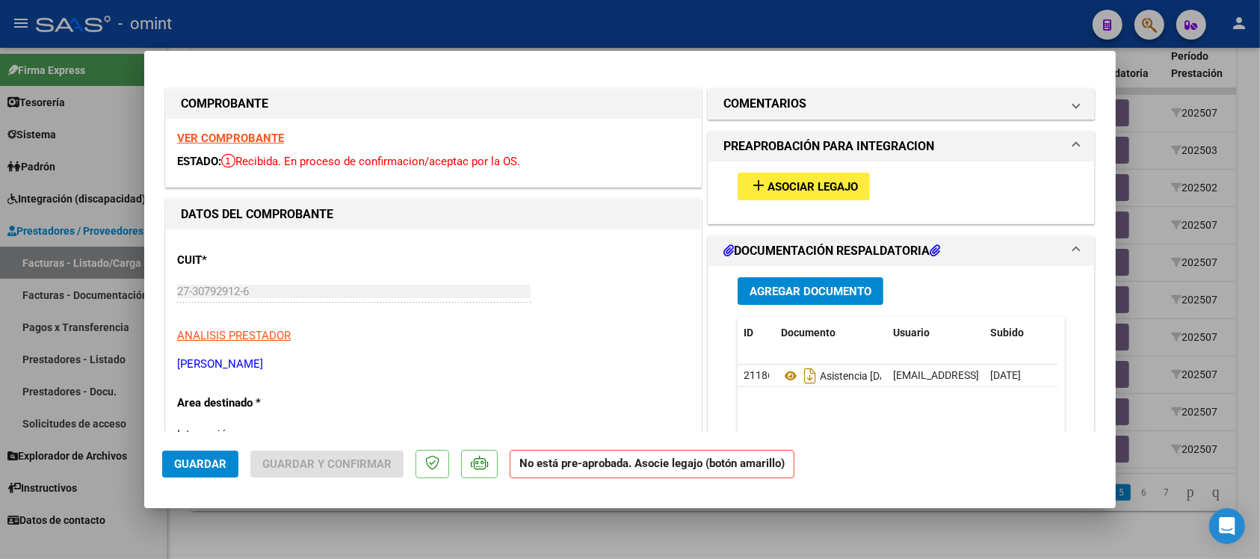
click at [238, 139] on strong "VER COMPROBANTE" at bounding box center [230, 138] width 107 height 13
click at [783, 185] on span "Asociar Legajo" at bounding box center [813, 186] width 90 height 13
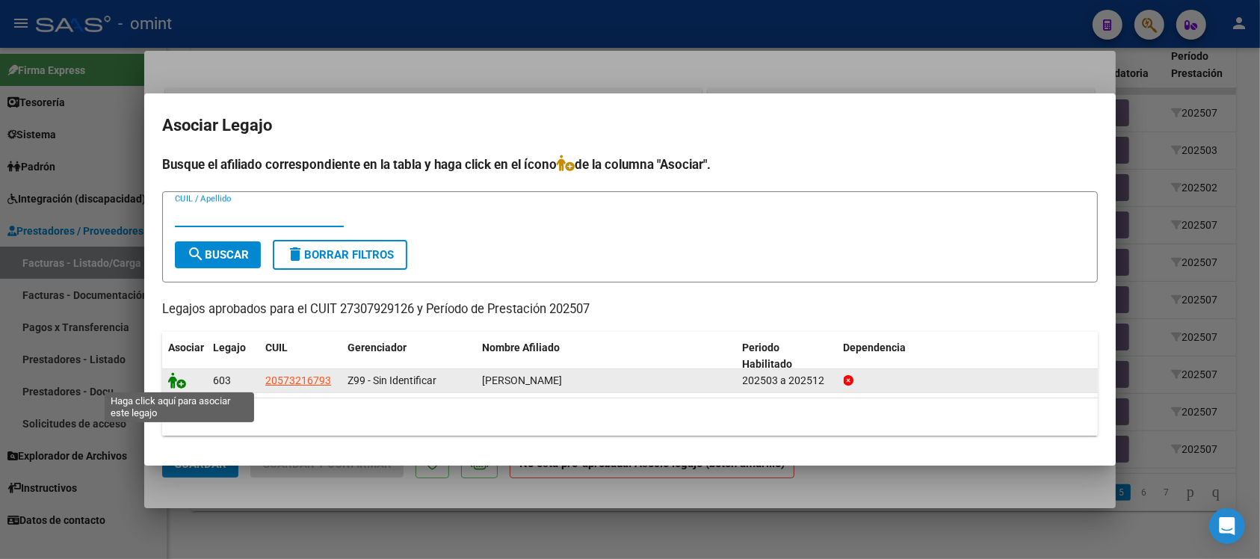
click at [181, 382] on icon at bounding box center [177, 380] width 18 height 16
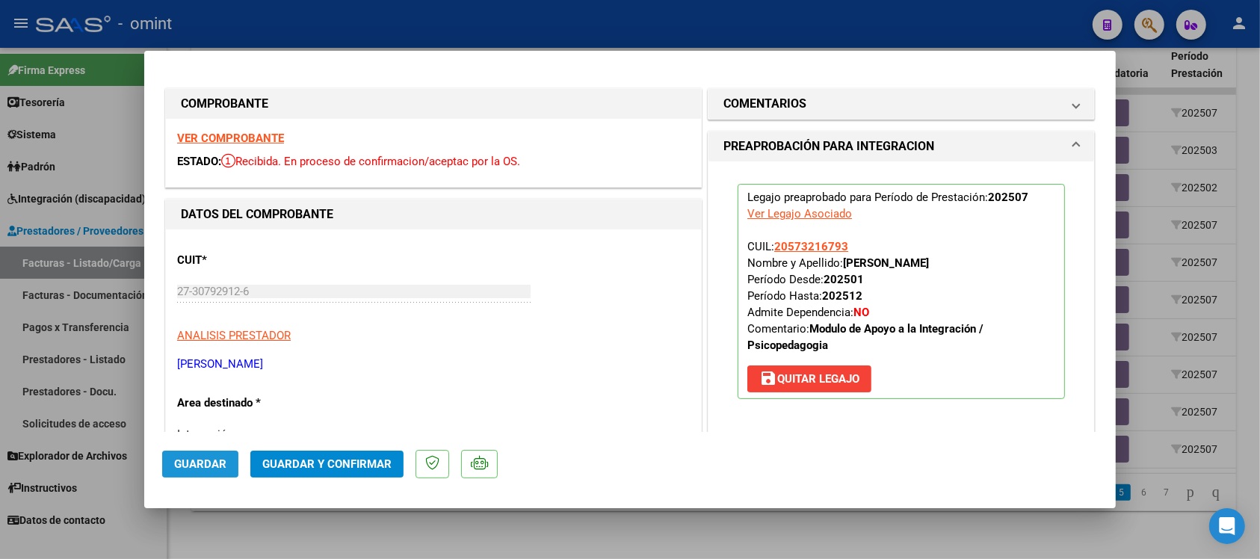
click at [219, 466] on span "Guardar" at bounding box center [200, 463] width 52 height 13
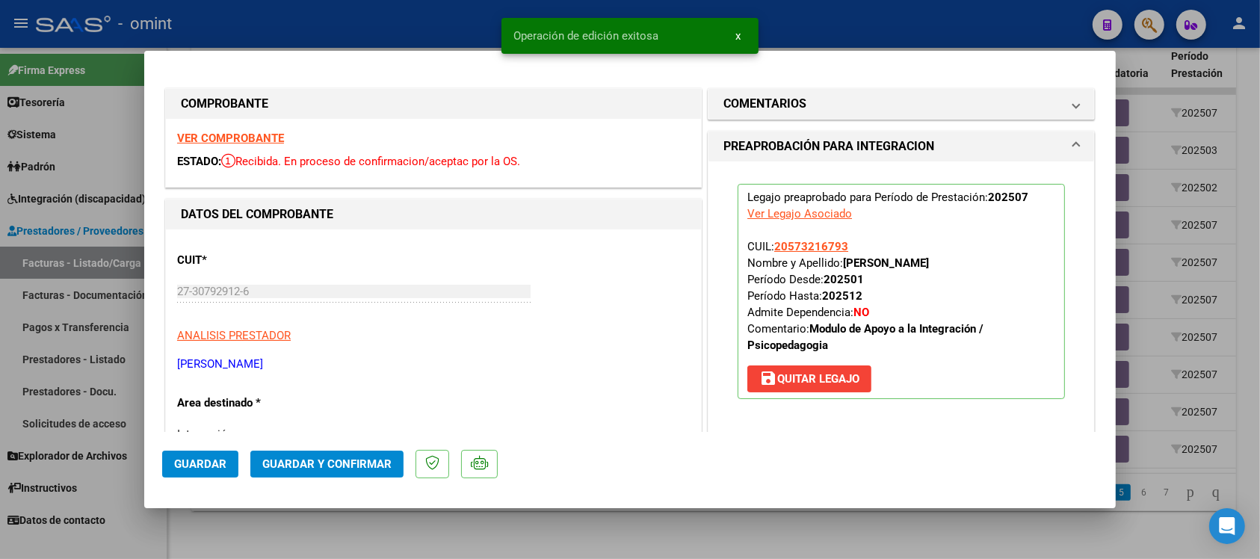
click at [460, 17] on div at bounding box center [630, 279] width 1260 height 559
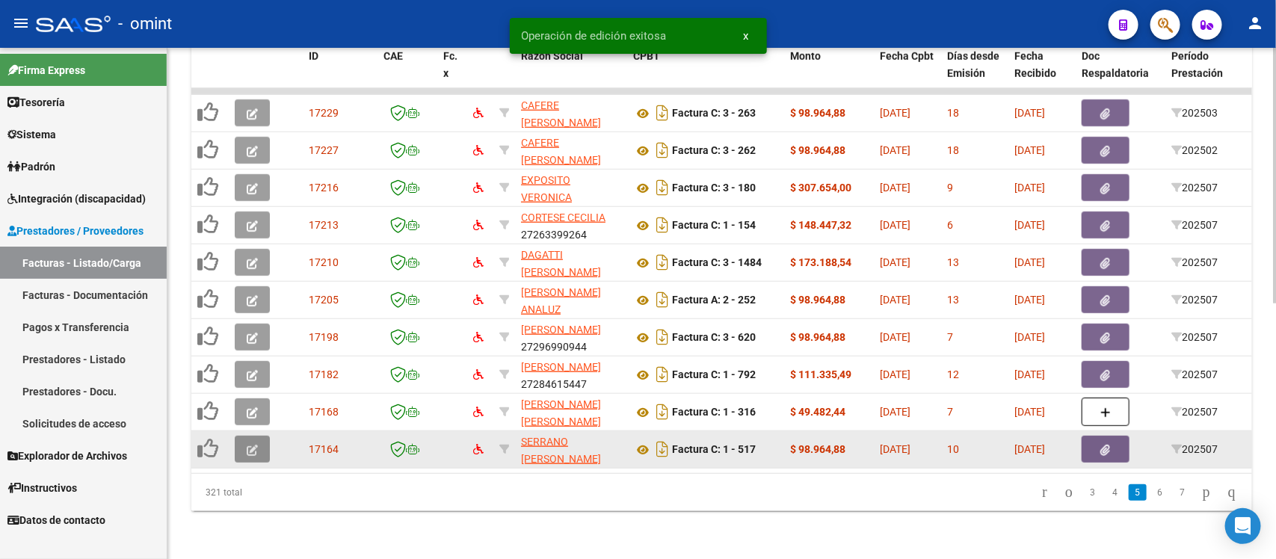
click at [241, 436] on button "button" at bounding box center [252, 449] width 35 height 27
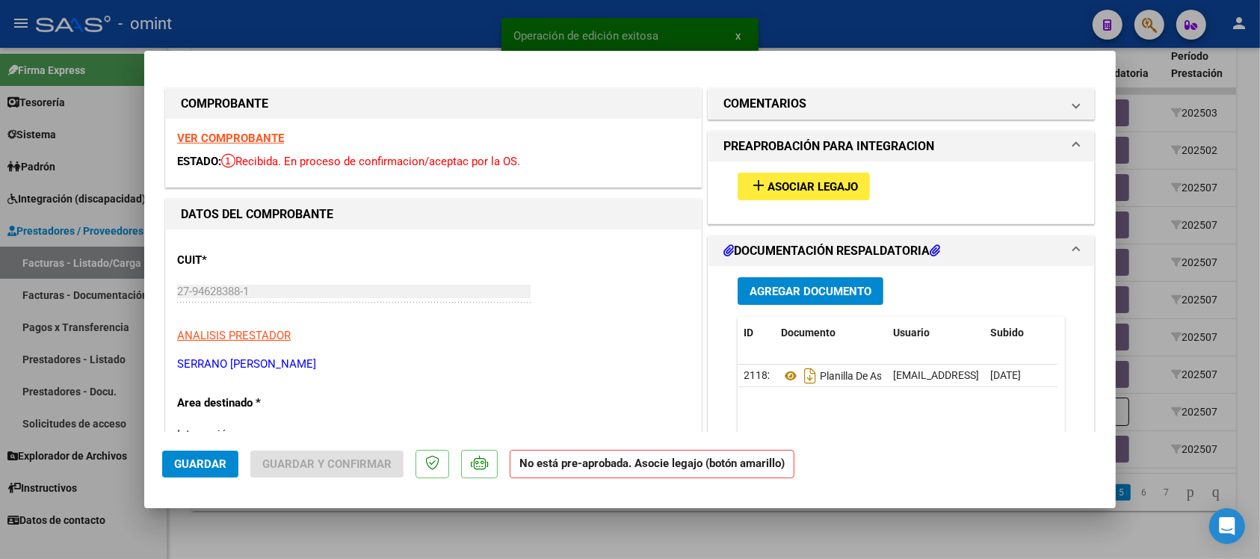
click at [236, 136] on strong "VER COMPROBANTE" at bounding box center [230, 138] width 107 height 13
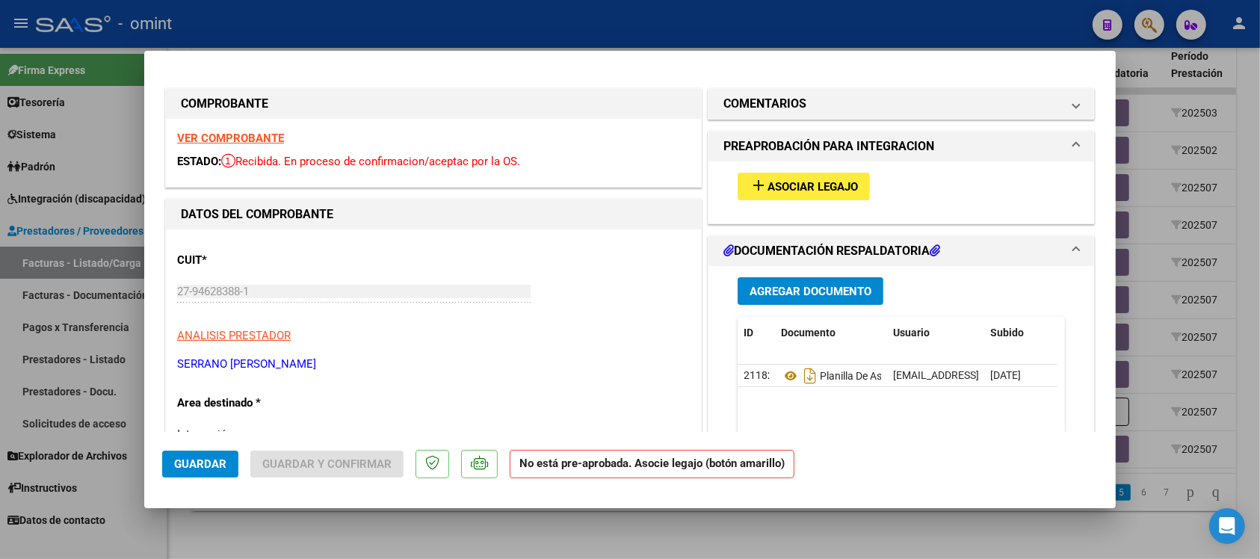
click at [807, 180] on span "Asociar Legajo" at bounding box center [813, 186] width 90 height 13
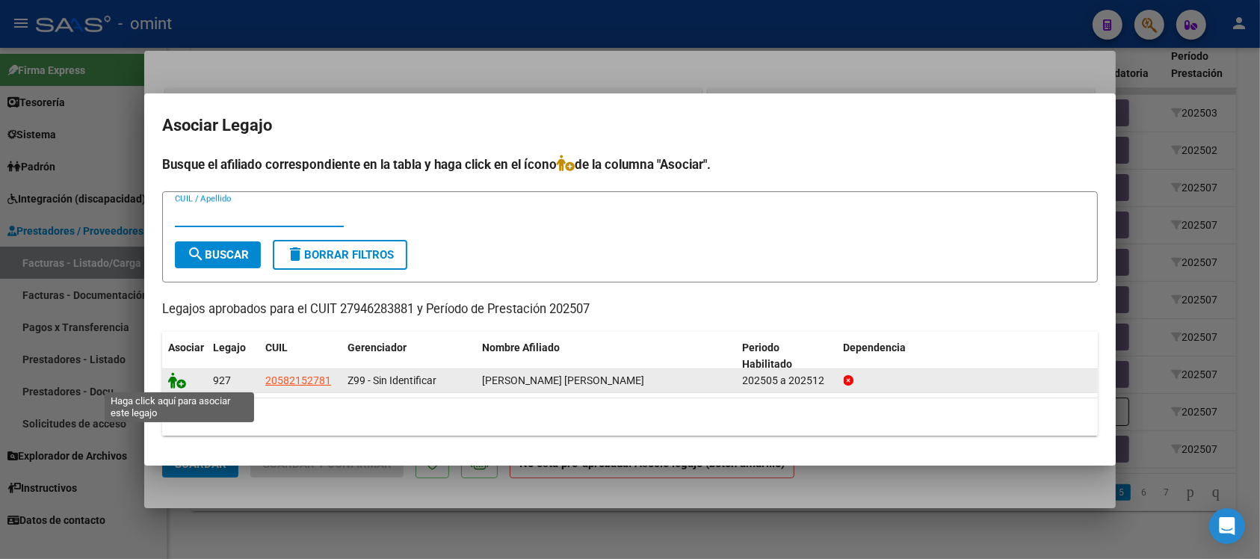
click at [182, 386] on icon at bounding box center [177, 380] width 18 height 16
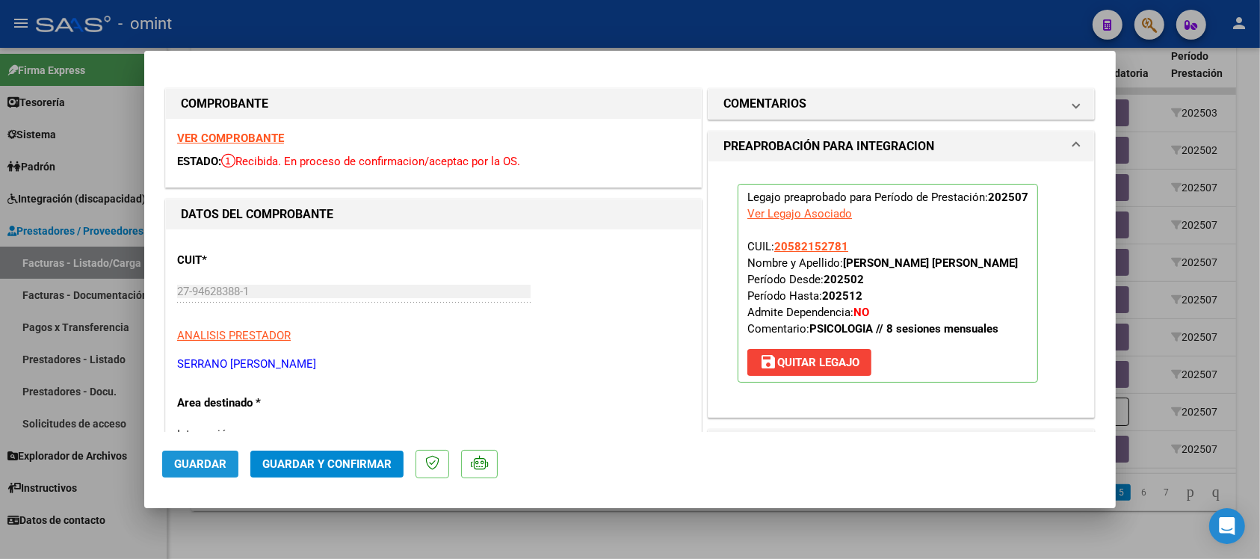
click at [195, 458] on span "Guardar" at bounding box center [200, 463] width 52 height 13
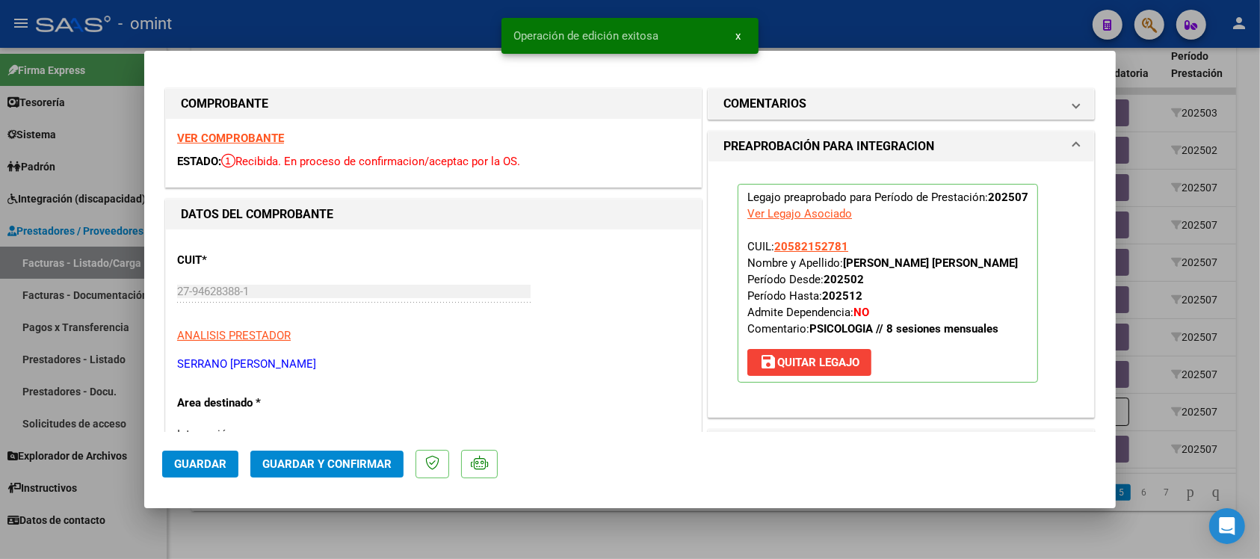
click at [408, 19] on div at bounding box center [630, 279] width 1260 height 559
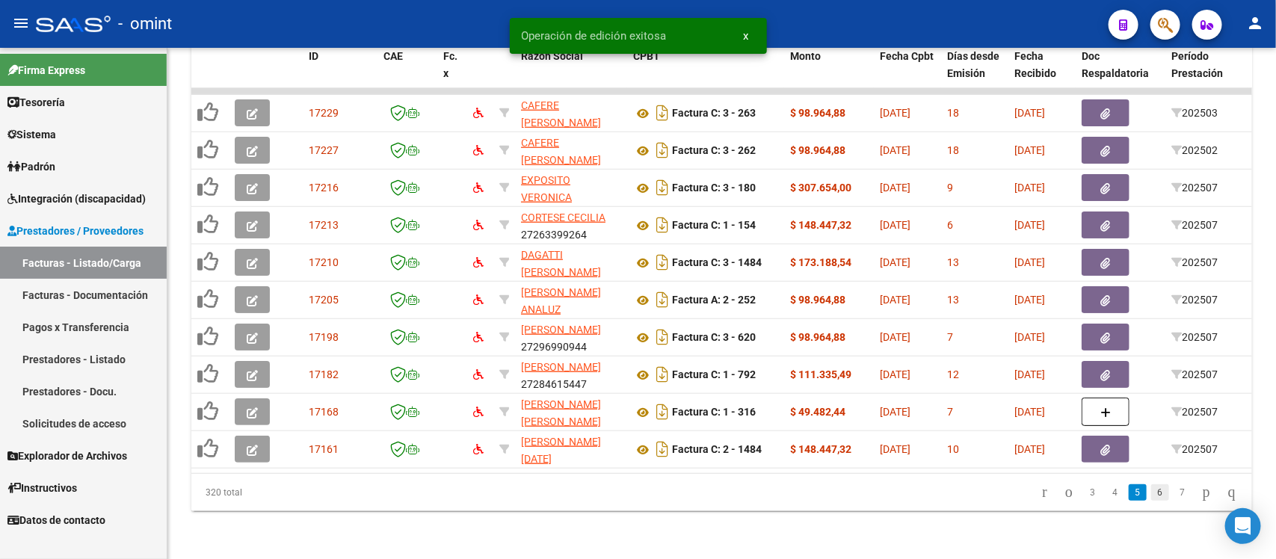
click at [1151, 495] on link "6" at bounding box center [1160, 492] width 18 height 16
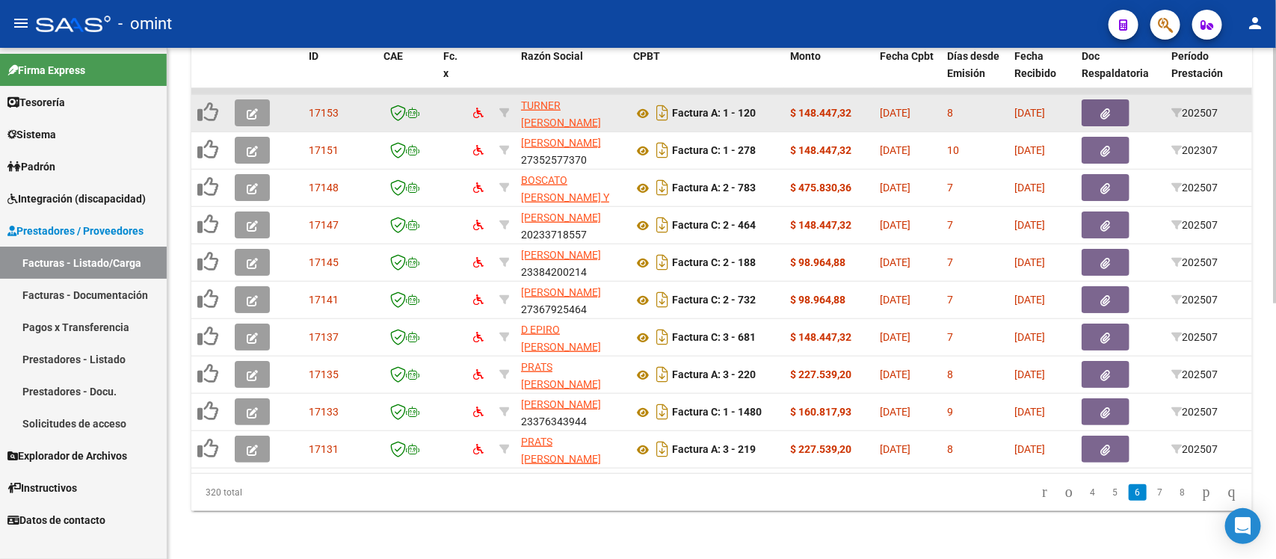
click at [254, 106] on span "button" at bounding box center [252, 112] width 11 height 13
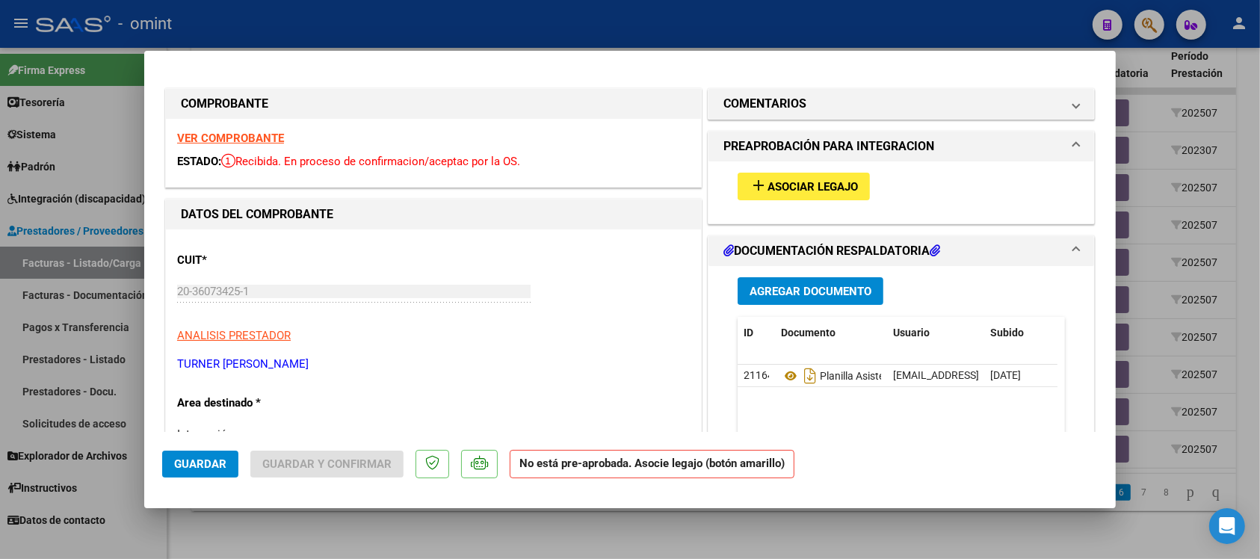
click at [269, 148] on div "VER COMPROBANTE ESTADO: Recibida. En proceso de confirmacion/aceptac por la OS." at bounding box center [433, 153] width 535 height 68
click at [258, 127] on div "VER COMPROBANTE ESTADO: Recibida. En proceso de confirmacion/aceptac por la OS." at bounding box center [433, 153] width 535 height 68
click at [262, 135] on strong "VER COMPROBANTE" at bounding box center [230, 138] width 107 height 13
click at [851, 183] on button "add Asociar Legajo" at bounding box center [804, 187] width 132 height 28
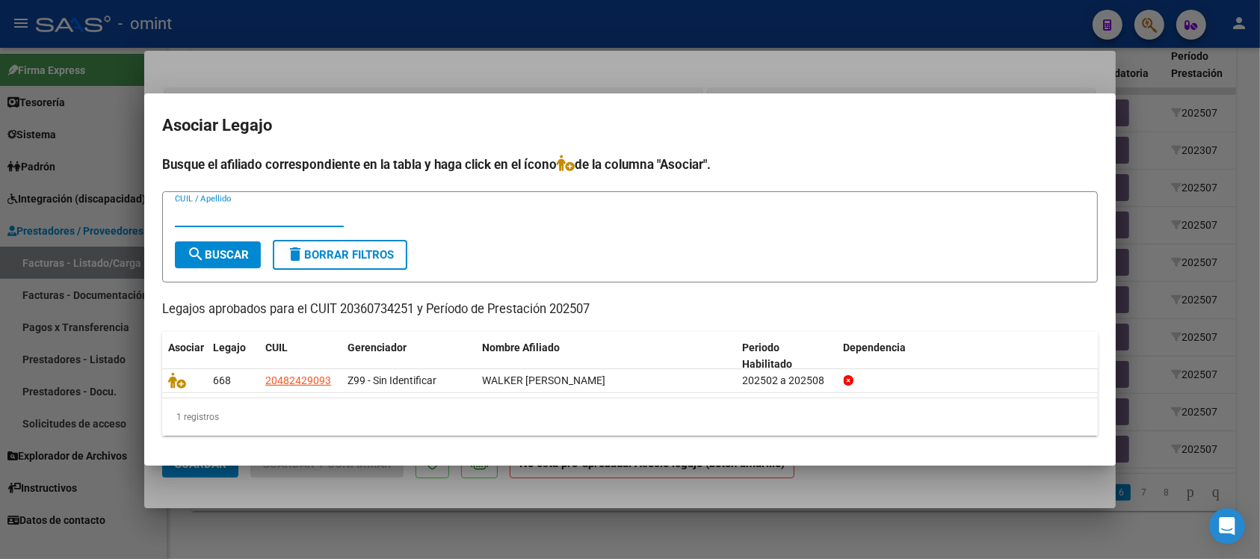
click at [611, 56] on div at bounding box center [630, 279] width 1260 height 559
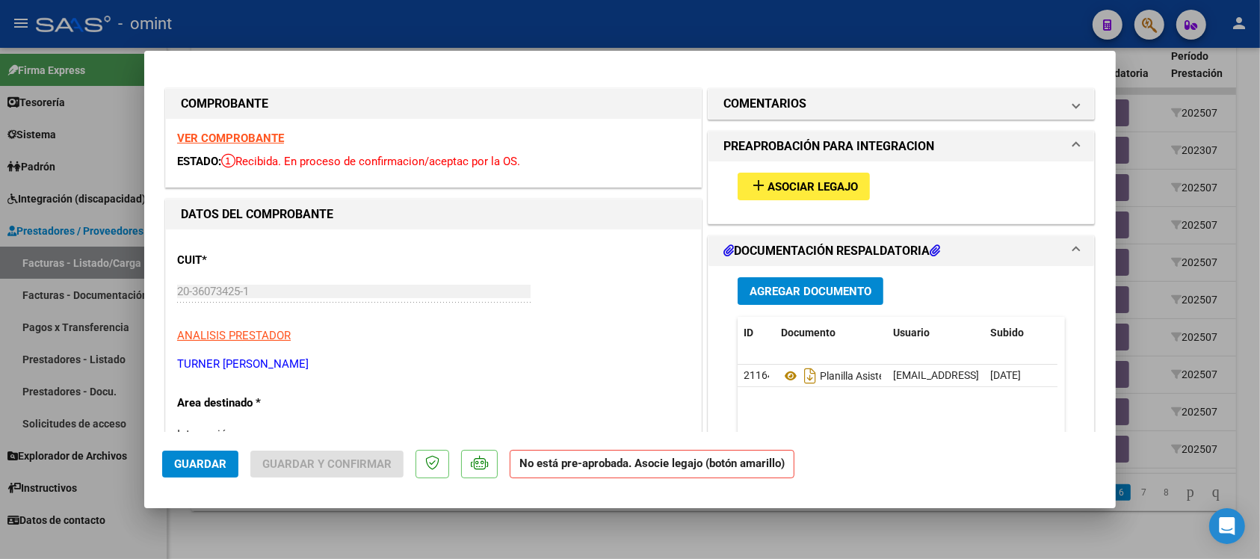
click at [614, 47] on div at bounding box center [630, 279] width 1260 height 559
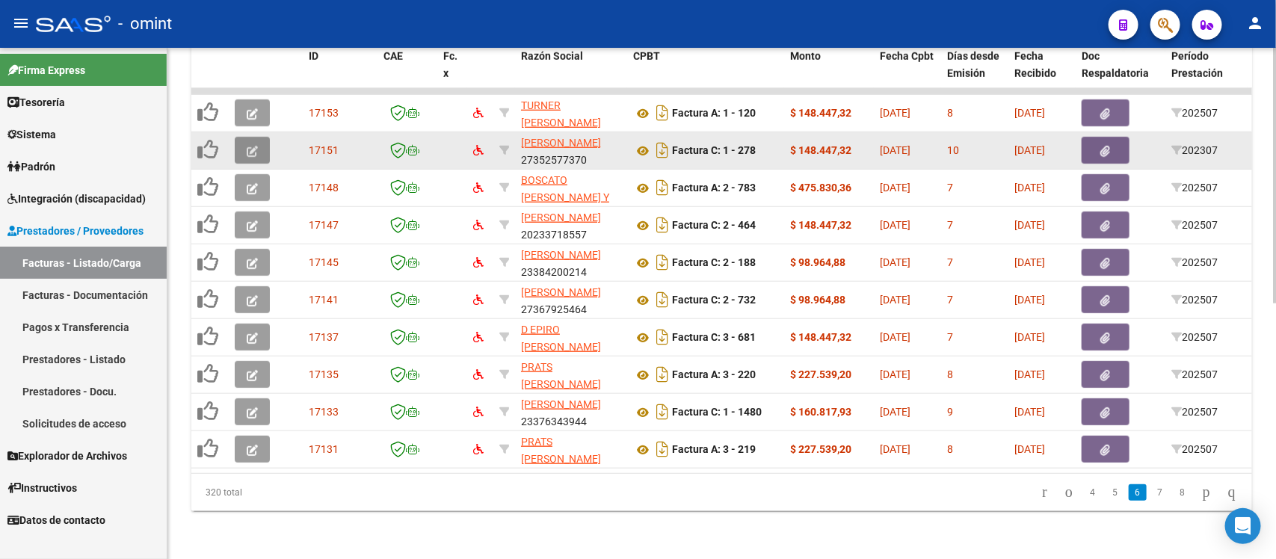
click at [238, 137] on button "button" at bounding box center [252, 150] width 35 height 27
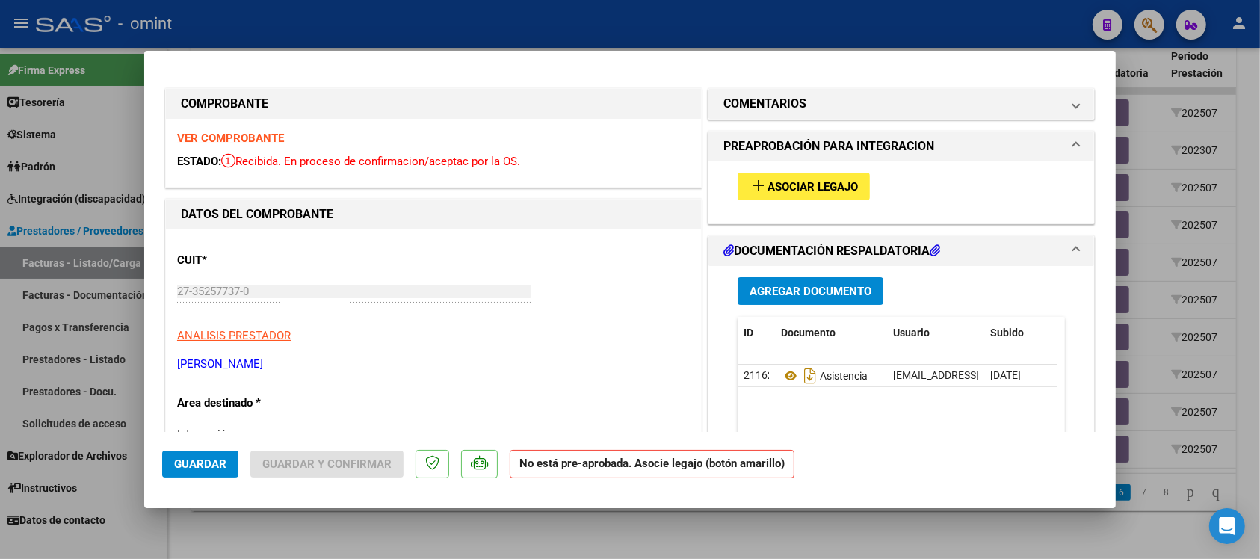
click at [262, 133] on strong "VER COMPROBANTE" at bounding box center [230, 138] width 107 height 13
click at [790, 191] on span "Asociar Legajo" at bounding box center [813, 186] width 90 height 13
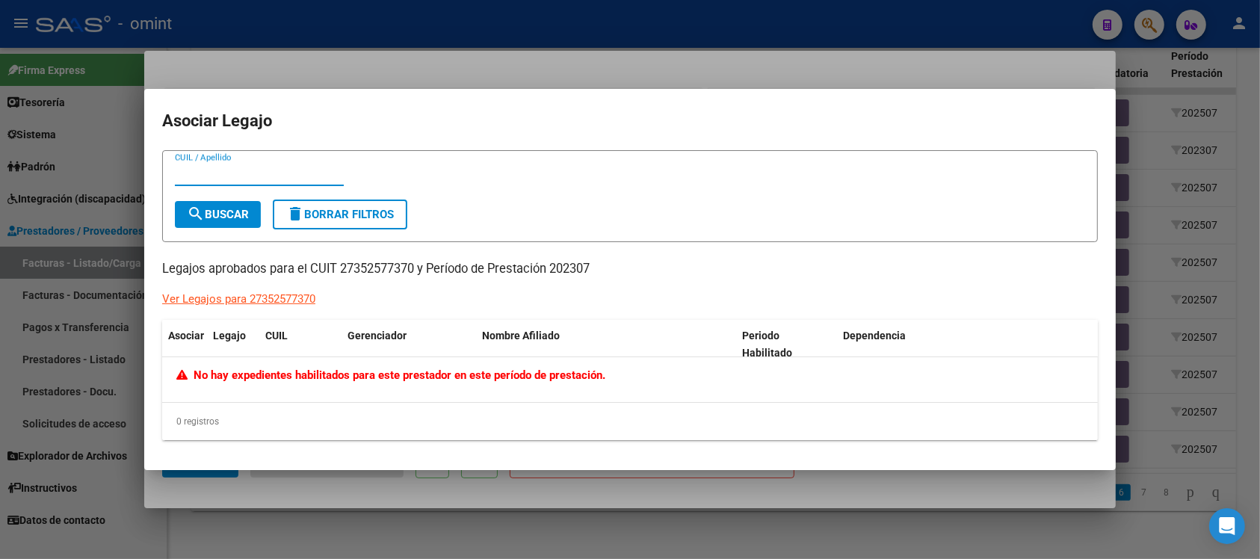
click at [528, 30] on div at bounding box center [630, 279] width 1260 height 559
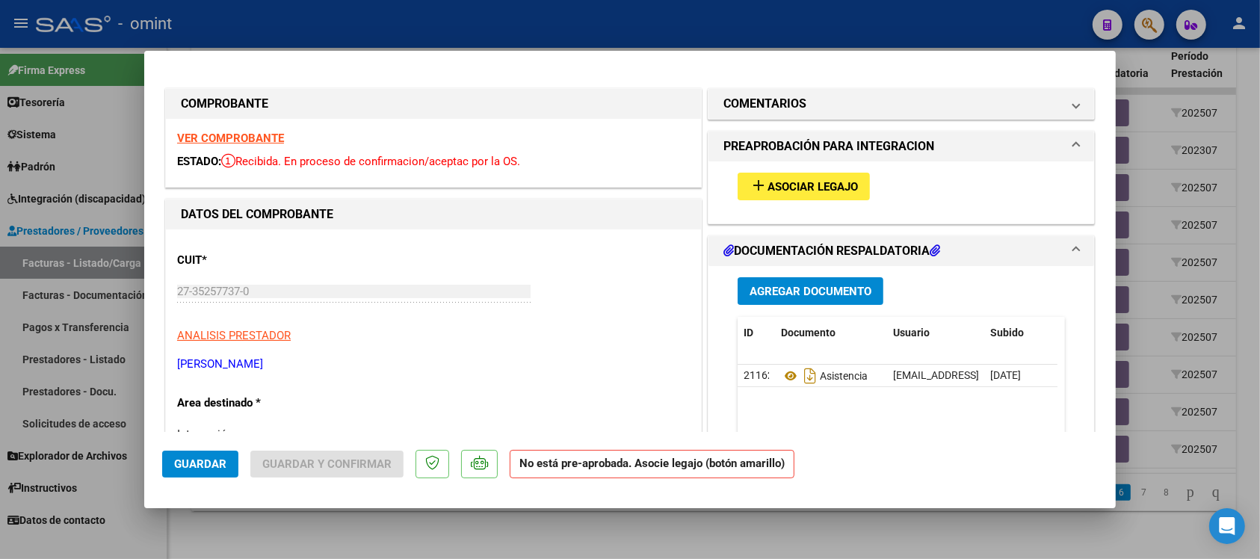
click at [528, 30] on div at bounding box center [630, 279] width 1260 height 559
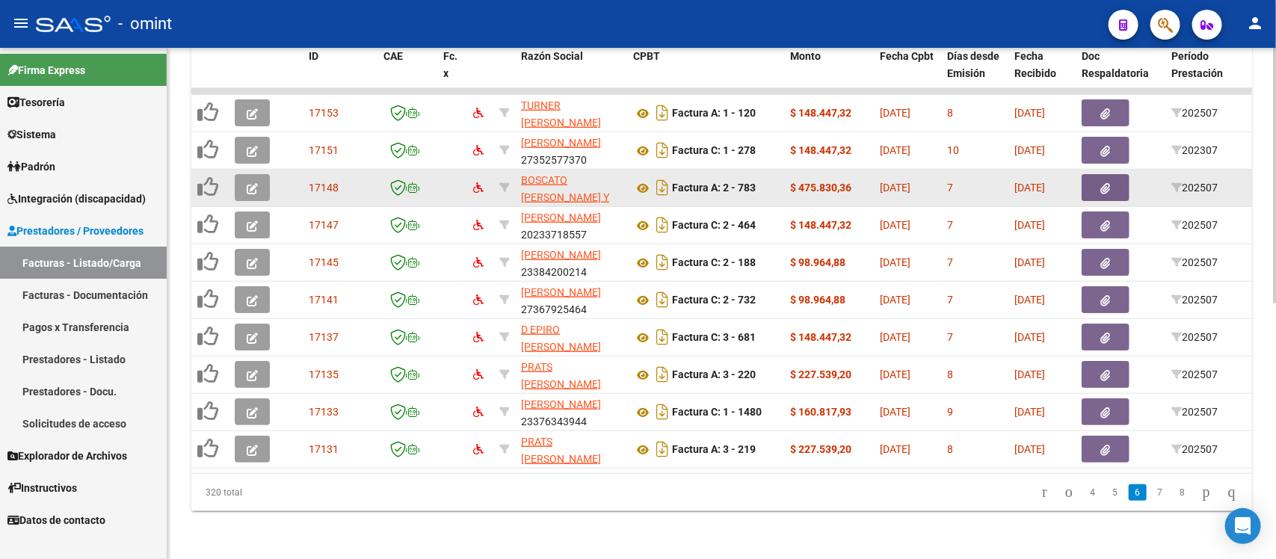
click at [259, 170] on datatable-body-cell at bounding box center [255, 188] width 52 height 37
click at [259, 174] on button "button" at bounding box center [252, 187] width 35 height 27
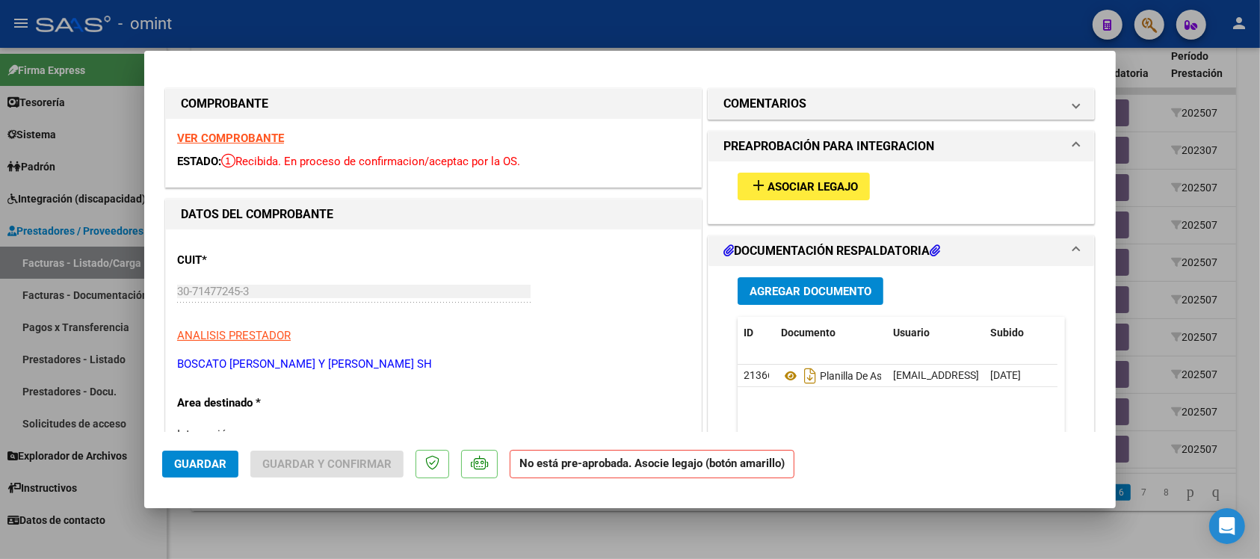
click at [217, 136] on strong "VER COMPROBANTE" at bounding box center [230, 138] width 107 height 13
click at [794, 188] on span "Asociar Legajo" at bounding box center [813, 186] width 90 height 13
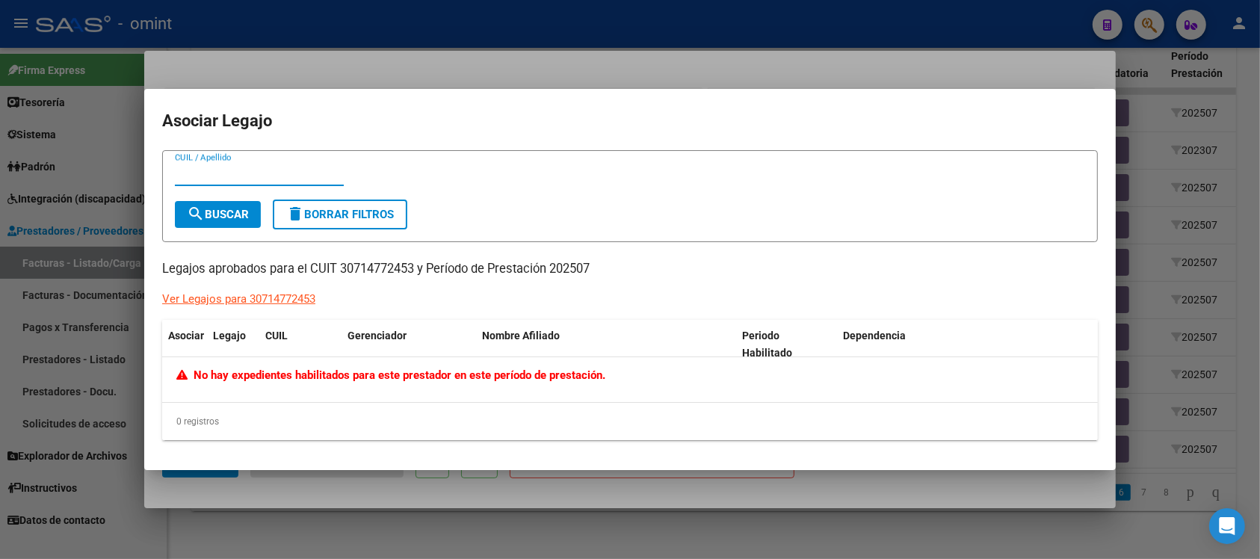
click at [688, 39] on div at bounding box center [630, 279] width 1260 height 559
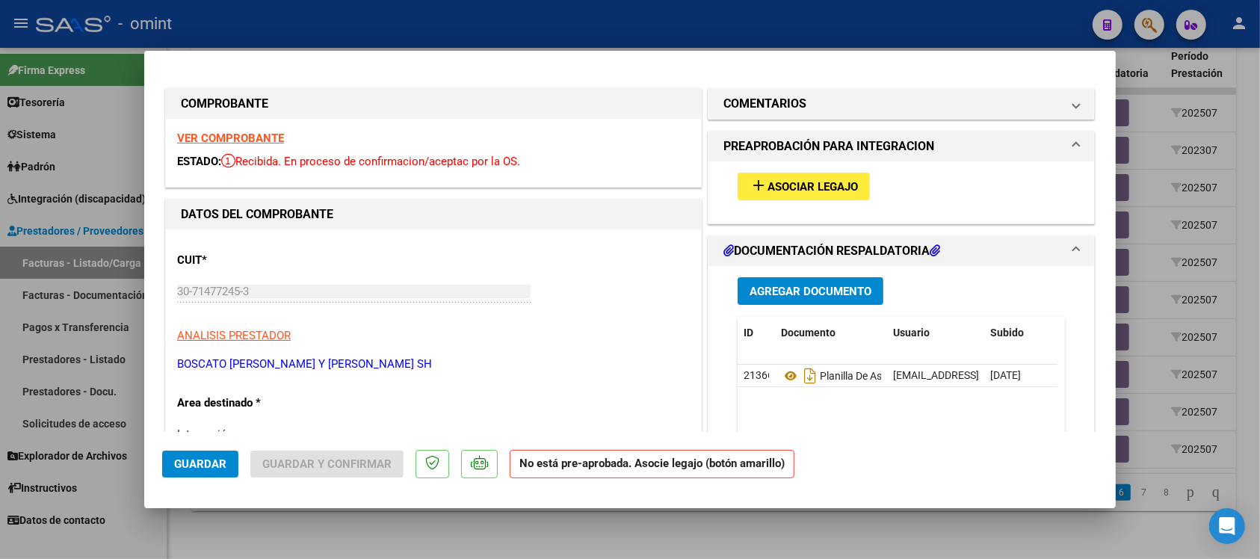
click at [682, 28] on div at bounding box center [630, 279] width 1260 height 559
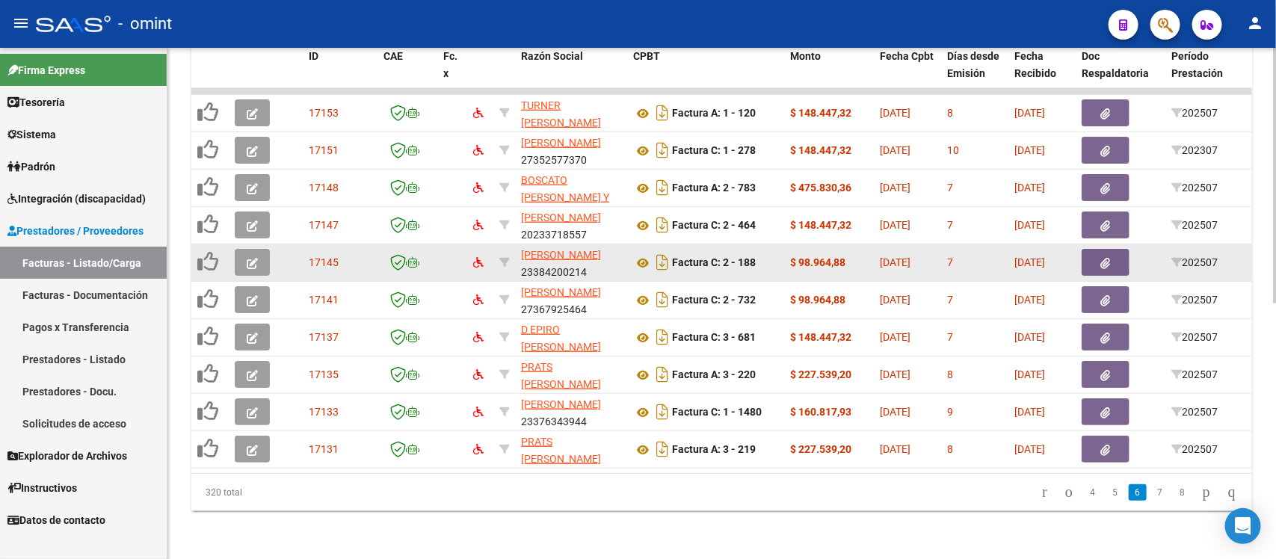
click at [250, 258] on icon "button" at bounding box center [252, 263] width 11 height 11
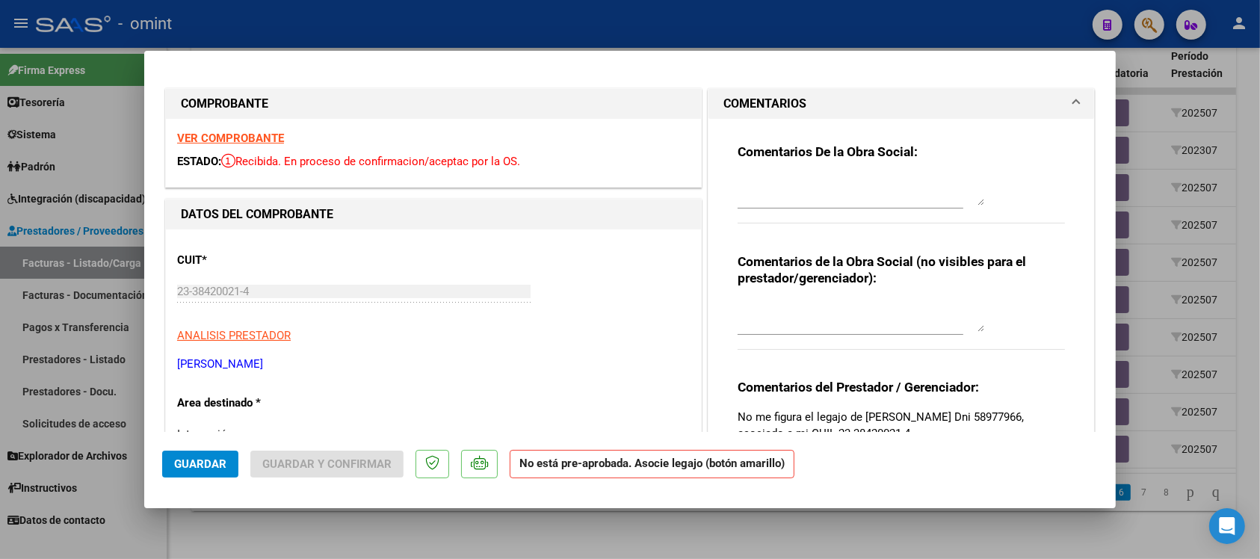
click at [262, 136] on strong "VER COMPROBANTE" at bounding box center [230, 138] width 107 height 13
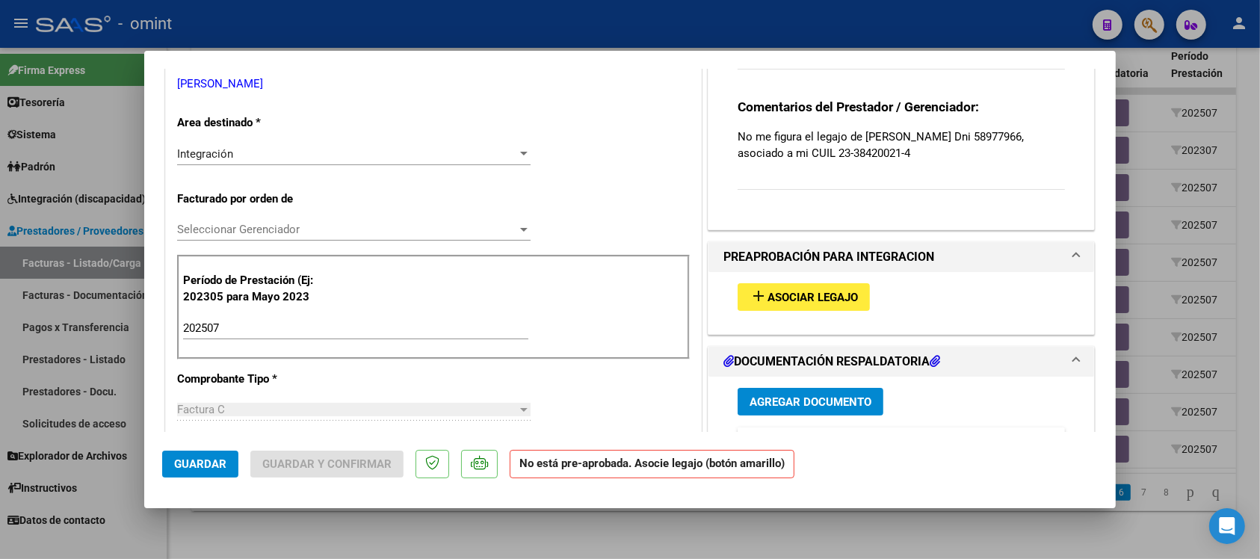
click at [808, 312] on div "add Asociar Legajo" at bounding box center [902, 297] width 350 height 50
click at [809, 300] on span "Asociar Legajo" at bounding box center [813, 297] width 90 height 13
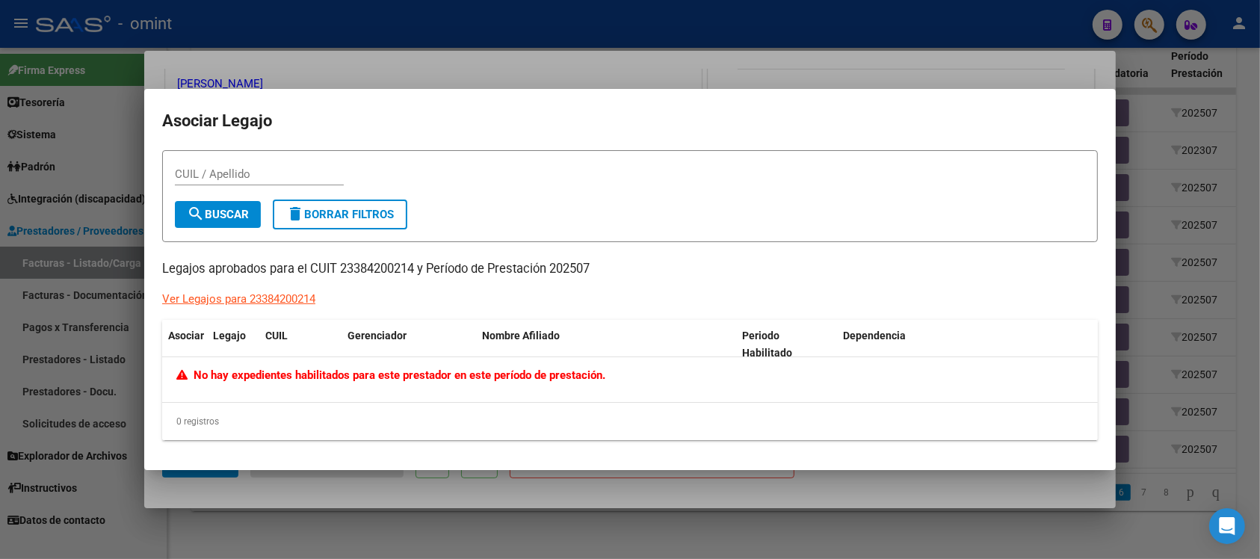
click at [618, 28] on div at bounding box center [630, 279] width 1260 height 559
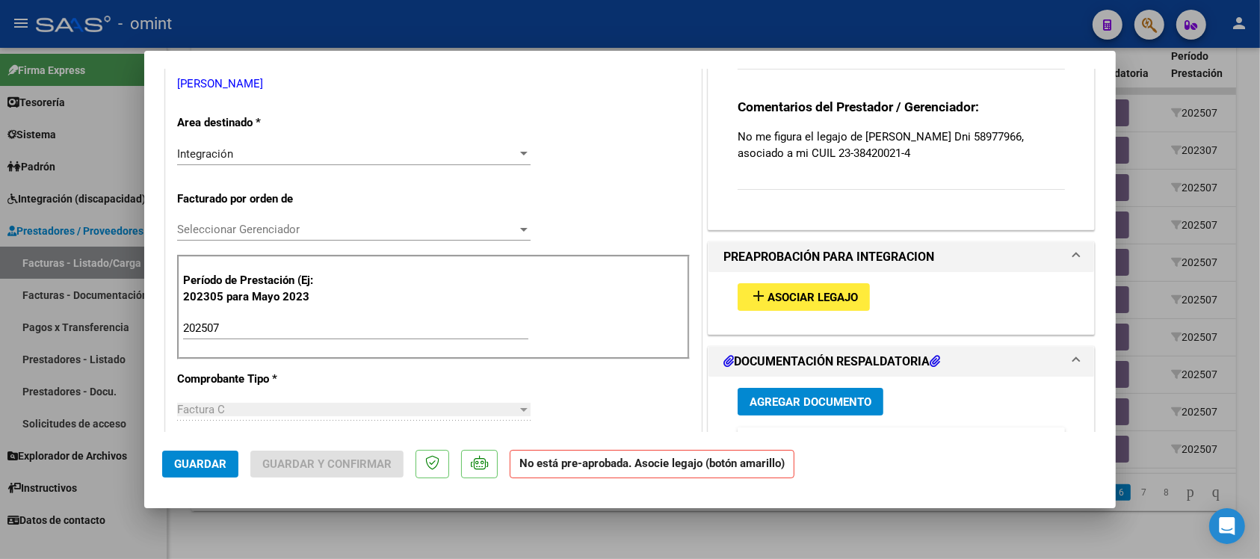
click at [615, 19] on div at bounding box center [630, 279] width 1260 height 559
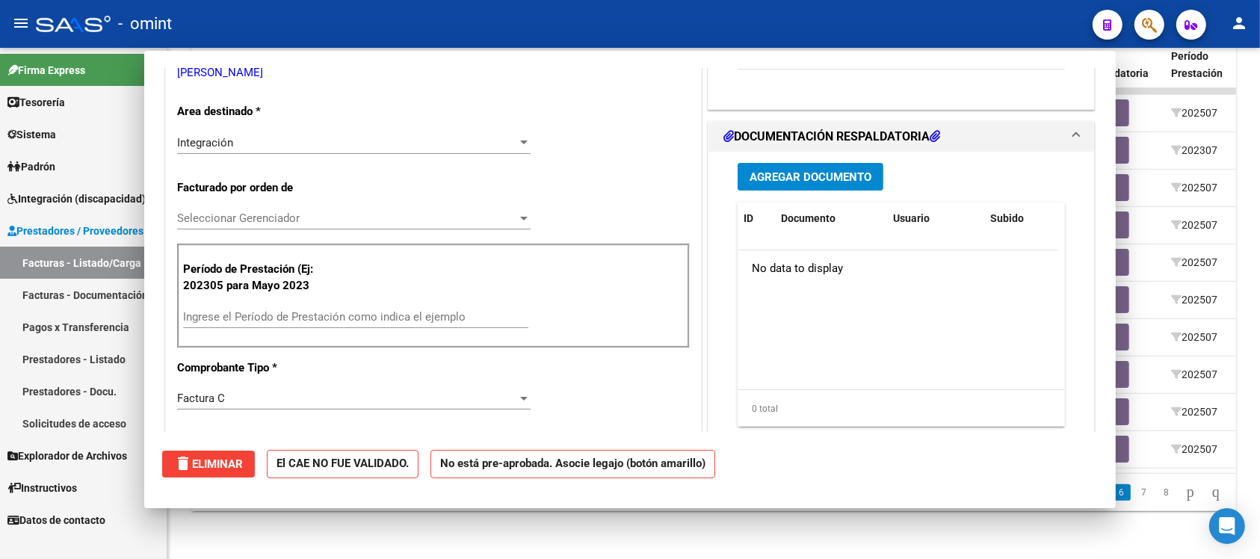
scroll to position [0, 0]
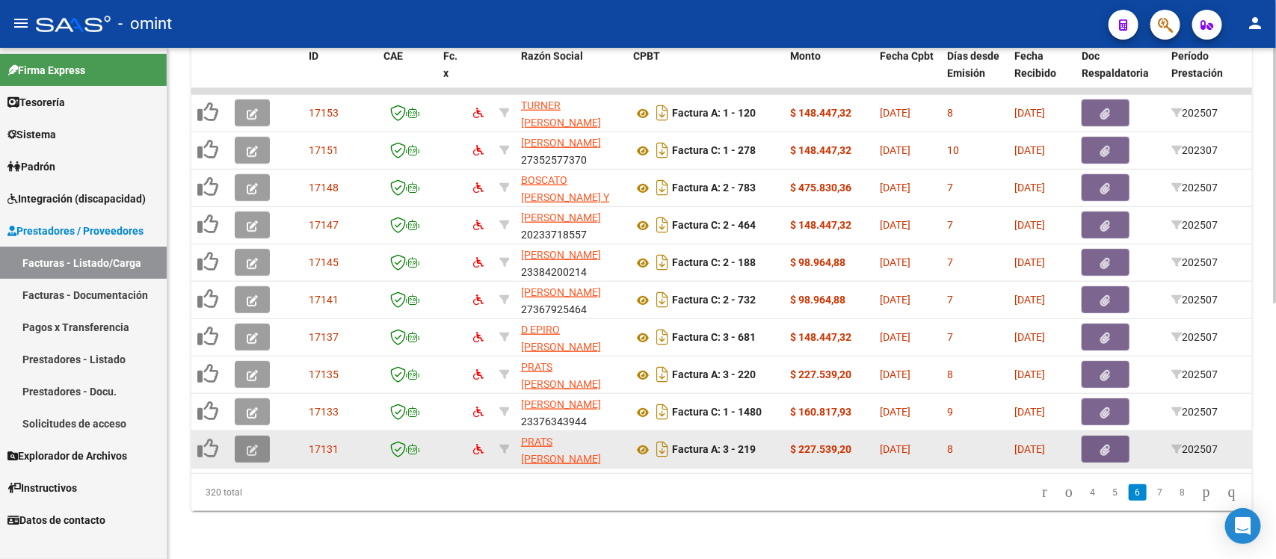
click at [255, 445] on icon "button" at bounding box center [252, 450] width 11 height 11
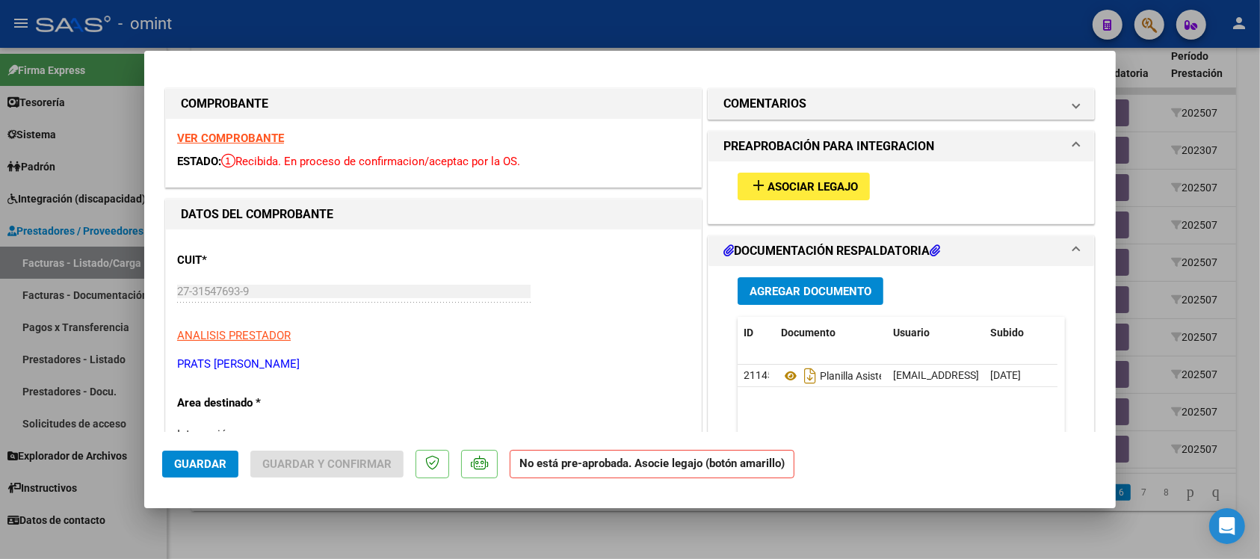
click at [244, 133] on strong "VER COMPROBANTE" at bounding box center [230, 138] width 107 height 13
click at [809, 176] on button "add Asociar Legajo" at bounding box center [804, 187] width 132 height 28
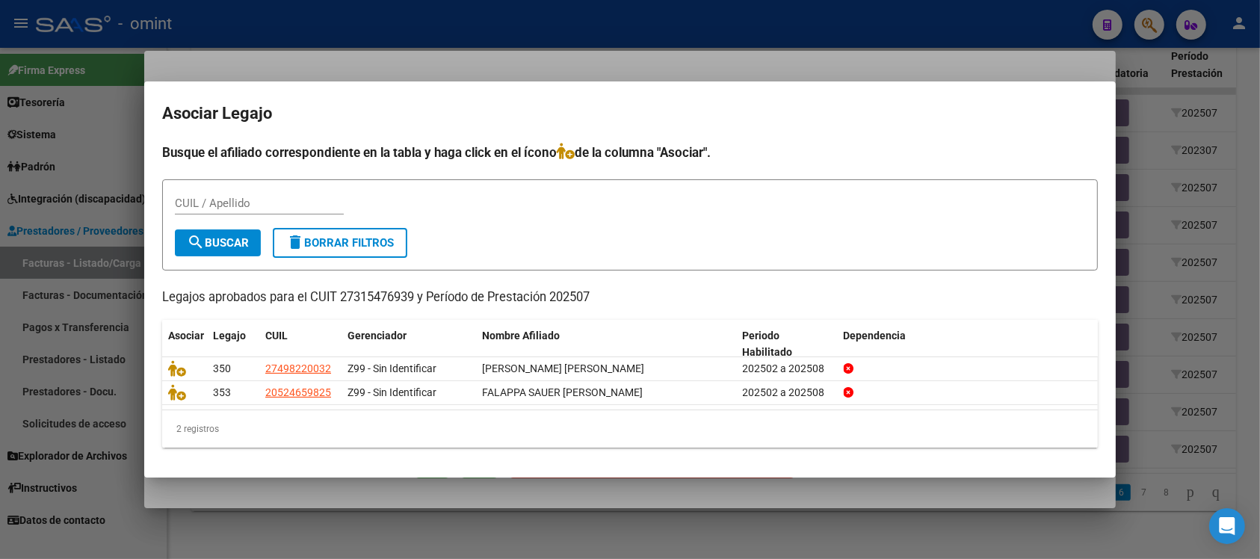
click at [611, 32] on div at bounding box center [630, 279] width 1260 height 559
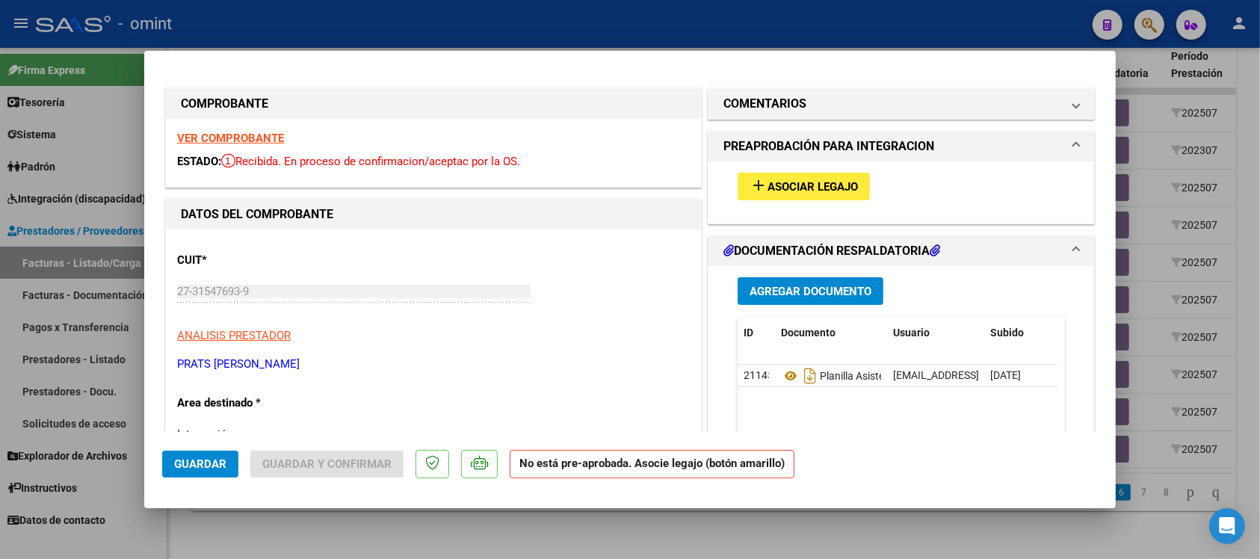
click at [265, 138] on strong "VER COMPROBANTE" at bounding box center [230, 138] width 107 height 13
click at [804, 194] on button "add Asociar Legajo" at bounding box center [804, 187] width 132 height 28
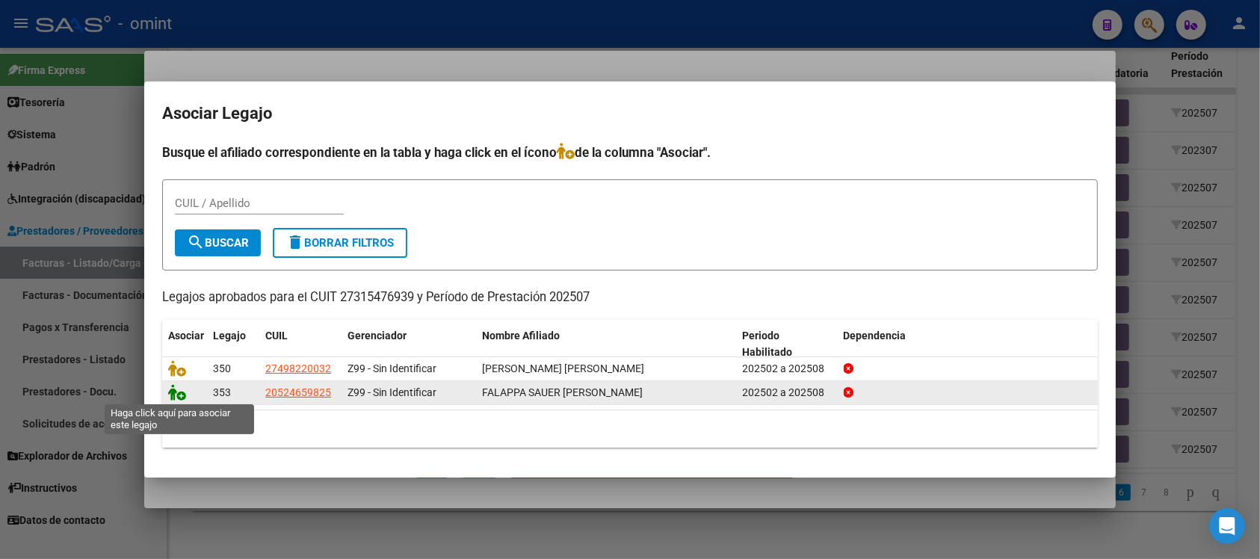
click at [173, 395] on icon at bounding box center [177, 392] width 18 height 16
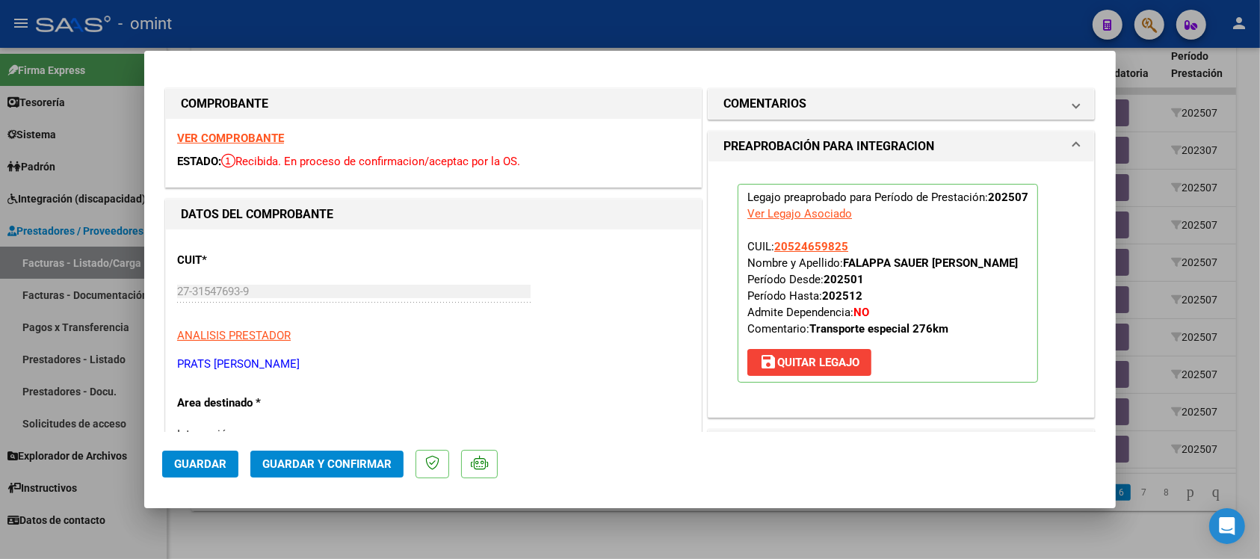
click at [193, 461] on span "Guardar" at bounding box center [200, 463] width 52 height 13
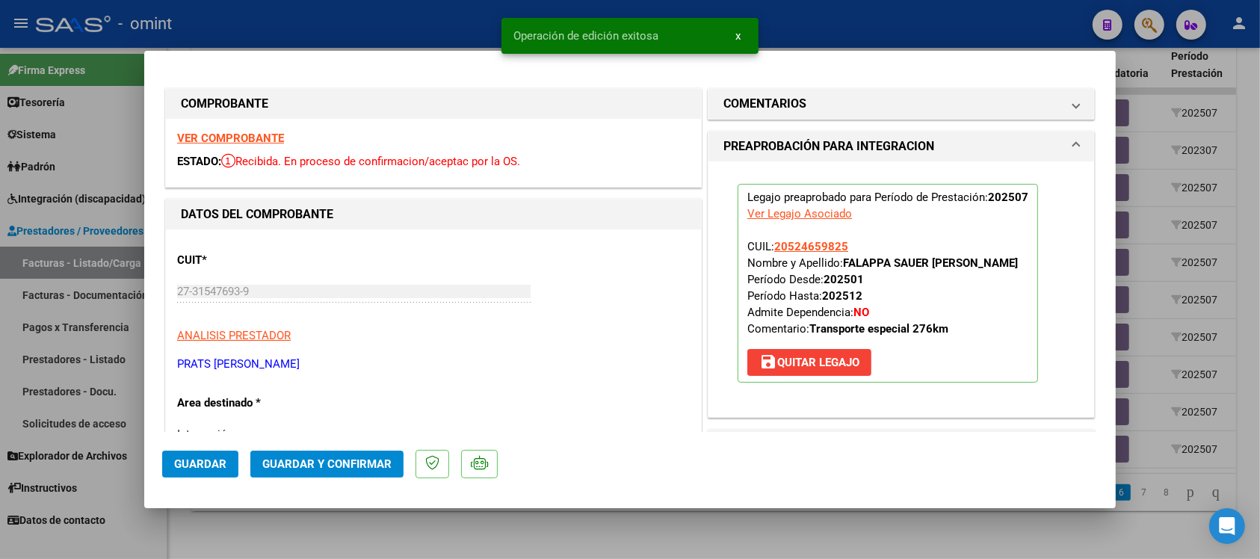
click at [431, 8] on div at bounding box center [630, 279] width 1260 height 559
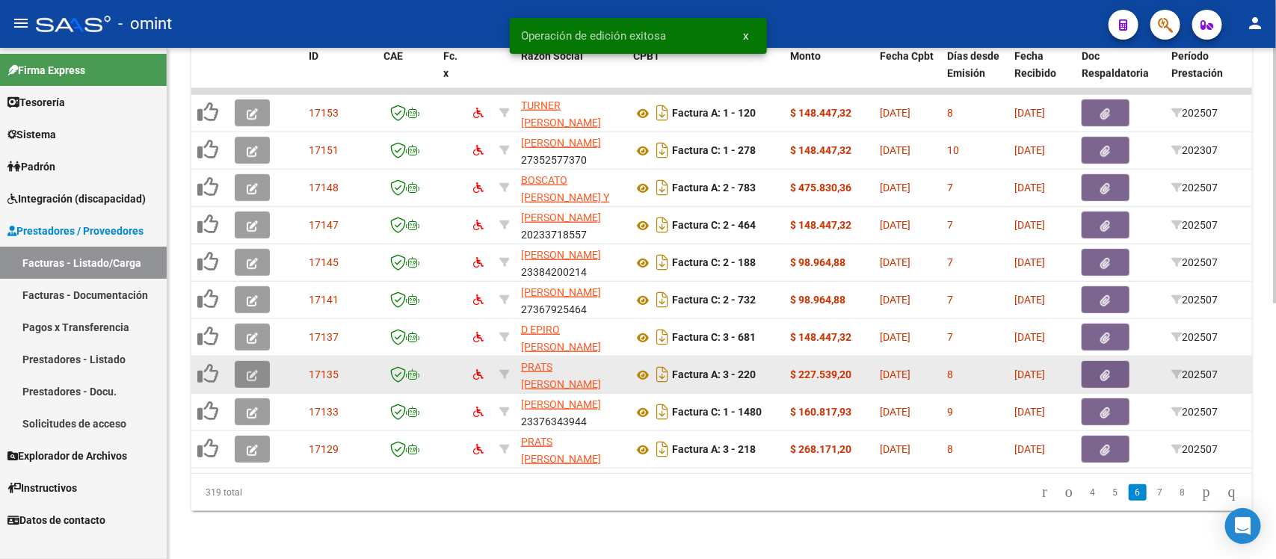
click at [240, 361] on button "button" at bounding box center [252, 374] width 35 height 27
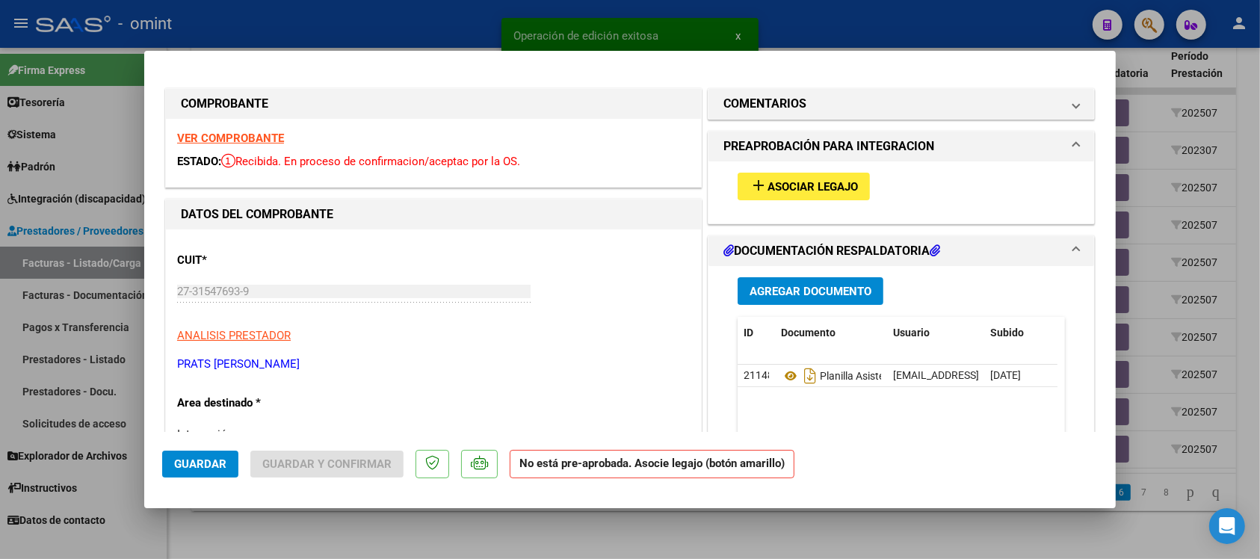
click at [239, 135] on strong "VER COMPROBANTE" at bounding box center [230, 138] width 107 height 13
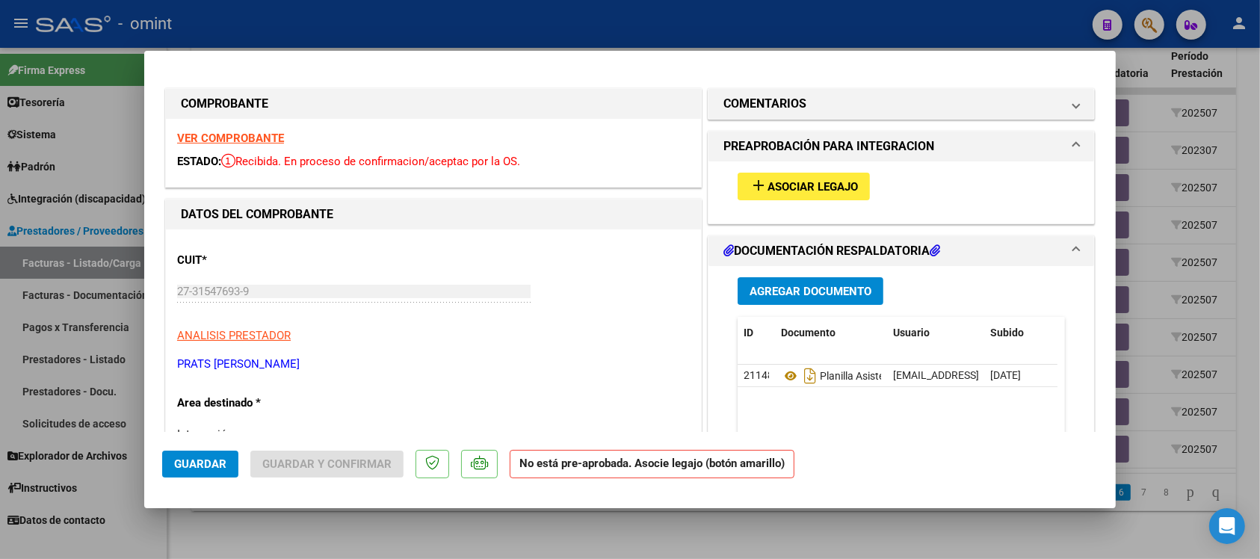
click at [818, 191] on span "Asociar Legajo" at bounding box center [813, 186] width 90 height 13
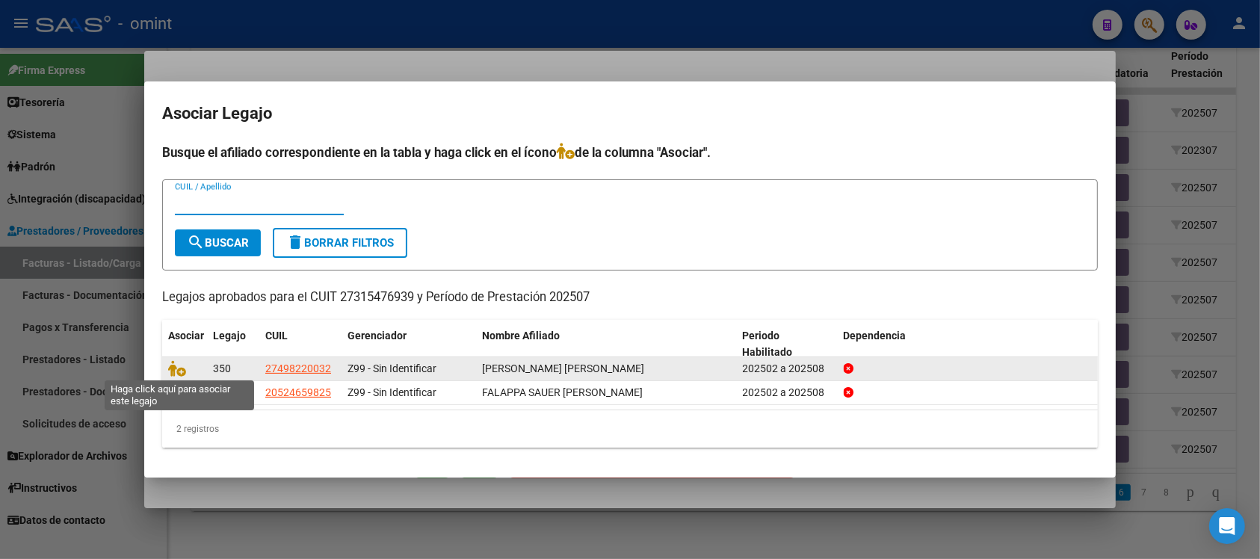
click at [187, 364] on span at bounding box center [179, 369] width 22 height 12
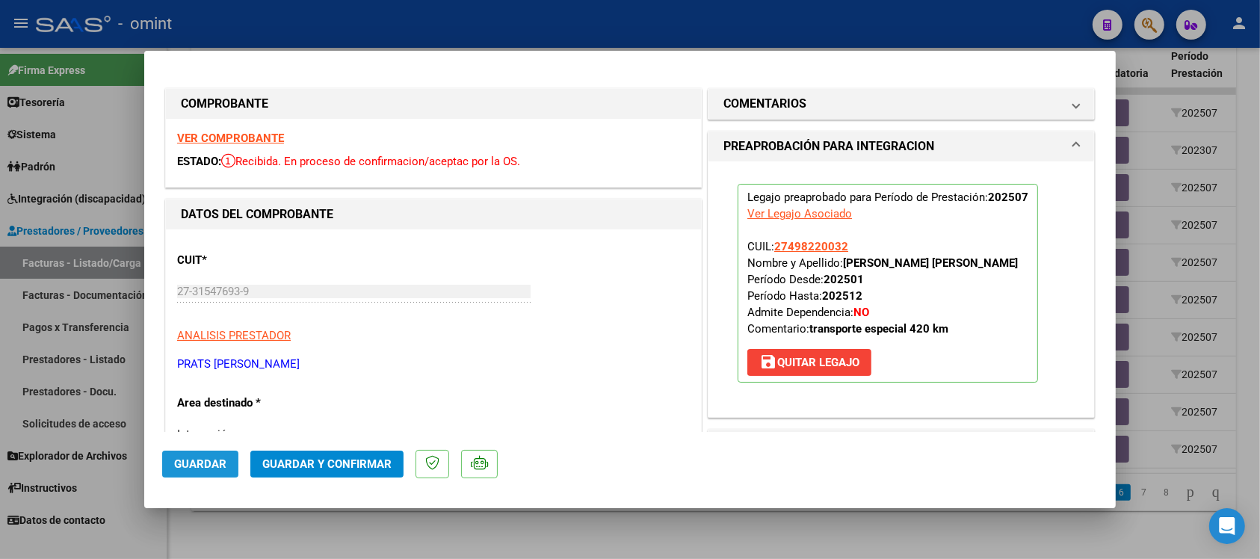
click at [212, 460] on span "Guardar" at bounding box center [200, 463] width 52 height 13
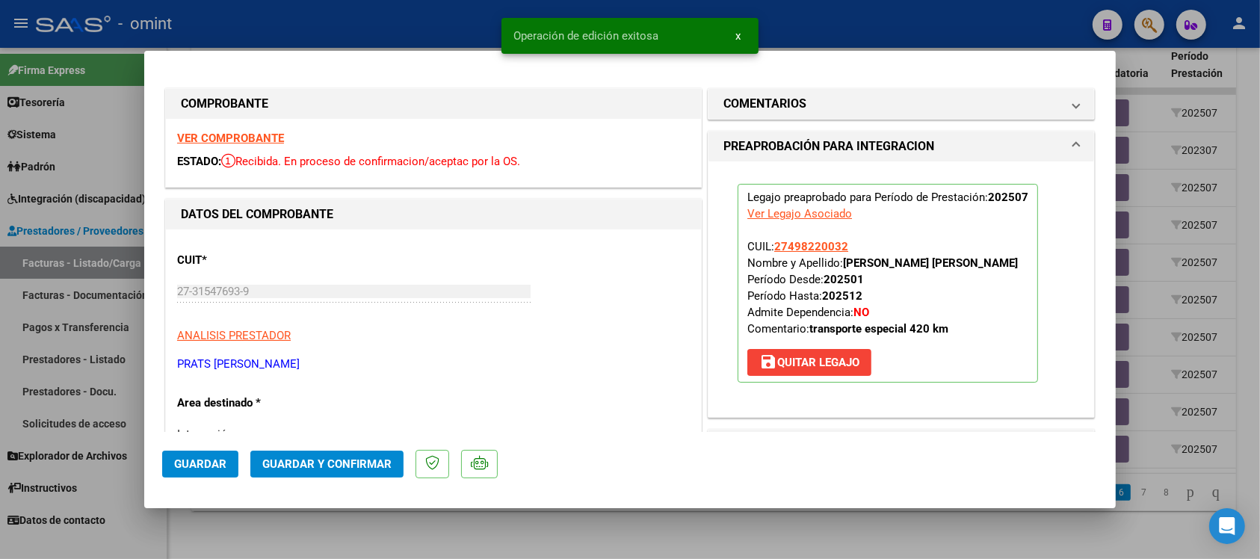
click at [461, 21] on div at bounding box center [630, 279] width 1260 height 559
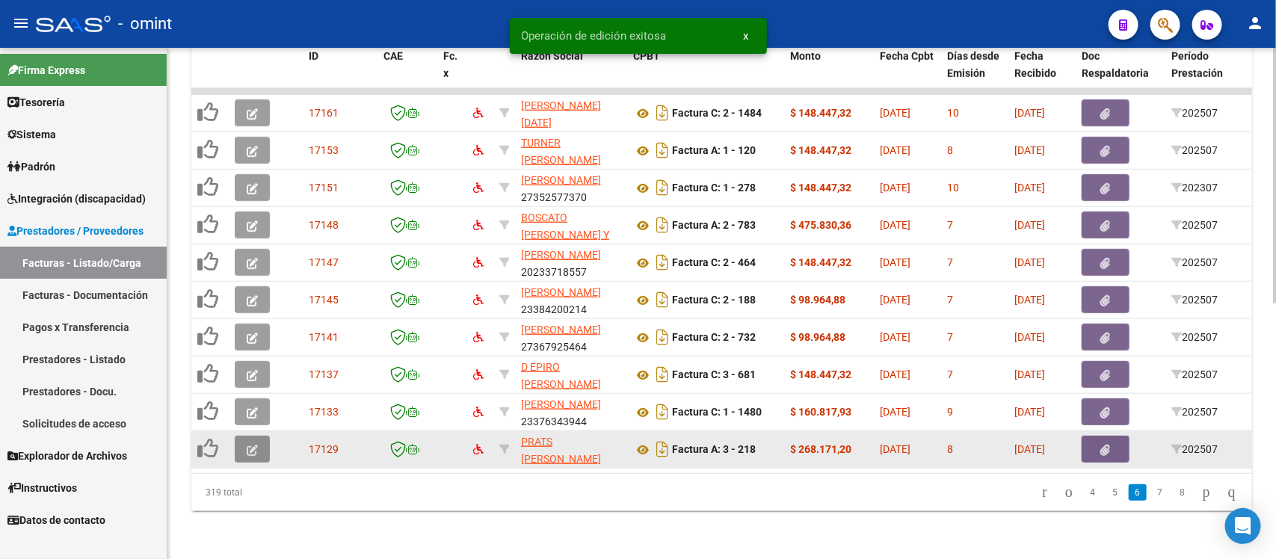
click at [259, 436] on button "button" at bounding box center [252, 449] width 35 height 27
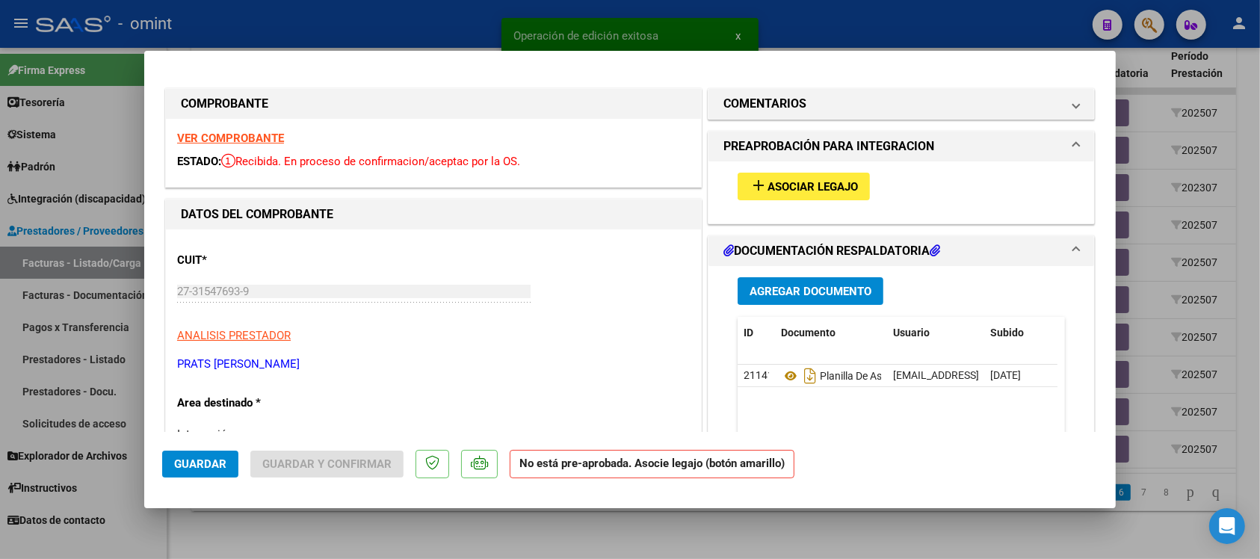
click at [237, 132] on strong "VER COMPROBANTE" at bounding box center [230, 138] width 107 height 13
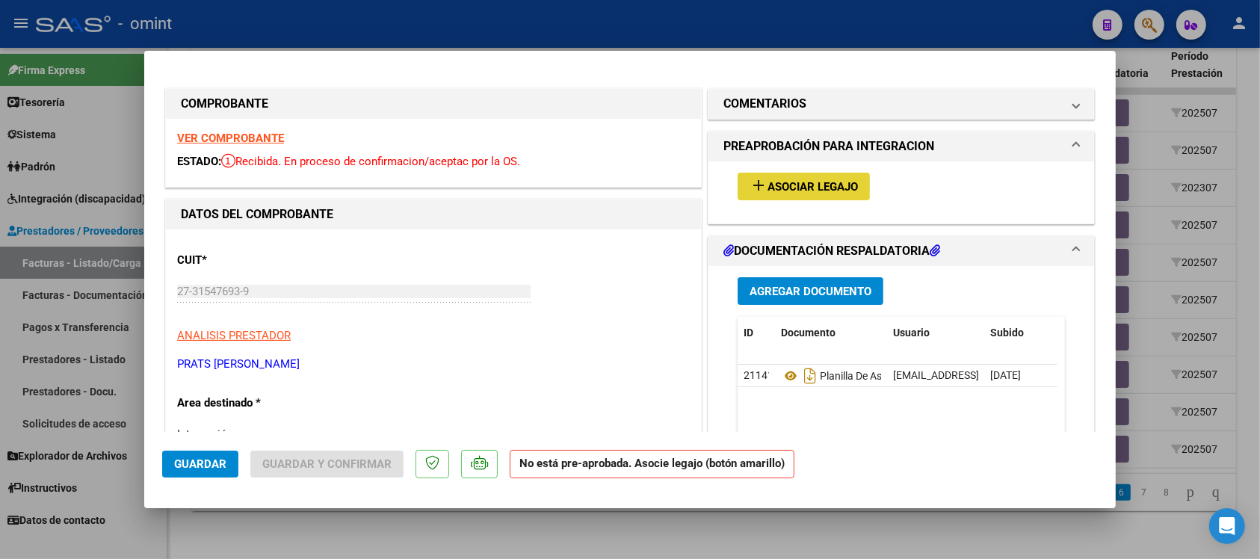
click at [831, 181] on span "Asociar Legajo" at bounding box center [813, 186] width 90 height 13
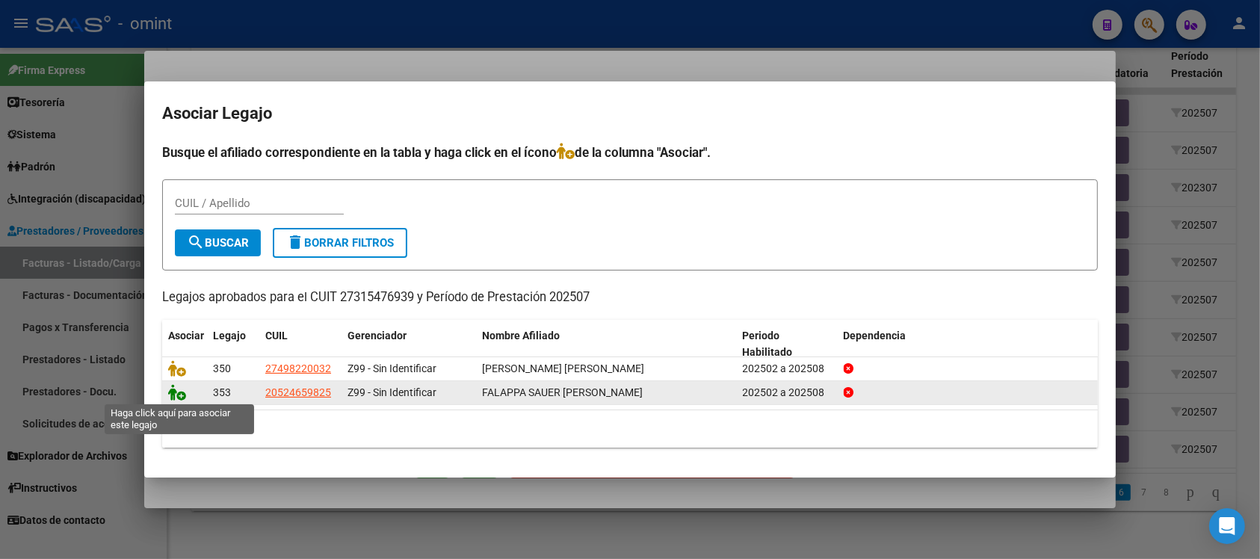
click at [173, 393] on icon at bounding box center [177, 392] width 18 height 16
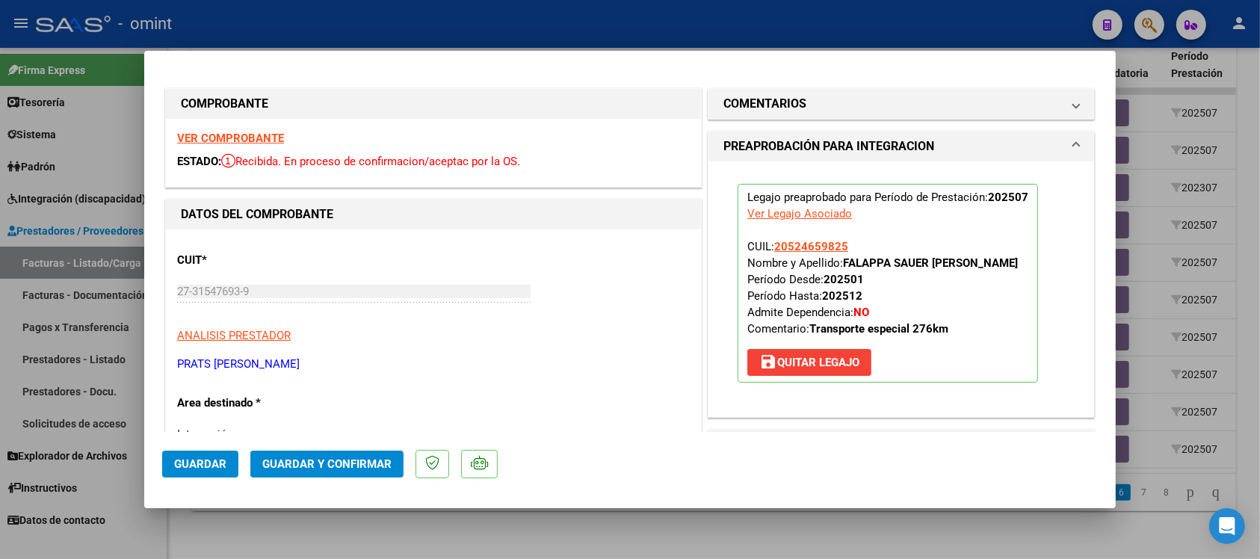
click at [207, 460] on span "Guardar" at bounding box center [200, 463] width 52 height 13
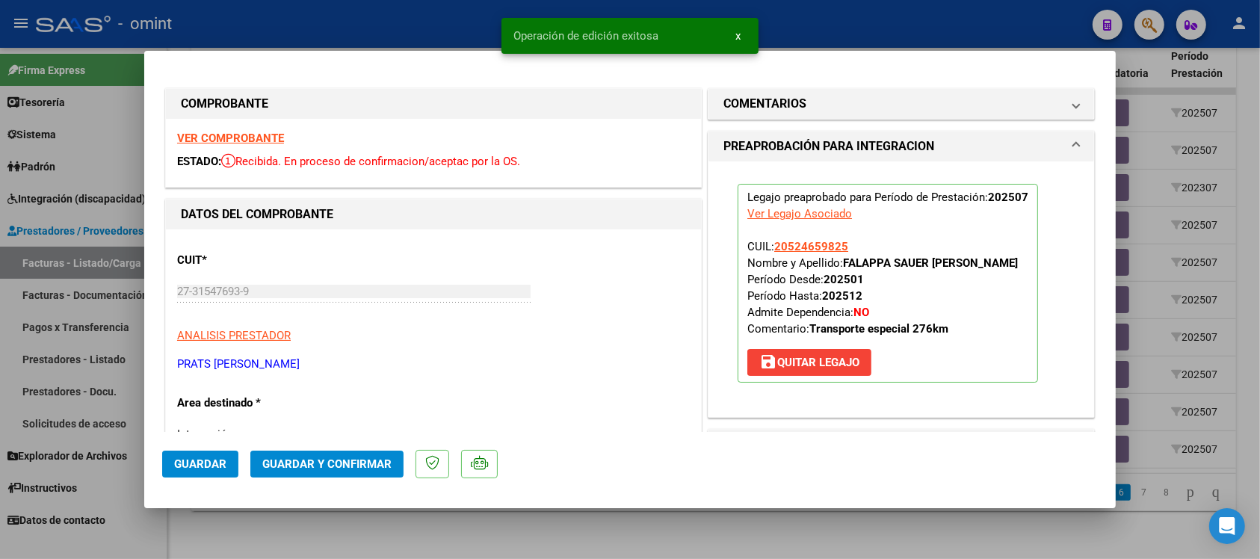
click at [425, 13] on div at bounding box center [630, 279] width 1260 height 559
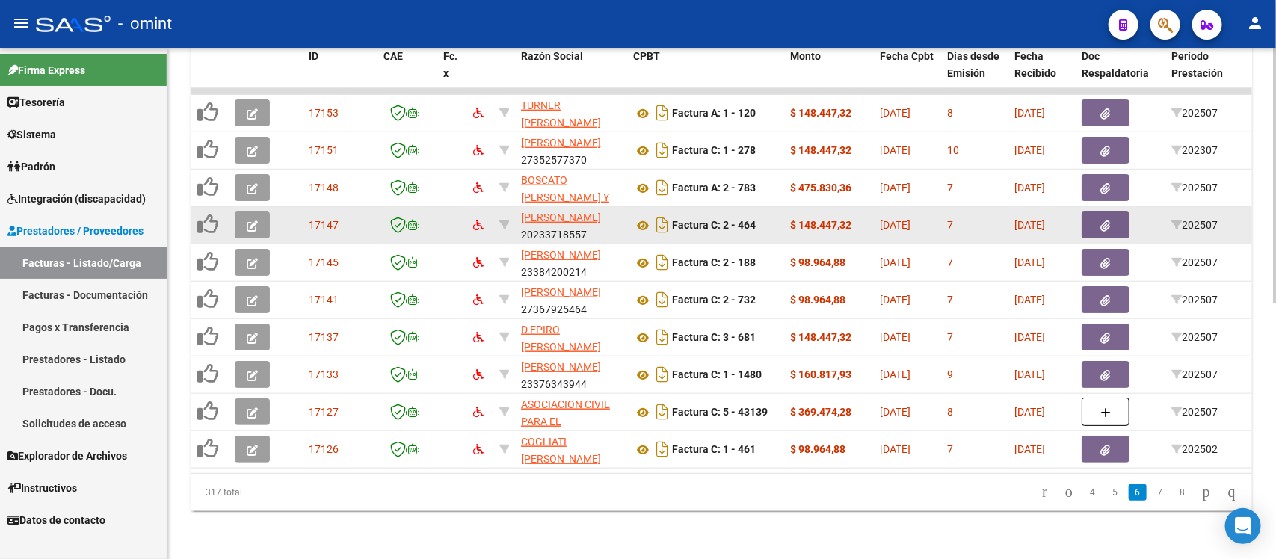
click at [256, 218] on span "button" at bounding box center [252, 224] width 11 height 13
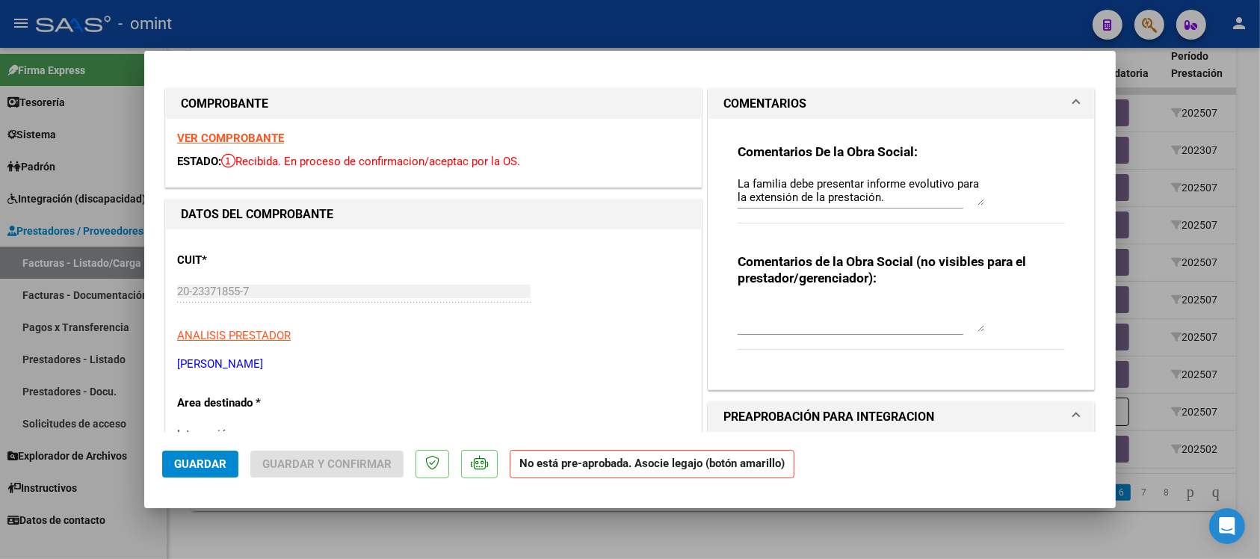
click at [270, 133] on strong "VER COMPROBANTE" at bounding box center [230, 138] width 107 height 13
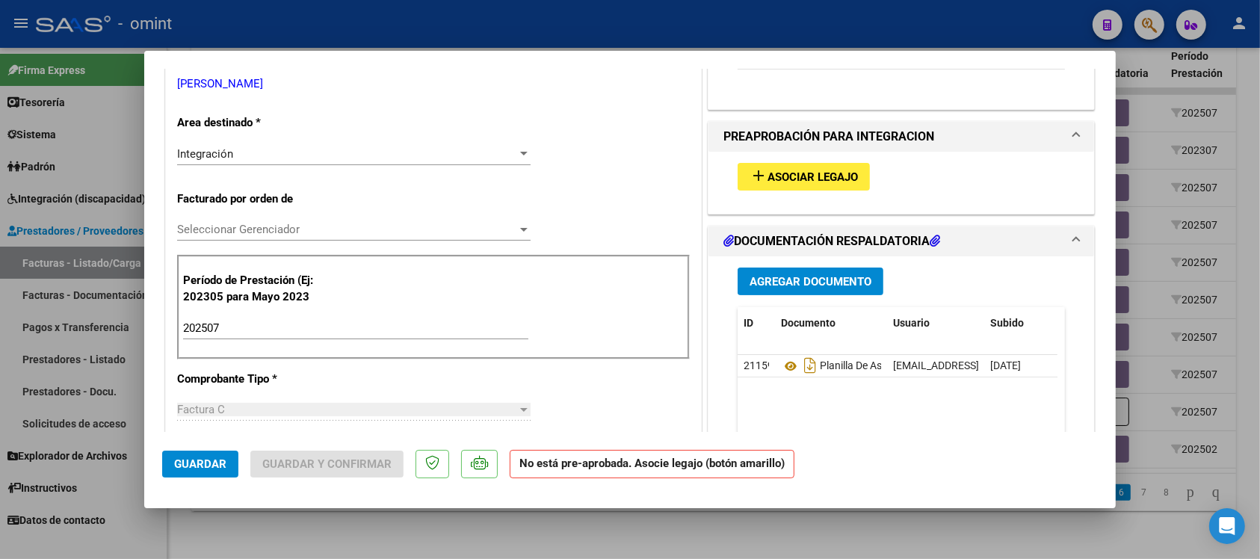
click at [816, 192] on div "add Asociar Legajo" at bounding box center [902, 177] width 350 height 50
click at [817, 188] on button "add Asociar Legajo" at bounding box center [804, 177] width 132 height 28
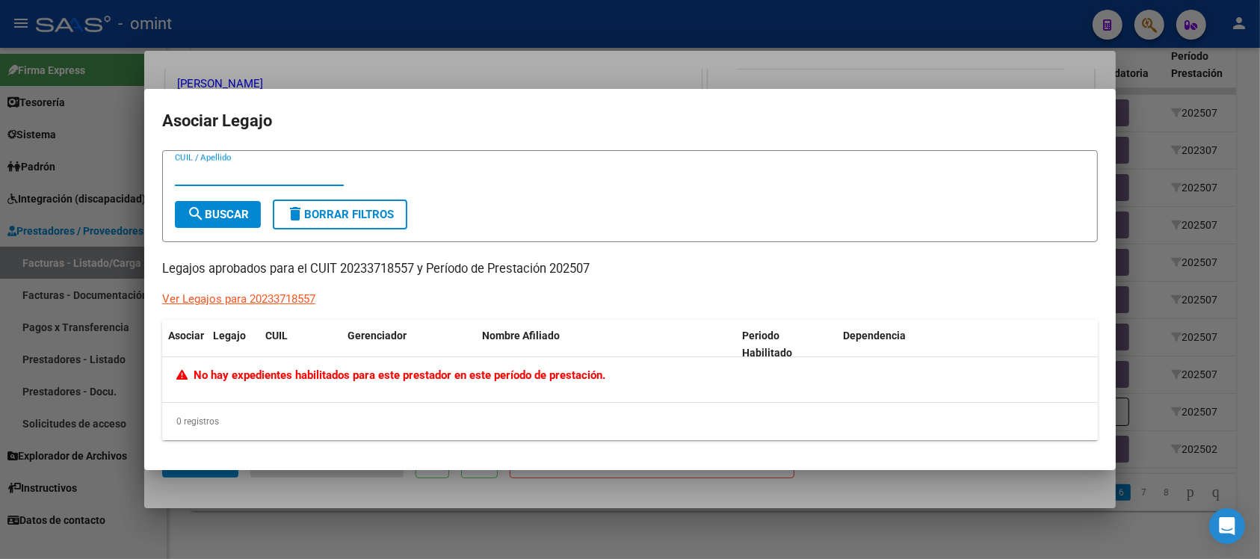
click at [636, 21] on div at bounding box center [630, 279] width 1260 height 559
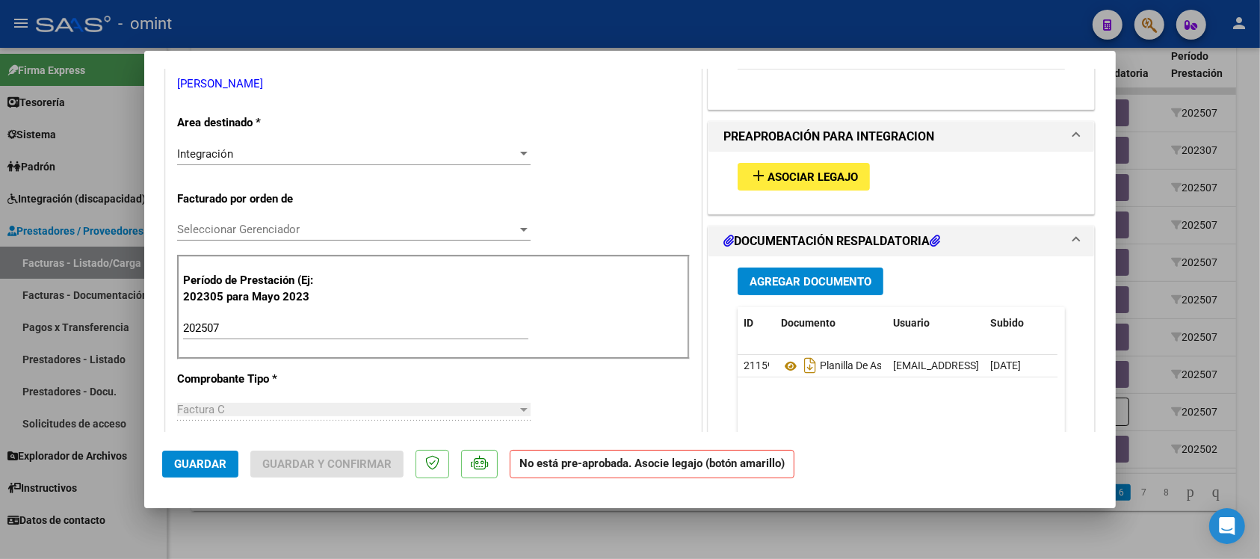
click at [629, 19] on div at bounding box center [630, 279] width 1260 height 559
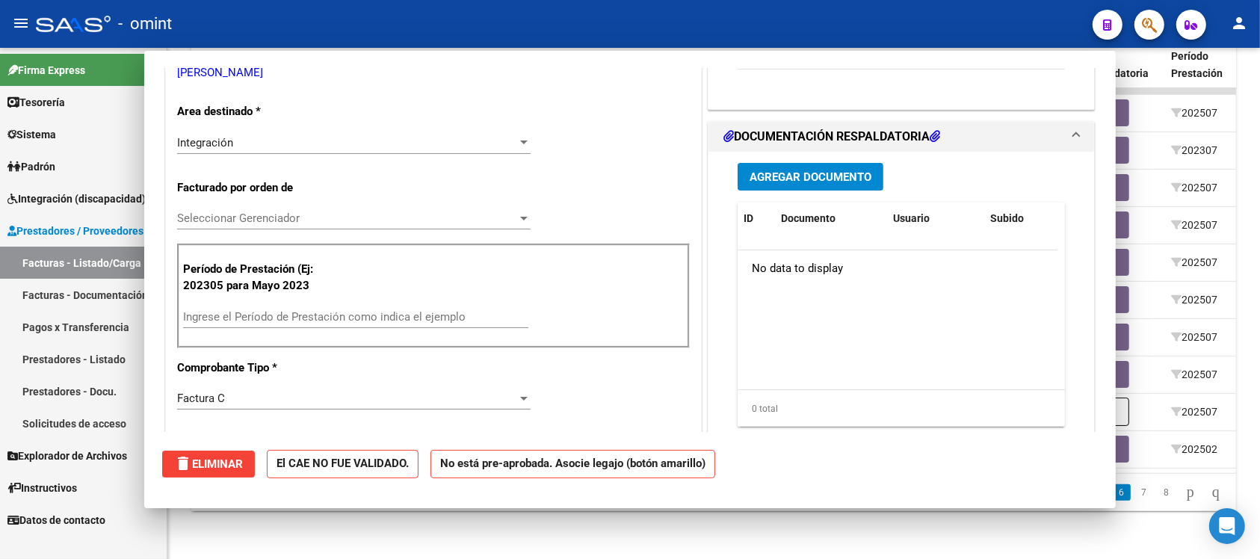
scroll to position [0, 0]
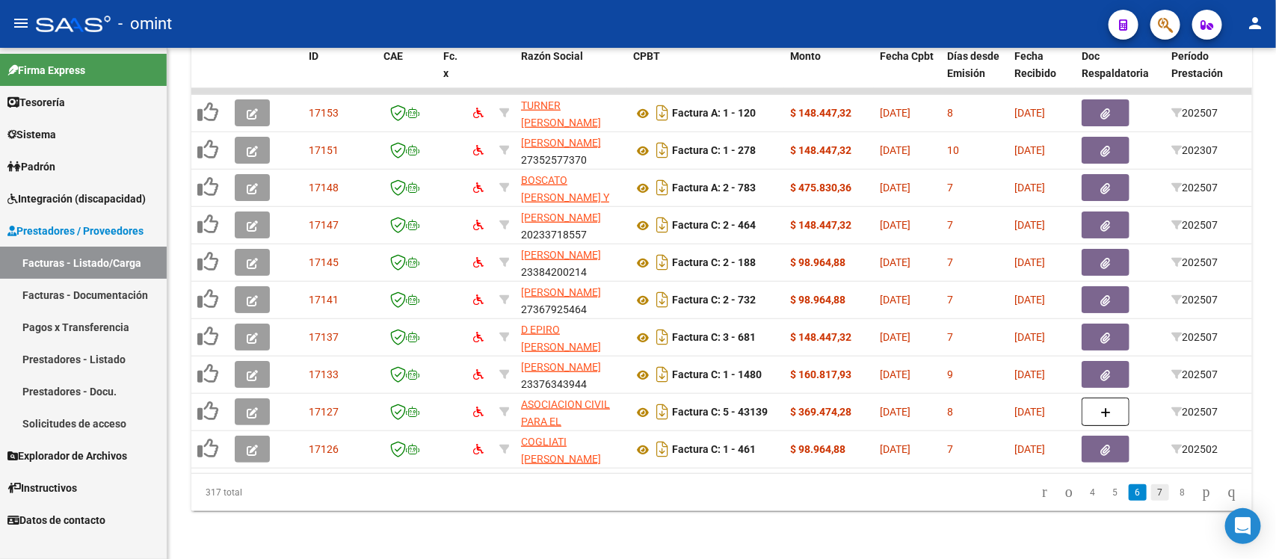
click at [1151, 486] on link "7" at bounding box center [1160, 492] width 18 height 16
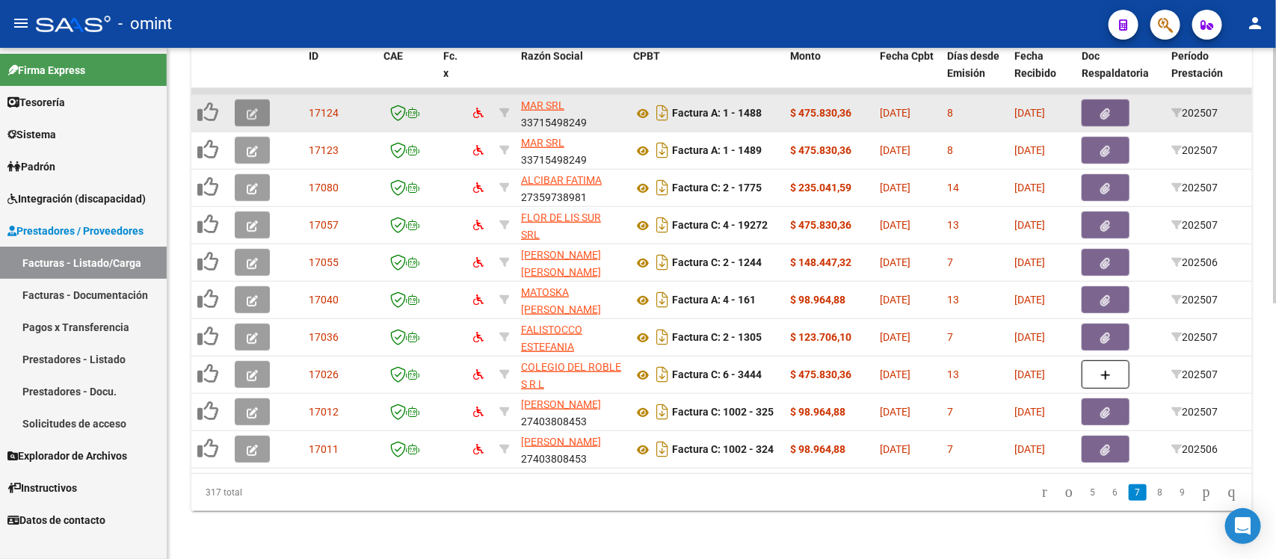
click at [241, 99] on button "button" at bounding box center [252, 112] width 35 height 27
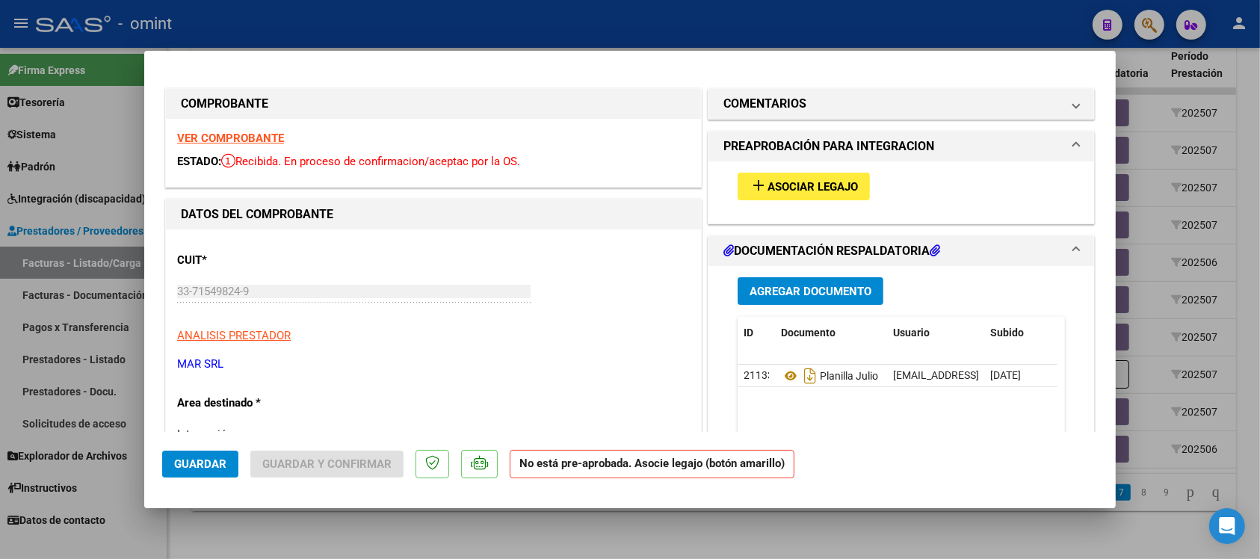
click at [250, 144] on strong "VER COMPROBANTE" at bounding box center [230, 138] width 107 height 13
click at [818, 199] on button "add Asociar Legajo" at bounding box center [804, 187] width 132 height 28
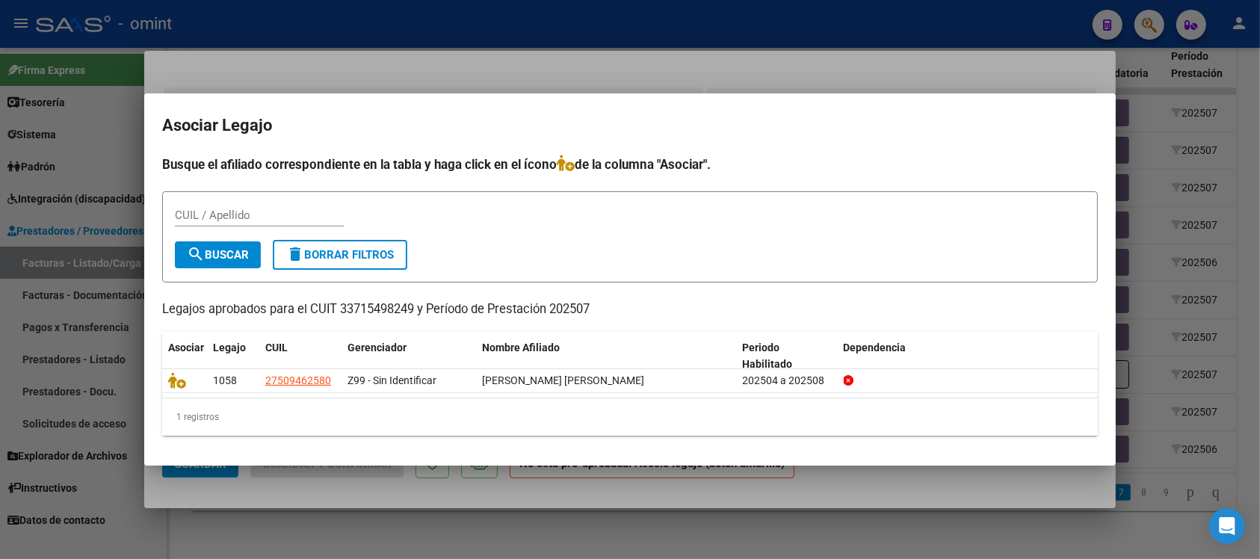
click at [600, 32] on div at bounding box center [630, 279] width 1260 height 559
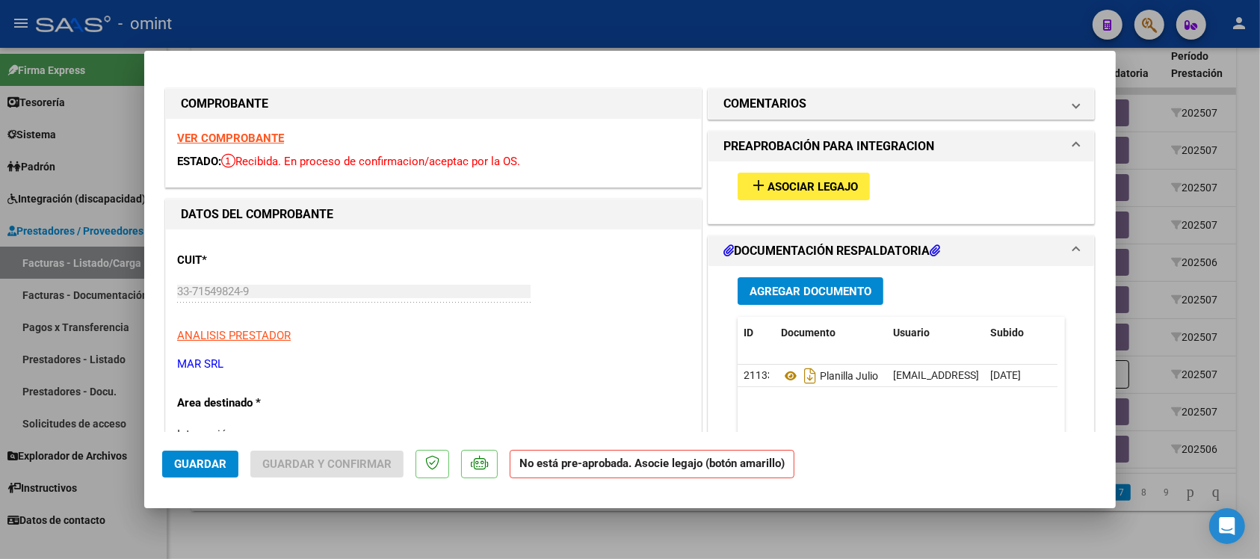
click at [260, 135] on strong "VER COMPROBANTE" at bounding box center [230, 138] width 107 height 13
click at [823, 200] on button "add Asociar Legajo" at bounding box center [804, 187] width 132 height 28
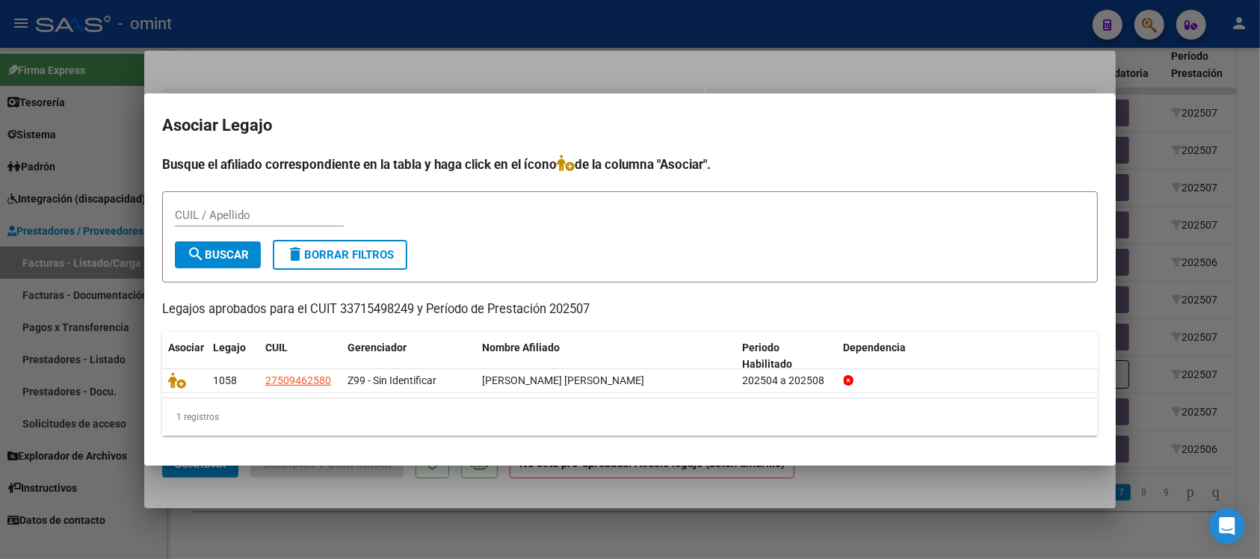
click at [639, 43] on div at bounding box center [630, 279] width 1260 height 559
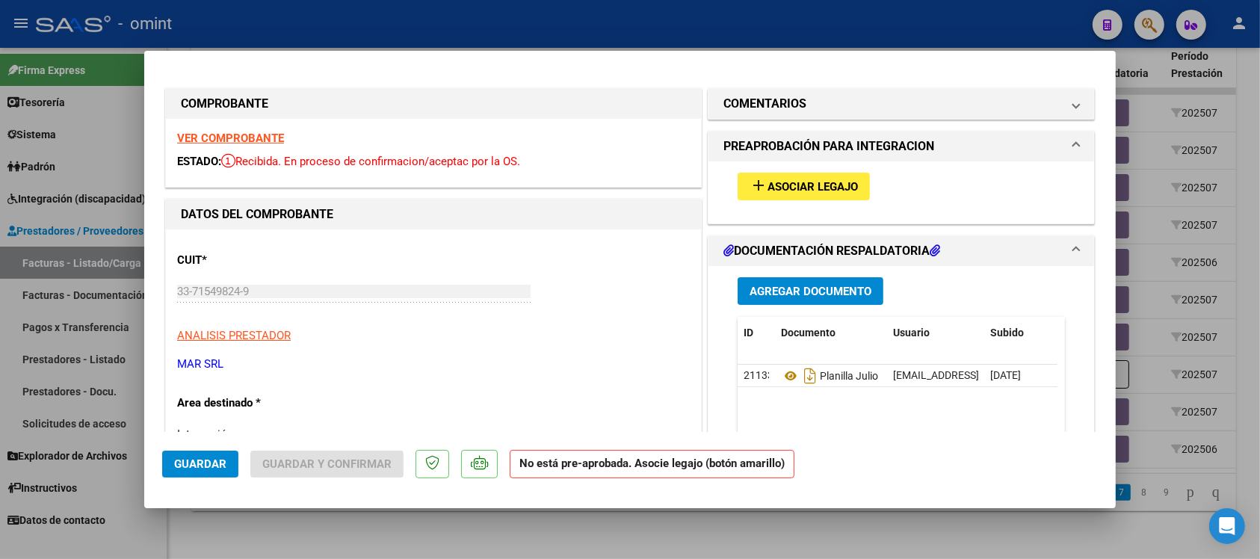
click at [639, 37] on div at bounding box center [630, 279] width 1260 height 559
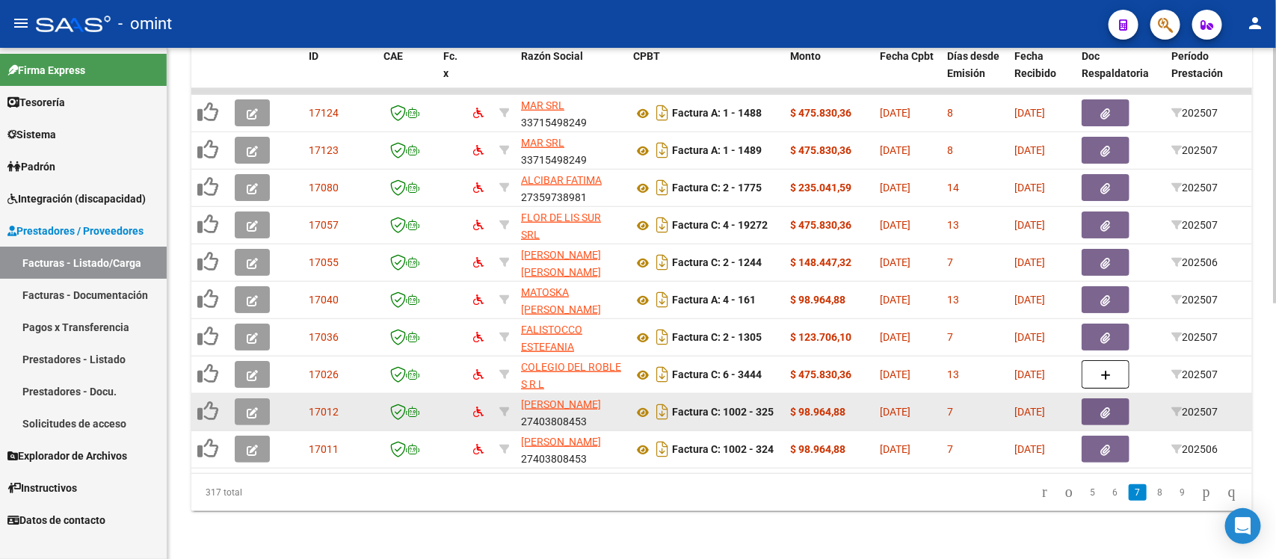
click at [256, 398] on button "button" at bounding box center [252, 411] width 35 height 27
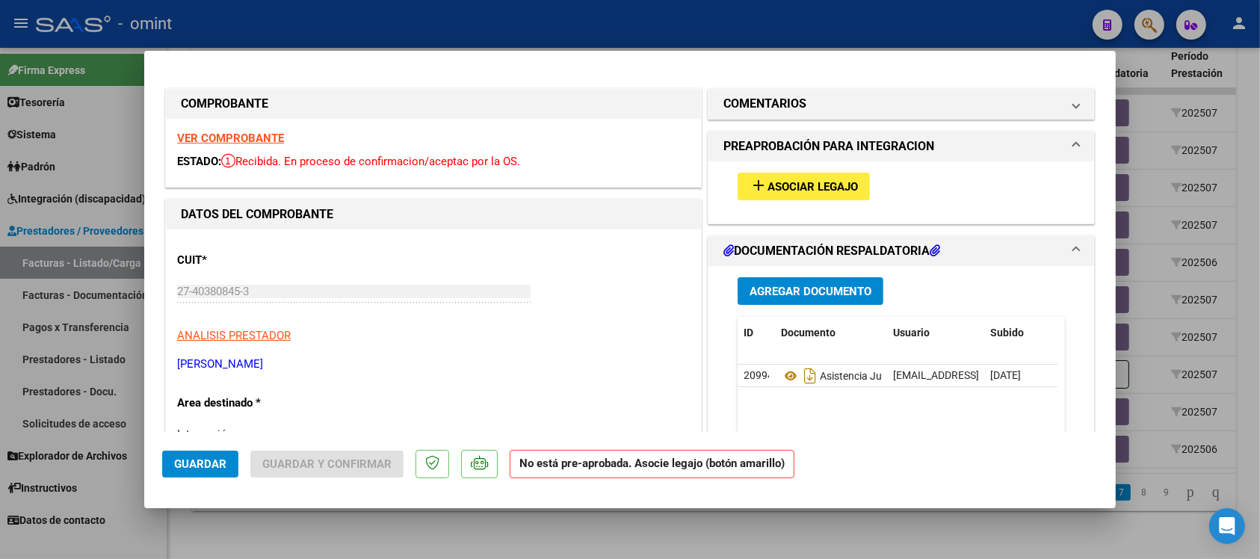
click at [251, 142] on strong "VER COMPROBANTE" at bounding box center [230, 138] width 107 height 13
click at [815, 185] on span "Asociar Legajo" at bounding box center [813, 186] width 90 height 13
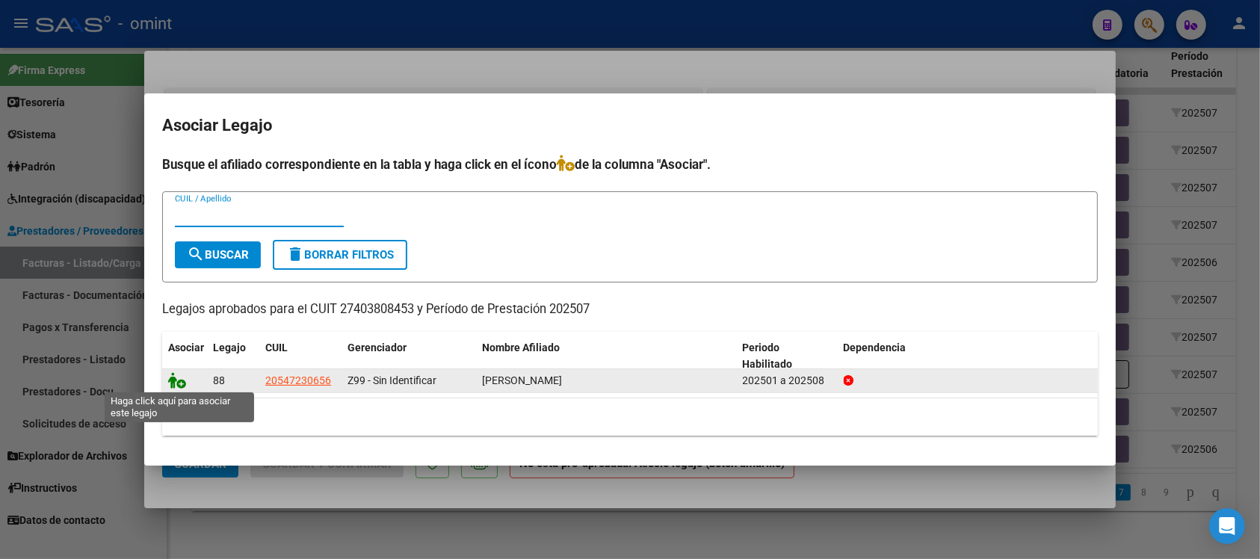
click at [176, 382] on icon at bounding box center [177, 380] width 18 height 16
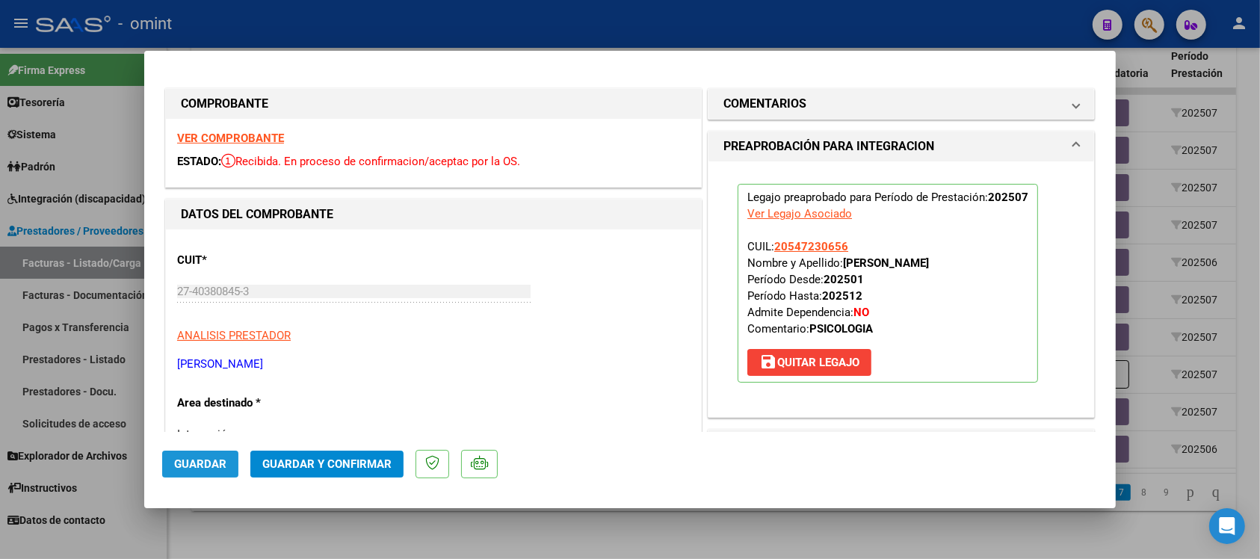
click at [220, 454] on button "Guardar" at bounding box center [200, 464] width 76 height 27
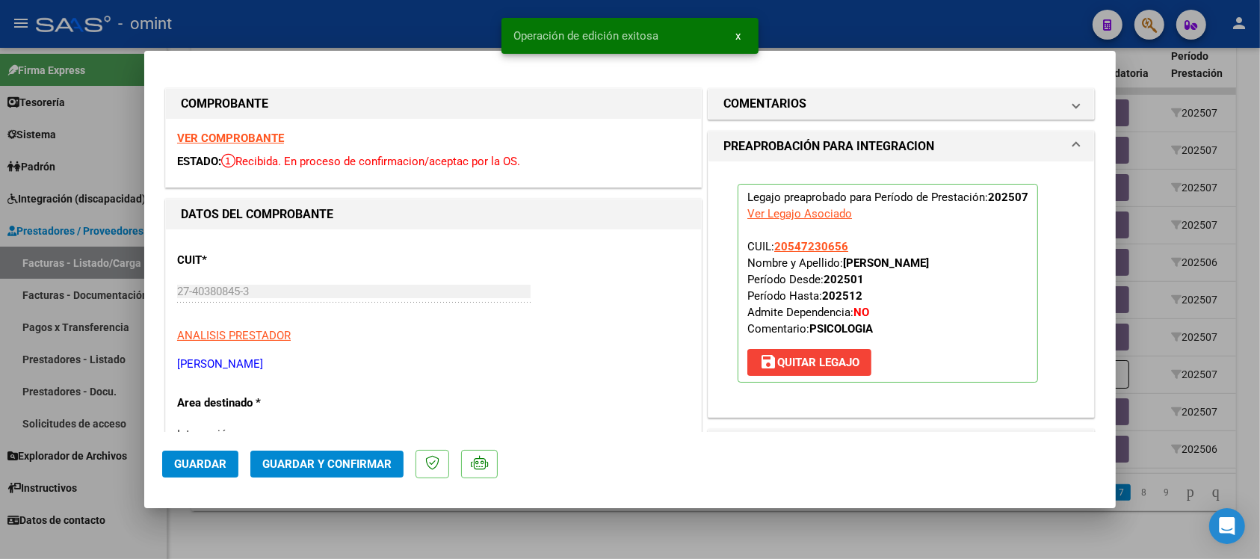
click at [434, 31] on div at bounding box center [630, 279] width 1260 height 559
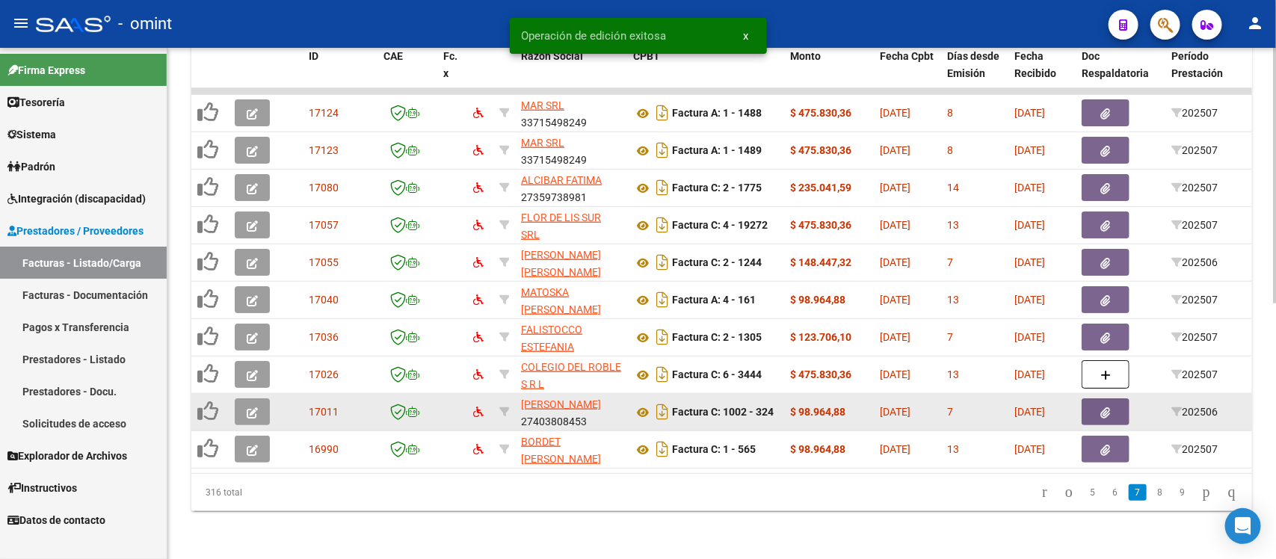
click at [262, 398] on button "button" at bounding box center [252, 411] width 35 height 27
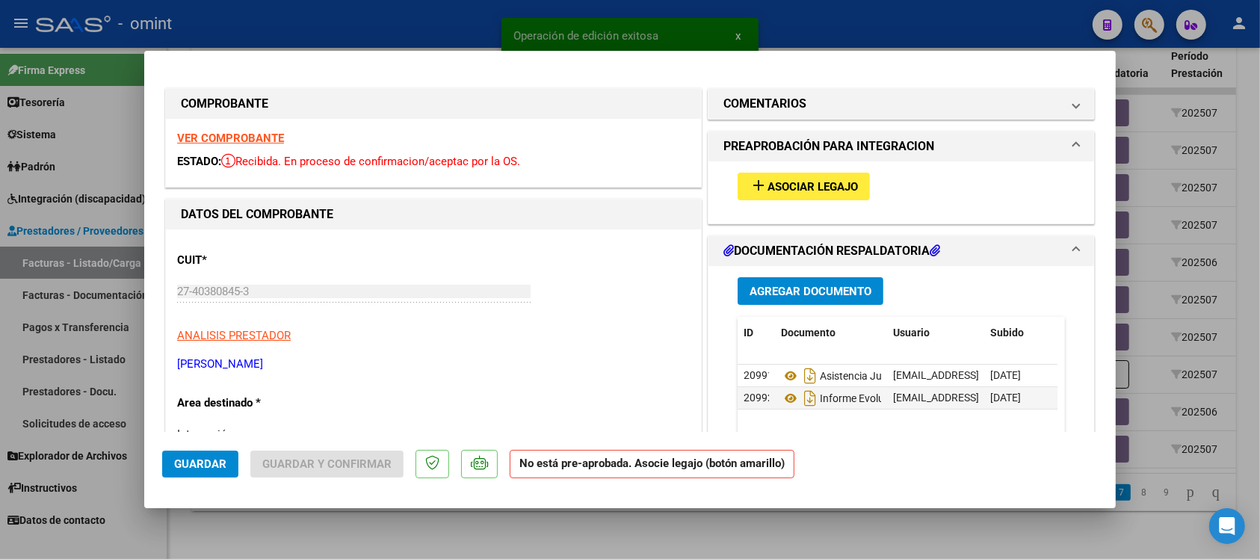
click at [229, 137] on strong "VER COMPROBANTE" at bounding box center [230, 138] width 107 height 13
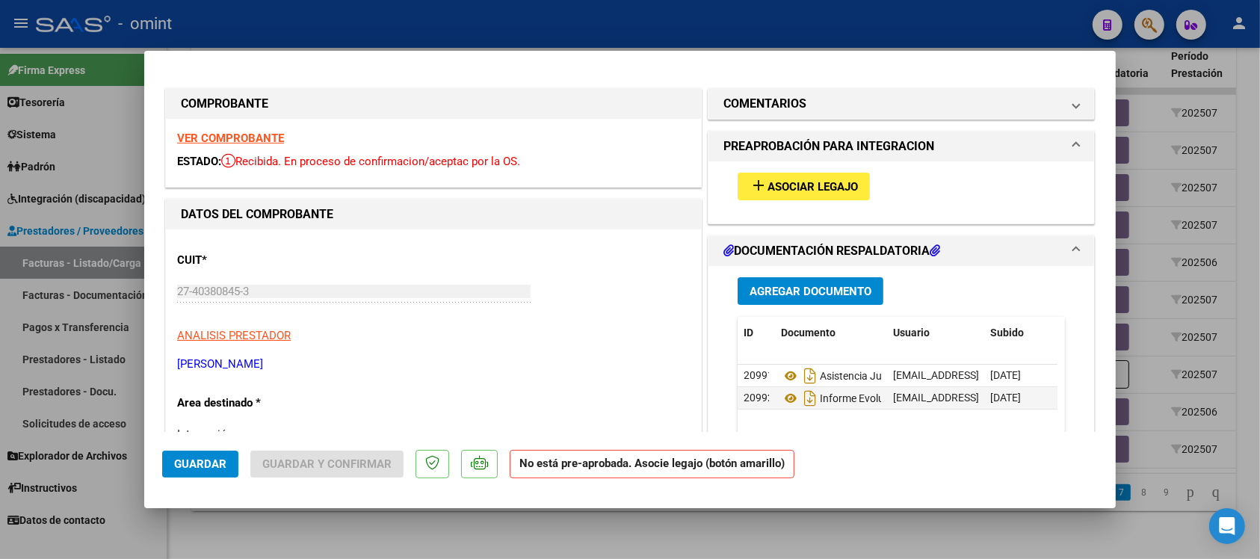
click at [797, 182] on span "Asociar Legajo" at bounding box center [813, 186] width 90 height 13
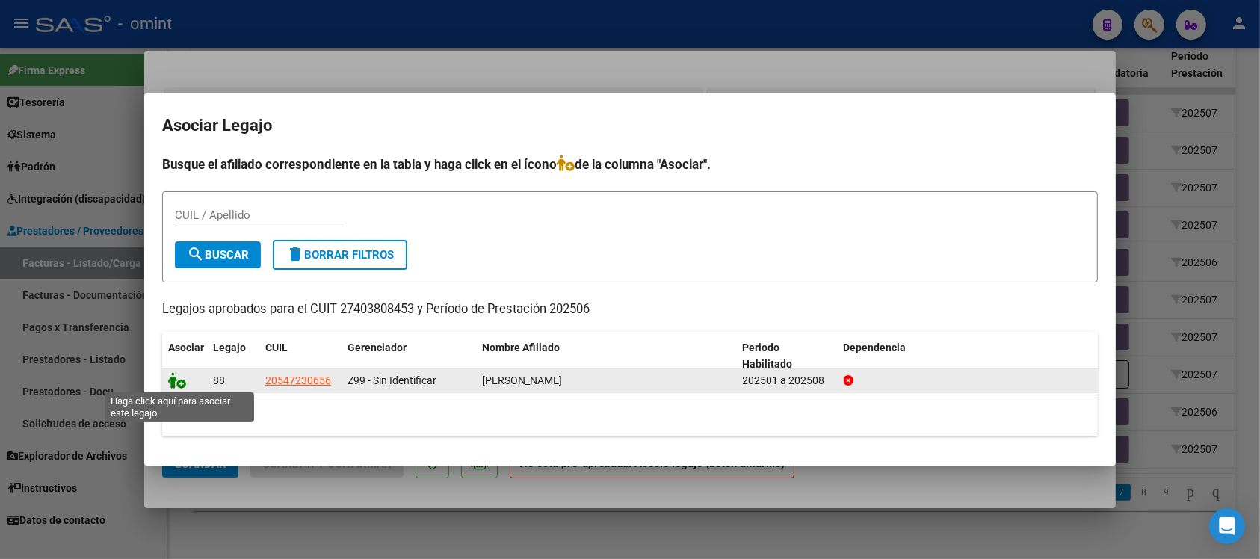
click at [173, 386] on icon at bounding box center [177, 380] width 18 height 16
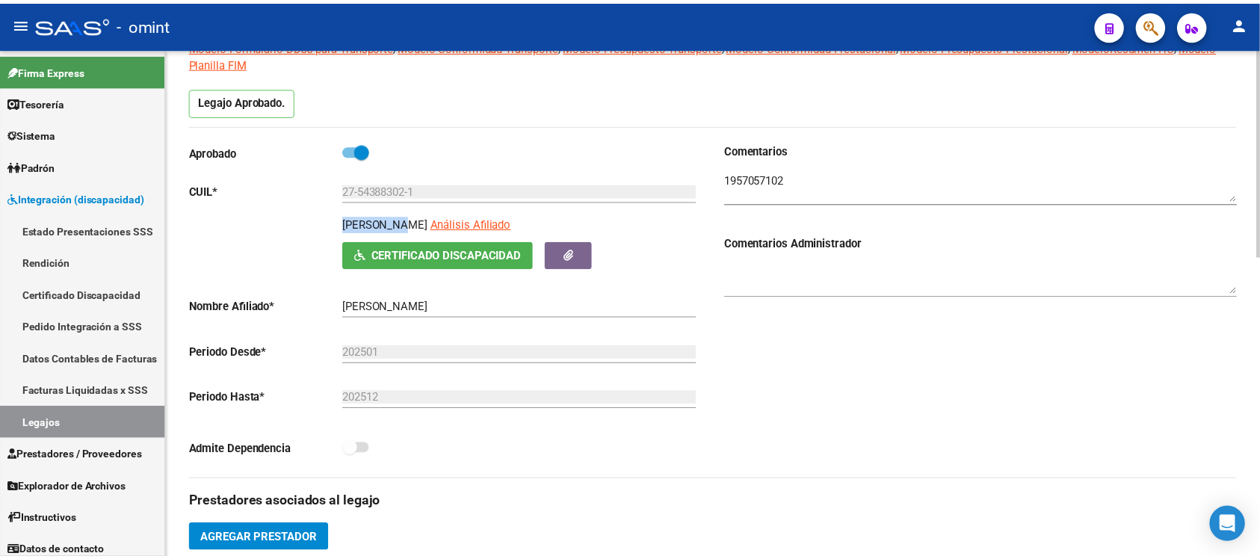
scroll to position [280, 0]
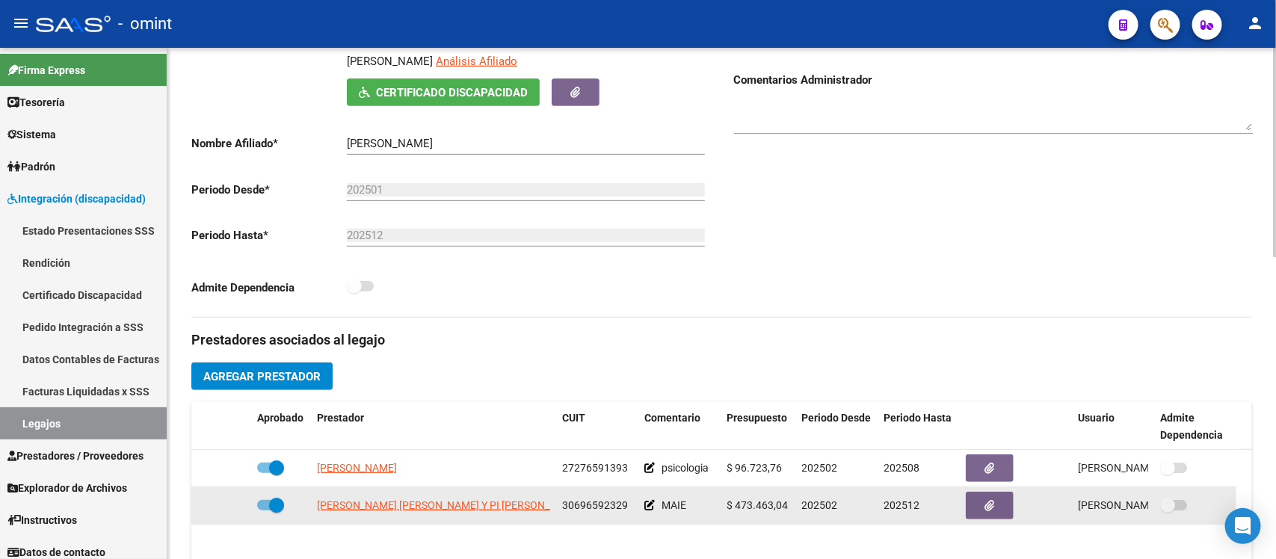
click at [437, 497] on app-link-go-to "[PERSON_NAME] [PERSON_NAME] Y PI [PERSON_NAME]" at bounding box center [449, 505] width 265 height 17
click at [454, 513] on datatable-body-cell "[PERSON_NAME] [PERSON_NAME] Y PI [PERSON_NAME]" at bounding box center [433, 505] width 245 height 37
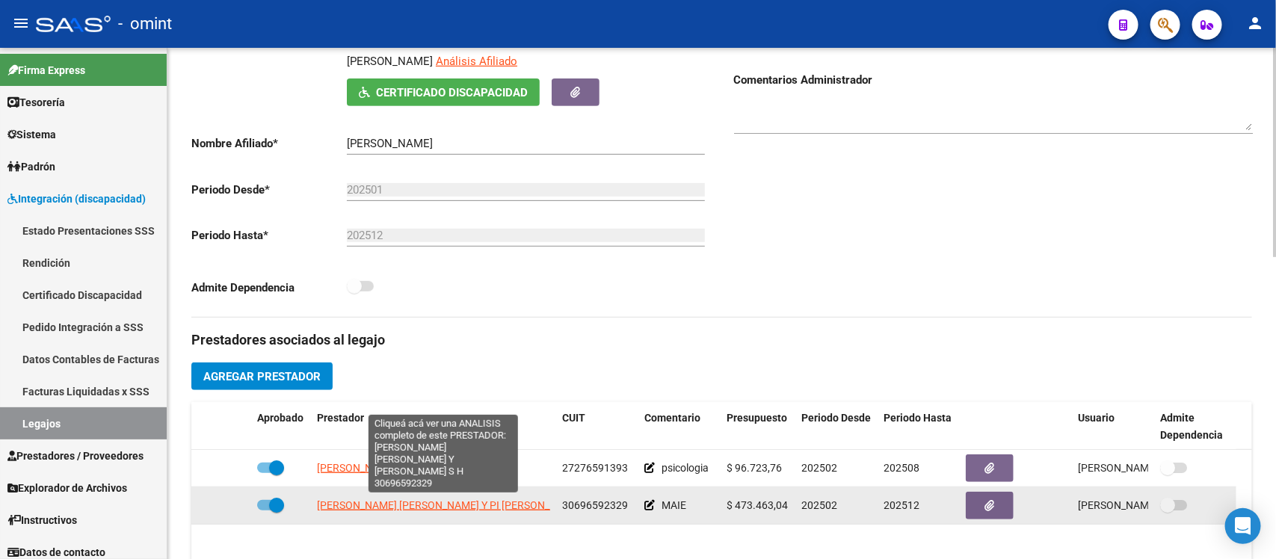
click at [450, 508] on span "GAROFALO [PERSON_NAME] Y PI [PERSON_NAME]" at bounding box center [449, 505] width 265 height 12
type textarea "30696592329"
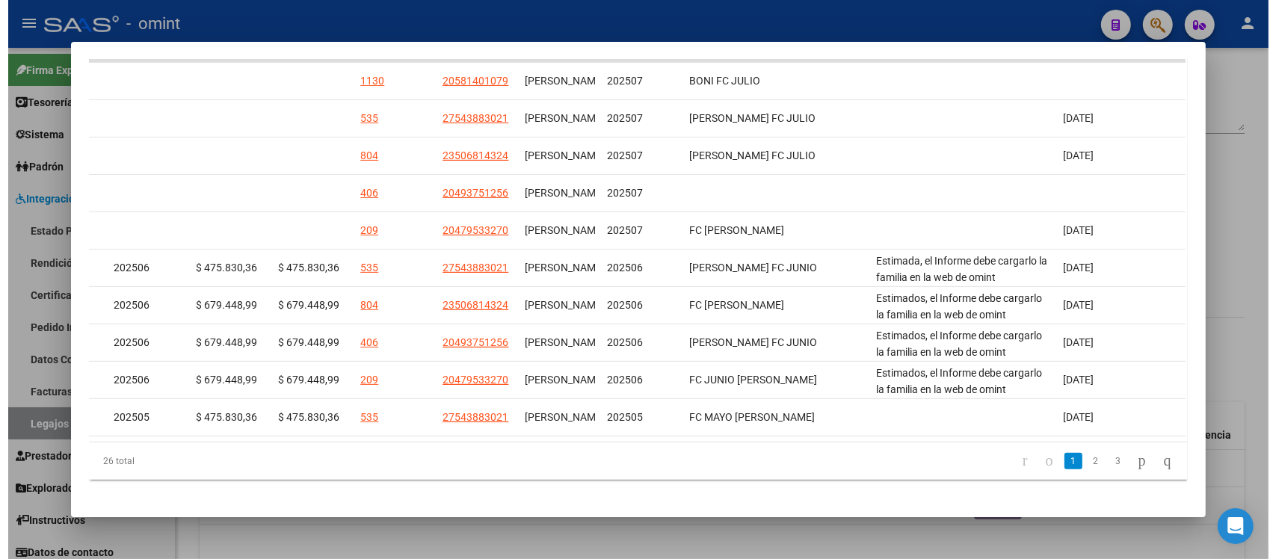
scroll to position [0, 2132]
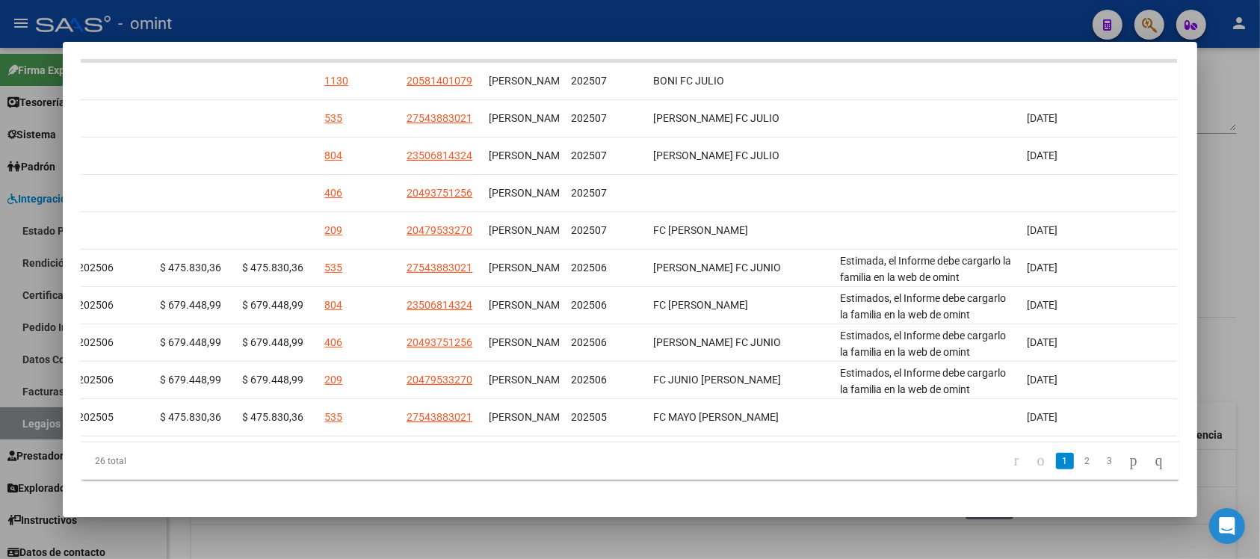
click at [449, 20] on div at bounding box center [630, 279] width 1260 height 559
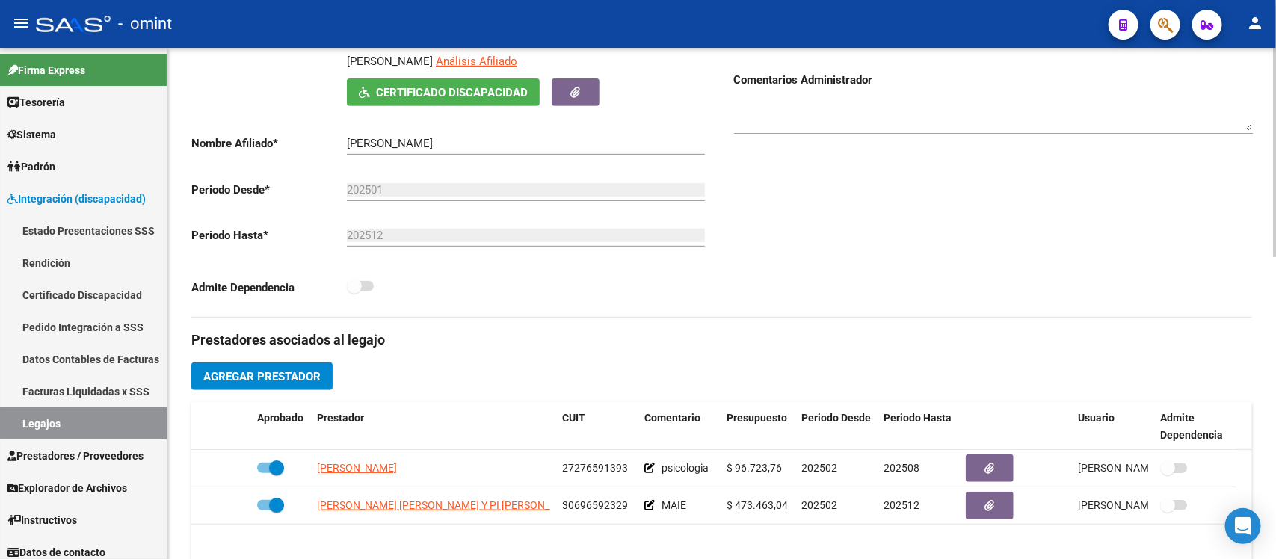
scroll to position [0, 0]
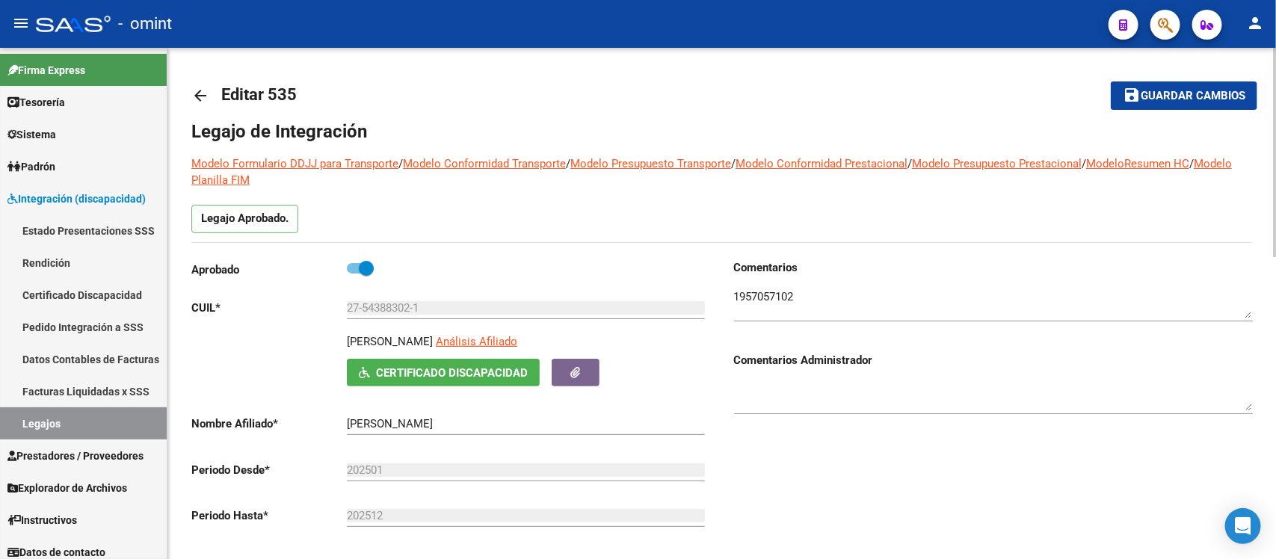
click at [203, 91] on mat-icon "arrow_back" at bounding box center [200, 96] width 18 height 18
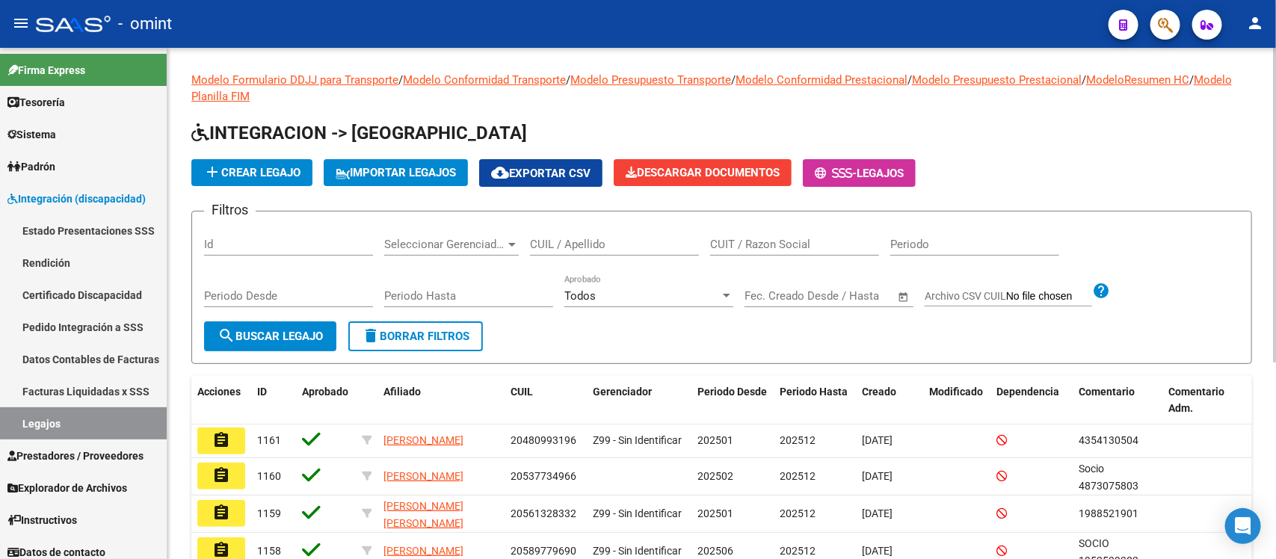
click at [614, 239] on input "CUIL / Apellido" at bounding box center [614, 244] width 169 height 13
paste input "42096127"
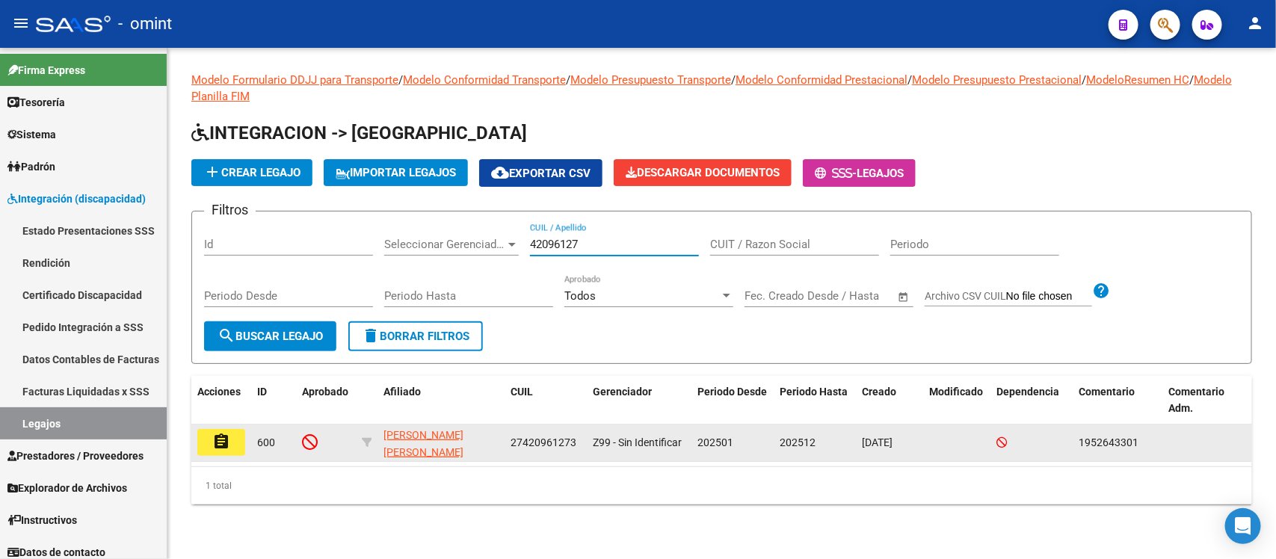
type input "42096127"
click at [226, 433] on mat-icon "assignment" at bounding box center [221, 442] width 18 height 18
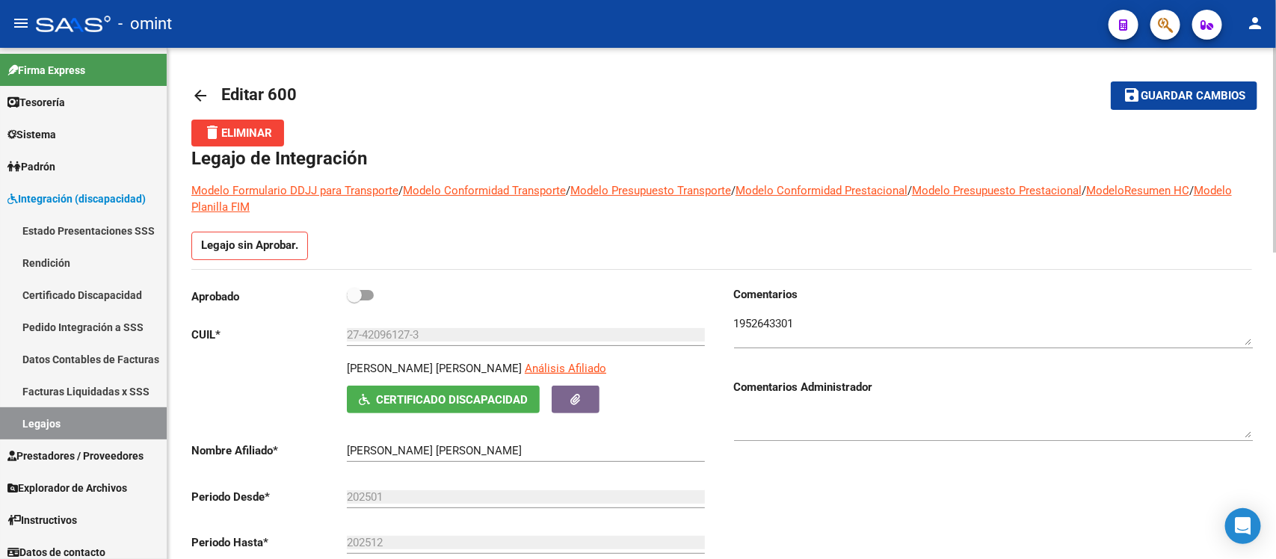
click at [756, 331] on textarea at bounding box center [993, 330] width 519 height 30
click at [757, 324] on textarea at bounding box center [993, 330] width 519 height 30
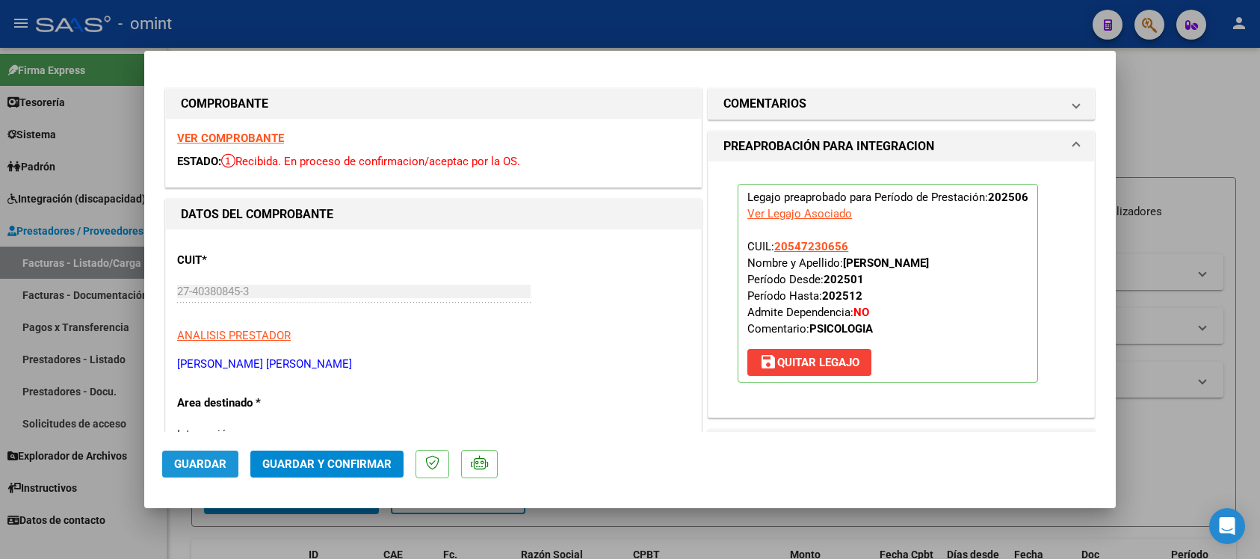
click at [203, 463] on span "Guardar" at bounding box center [200, 463] width 52 height 13
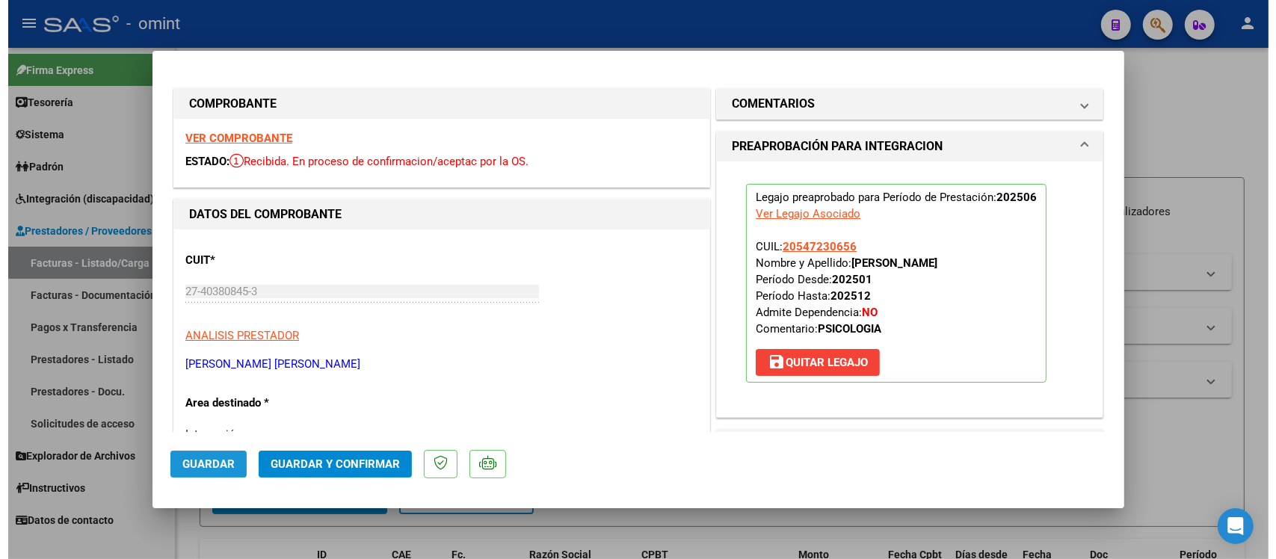
scroll to position [512, 0]
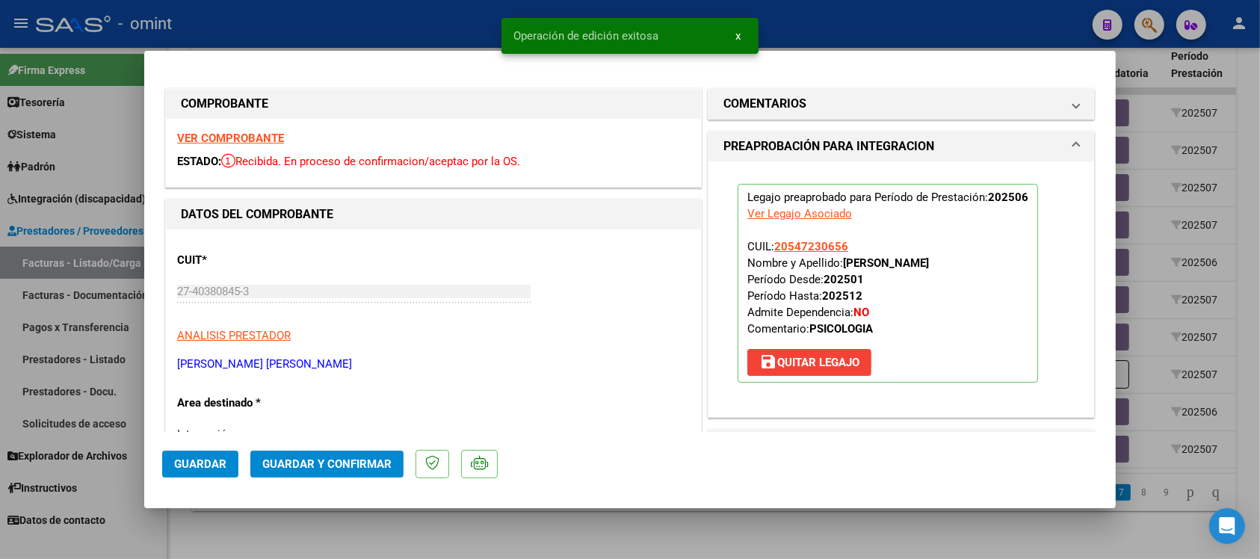
click at [387, 6] on div at bounding box center [630, 279] width 1260 height 559
type input "$ 0,00"
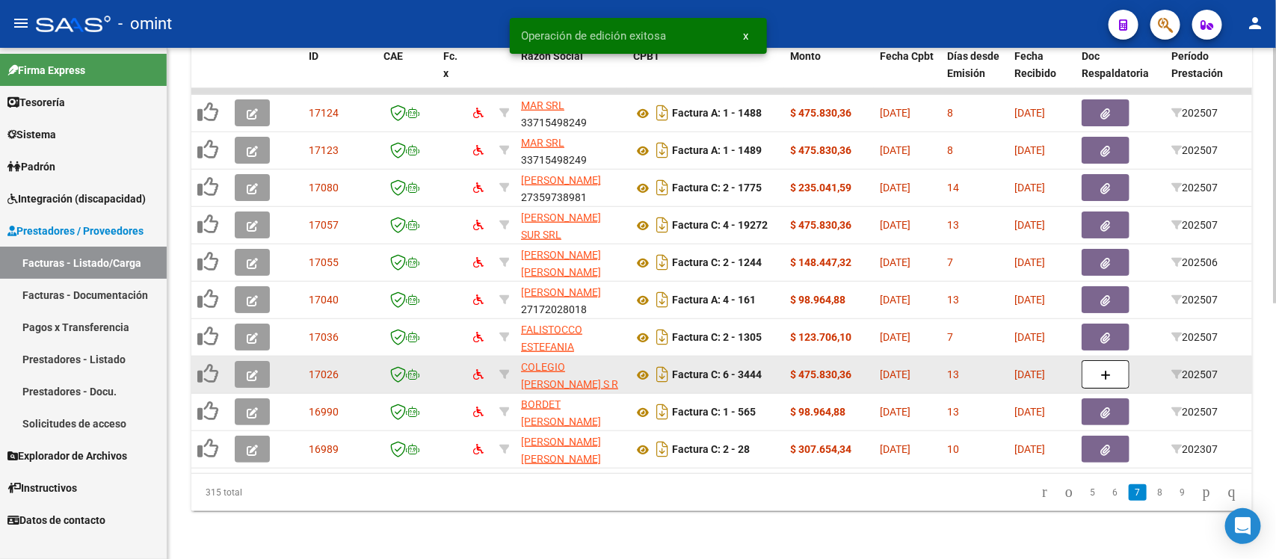
click at [252, 370] on icon "button" at bounding box center [252, 375] width 11 height 11
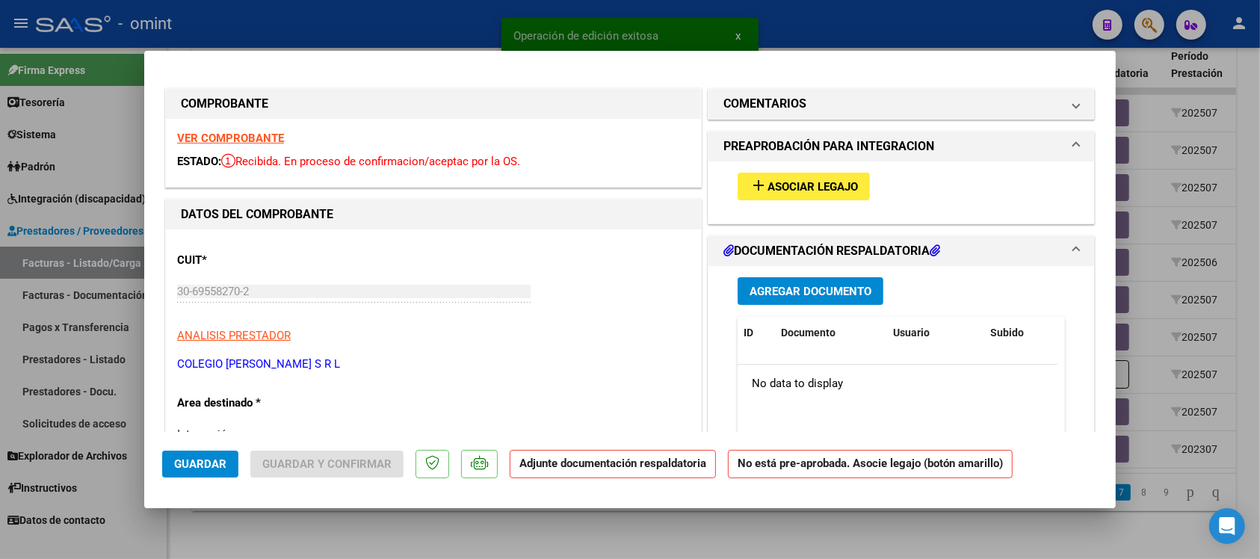
click at [203, 137] on strong "VER COMPROBANTE" at bounding box center [230, 138] width 107 height 13
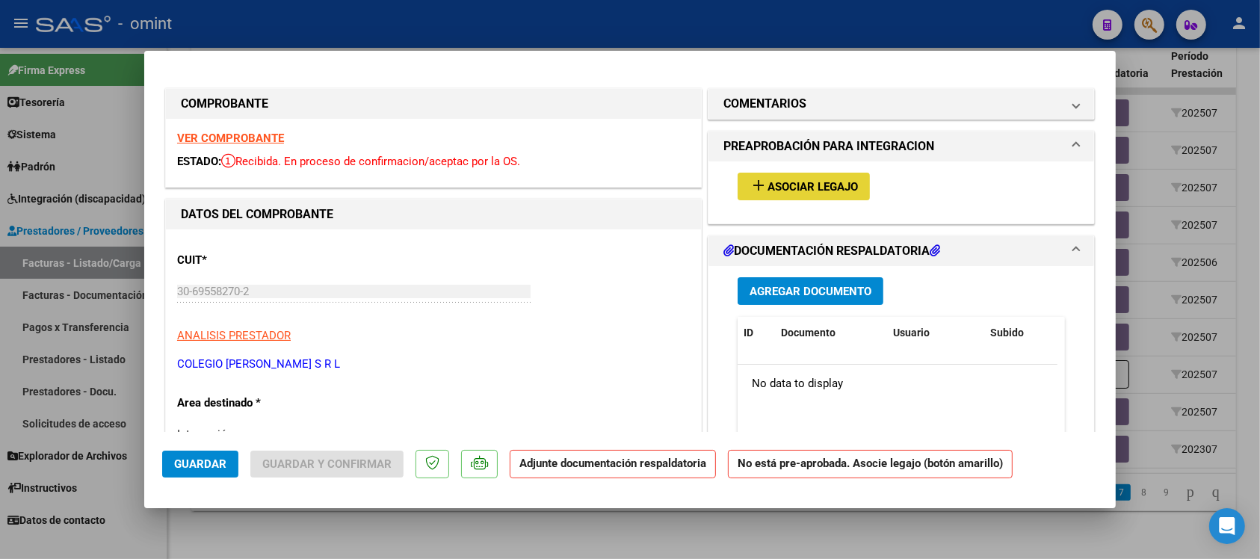
click at [805, 191] on span "Asociar Legajo" at bounding box center [813, 186] width 90 height 13
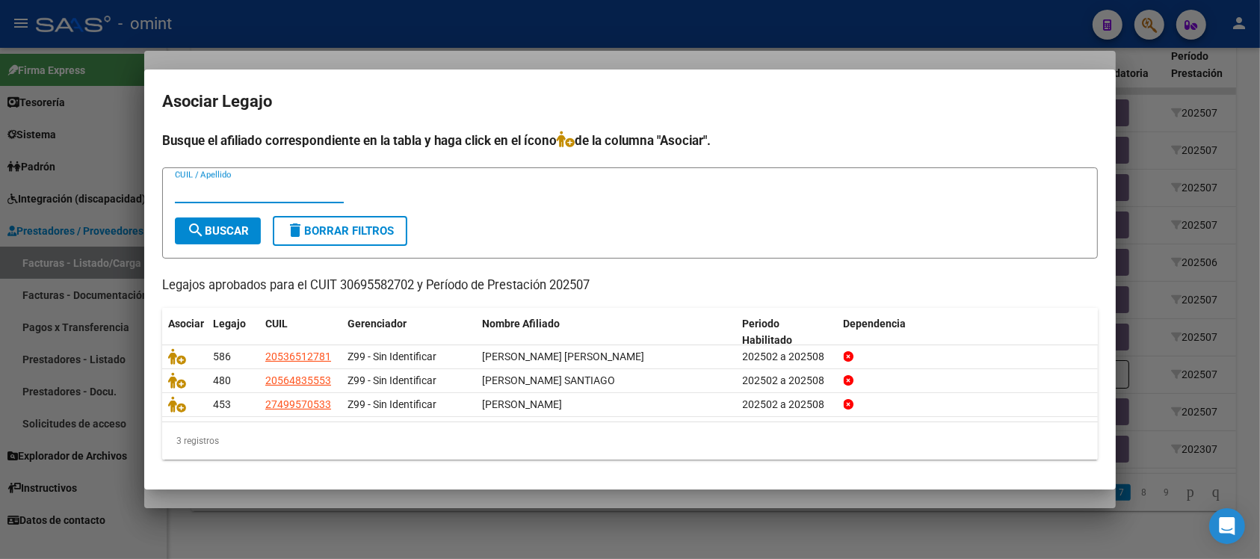
click at [555, 30] on div at bounding box center [630, 279] width 1260 height 559
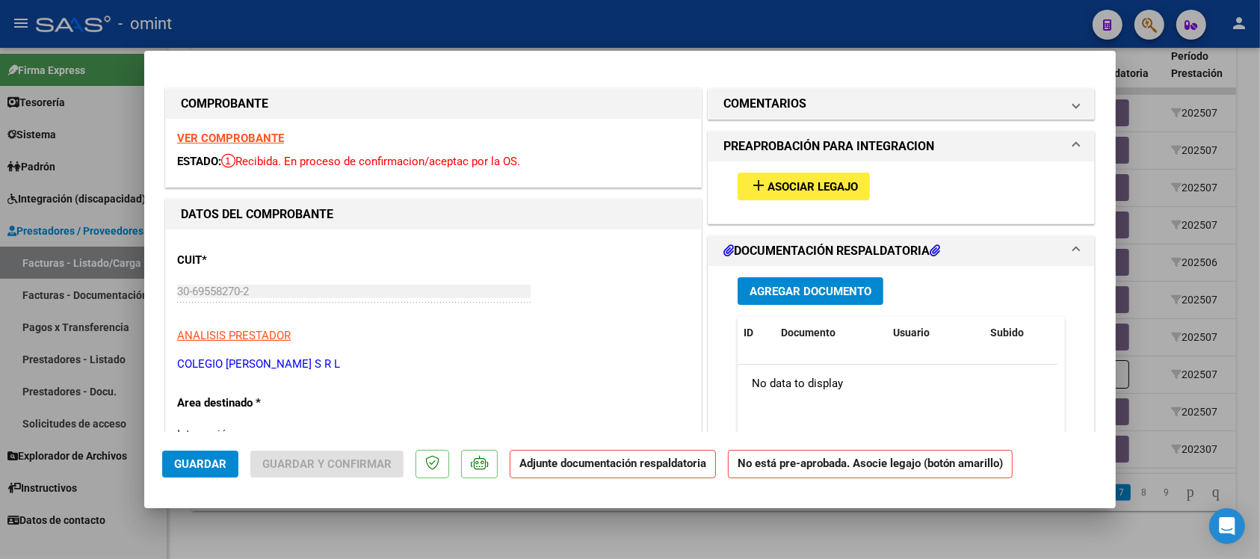
click at [555, 22] on div at bounding box center [630, 279] width 1260 height 559
type input "$ 0,00"
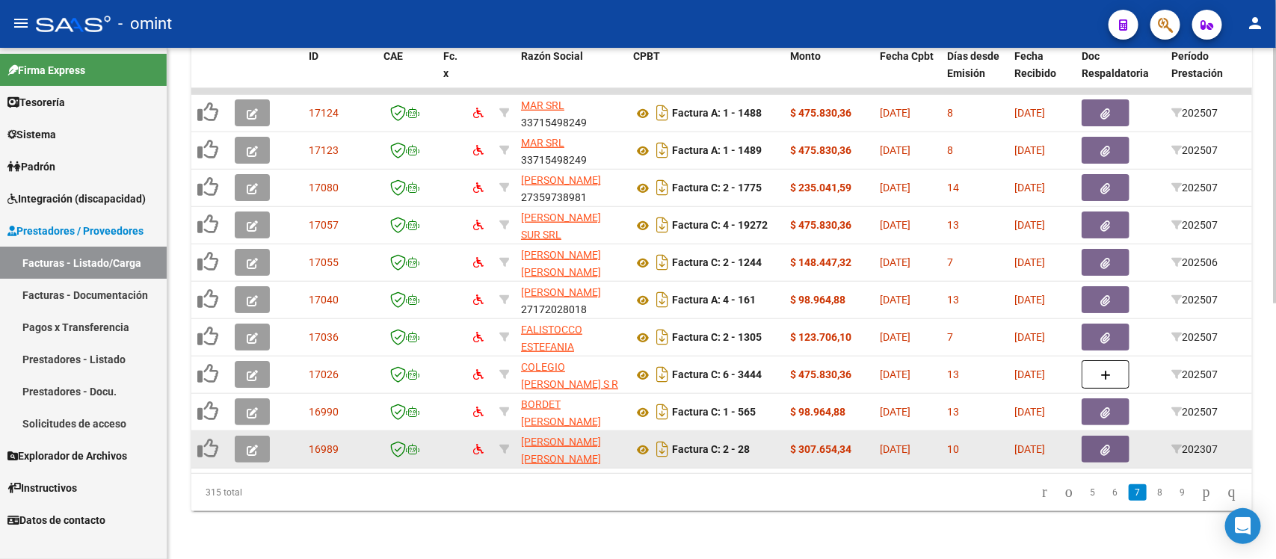
click at [253, 445] on icon "button" at bounding box center [252, 450] width 11 height 11
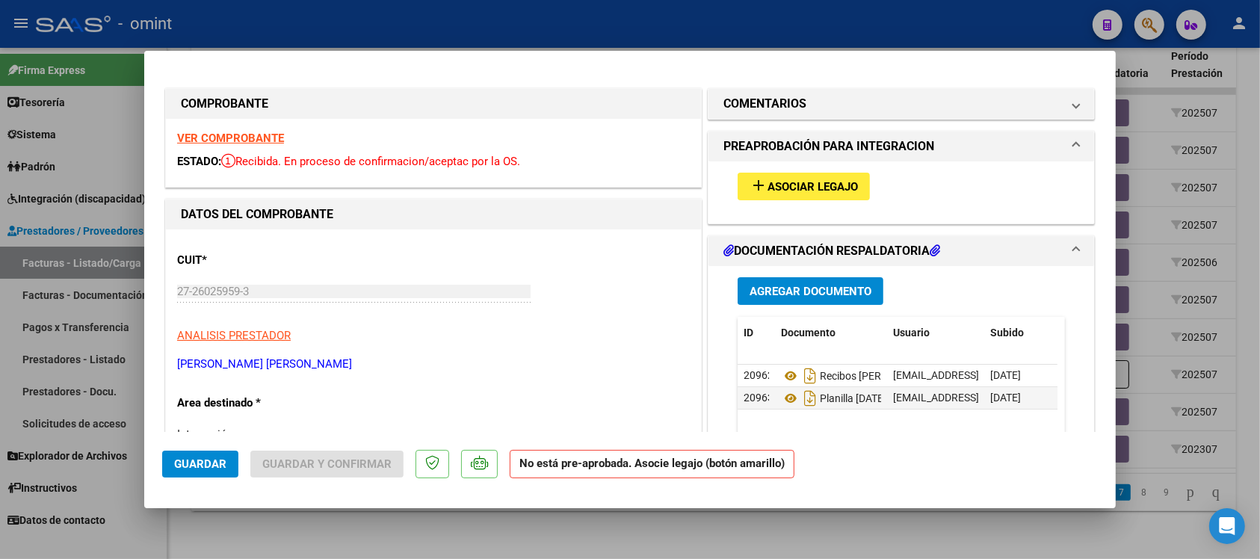
click at [234, 133] on strong "VER COMPROBANTE" at bounding box center [230, 138] width 107 height 13
click at [824, 194] on button "add Asociar Legajo" at bounding box center [804, 187] width 132 height 28
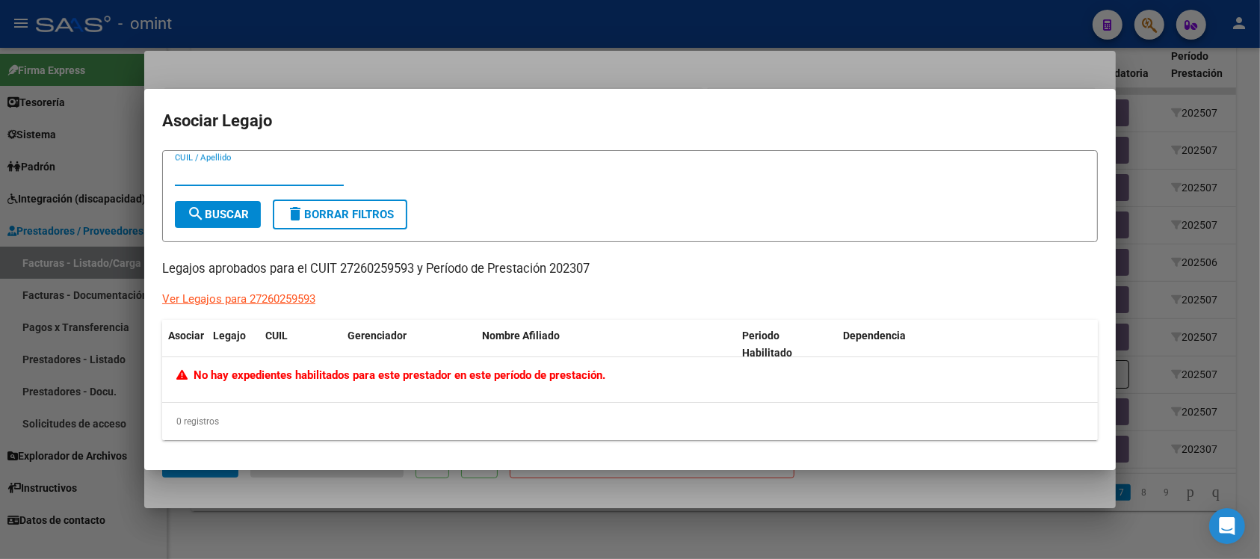
click at [598, 31] on div at bounding box center [630, 279] width 1260 height 559
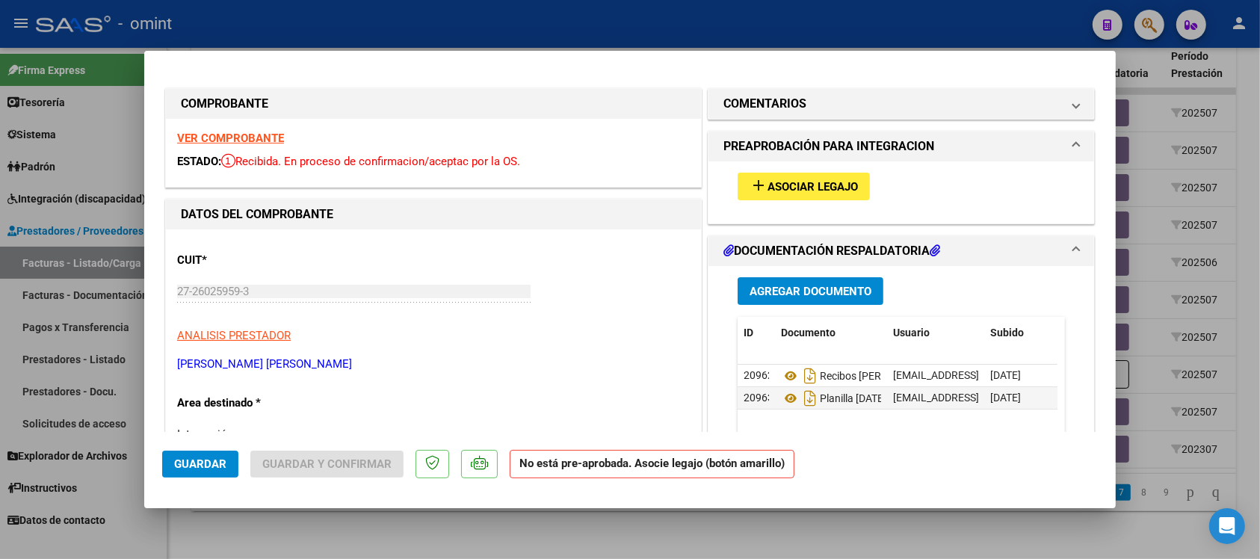
click at [598, 12] on div at bounding box center [630, 279] width 1260 height 559
type input "$ 0,00"
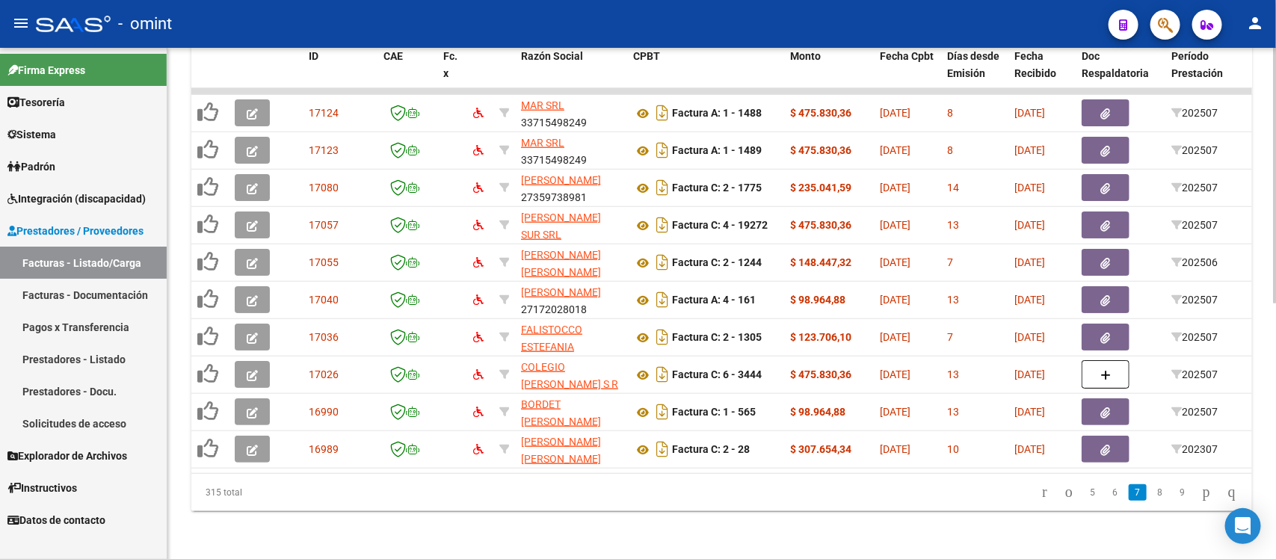
click at [1151, 499] on link "8" at bounding box center [1160, 492] width 18 height 16
